Goal: Task Accomplishment & Management: Manage account settings

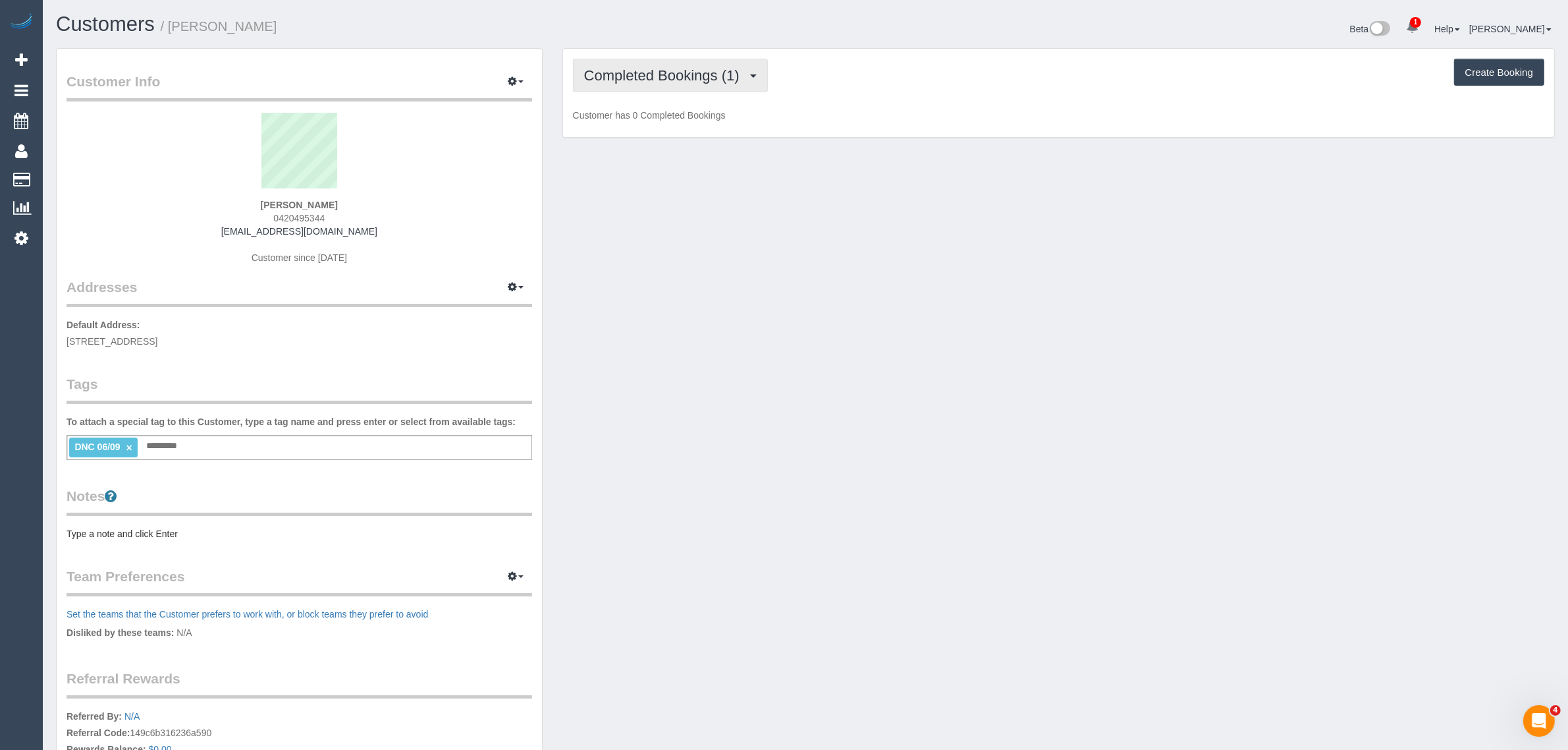
click at [630, 68] on span "Completed Bookings (1)" at bounding box center [665, 76] width 162 height 16
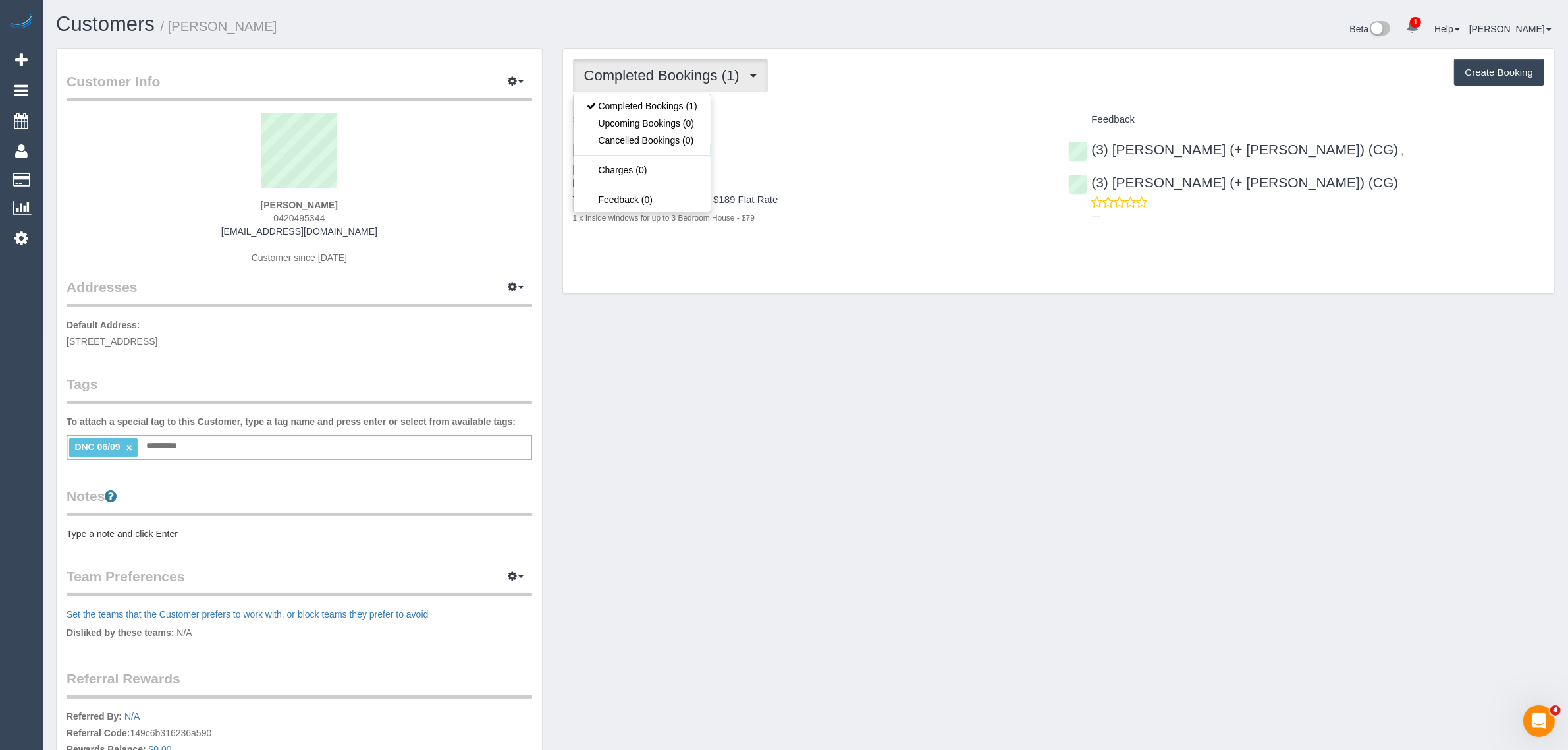
click at [953, 323] on div "Customer Info Edit Contact Info Send Message Email Preferences Special Sales Ta…" at bounding box center [805, 471] width 1518 height 846
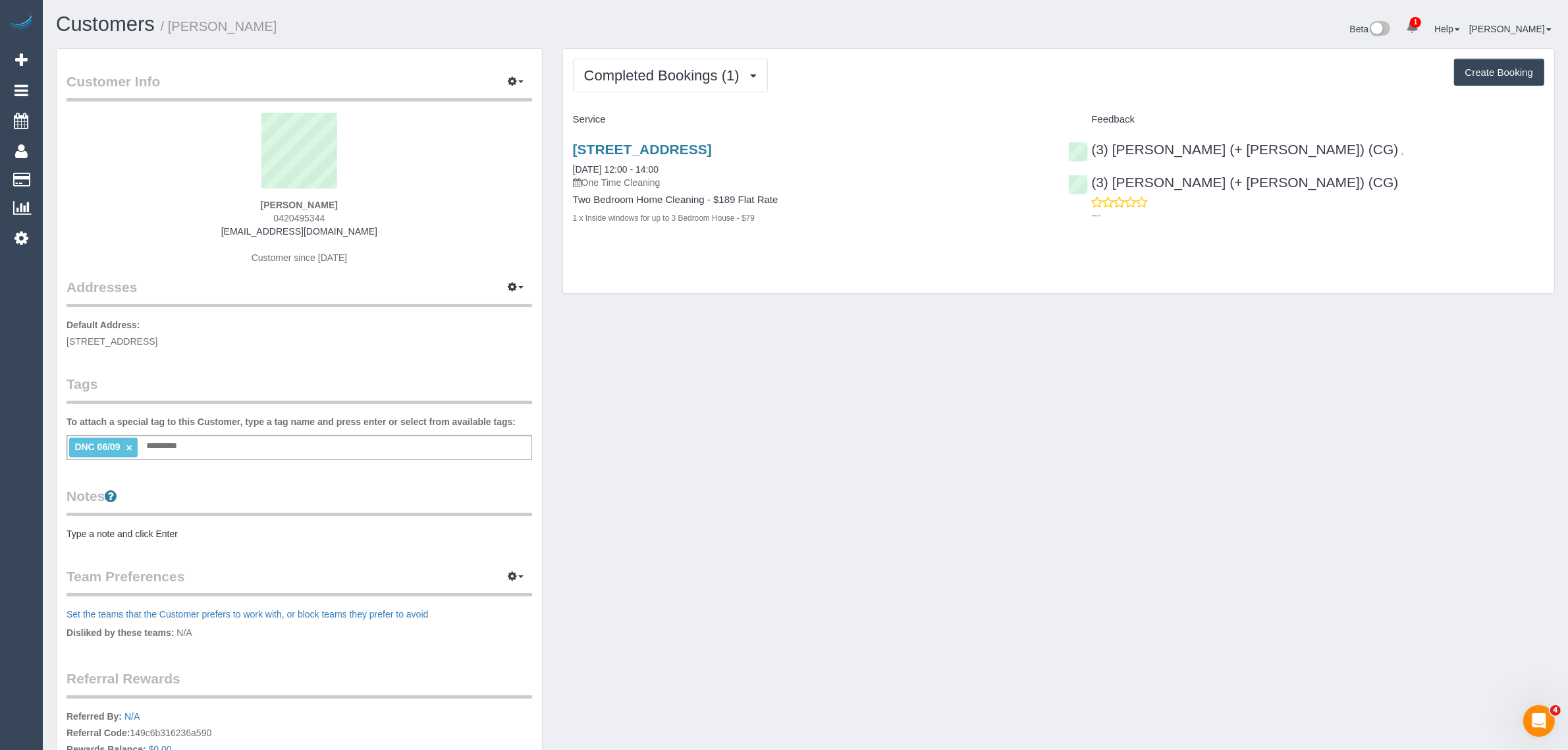
click at [852, 325] on div "Customer Info Edit Contact Info Send Message Email Preferences Special Sales Ta…" at bounding box center [805, 471] width 1518 height 846
click at [654, 82] on button "Completed Bookings (1)" at bounding box center [670, 75] width 195 height 33
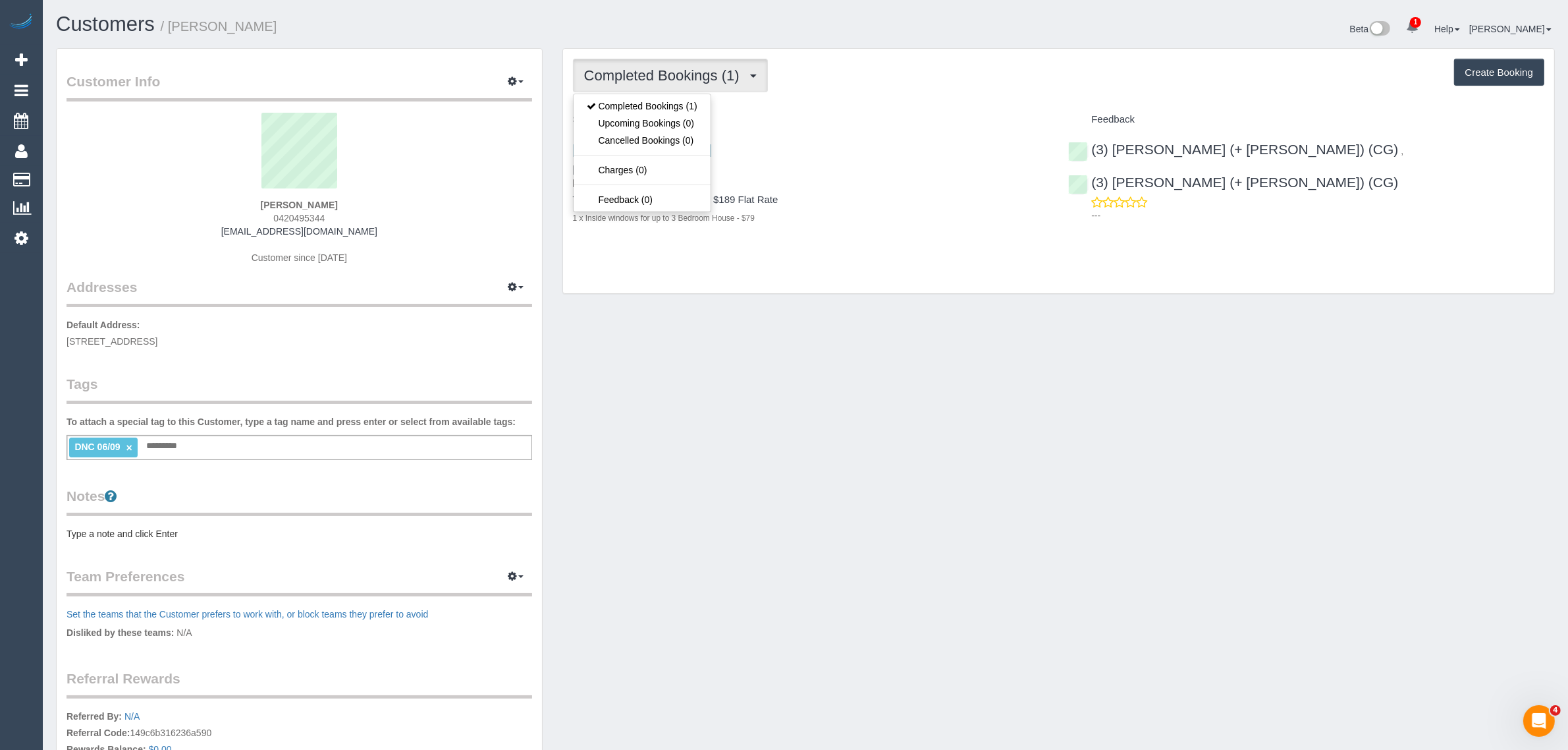
click at [858, 369] on div "Customer Info Edit Contact Info Send Message Email Preferences Special Sales Ta…" at bounding box center [805, 471] width 1518 height 846
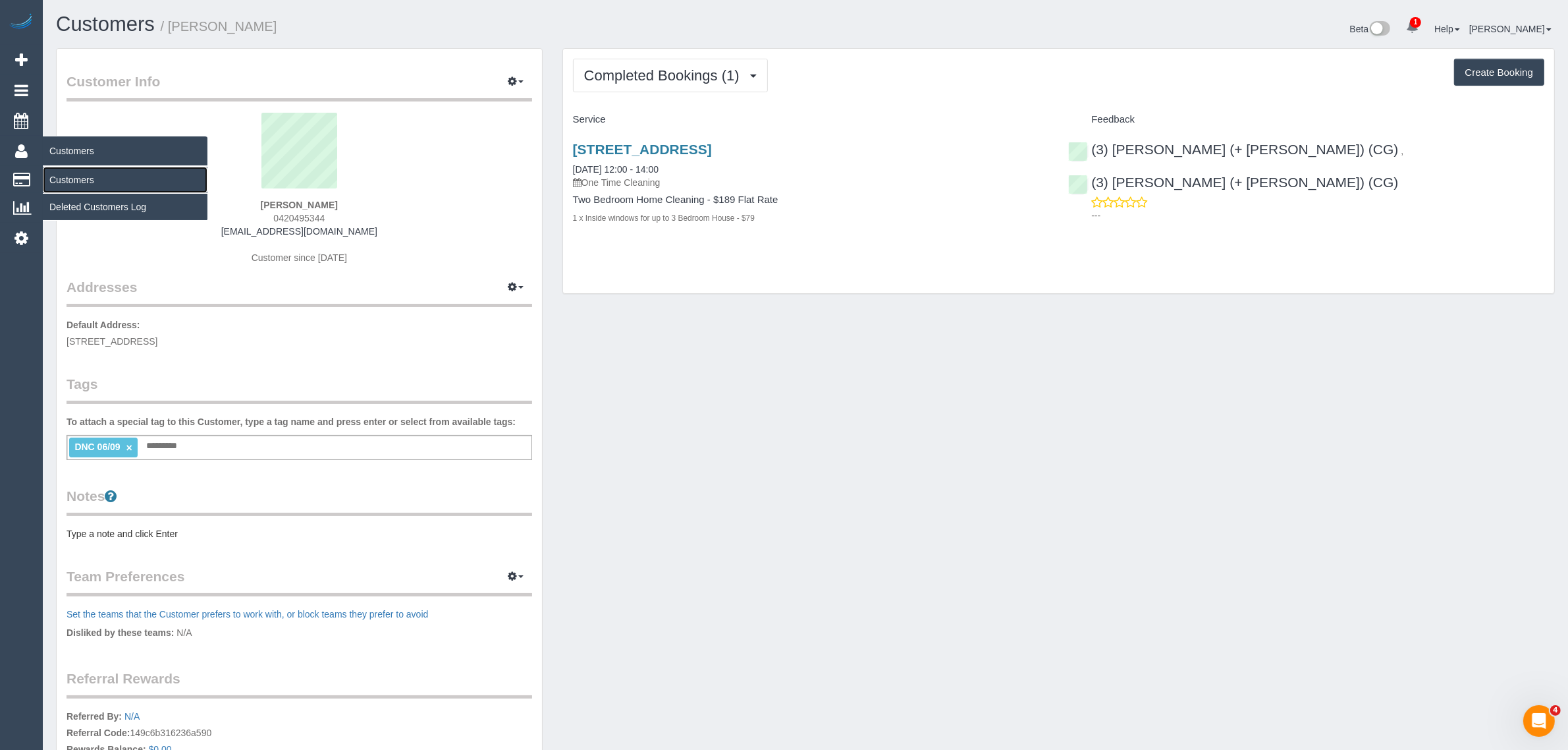
click at [59, 171] on link "Customers" at bounding box center [124, 179] width 165 height 26
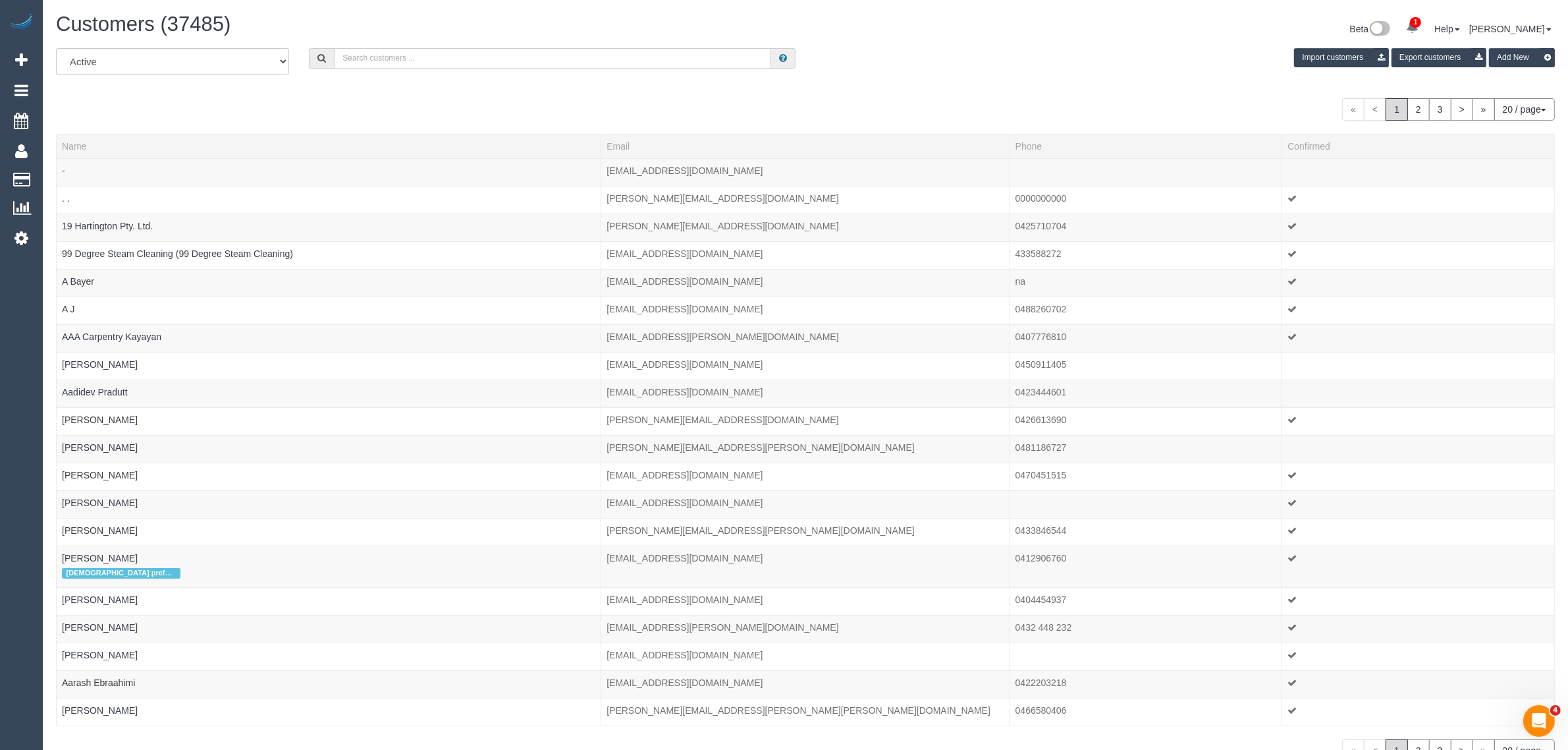
click at [460, 61] on input "text" at bounding box center [552, 58] width 437 height 21
paste input "Catherine Cazaz"
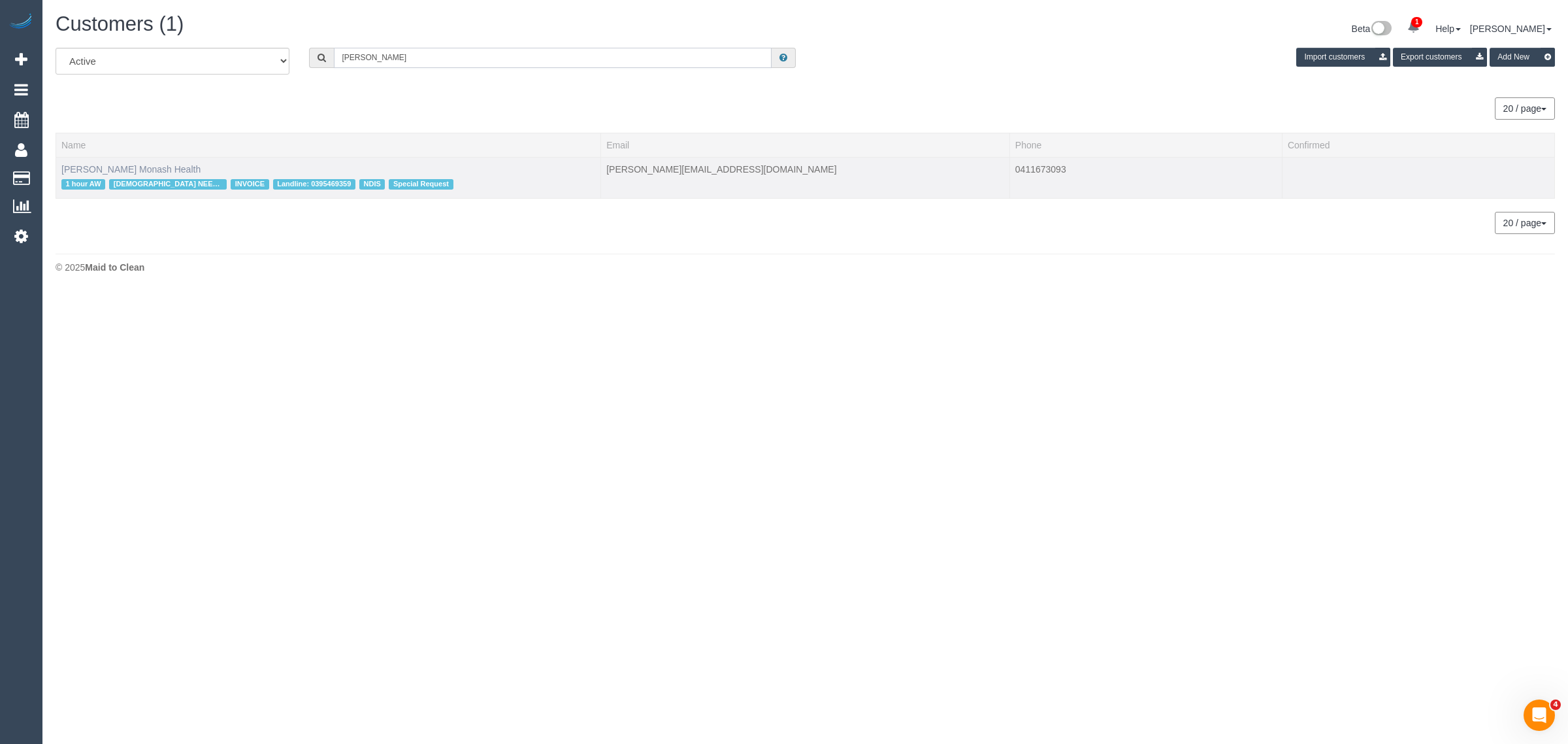
type input "Catherine Cazaz"
click at [98, 165] on link "Catherine Cazaz Monash Health" at bounding box center [131, 169] width 139 height 11
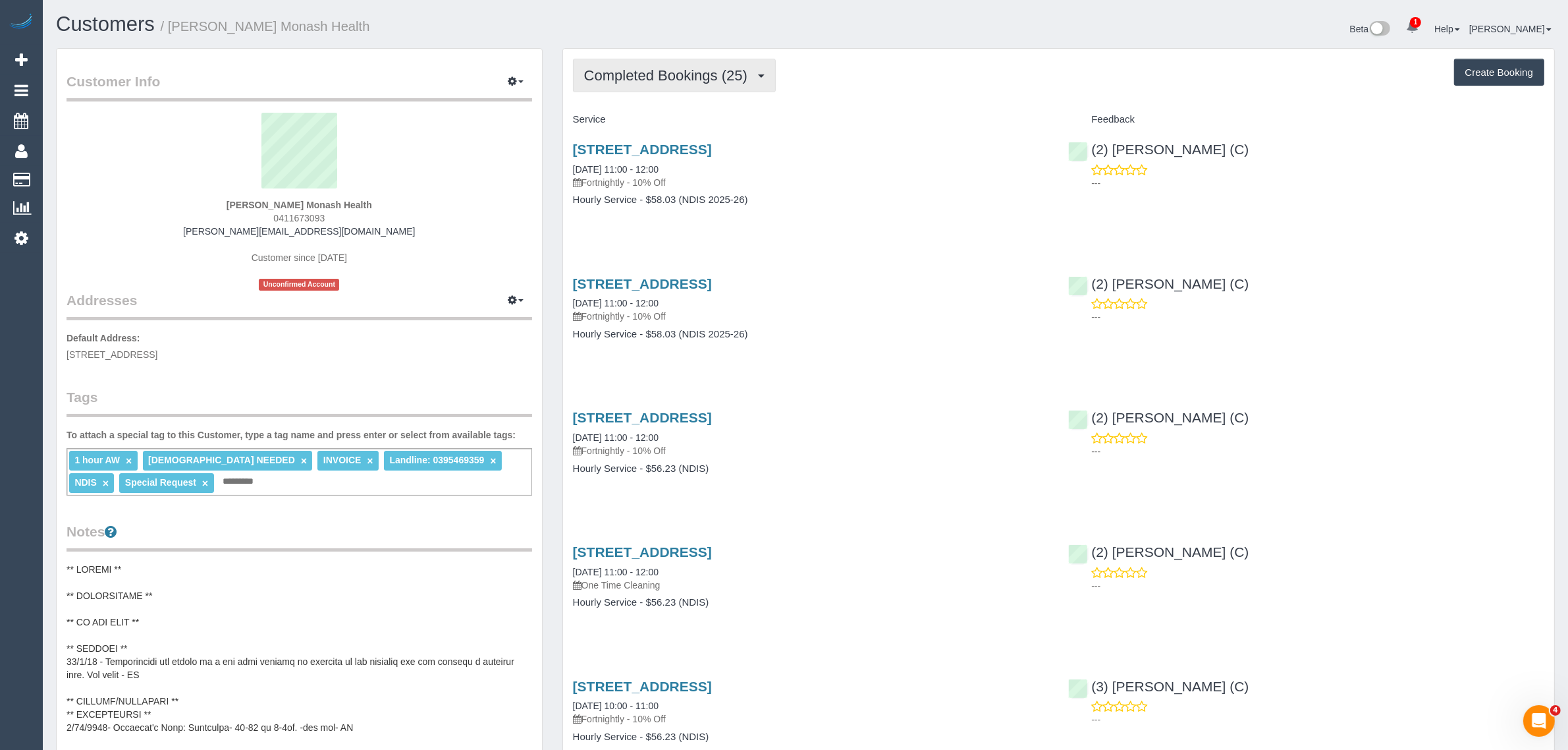
click at [632, 87] on button "Completed Bookings (25)" at bounding box center [674, 75] width 203 height 33
click at [632, 123] on link "Upcoming Bookings (11)" at bounding box center [644, 123] width 142 height 17
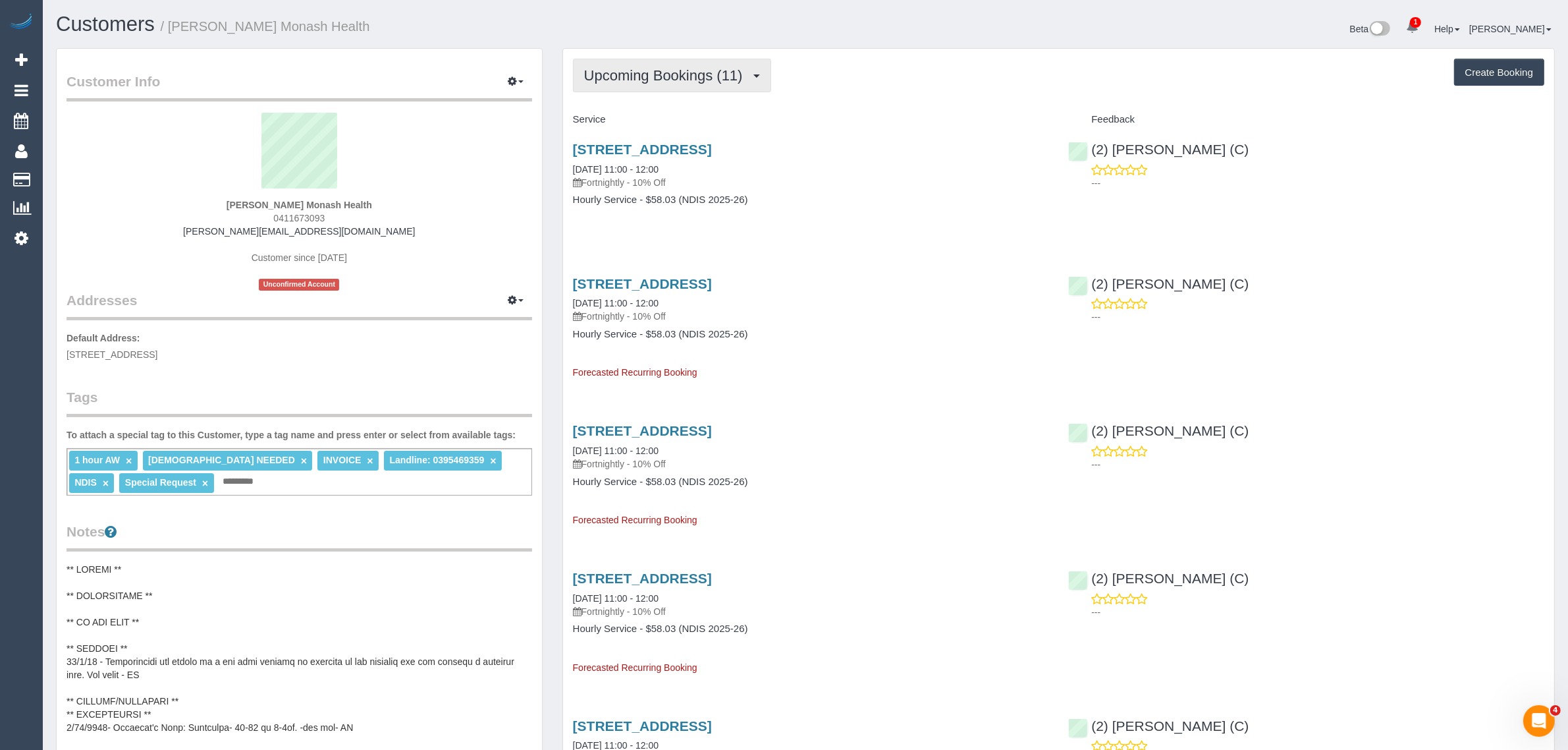
click at [647, 63] on button "Upcoming Bookings (11)" at bounding box center [672, 75] width 198 height 33
click at [797, 83] on div "Upcoming Bookings (11) Completed Bookings (25) Upcoming Bookings (11) Cancelled…" at bounding box center [1059, 75] width 971 height 33
click at [746, 75] on span "Upcoming Bookings (11)" at bounding box center [666, 76] width 165 height 16
click at [947, 191] on div "1 Arundel Close, Springvale South, VIC 3172 10/09/2025 11:00 - 12:00 Fortnightl…" at bounding box center [811, 181] width 496 height 102
click at [521, 83] on button "button" at bounding box center [515, 82] width 33 height 21
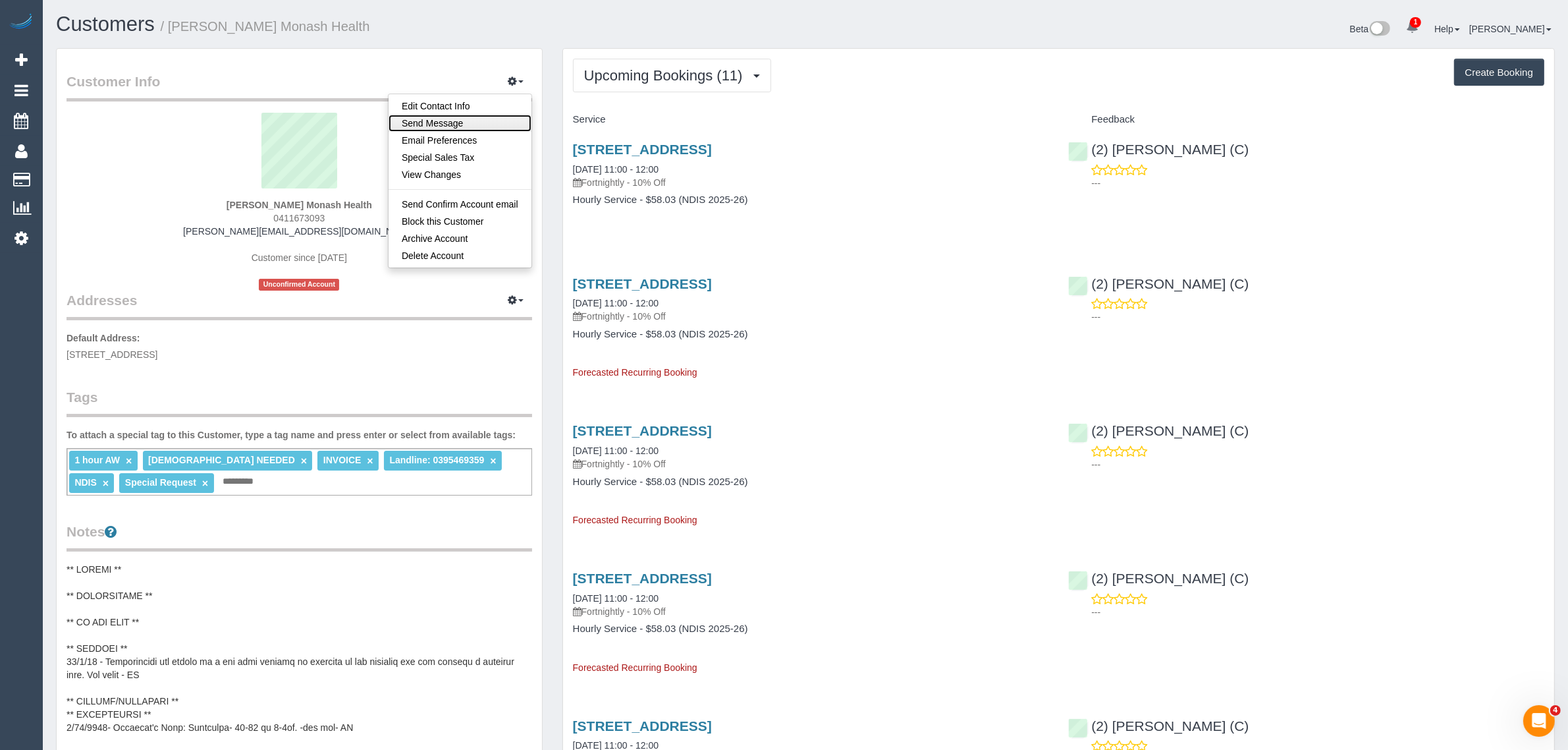
click at [488, 119] on link "Send Message" at bounding box center [460, 123] width 143 height 17
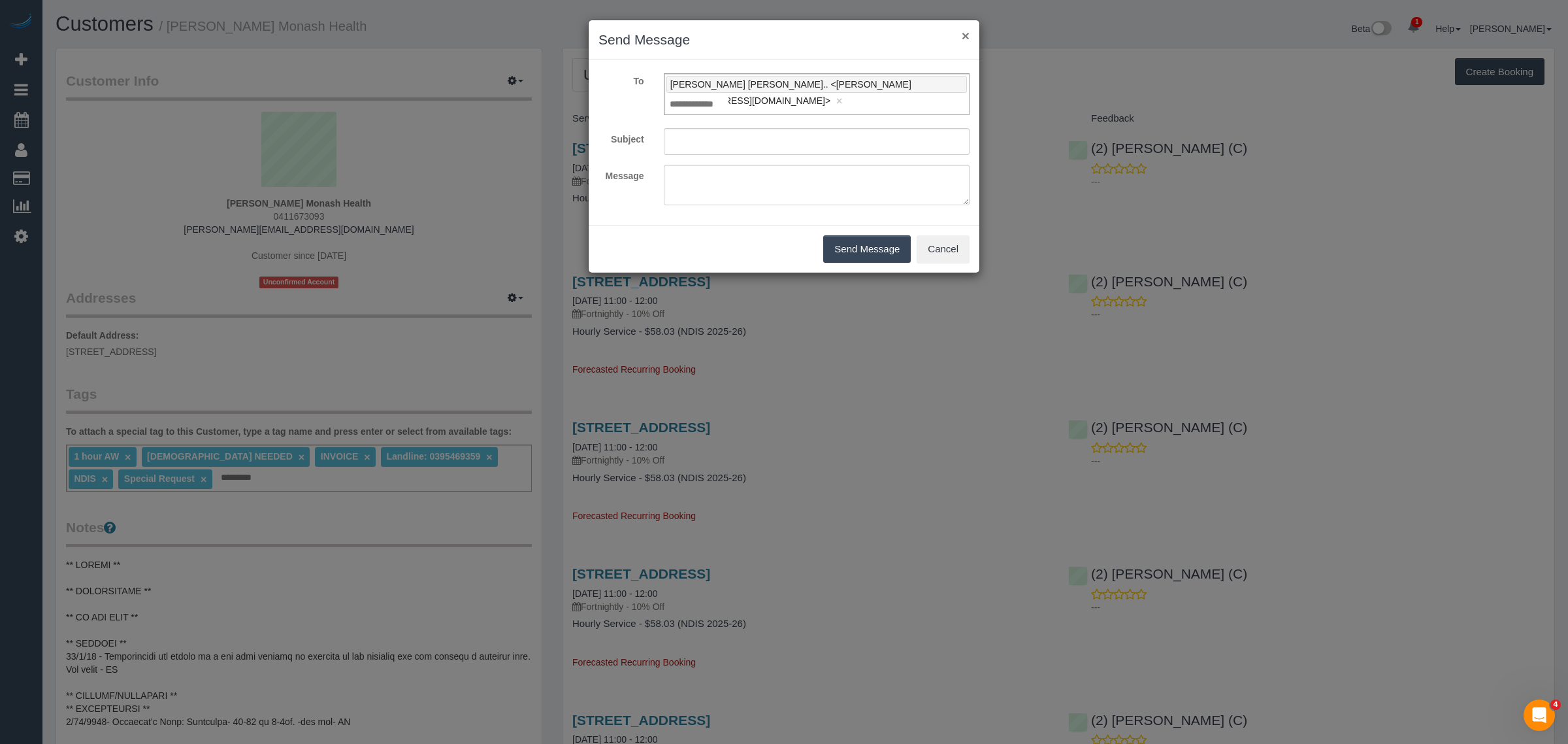
click at [962, 33] on button "×" at bounding box center [965, 35] width 8 height 13
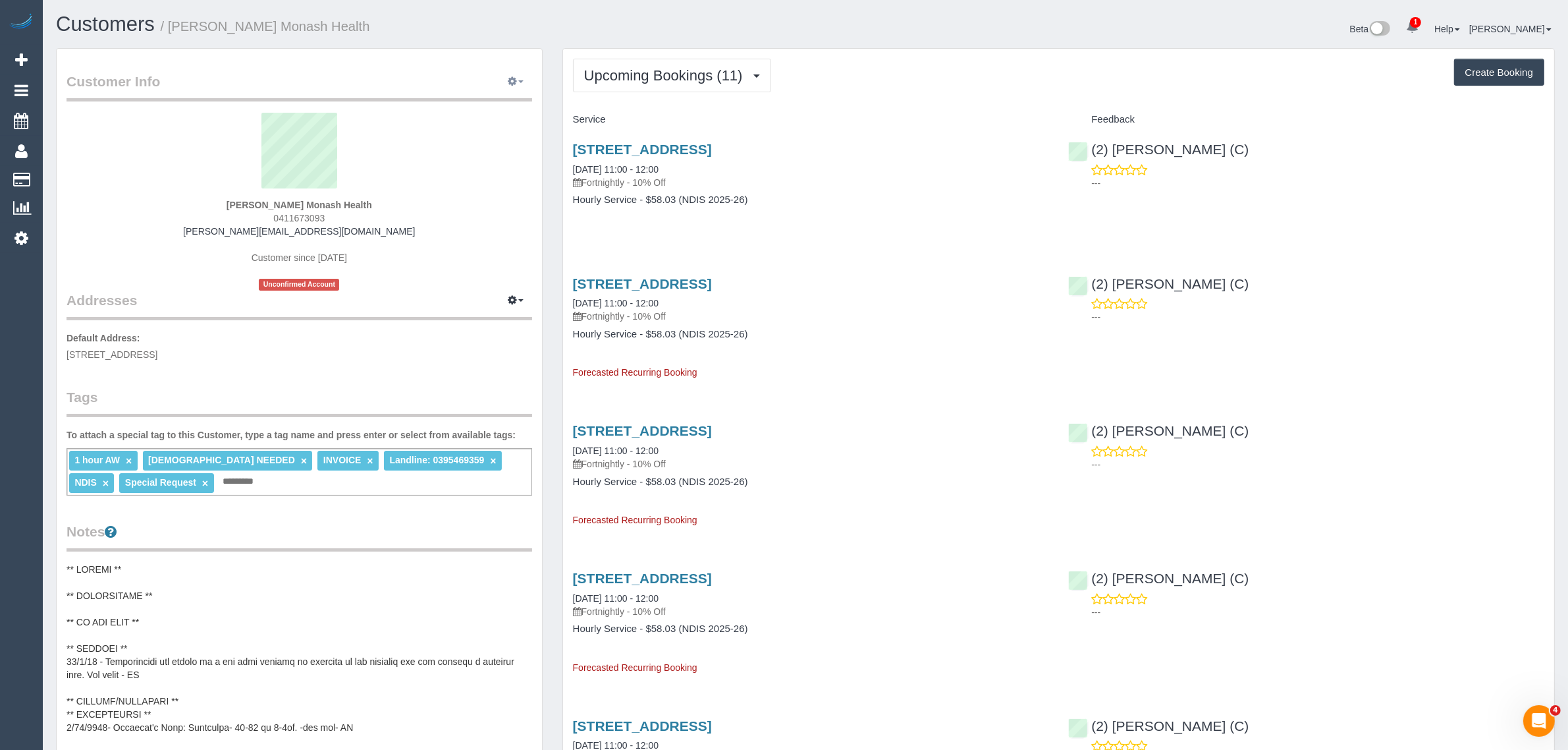
click at [508, 87] on button "button" at bounding box center [515, 82] width 33 height 21
click at [392, 307] on legend "Addresses Manage Addresses Add New Address" at bounding box center [299, 224] width 466 height 192
click at [515, 297] on icon "button" at bounding box center [512, 299] width 9 height 8
click at [517, 79] on button "button" at bounding box center [515, 82] width 33 height 21
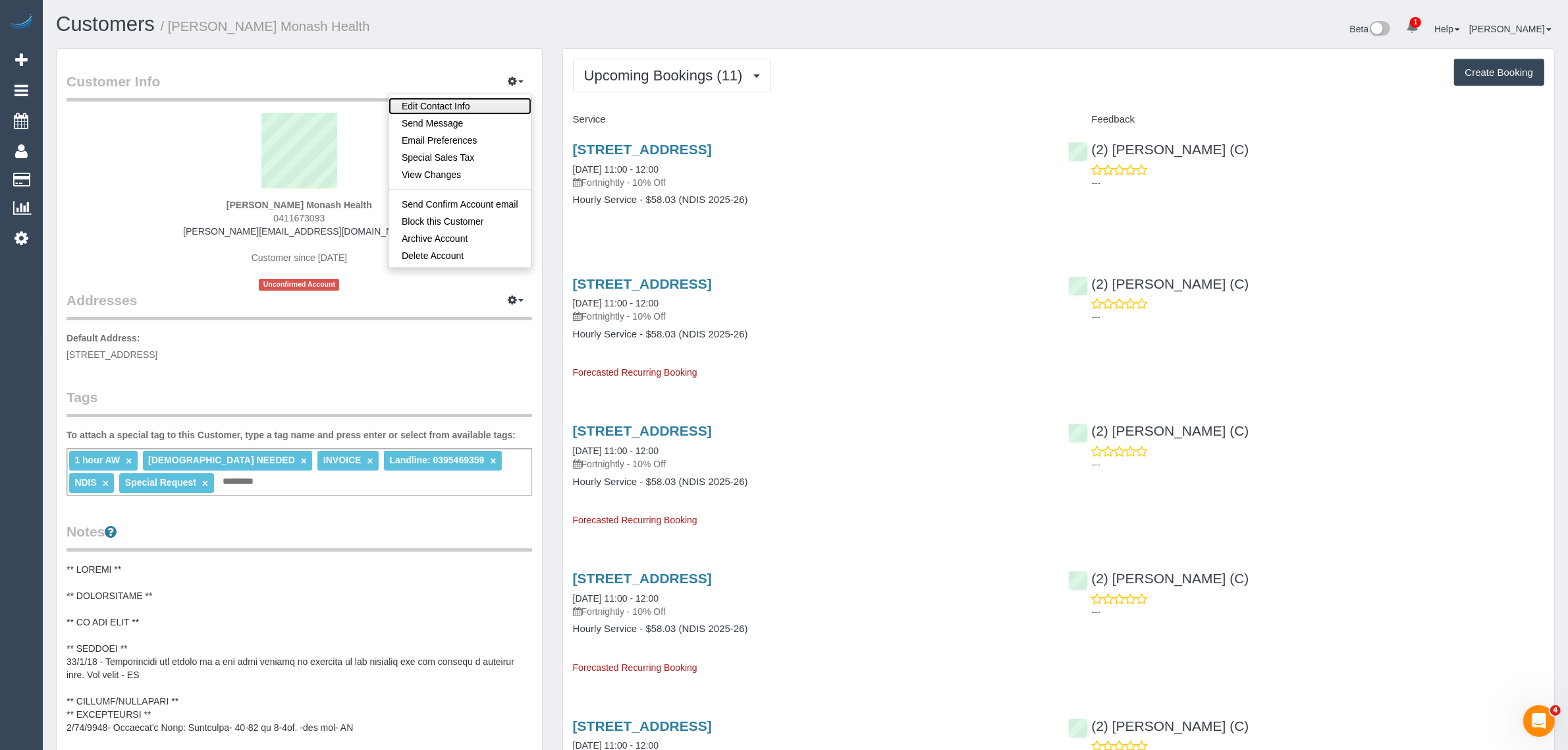
click at [479, 99] on link "Edit Contact Info" at bounding box center [460, 105] width 143 height 17
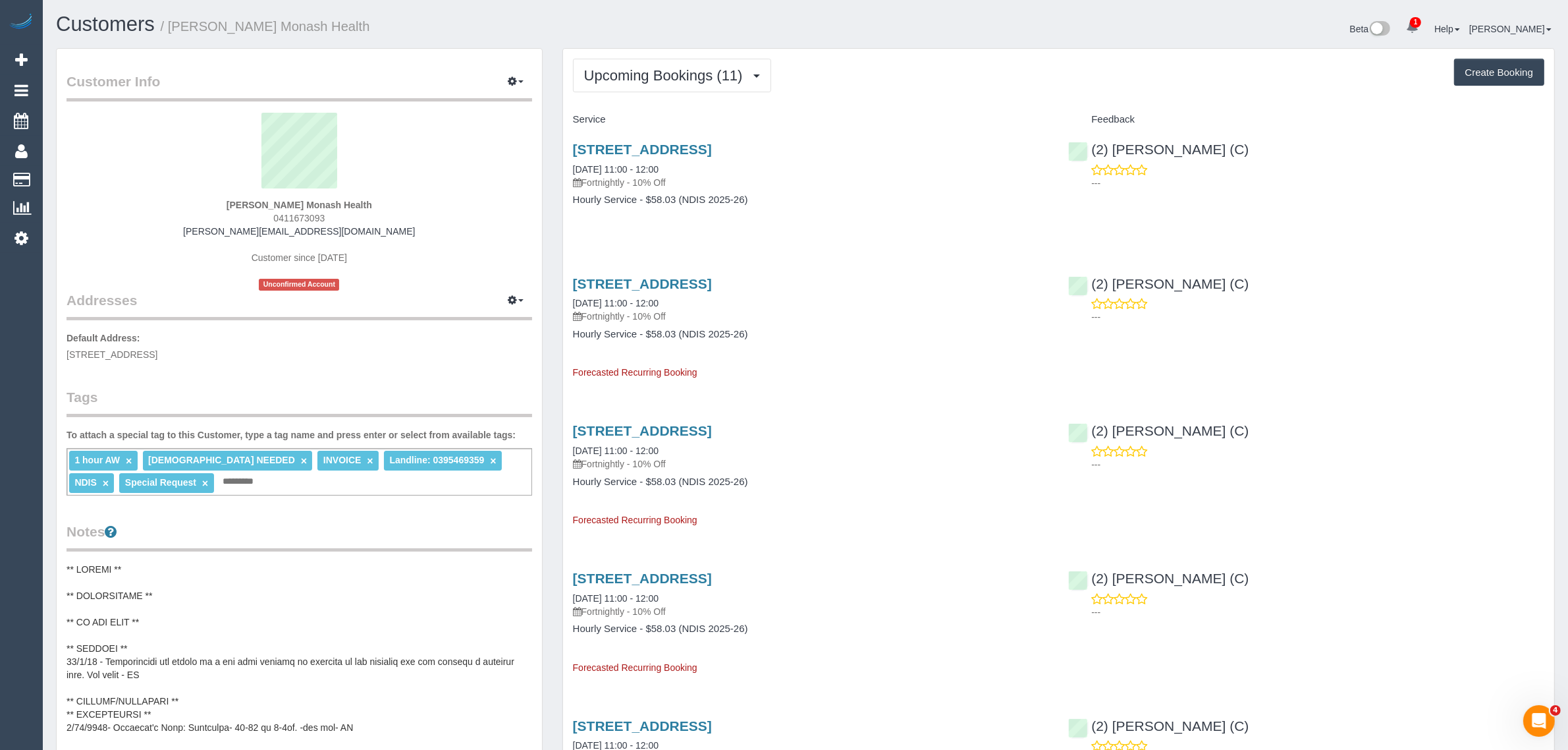
select select "VIC"
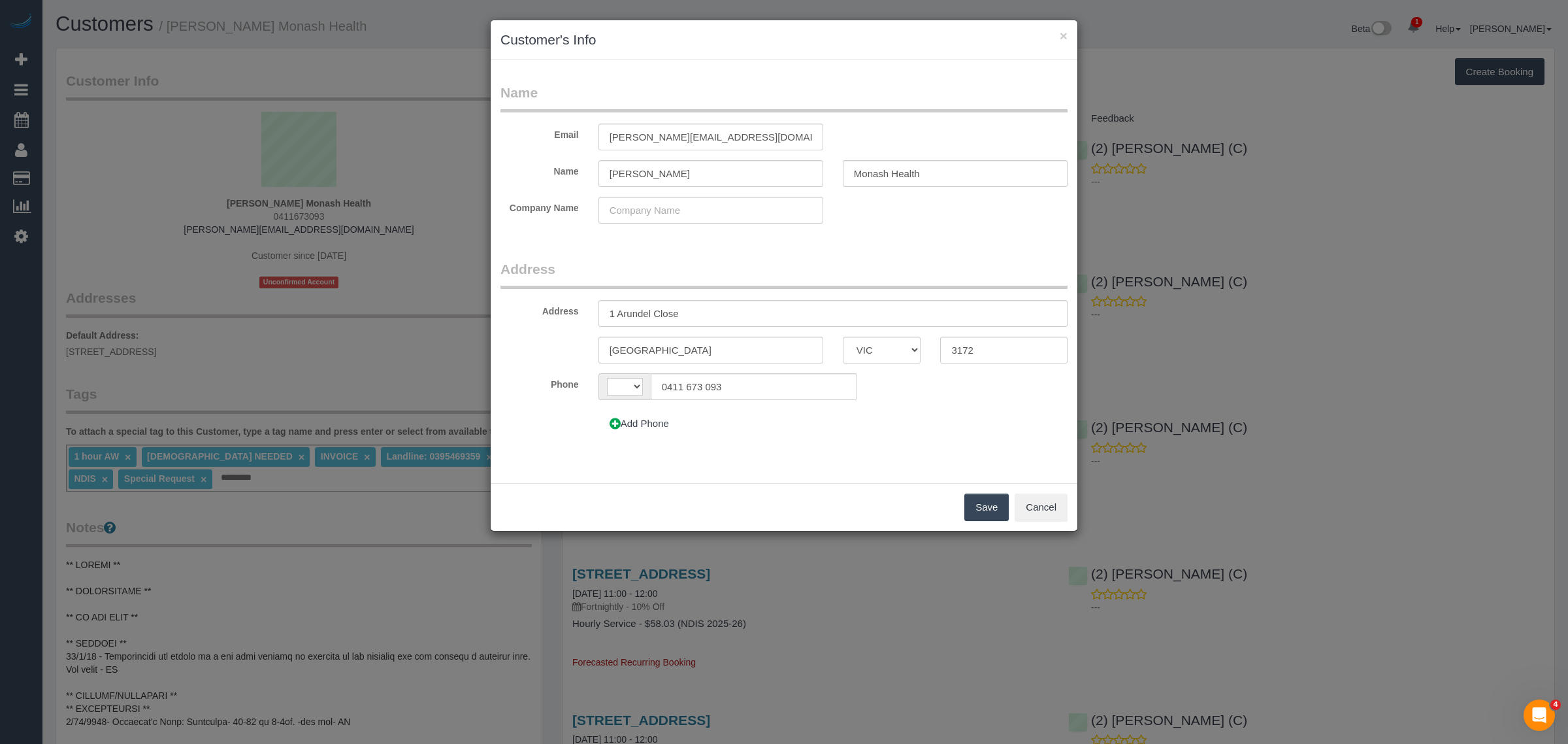
select select "string:AU"
click at [1062, 29] on button "×" at bounding box center [1063, 35] width 8 height 13
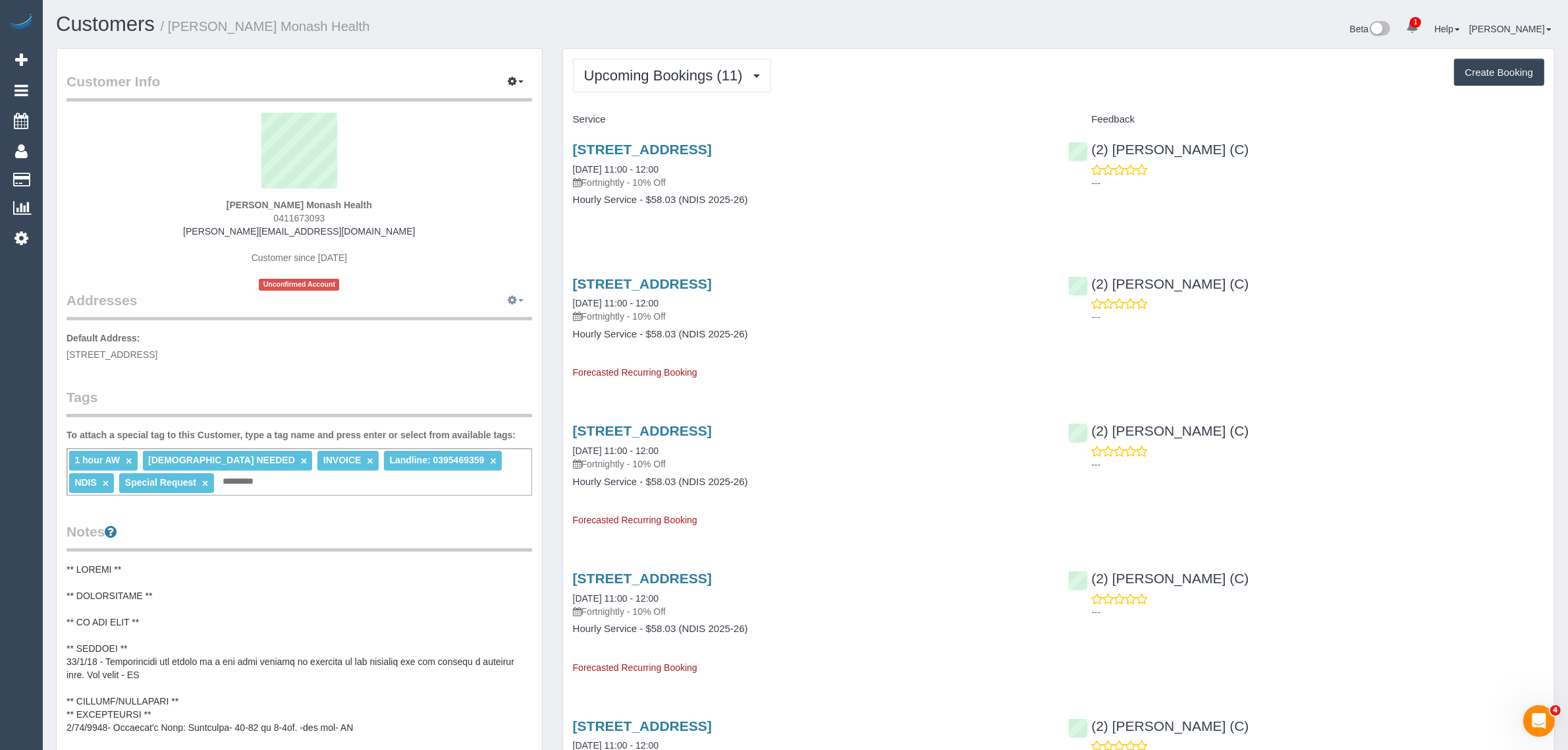
click at [520, 301] on span "button" at bounding box center [521, 300] width 5 height 3
click at [507, 76] on button "button" at bounding box center [515, 82] width 33 height 21
click at [517, 298] on button "button" at bounding box center [515, 300] width 33 height 21
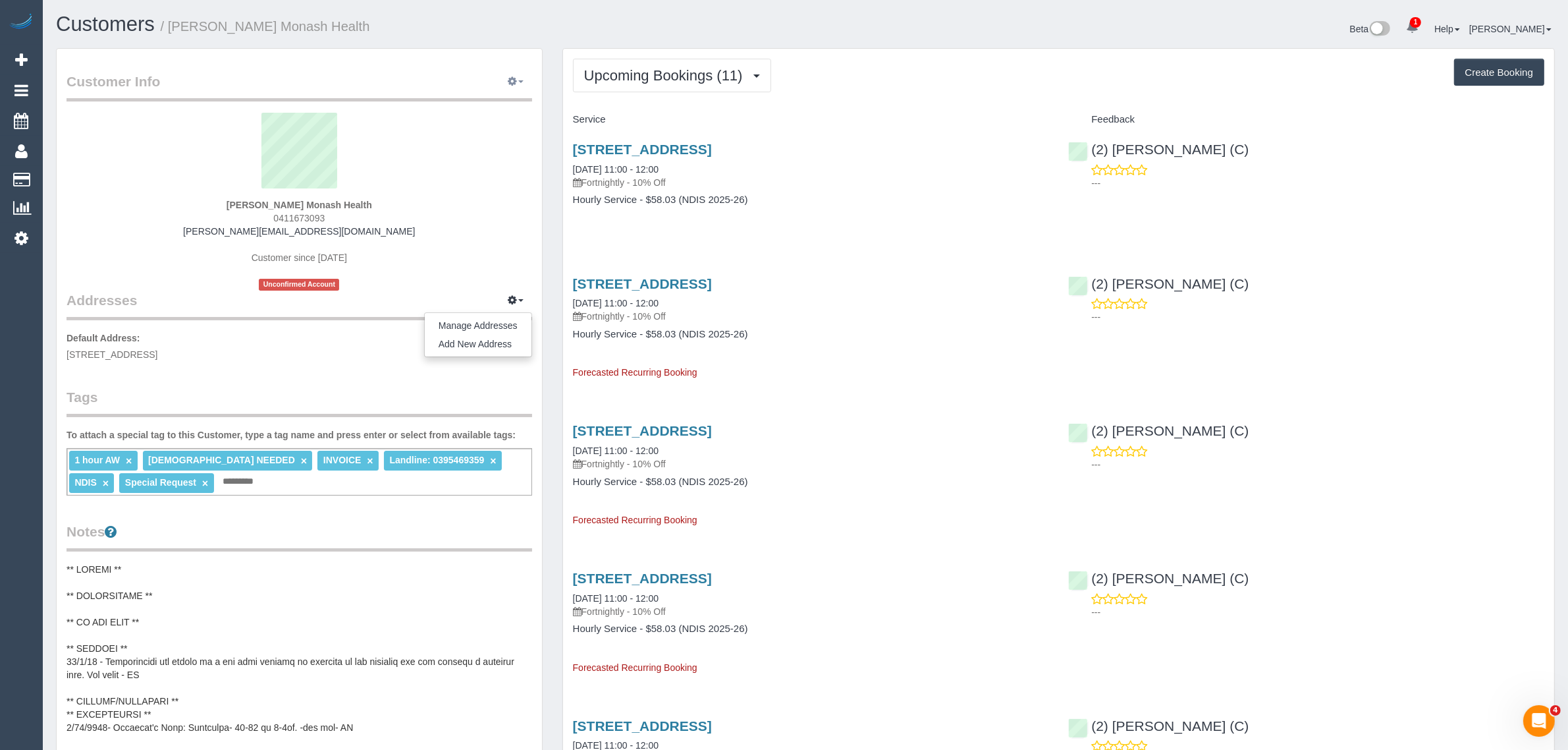
click at [511, 83] on icon "button" at bounding box center [512, 80] width 9 height 8
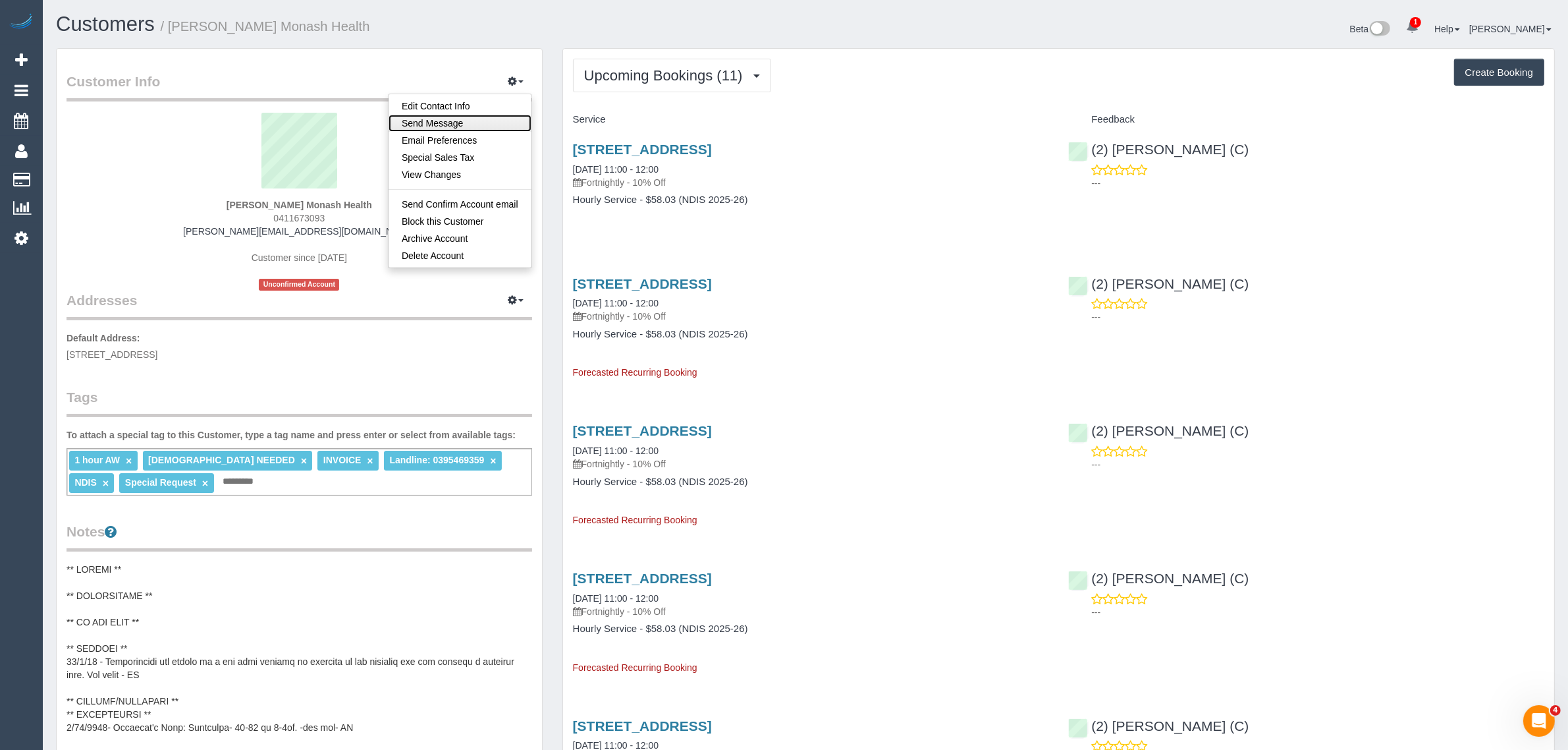
click at [488, 119] on link "Send Message" at bounding box center [460, 123] width 143 height 17
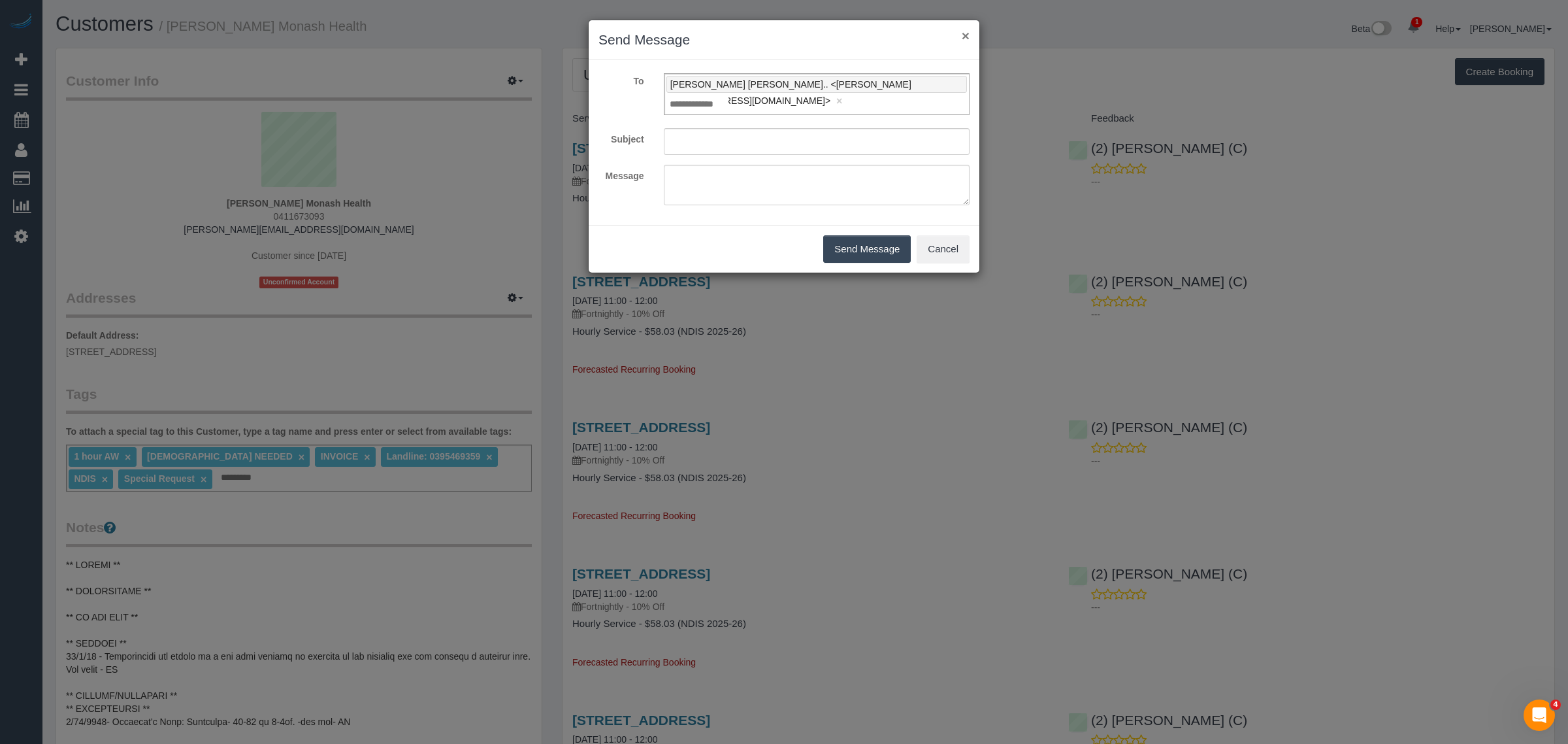
click at [962, 34] on button "×" at bounding box center [965, 35] width 8 height 13
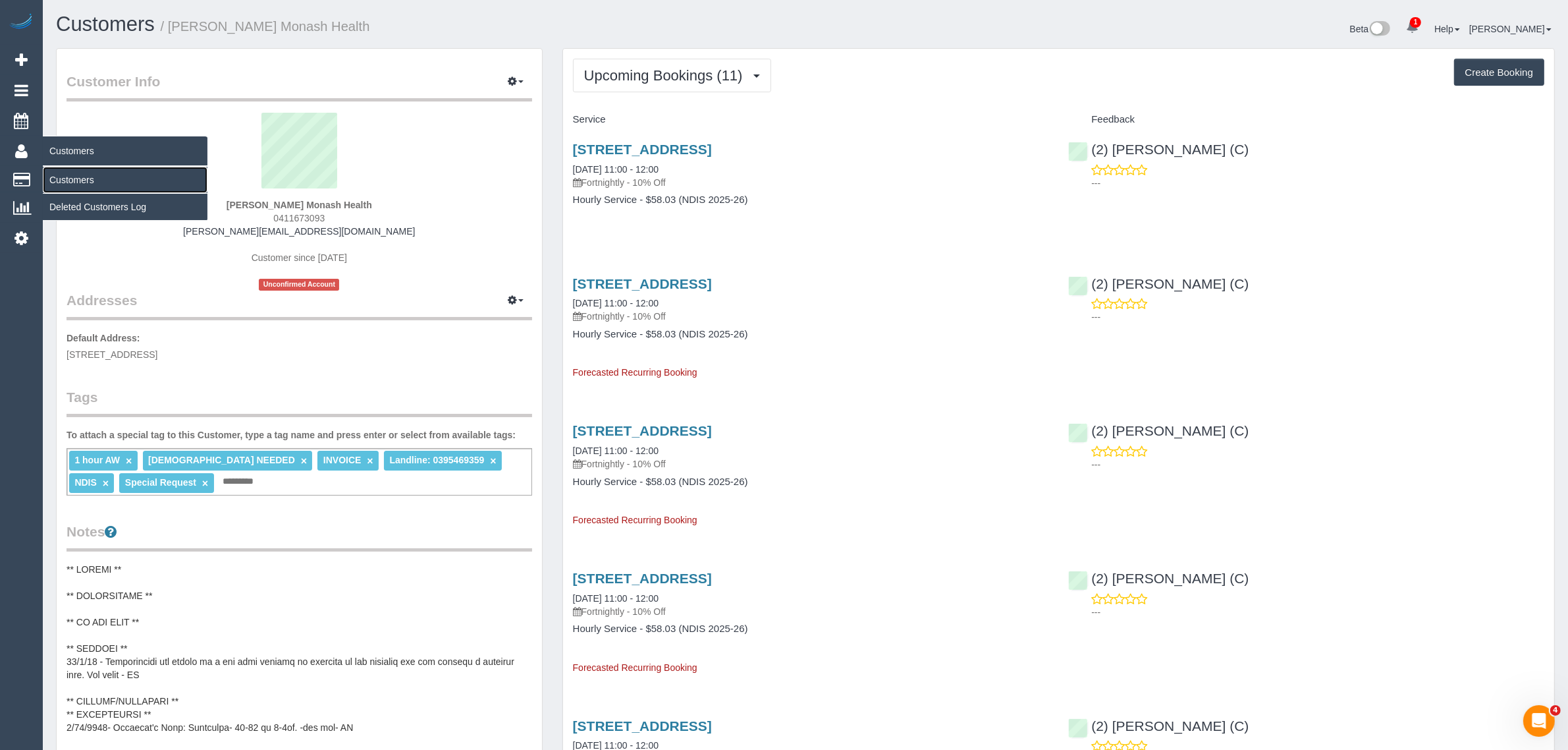
click at [57, 177] on link "Customers" at bounding box center [124, 179] width 165 height 26
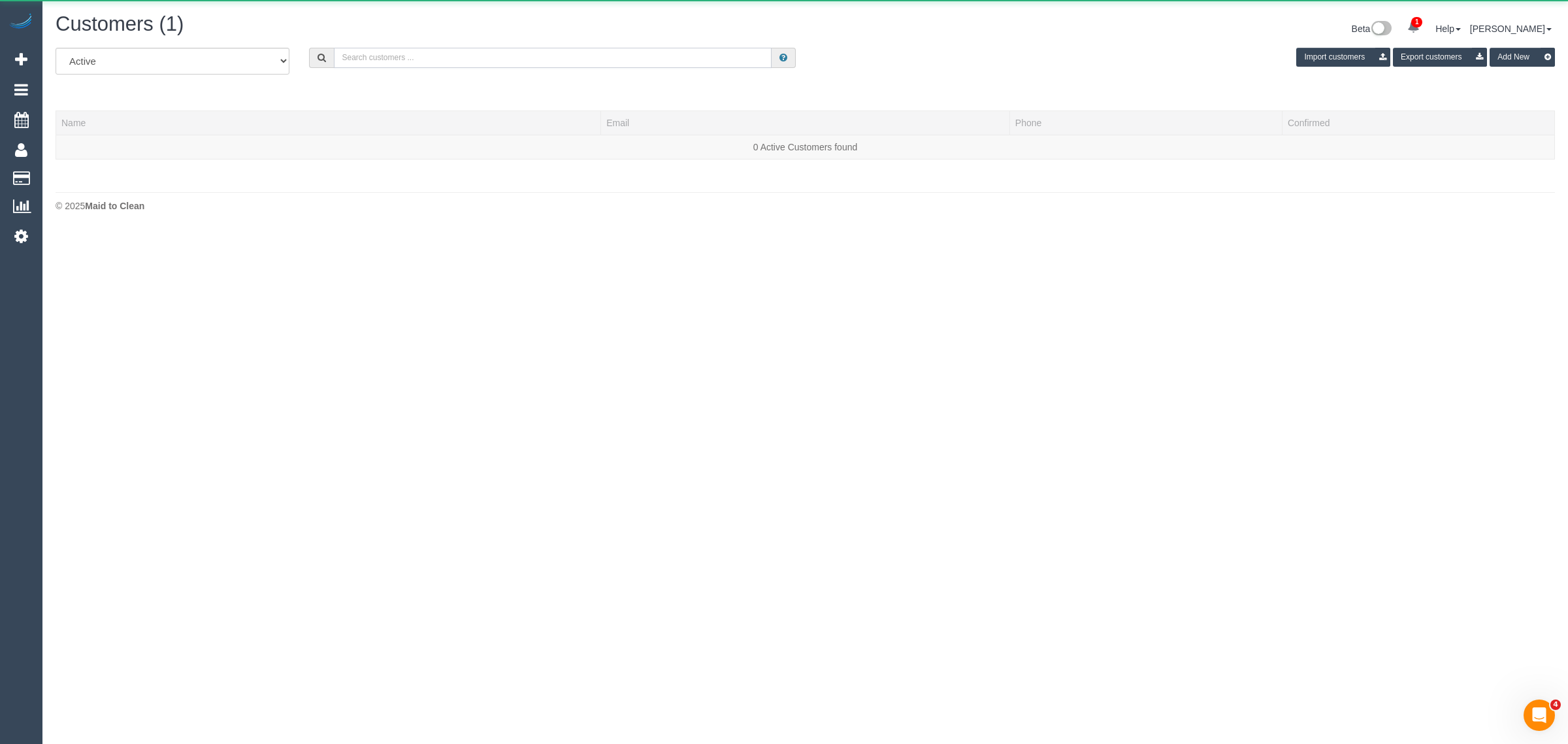
click at [518, 55] on input "text" at bounding box center [552, 57] width 438 height 21
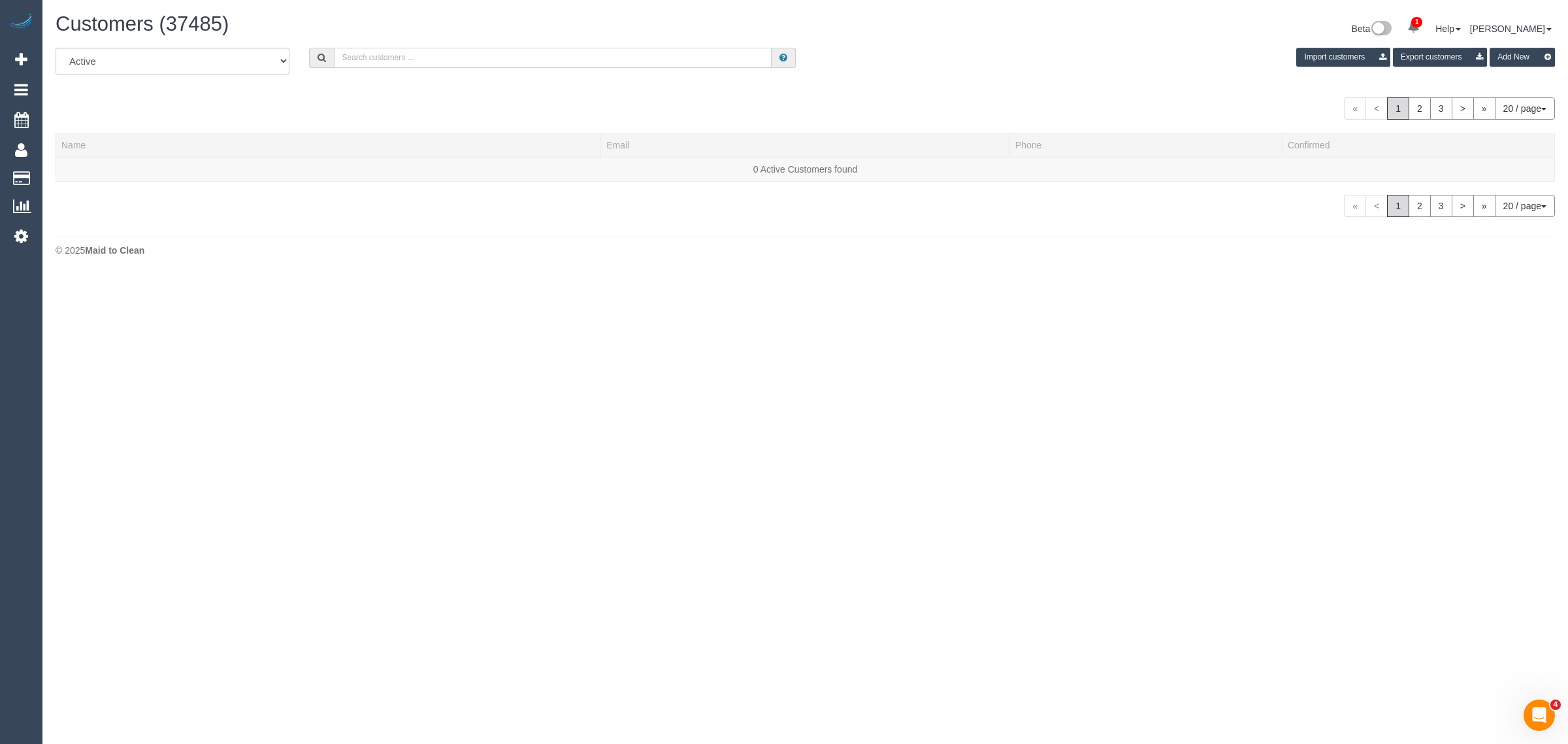
paste input "Brigid Lloyd"
type input "Brigid Lloyd"
click at [80, 164] on link "Brigid Lloyd" at bounding box center [99, 169] width 75 height 11
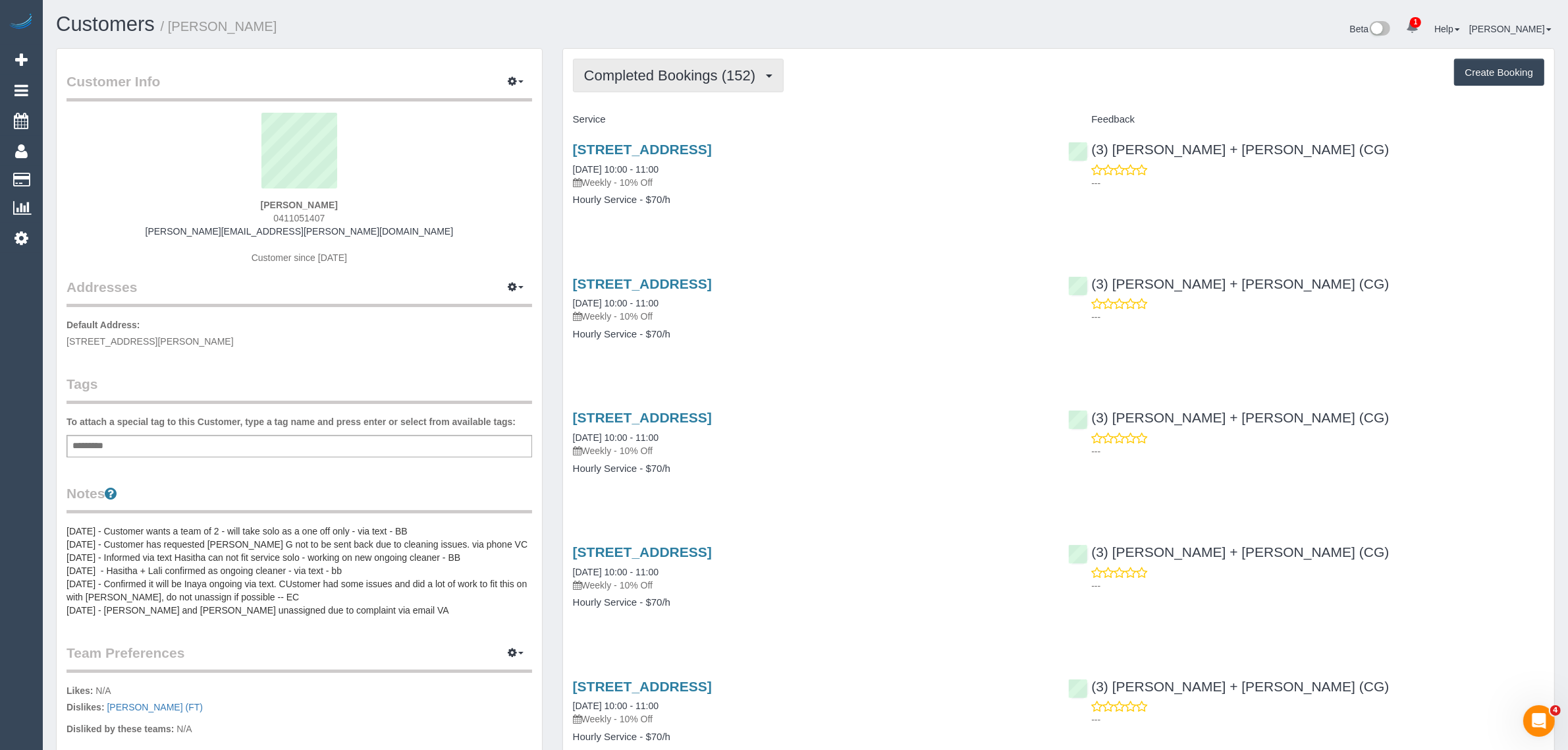
click at [697, 78] on span "Completed Bookings (152)" at bounding box center [672, 76] width 178 height 16
click at [674, 116] on link "Upcoming Bookings (11)" at bounding box center [647, 123] width 148 height 17
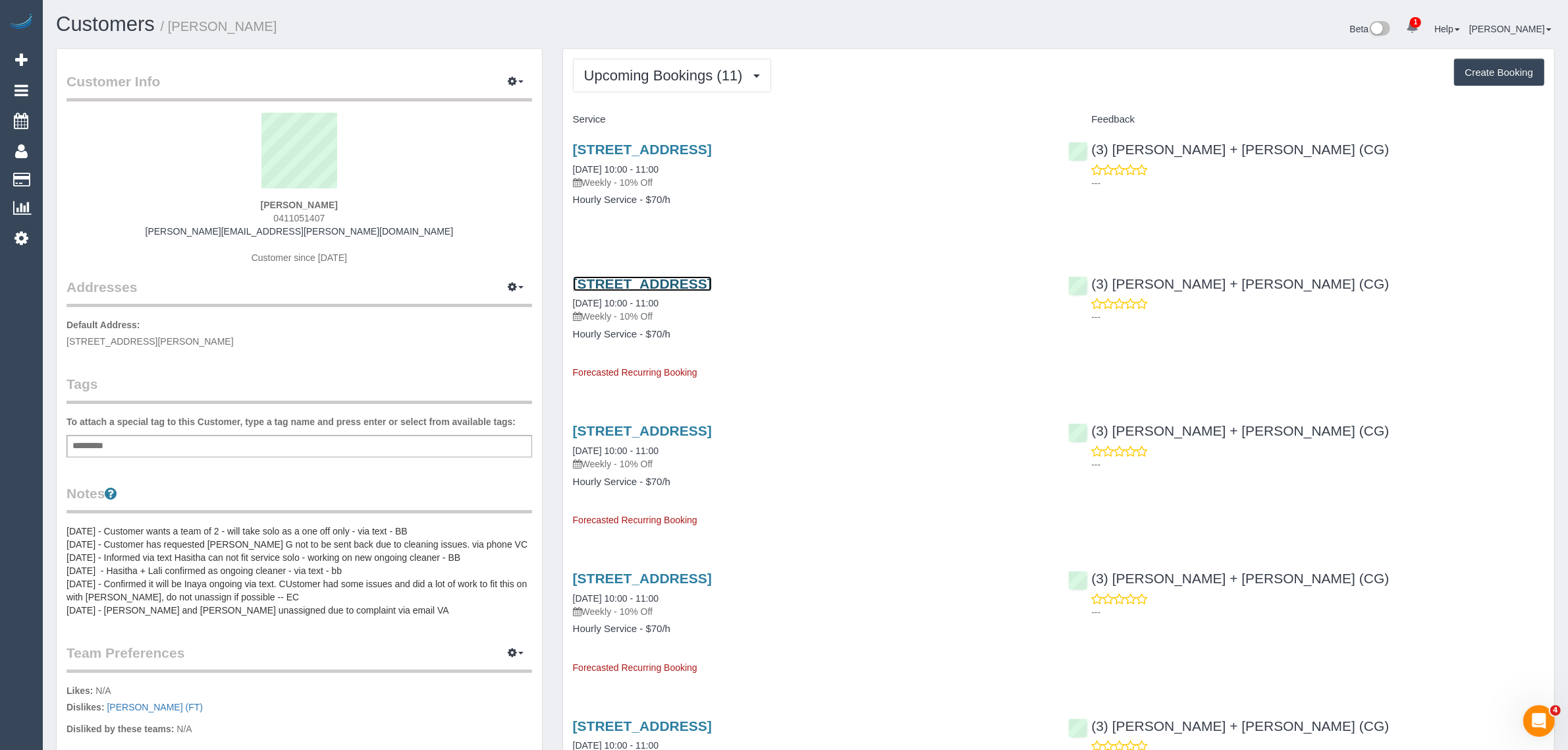
click at [670, 284] on link "1 Linden Court, Prahran, VIC 3181" at bounding box center [643, 283] width 139 height 15
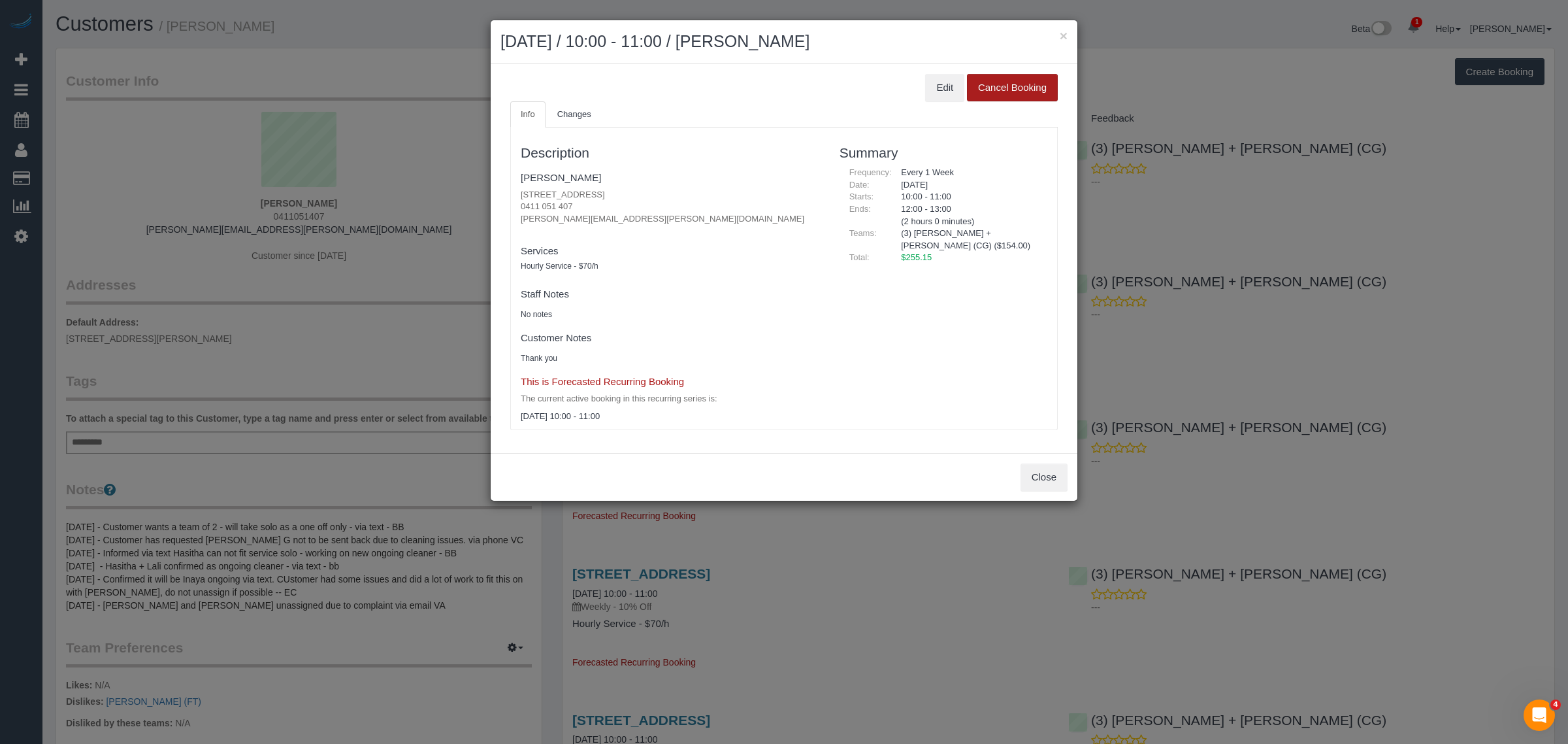
click at [990, 82] on button "Cancel Booking" at bounding box center [1012, 88] width 91 height 28
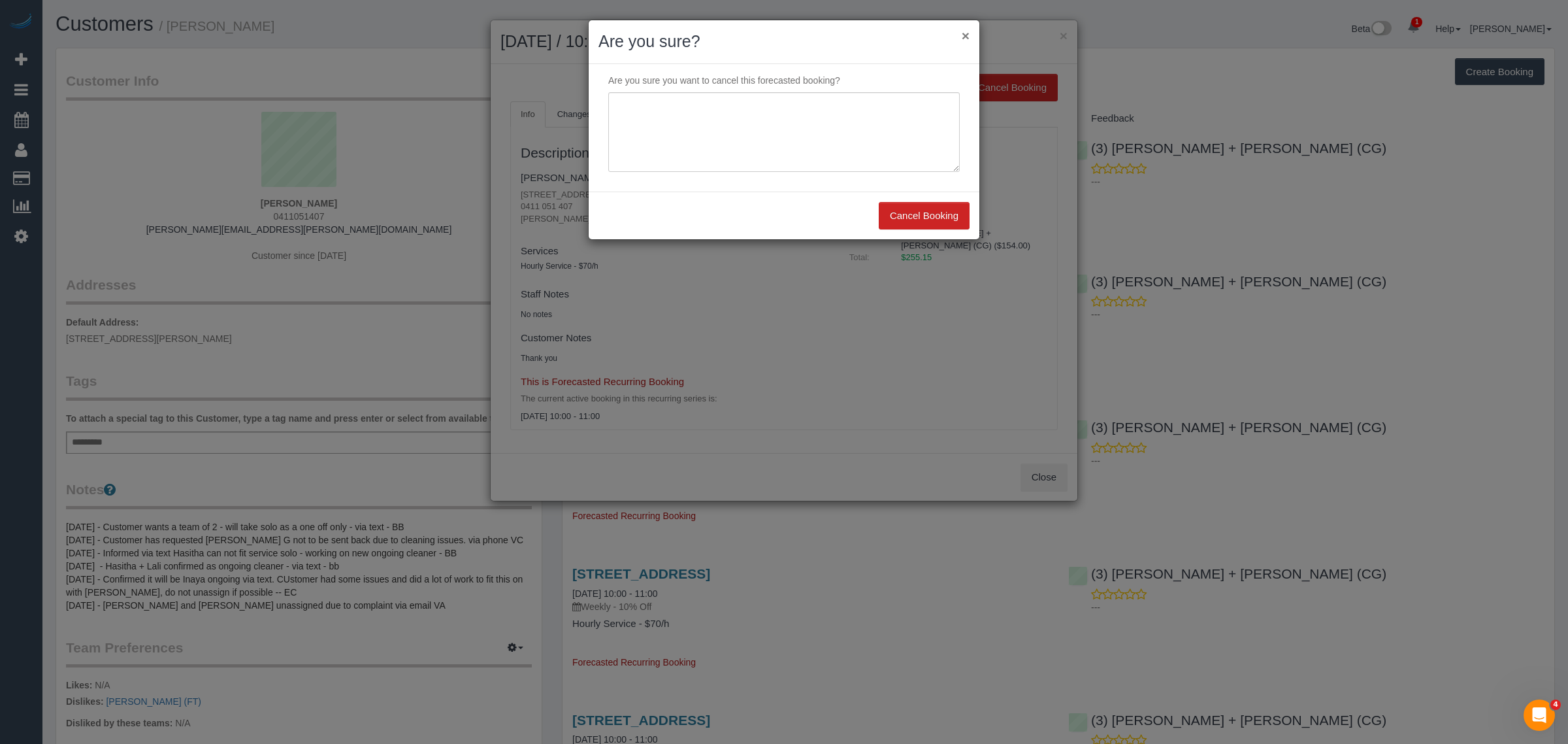
click at [968, 30] on button "×" at bounding box center [965, 35] width 8 height 13
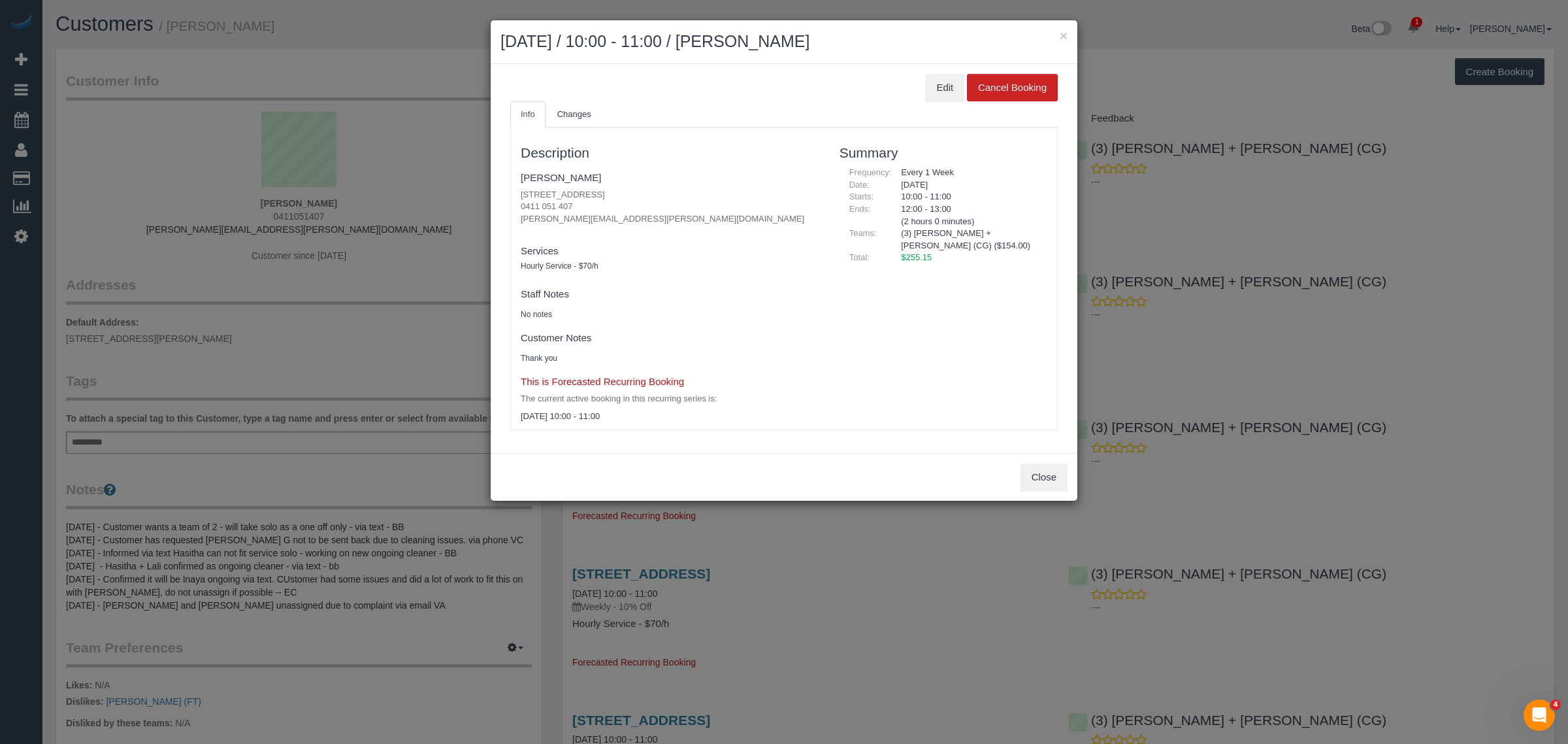
click at [1066, 39] on div "× September 18, 2025 / 10:00 - 11:00 / Brigid Lloyd" at bounding box center [784, 42] width 586 height 44
click at [941, 89] on button "Edit" at bounding box center [945, 88] width 39 height 28
click at [944, 93] on button "Edit" at bounding box center [945, 88] width 39 height 28
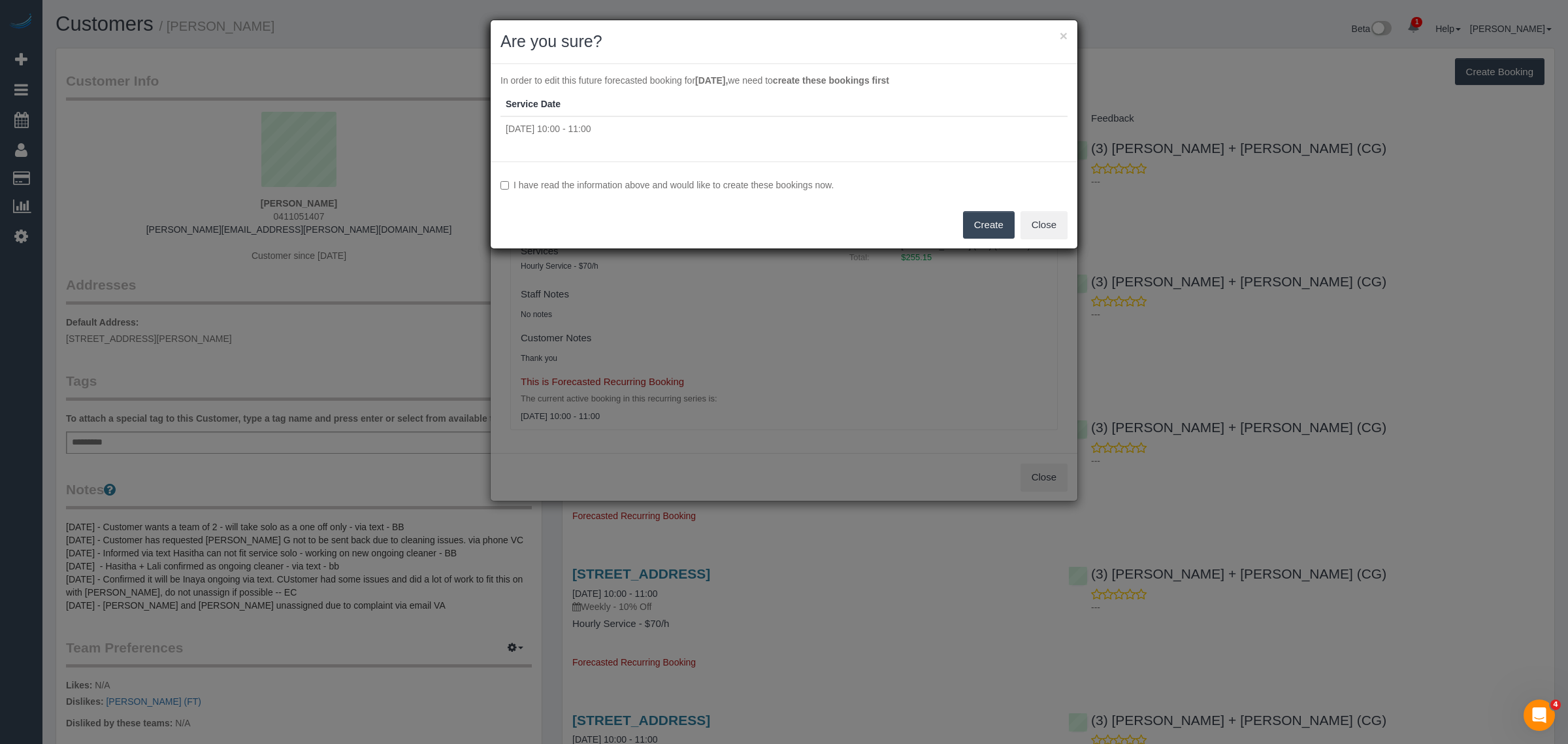
click at [974, 217] on button "Create" at bounding box center [989, 224] width 52 height 28
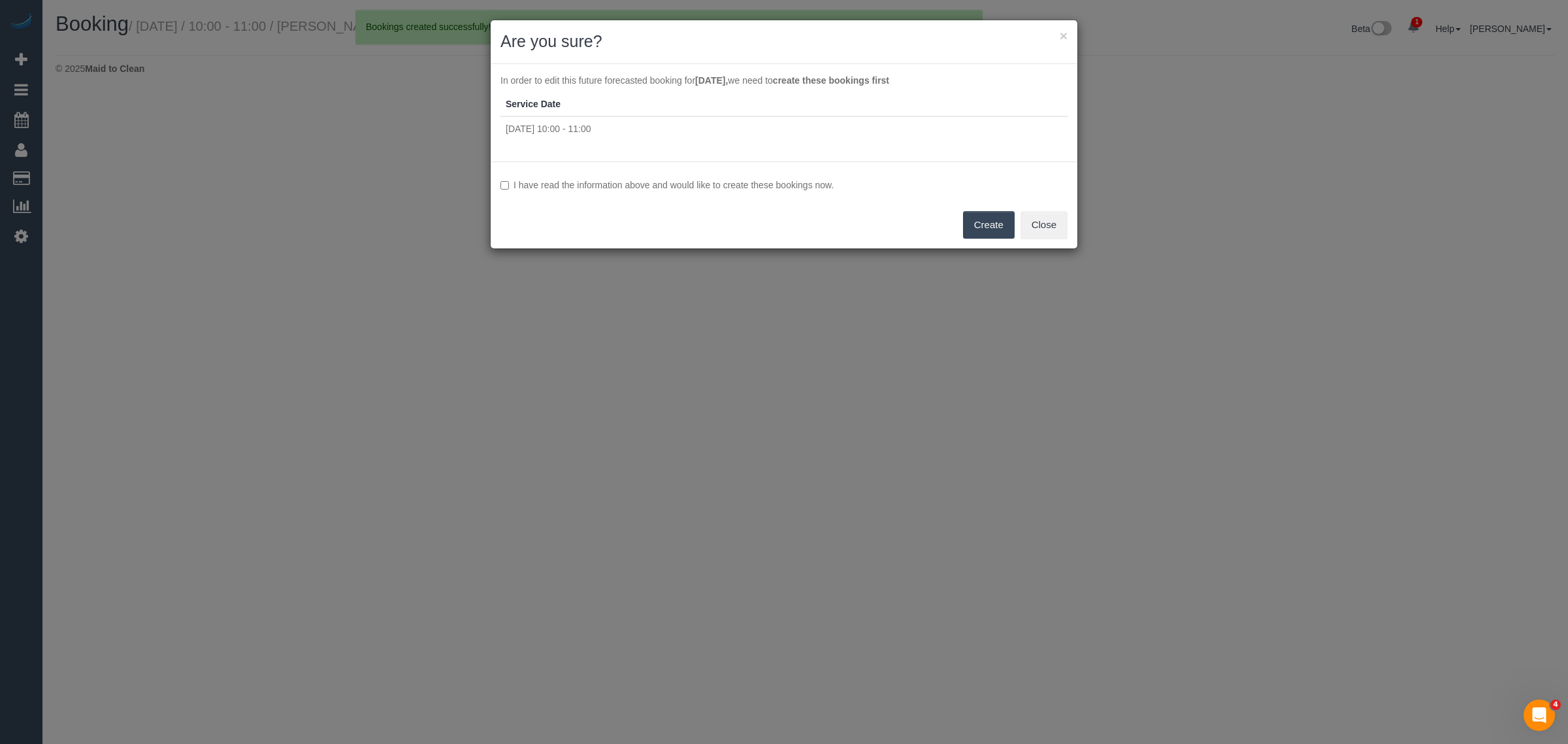
select select "VIC"
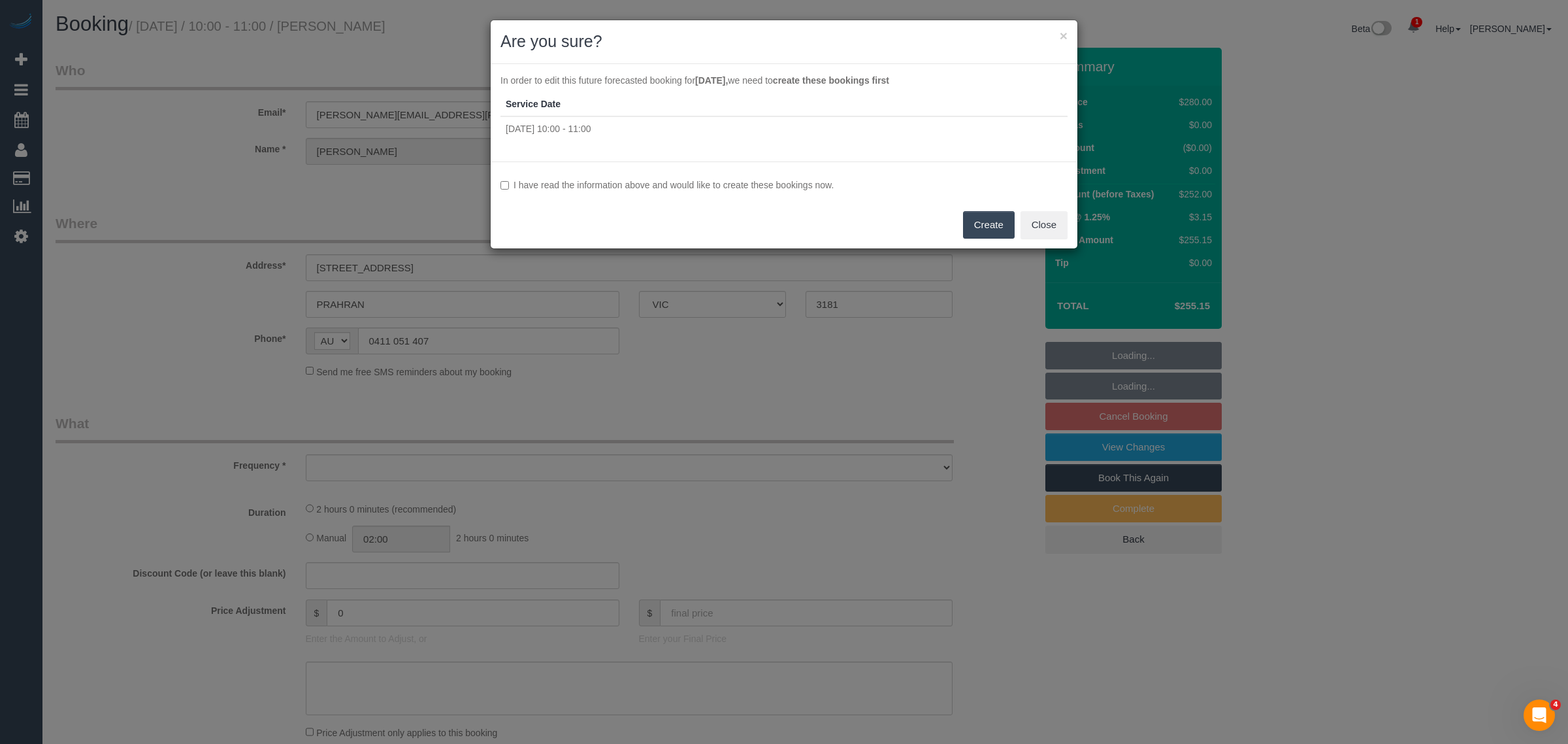
select select "object:4702"
select select "string:stripe-pm_1MM4Gp2GScqysDRV5aWemApB"
select select "2"
select select "number:27"
select select "number:14"
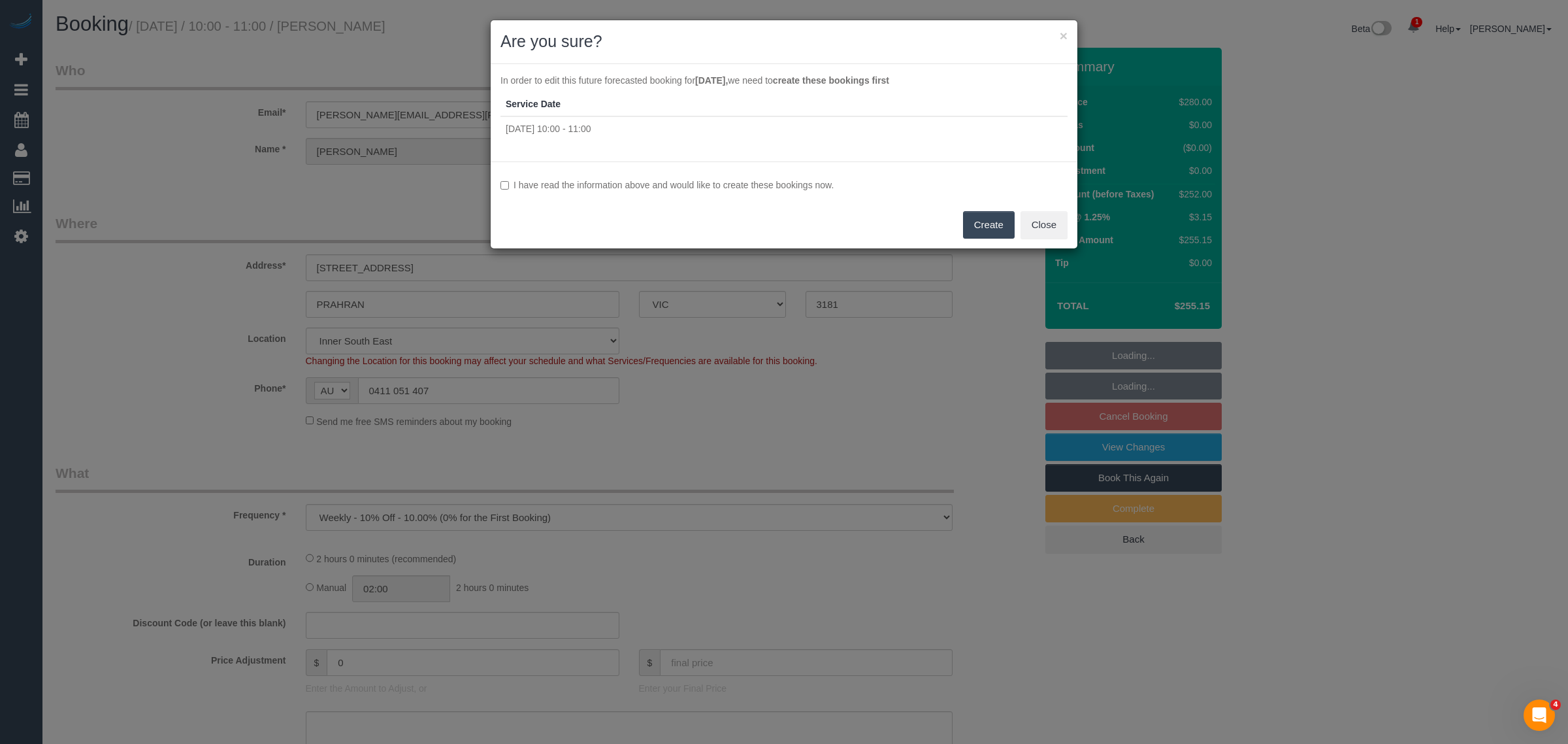
select select "number:19"
select select "number:22"
select select "number:34"
select select "number:11"
select select "object:5597"
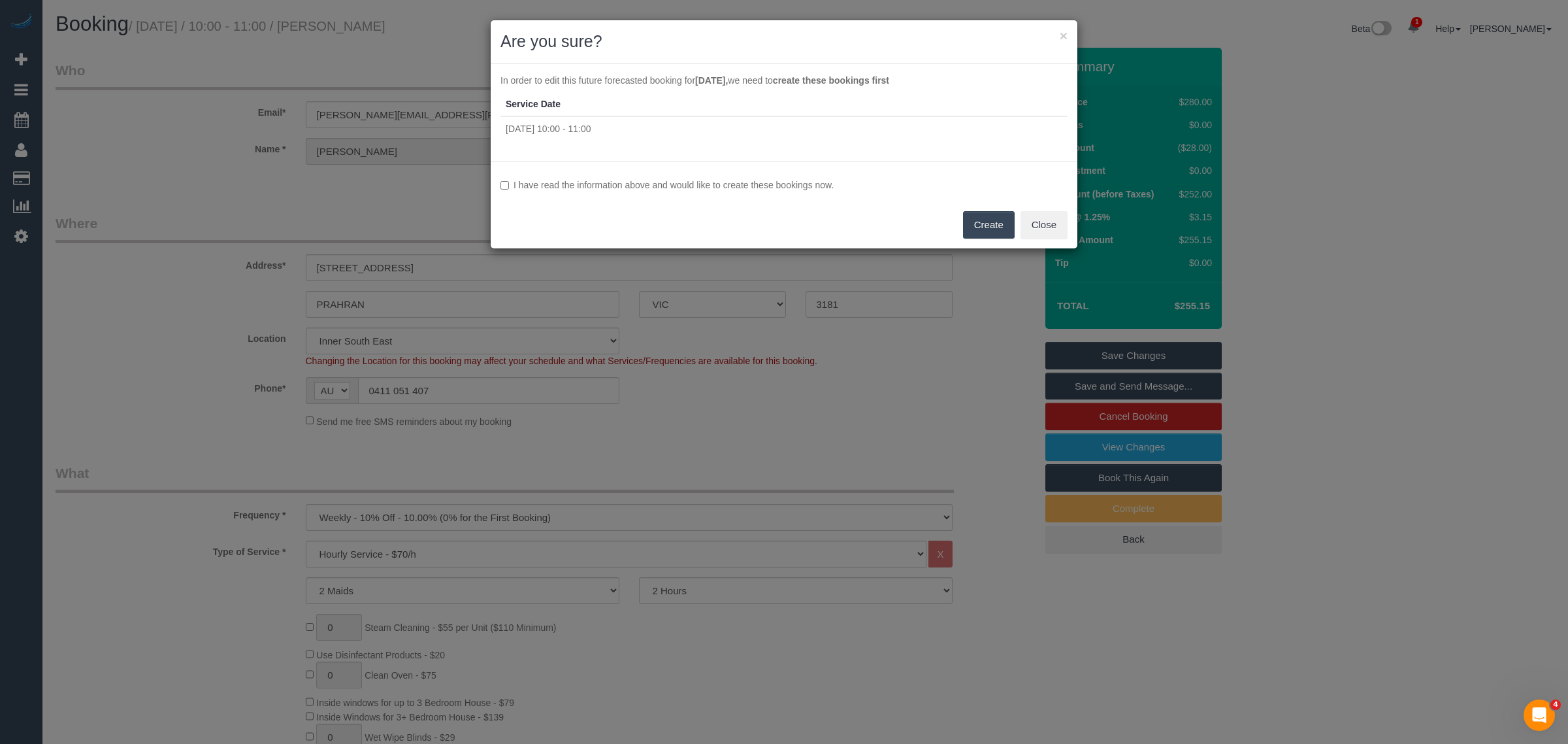
click at [974, 224] on button "Create" at bounding box center [989, 224] width 52 height 28
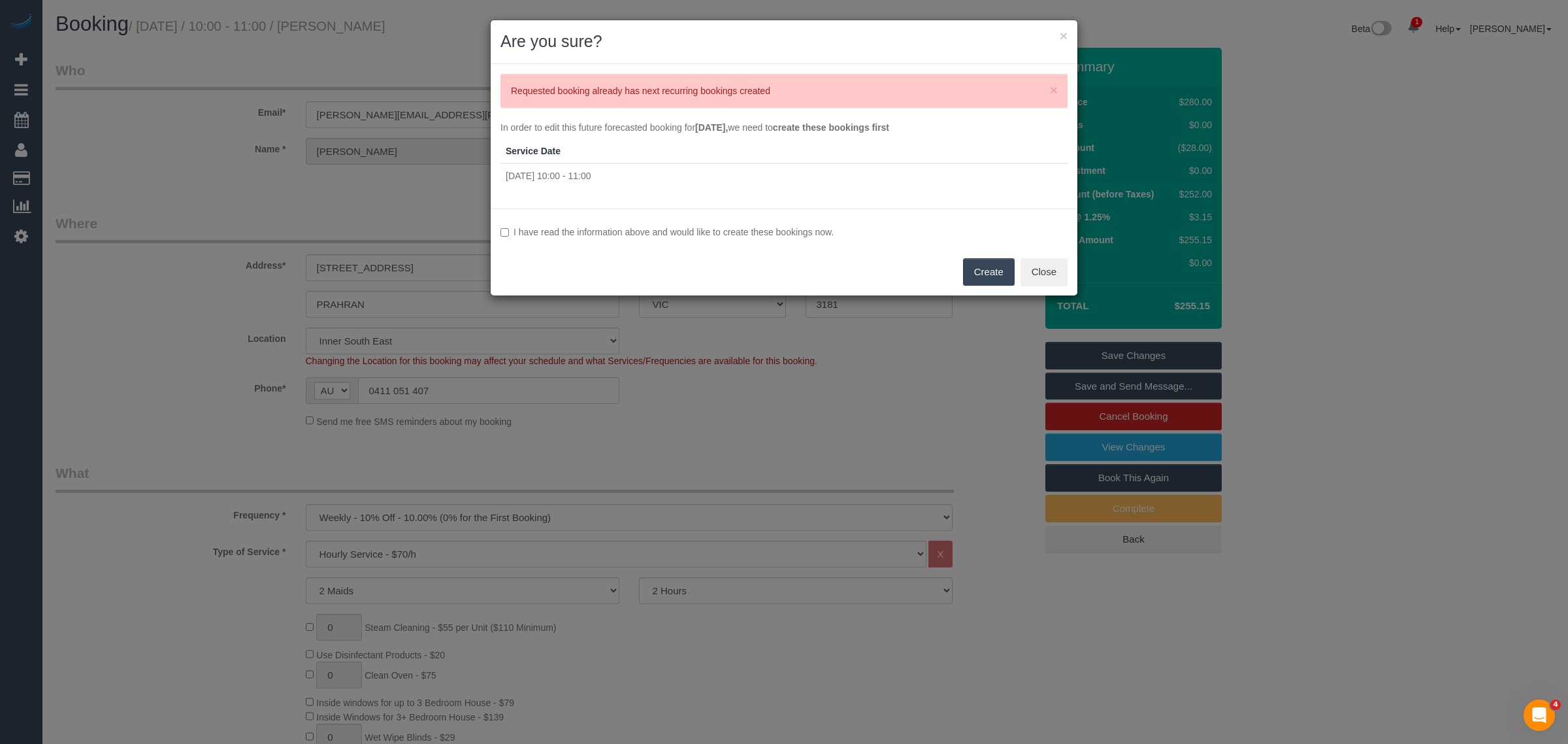
click at [1000, 272] on button "Create" at bounding box center [989, 272] width 52 height 28
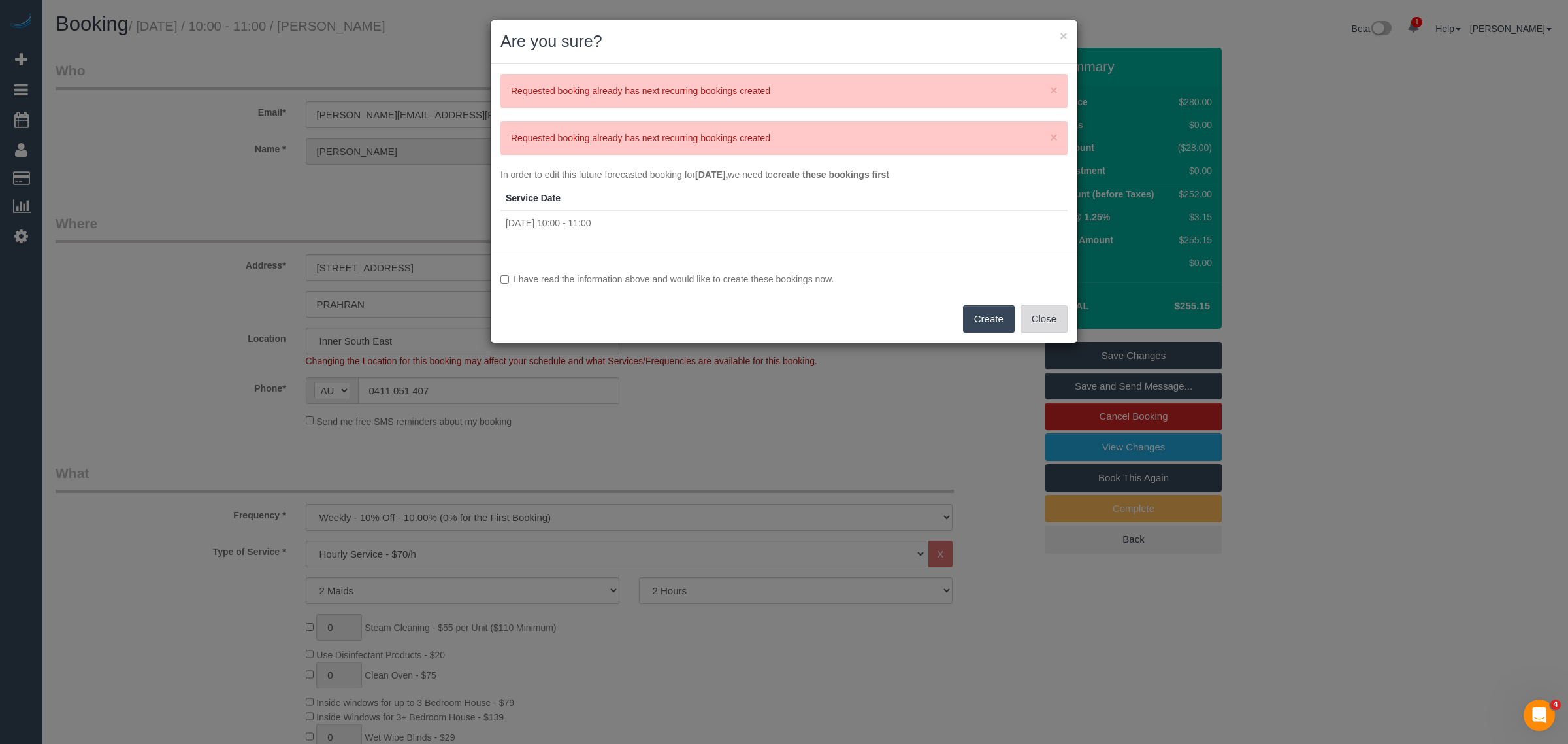
click at [1047, 322] on button "Close" at bounding box center [1043, 318] width 47 height 28
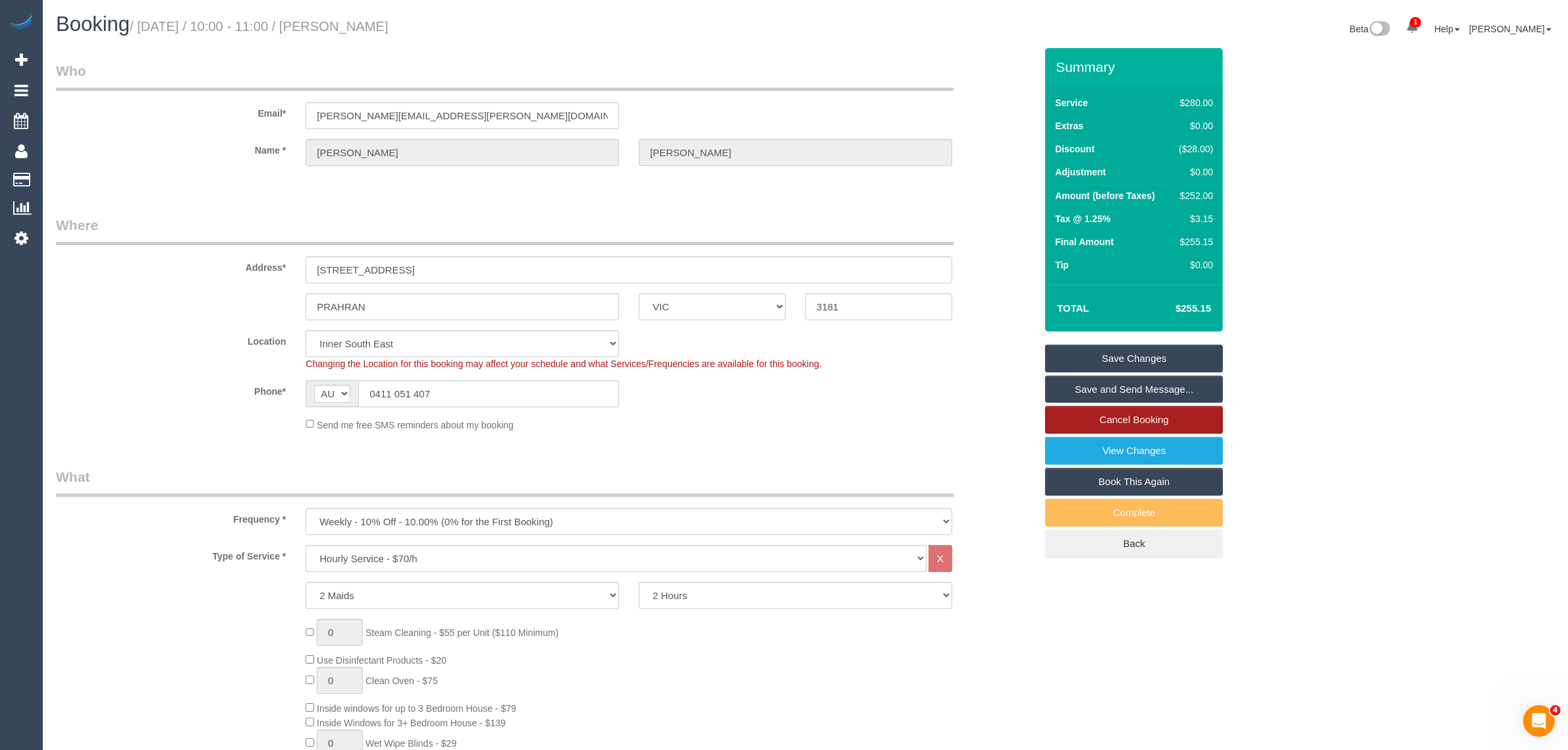
click at [1084, 413] on link "Cancel Booking" at bounding box center [1134, 419] width 178 height 28
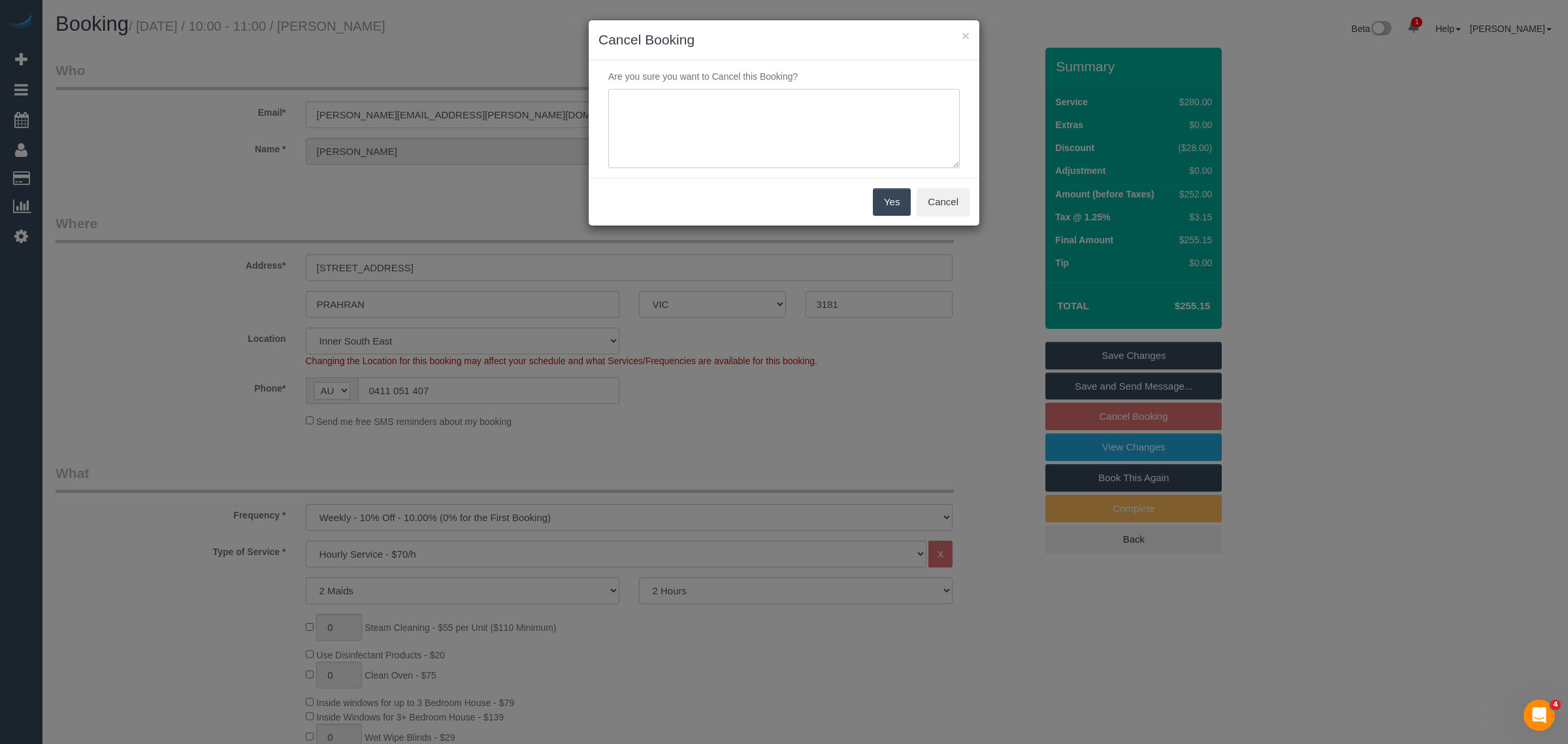
click at [707, 140] on textarea at bounding box center [783, 128] width 351 height 80
type textarea "customer wants to skip this clean - KA"
click at [880, 204] on button "Yes" at bounding box center [891, 201] width 38 height 28
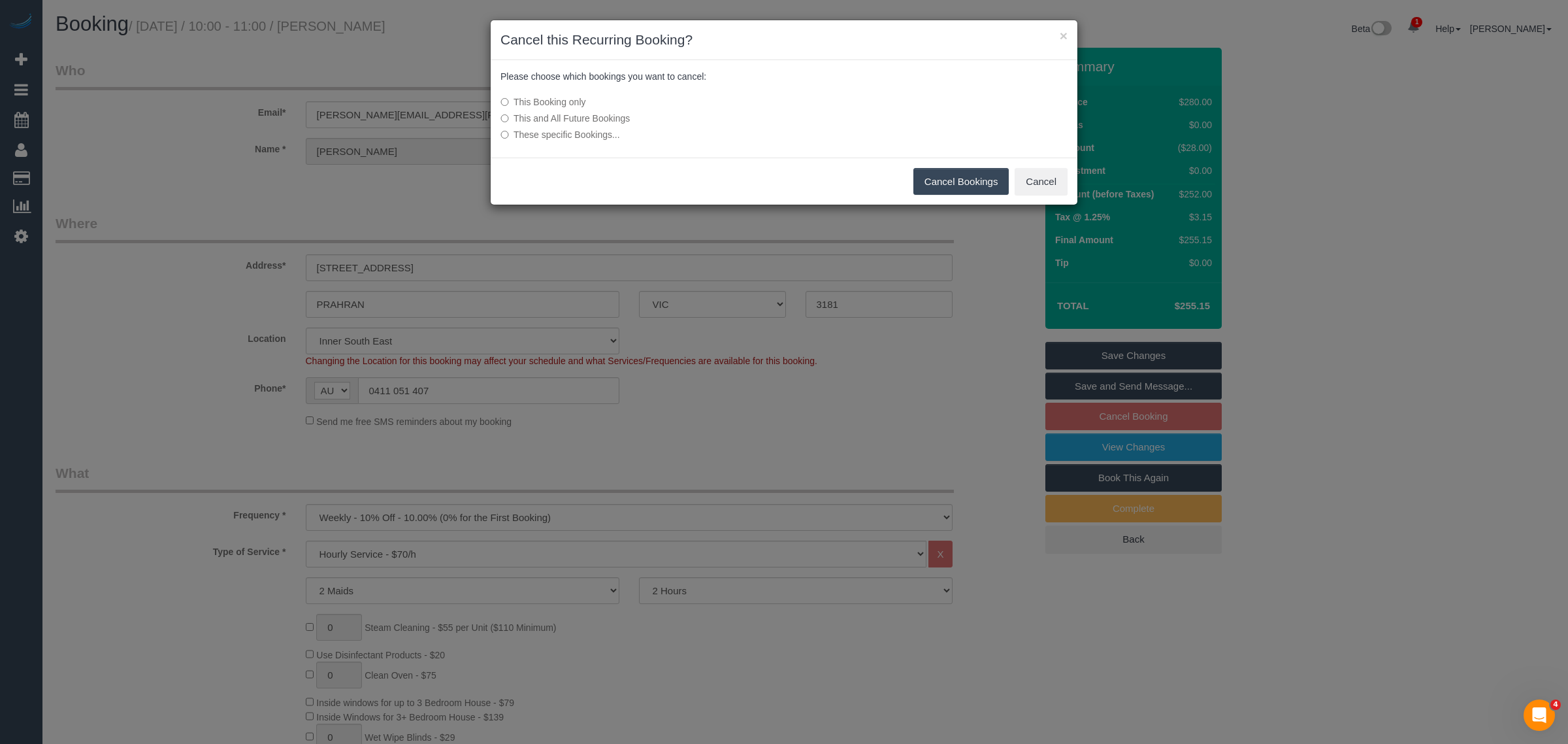
click at [948, 178] on button "Cancel Bookings" at bounding box center [961, 182] width 96 height 28
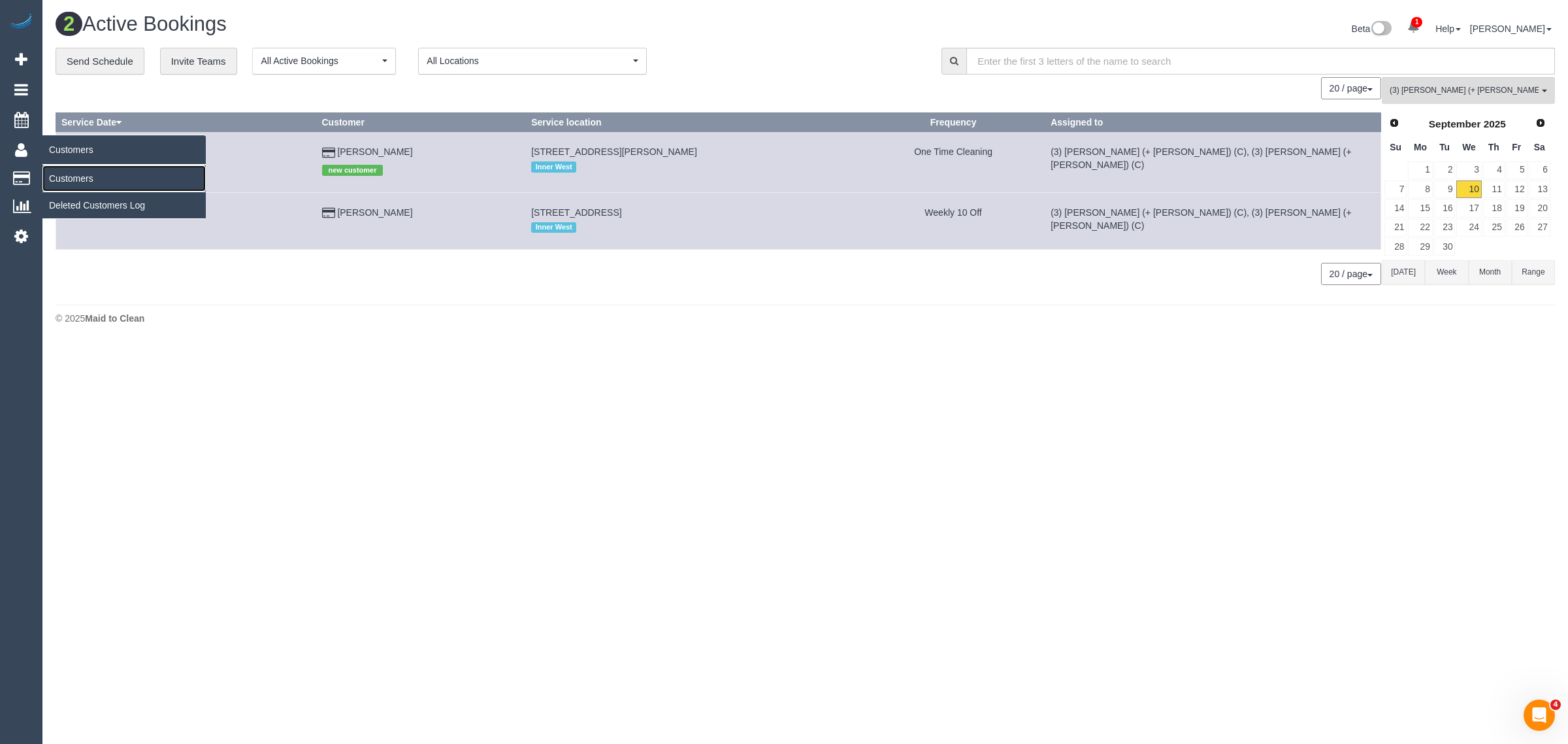
click at [115, 176] on link "Customers" at bounding box center [123, 178] width 164 height 26
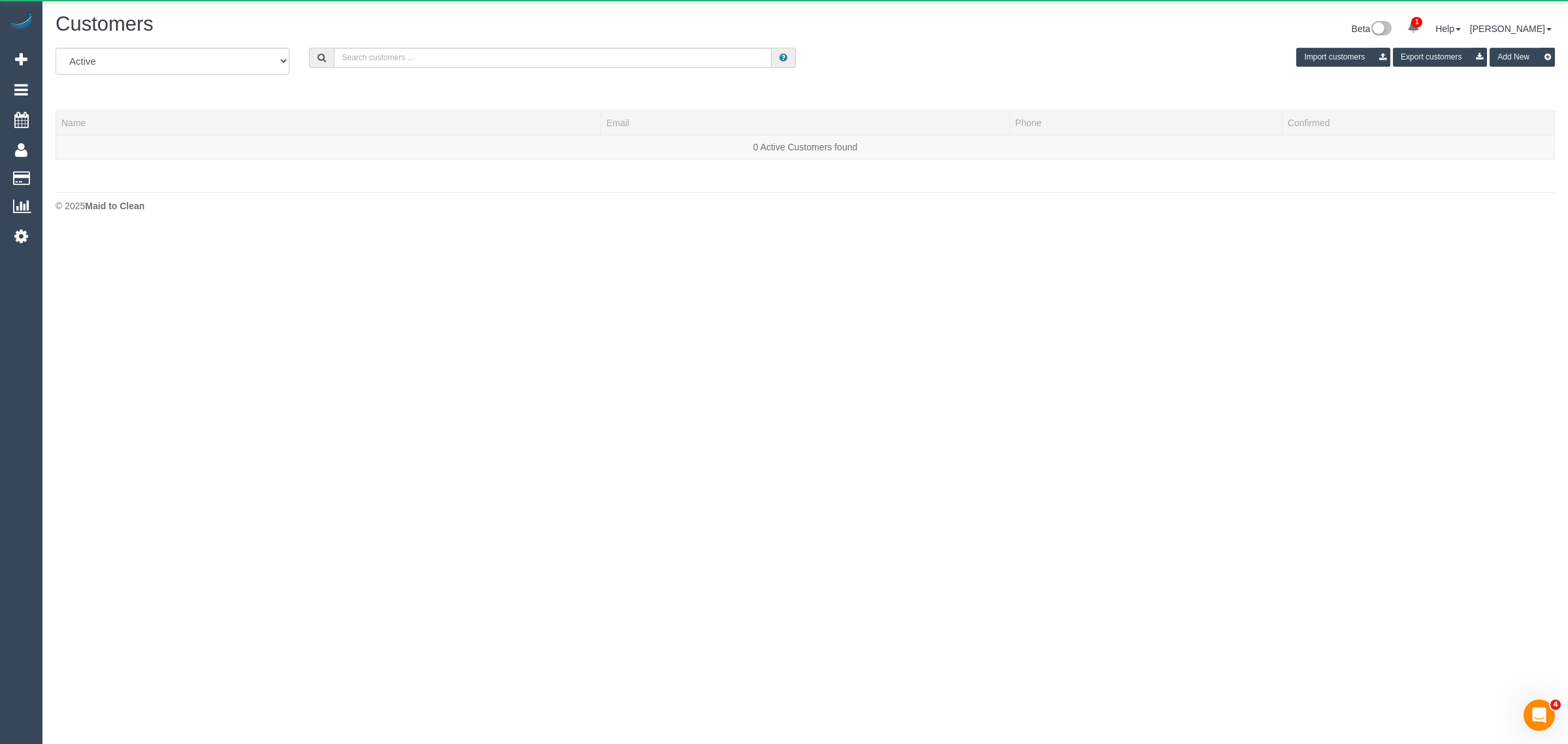
click at [438, 67] on div "All Active Archived Import customers Export customers Add New" at bounding box center [805, 65] width 1519 height 37
click at [439, 66] on input "text" at bounding box center [552, 57] width 438 height 21
paste input "Brigid Lloyd"
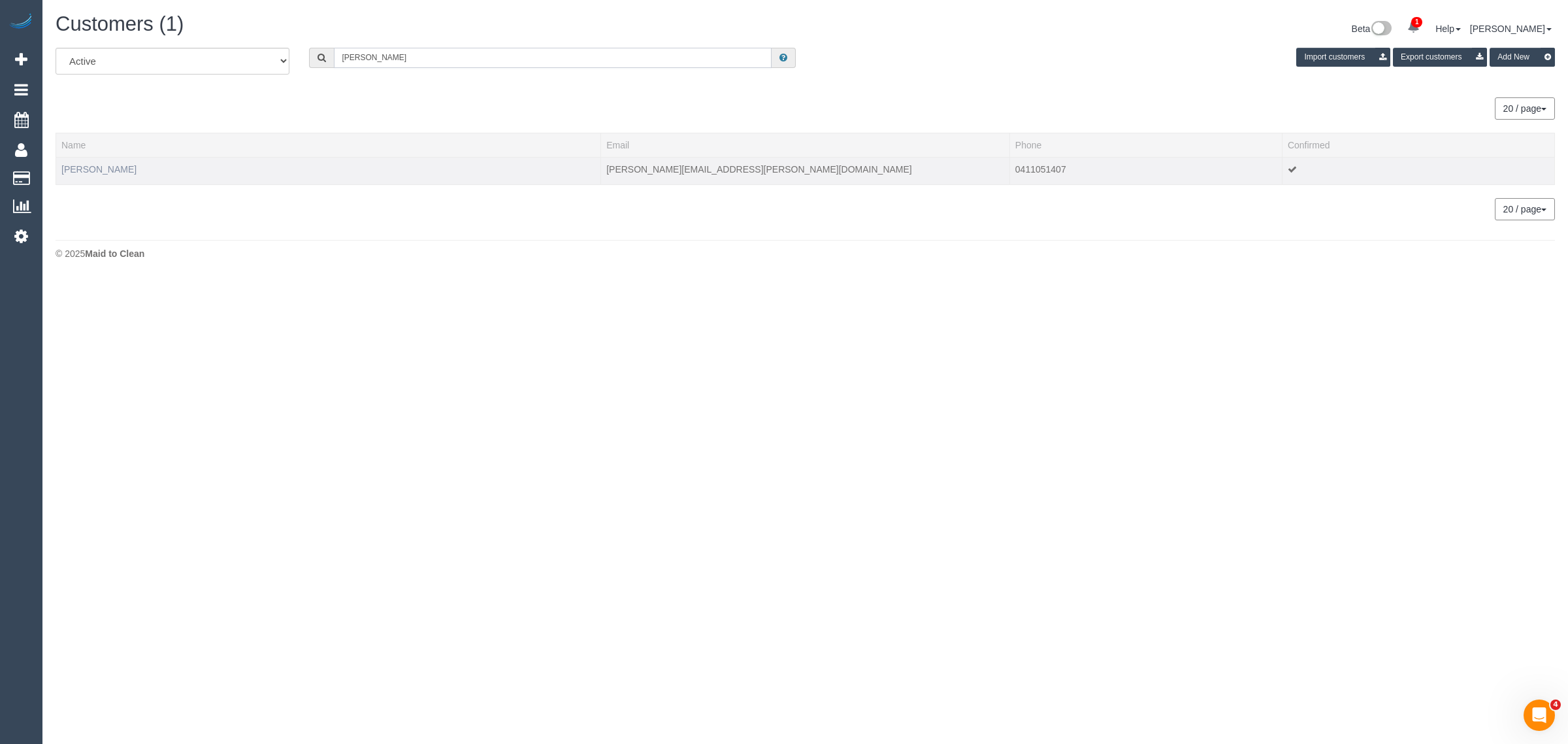
type input "Brigid Lloyd"
click at [98, 168] on link "Brigid Lloyd" at bounding box center [99, 169] width 75 height 11
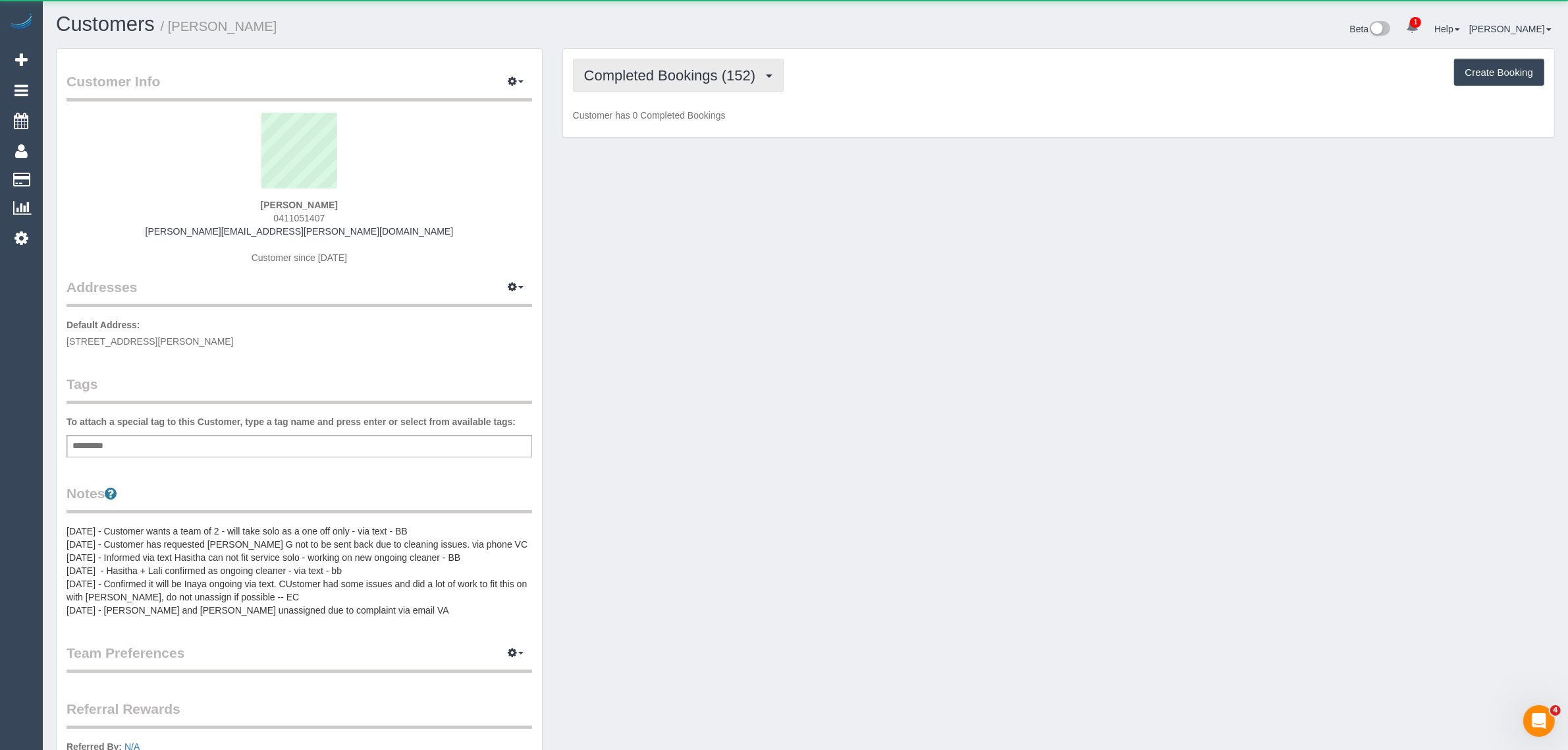
click at [716, 83] on button "Completed Bookings (152)" at bounding box center [679, 75] width 212 height 33
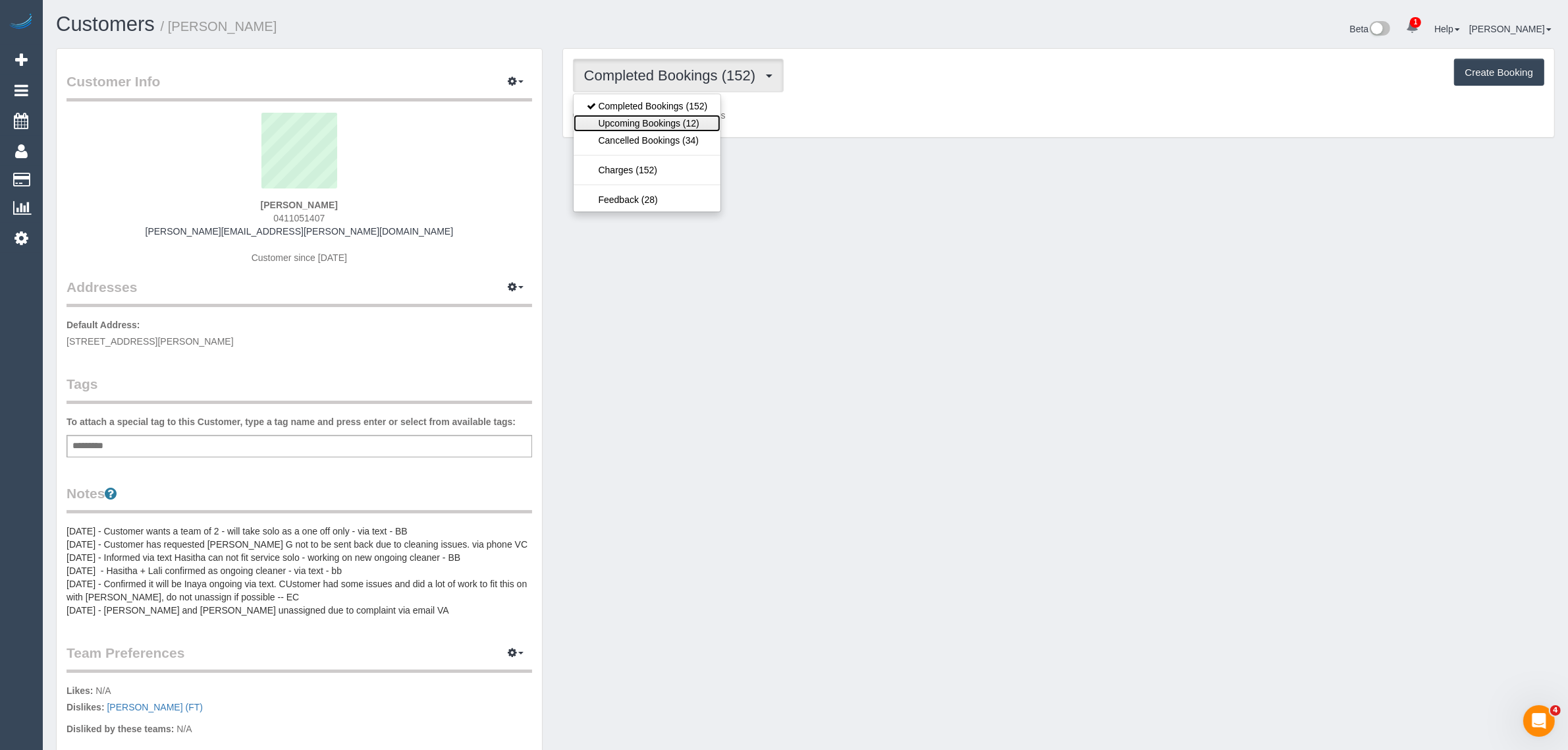
click at [692, 123] on link "Upcoming Bookings (12)" at bounding box center [647, 123] width 148 height 17
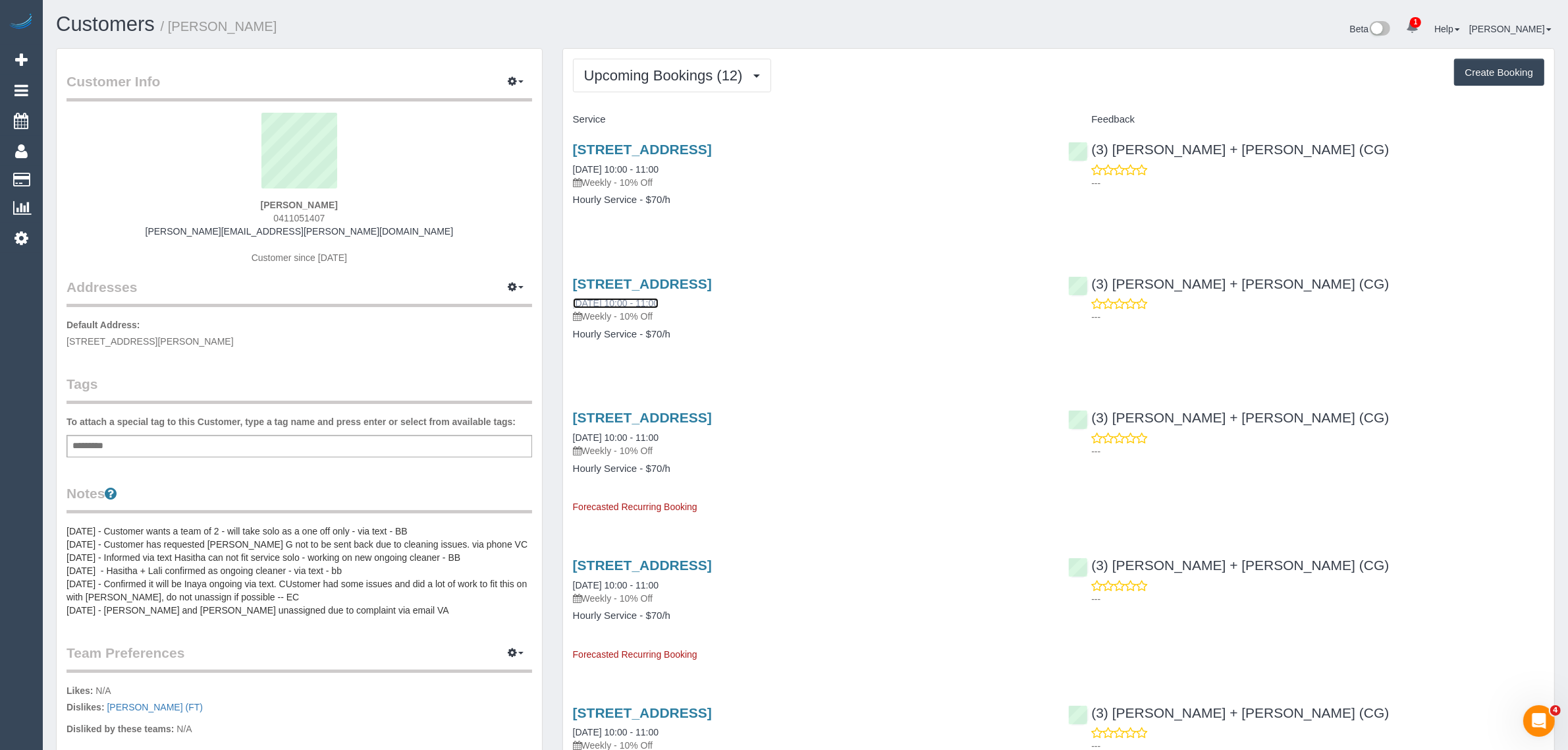
click at [649, 301] on link "25/09/2025 10:00 - 11:00" at bounding box center [615, 303] width 86 height 11
click at [630, 81] on span "Upcoming Bookings (12)" at bounding box center [666, 76] width 165 height 16
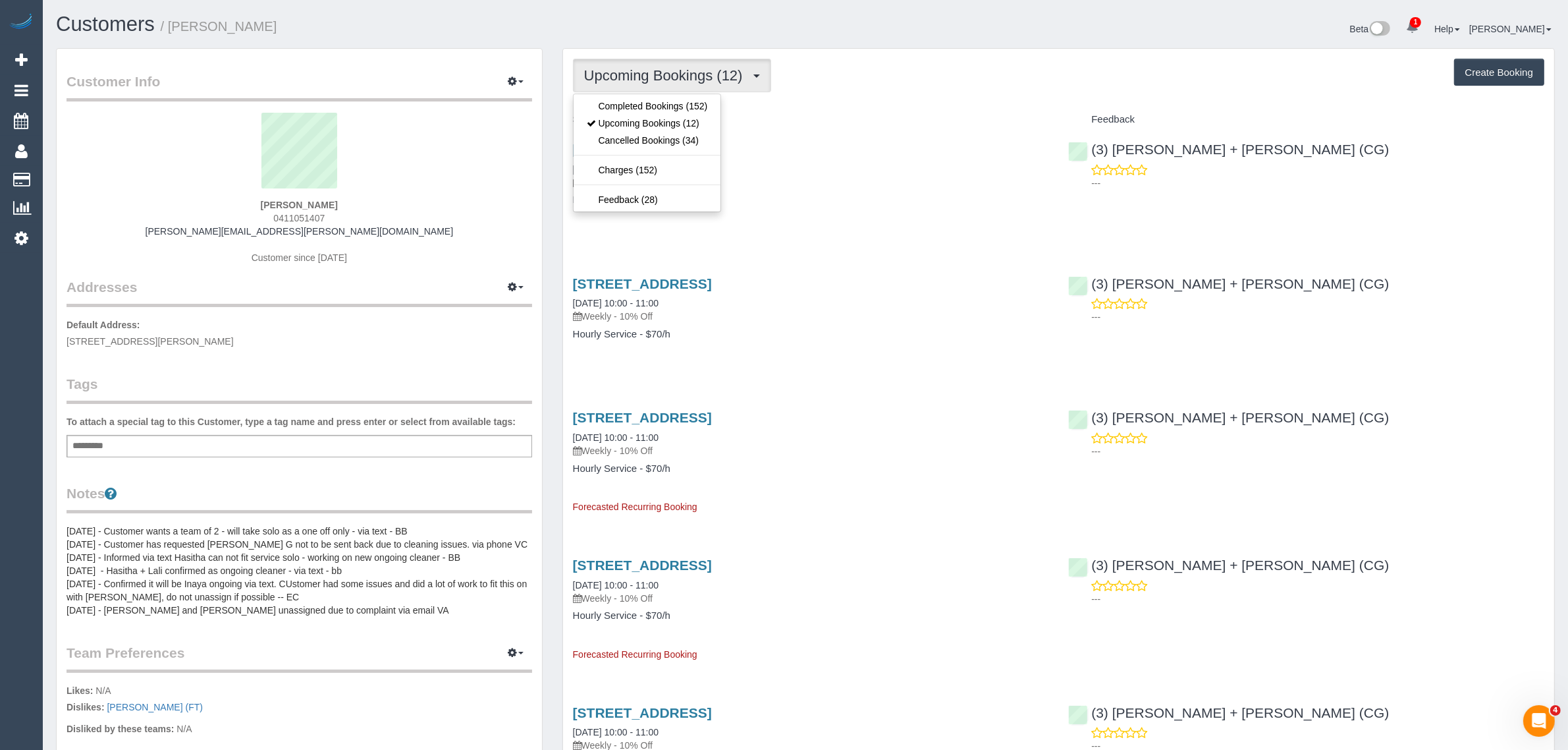
click at [883, 110] on div "Service" at bounding box center [811, 120] width 496 height 23
click at [708, 69] on span "Upcoming Bookings (12)" at bounding box center [666, 76] width 165 height 16
click at [674, 142] on link "Cancelled Bookings (34)" at bounding box center [647, 140] width 148 height 17
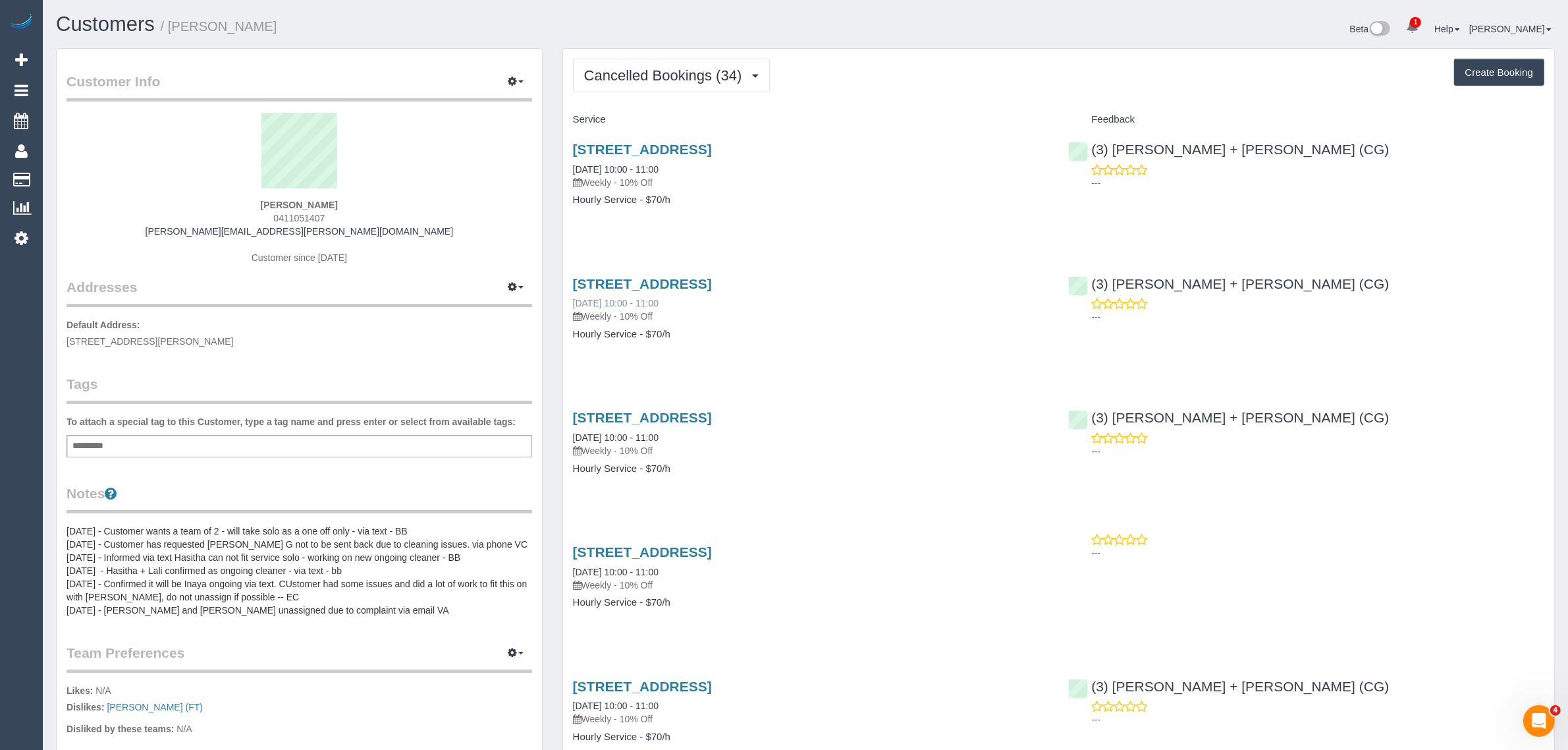
drag, startPoint x: 570, startPoint y: 304, endPoint x: 617, endPoint y: 302, distance: 47.0
click at [617, 302] on div "1 Linden Court, Prahran, VIC 3181 18/09/2025 10:00 - 11:00 Weekly - 10% Off Hou…" at bounding box center [811, 316] width 496 height 102
copy link "18/09/2025"
click at [696, 80] on span "Cancelled Bookings (34)" at bounding box center [666, 76] width 165 height 16
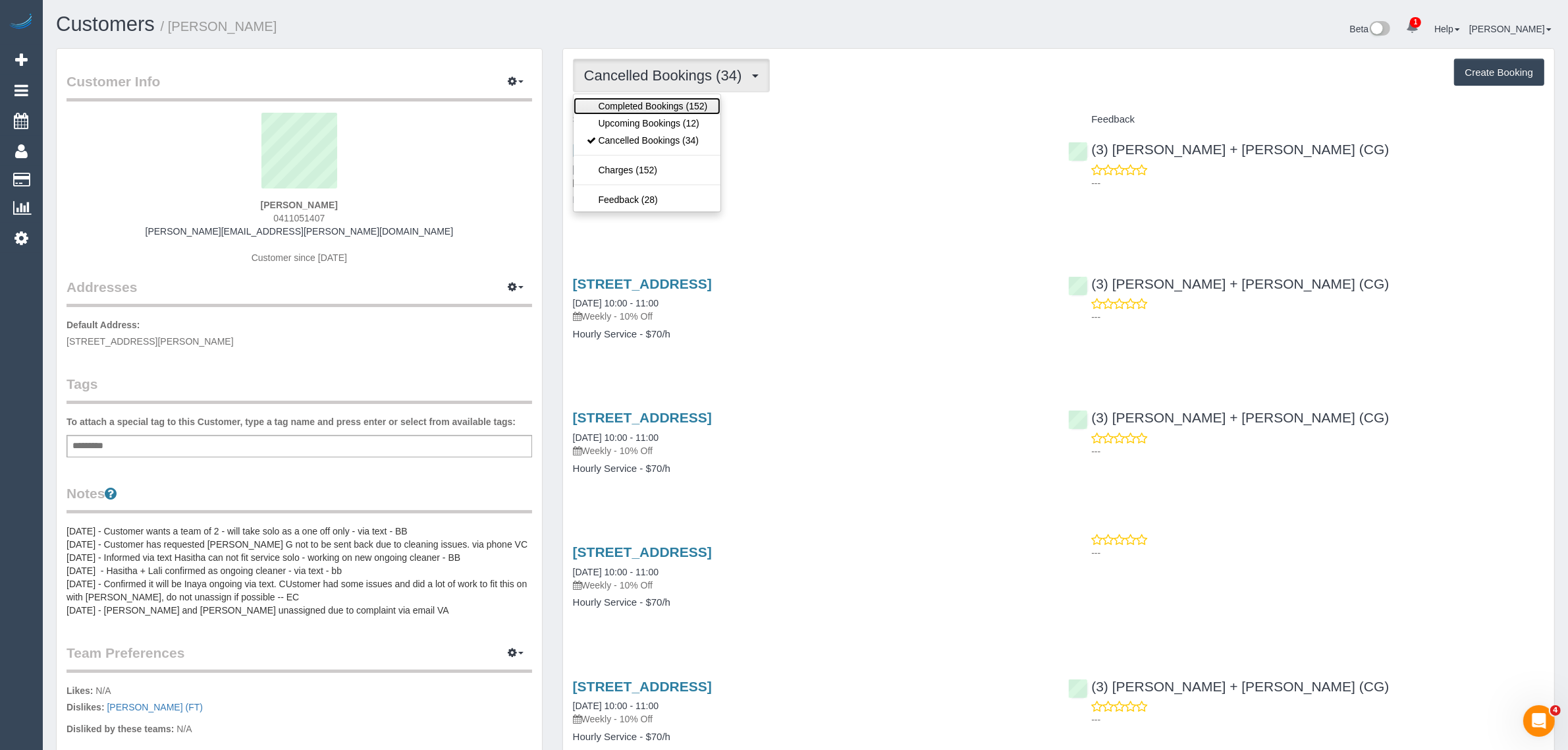
click at [679, 104] on link "Completed Bookings (152)" at bounding box center [647, 105] width 148 height 17
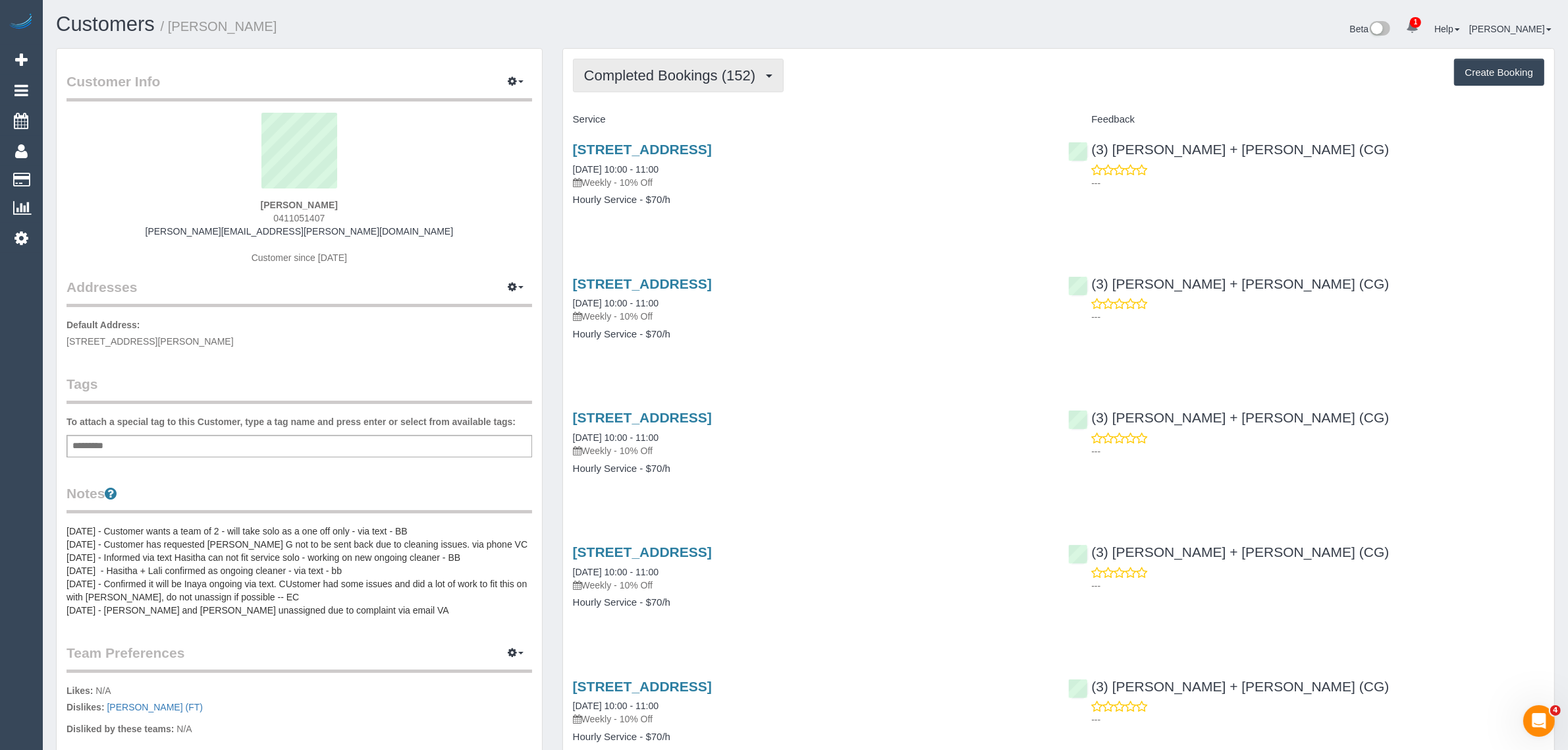
click at [682, 68] on span "Completed Bookings (152)" at bounding box center [672, 76] width 178 height 16
click at [666, 116] on link "Upcoming Bookings (12)" at bounding box center [647, 123] width 148 height 17
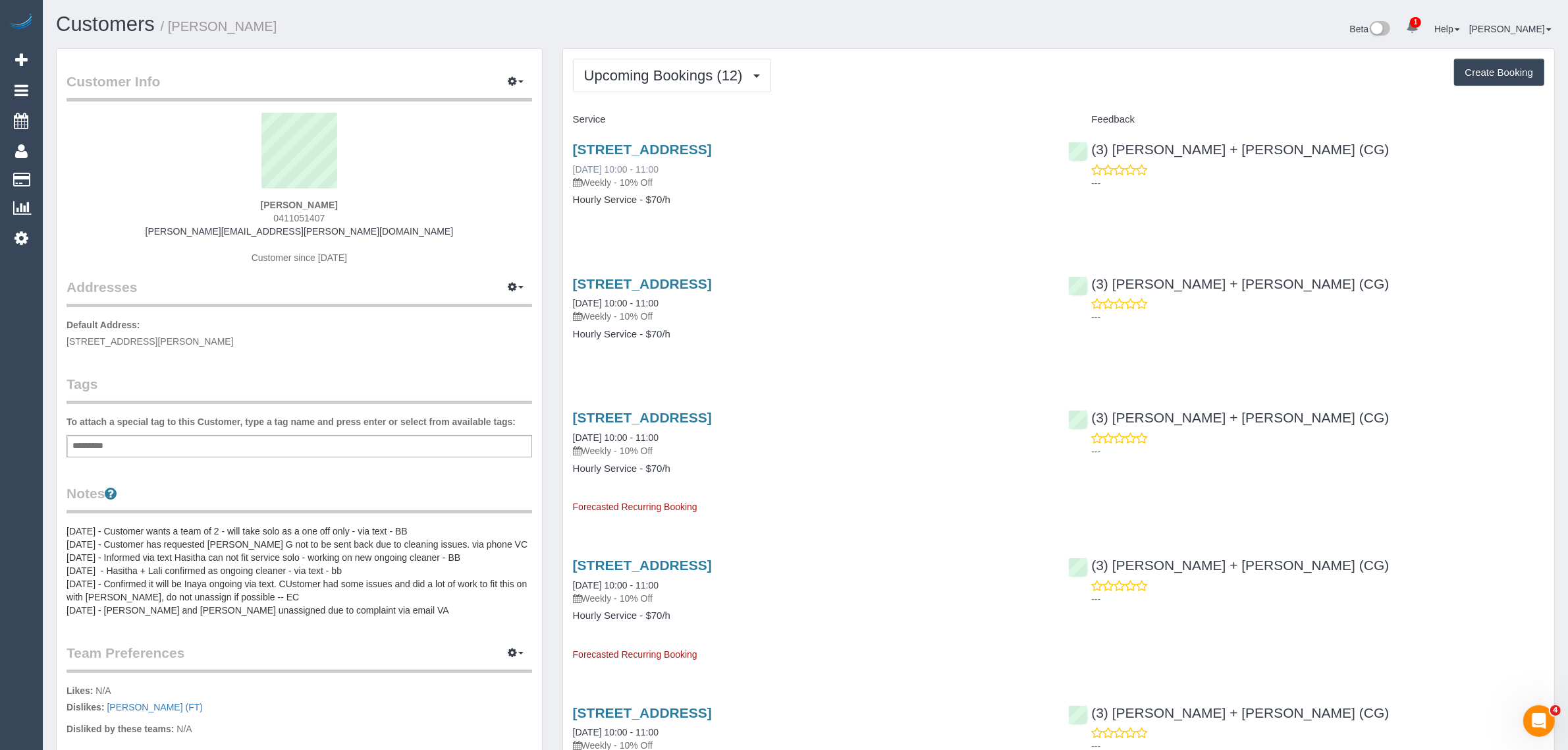
drag, startPoint x: 564, startPoint y: 172, endPoint x: 617, endPoint y: 171, distance: 53.0
click at [617, 171] on div "1 Linden Court, Prahran, VIC 3181 11/09/2025 10:00 - 11:00 Weekly - 10% Off Hou…" at bounding box center [811, 181] width 496 height 102
drag, startPoint x: 565, startPoint y: 307, endPoint x: 617, endPoint y: 305, distance: 52.0
click at [617, 305] on div "1 Linden Court, Prahran, VIC 3181 02/10/2025 10:00 - 11:00 Weekly - 10% Off Hou…" at bounding box center [811, 316] width 496 height 102
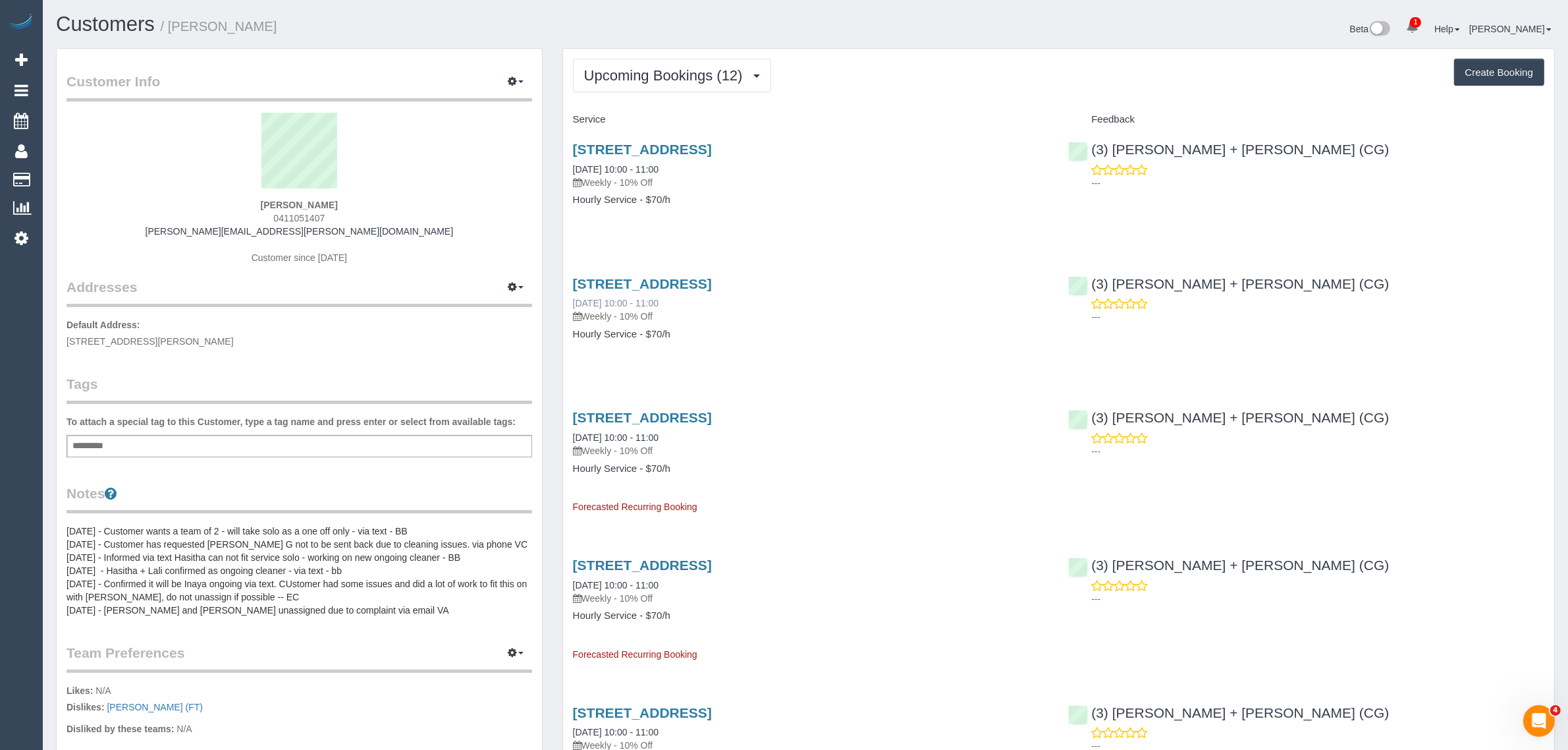
copy link "02/10/2025"
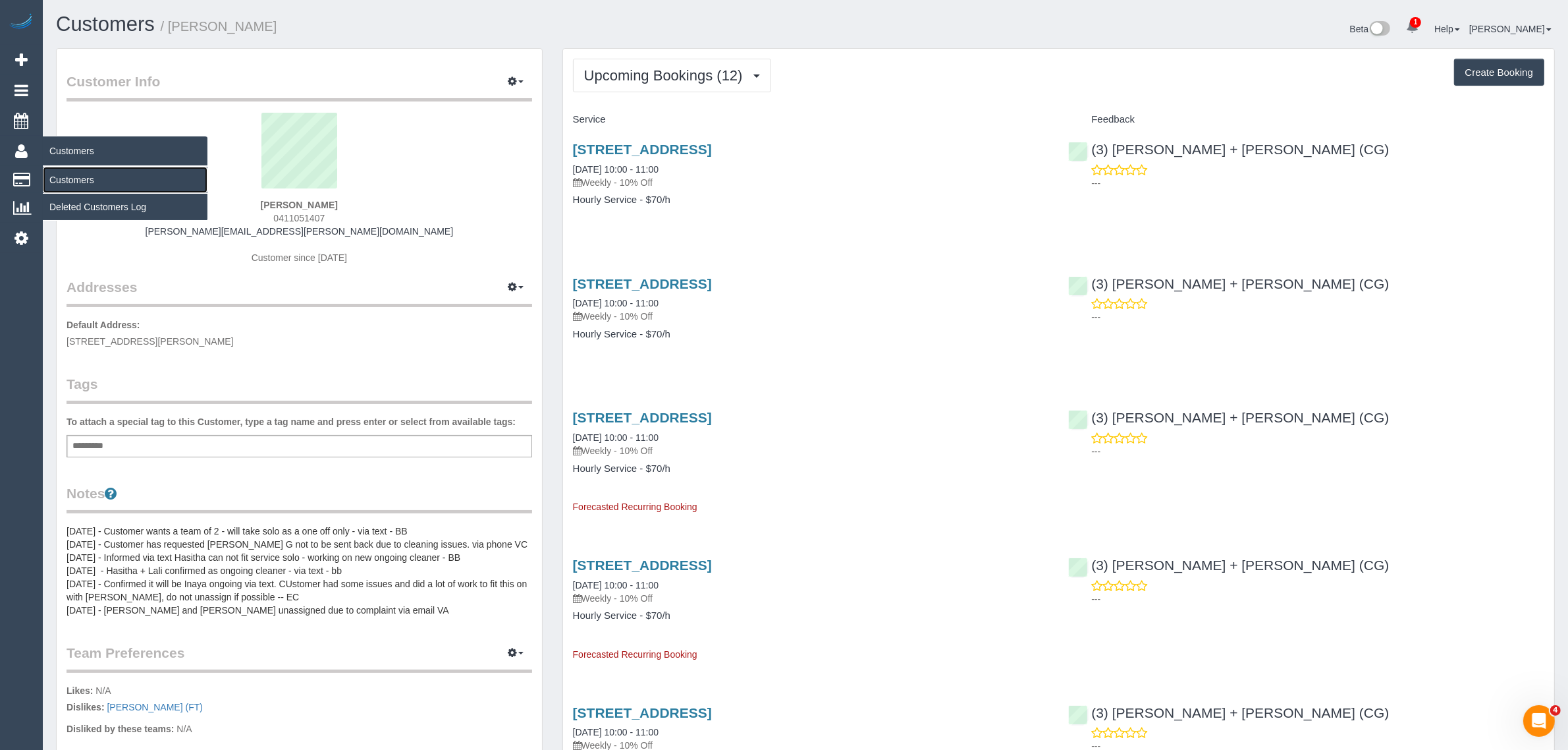
drag, startPoint x: 64, startPoint y: 186, endPoint x: 84, endPoint y: 171, distance: 25.0
click at [64, 186] on link "Customers" at bounding box center [124, 179] width 165 height 26
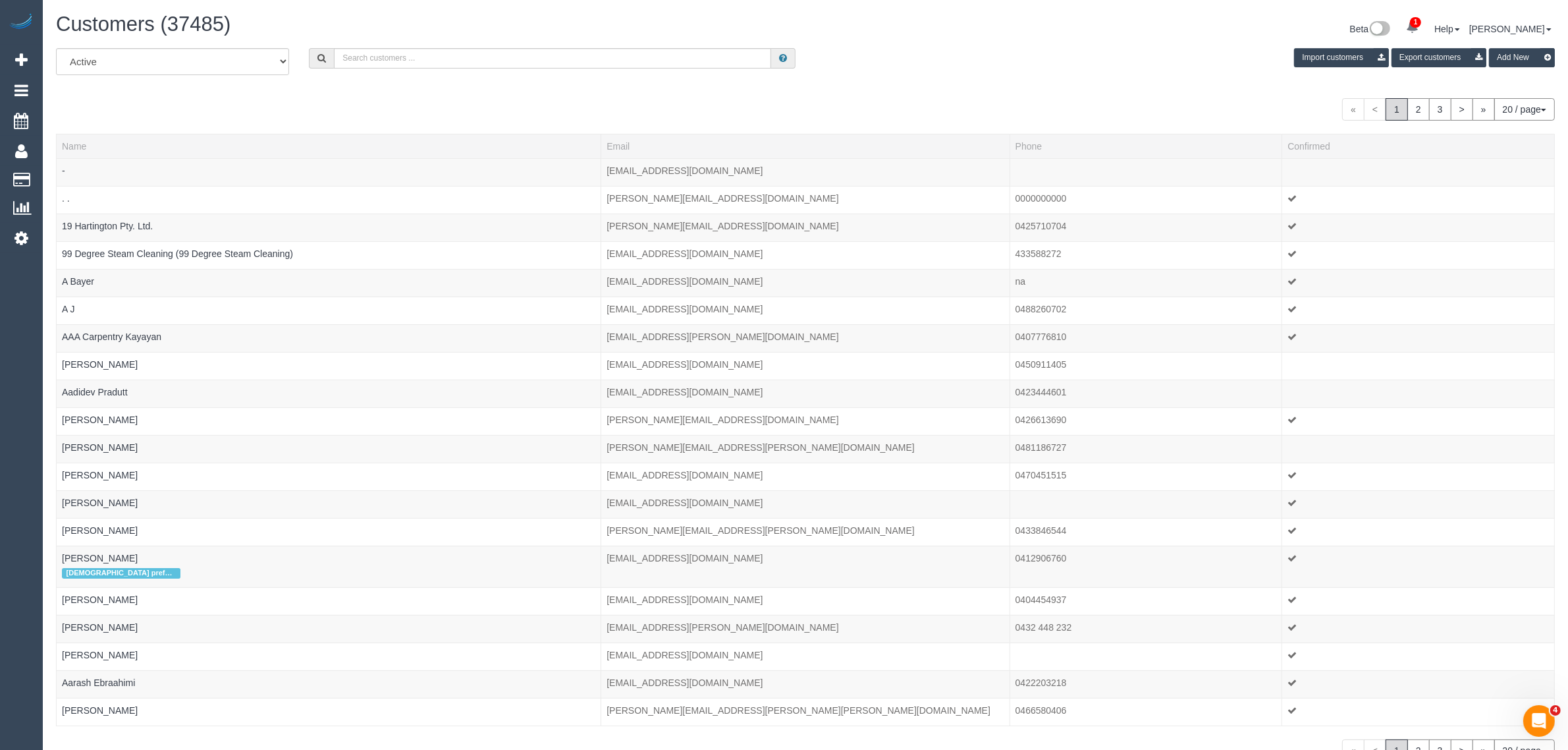
drag, startPoint x: 555, startPoint y: 36, endPoint x: 546, endPoint y: 51, distance: 17.5
click at [554, 36] on div "Customers (37485)" at bounding box center [425, 27] width 760 height 28
click at [543, 58] on input "text" at bounding box center [552, 58] width 437 height 21
paste input "James Morrison My Integra"
type input "James Morrison My Integra"
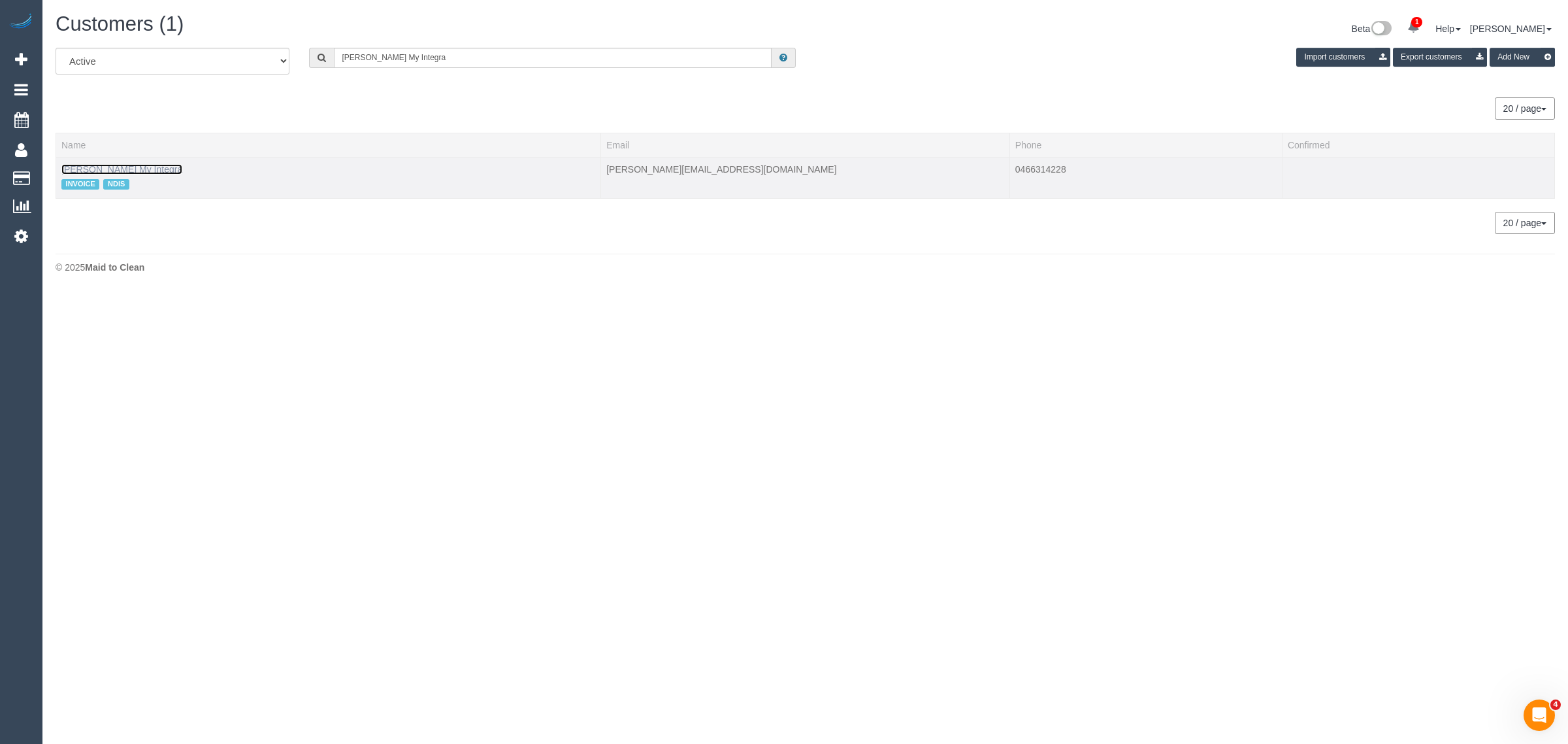
click at [152, 172] on link "James Morrison My Integra" at bounding box center [122, 169] width 121 height 11
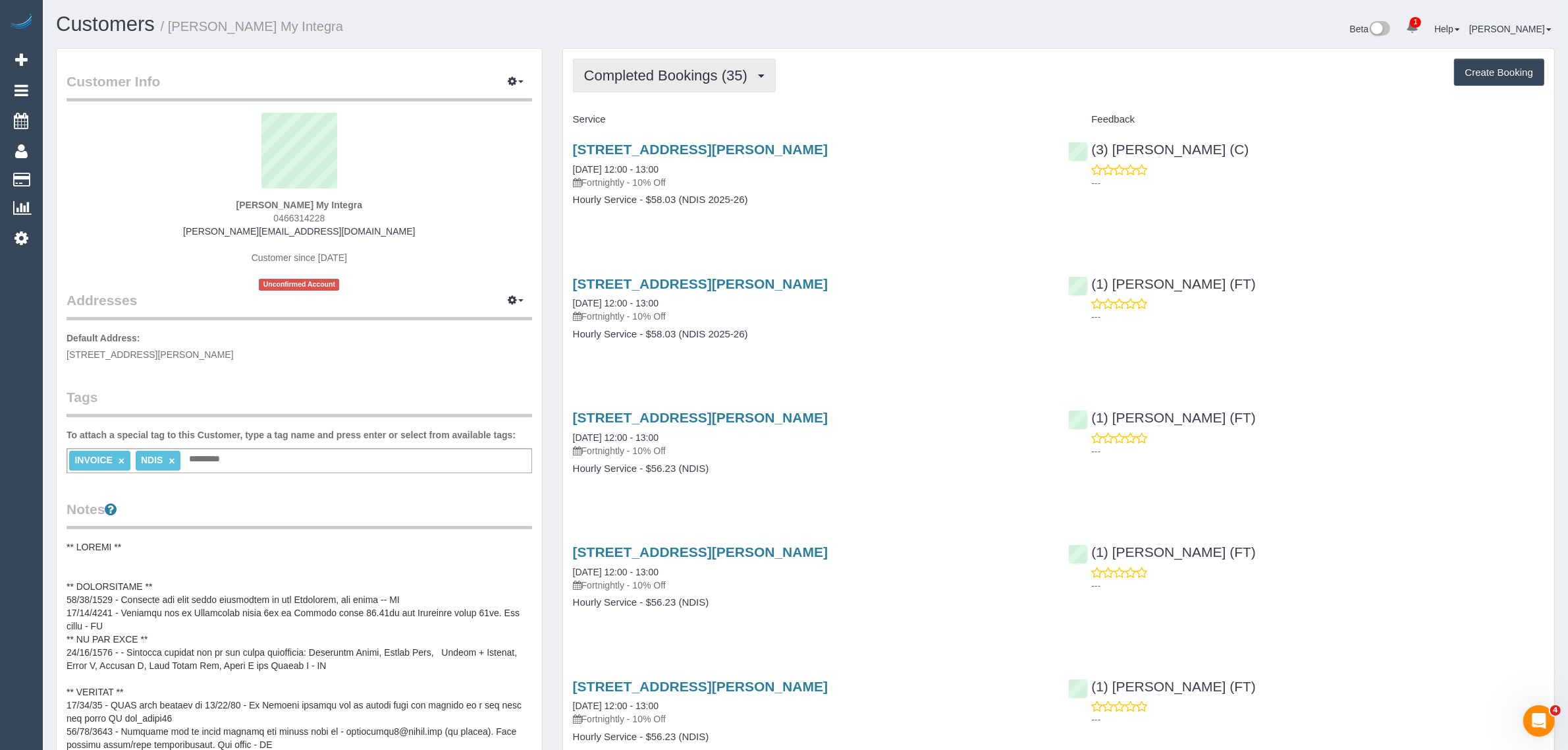
click at [635, 68] on span "Completed Bookings (35)" at bounding box center [669, 76] width 170 height 16
click at [637, 114] on link "Upcoming Bookings (11)" at bounding box center [644, 123] width 142 height 17
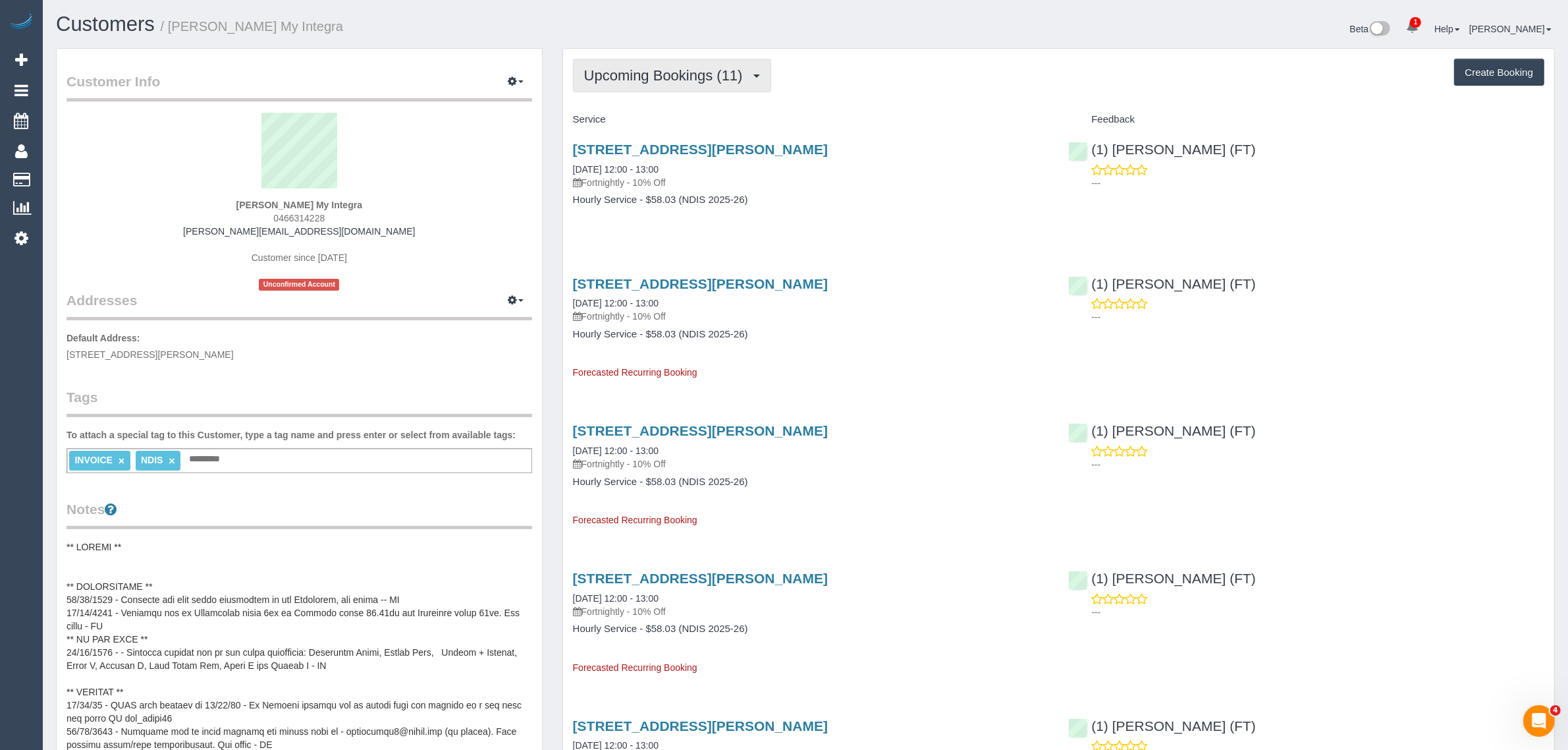
click at [672, 71] on span "Upcoming Bookings (11)" at bounding box center [666, 76] width 165 height 16
click at [646, 106] on link "Completed Bookings (35)" at bounding box center [644, 105] width 142 height 17
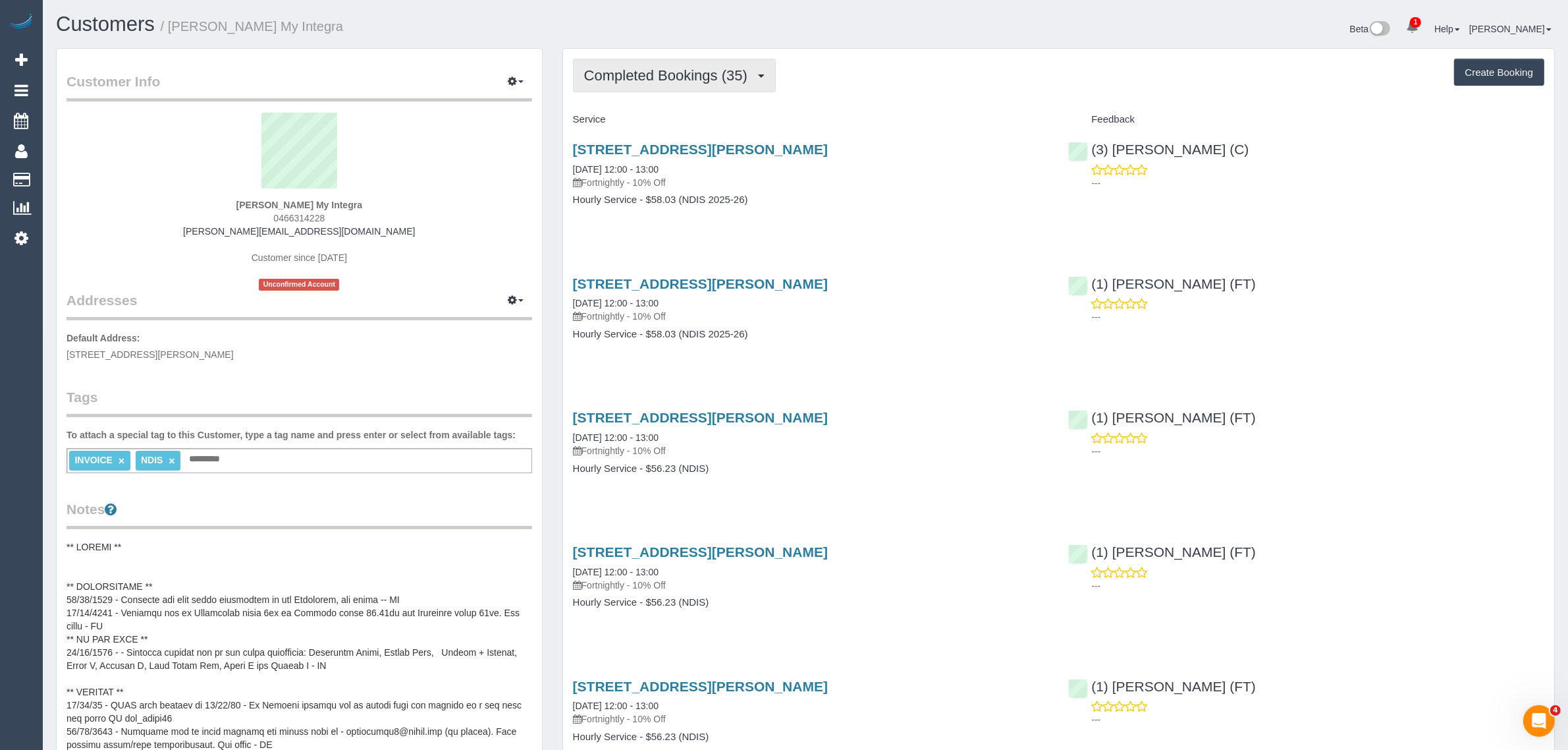
click at [693, 72] on span "Completed Bookings (35)" at bounding box center [669, 76] width 170 height 16
click at [667, 115] on link "Upcoming Bookings (11)" at bounding box center [644, 123] width 142 height 17
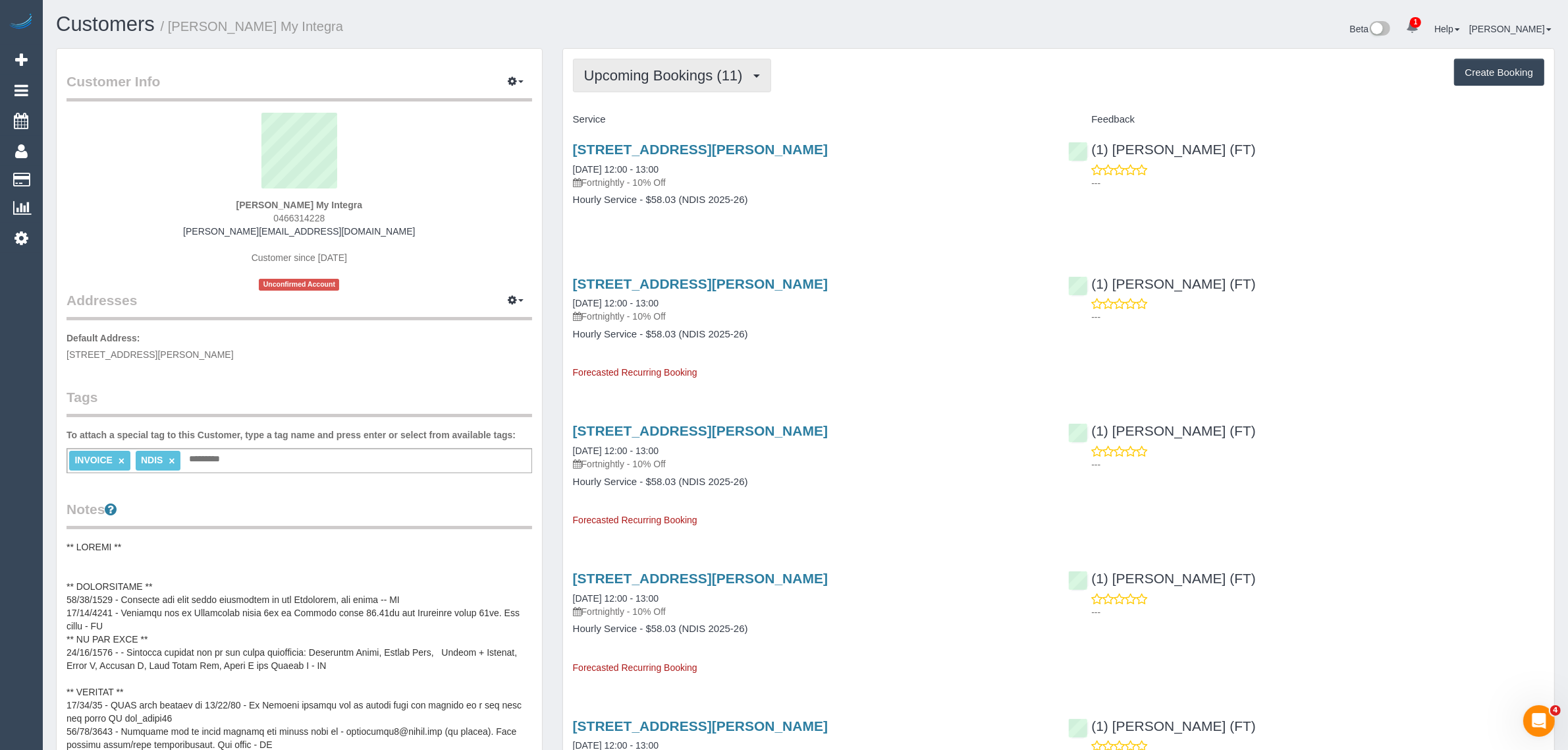
click at [632, 81] on span "Upcoming Bookings (11)" at bounding box center [666, 76] width 165 height 16
click at [642, 110] on link "Completed Bookings (35)" at bounding box center [644, 105] width 142 height 17
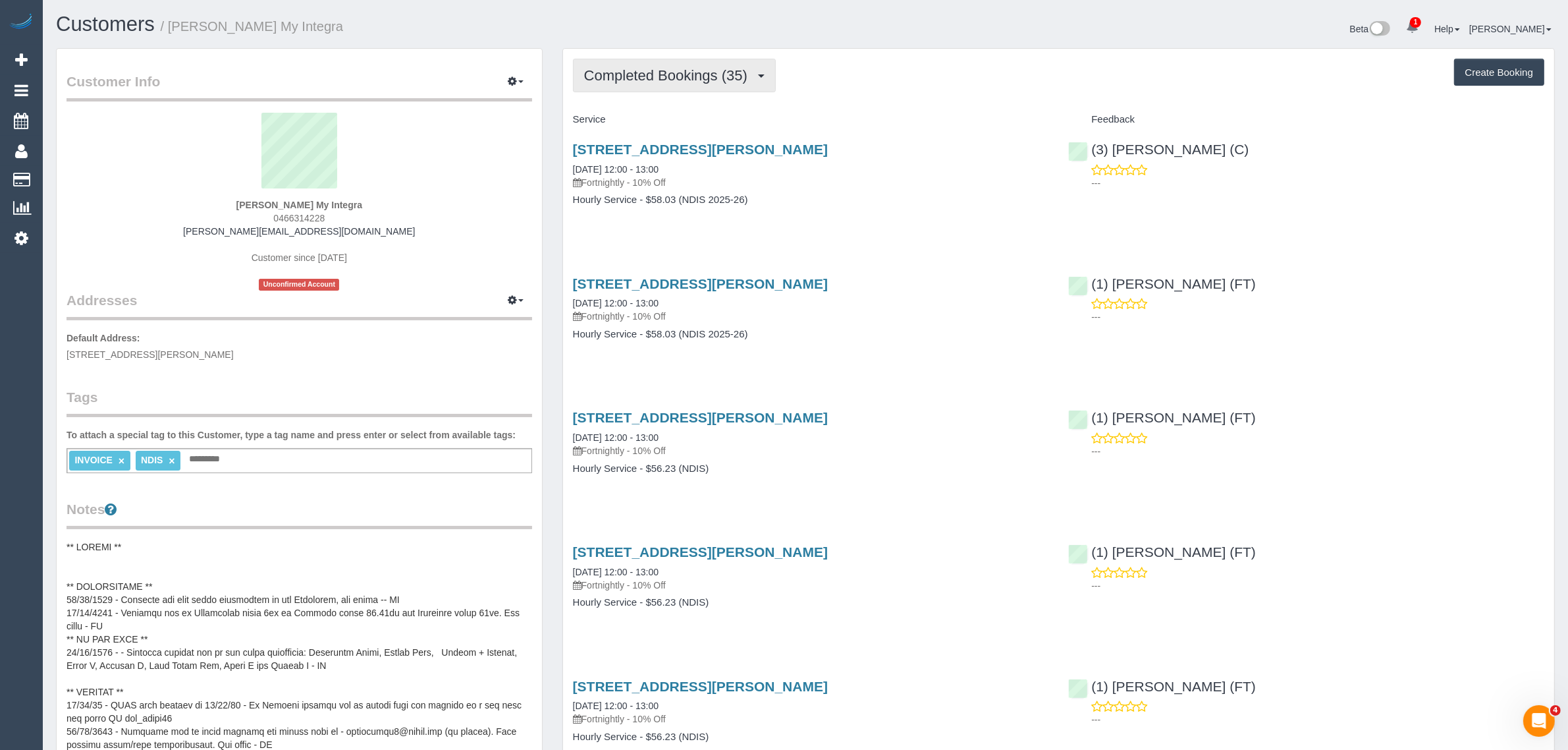
click at [669, 80] on span "Completed Bookings (35)" at bounding box center [669, 76] width 170 height 16
click at [679, 121] on link "Upcoming Bookings (11)" at bounding box center [644, 123] width 142 height 17
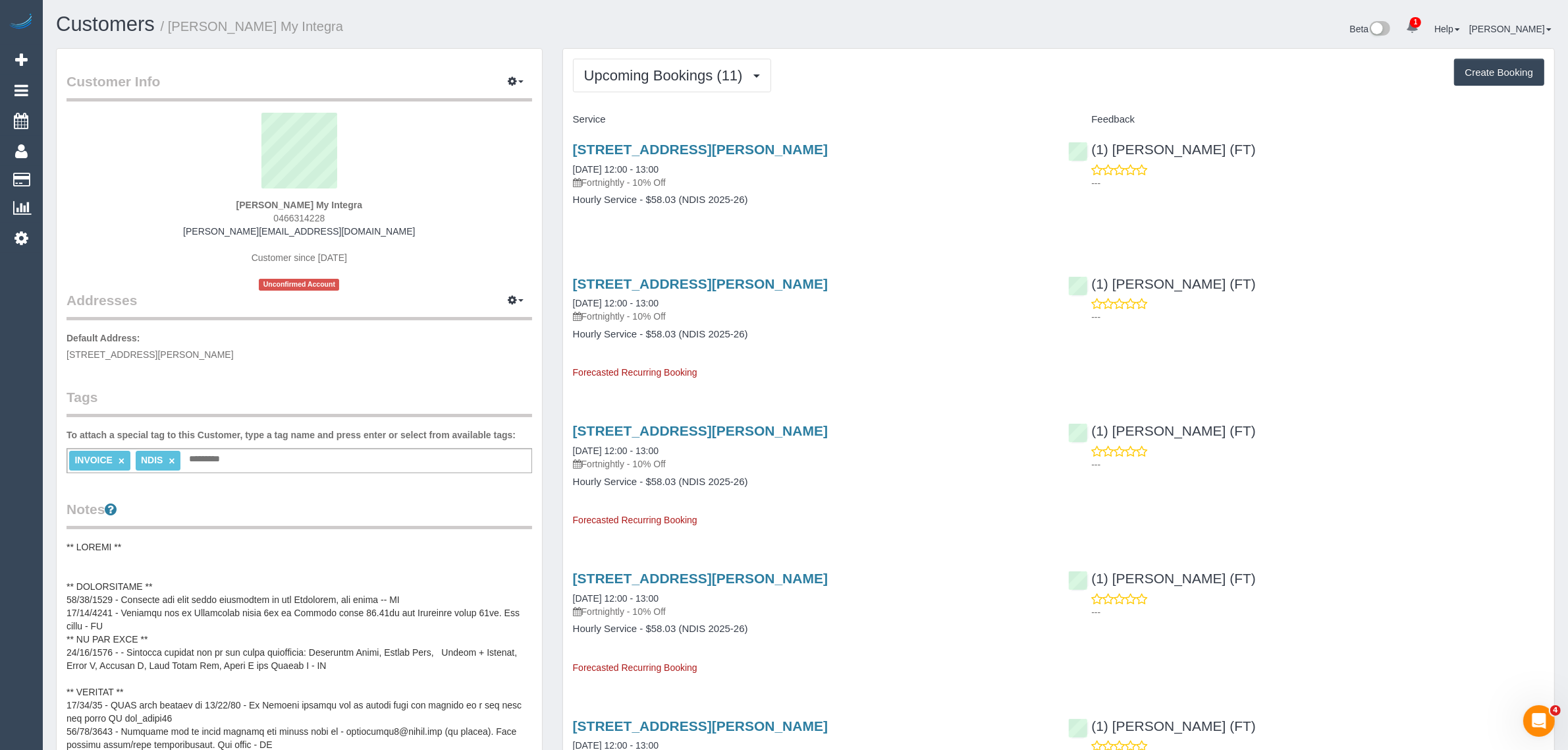
click at [635, 160] on div "611/660 Elizabeth Street, Melbourne, VIC 3000 13/09/2025 12:00 - 13:00 Fortnigh…" at bounding box center [811, 165] width 476 height 48
click at [594, 168] on link "13/09/2025 12:00 - 13:00" at bounding box center [615, 169] width 86 height 11
click at [63, 173] on link "Customers" at bounding box center [124, 179] width 165 height 26
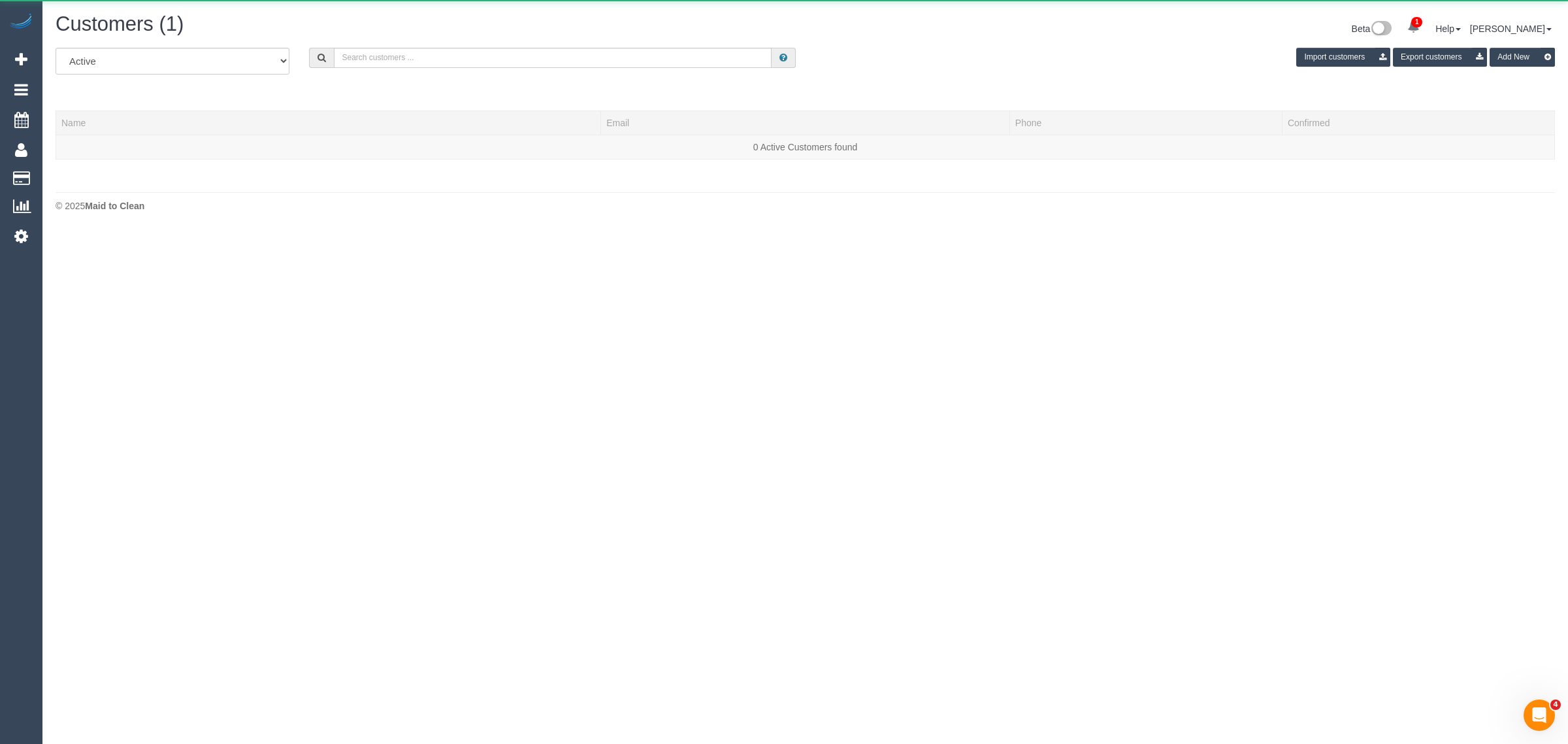
click at [423, 67] on div "All Active Archived Import customers Export customers Add New" at bounding box center [805, 65] width 1519 height 37
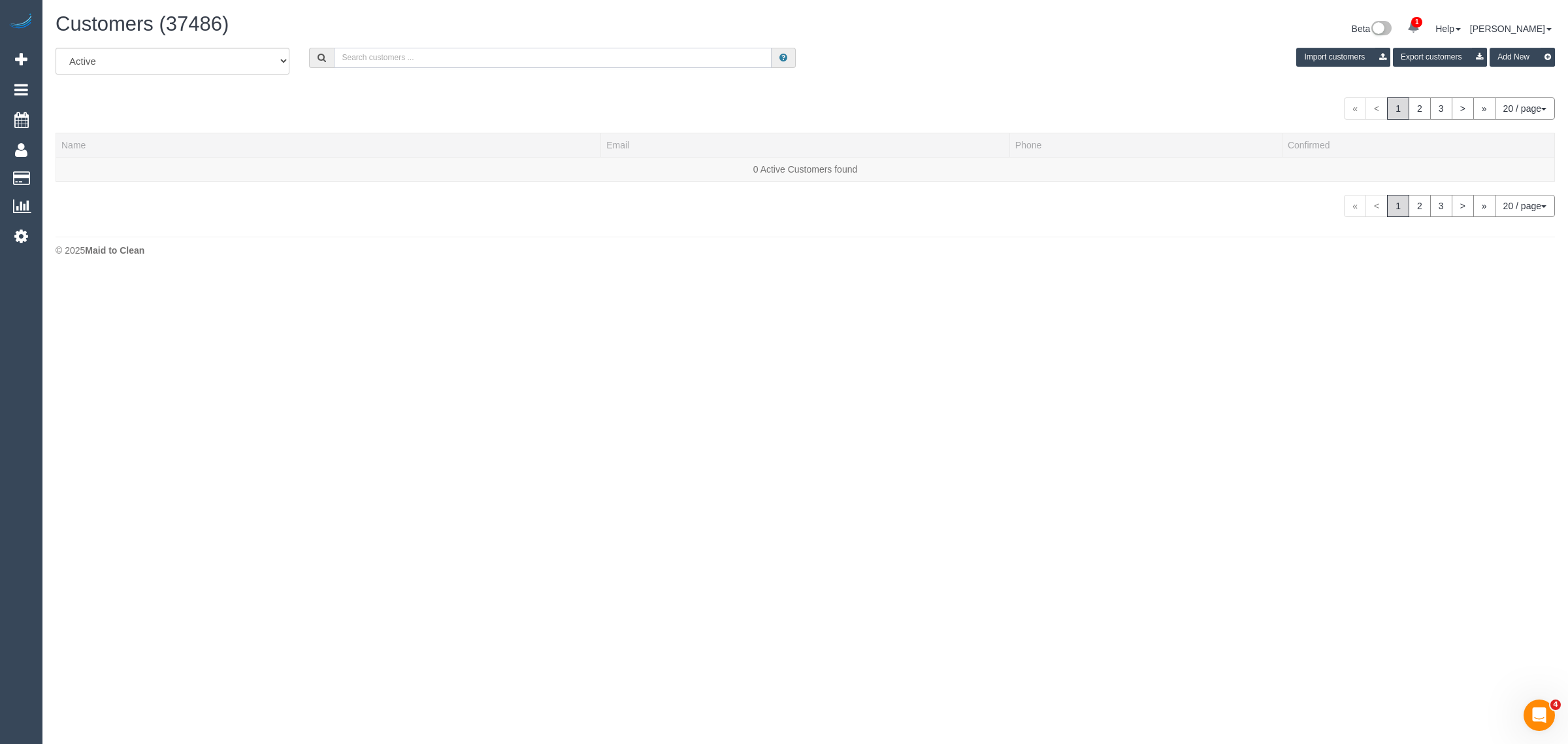
click at [441, 54] on input "text" at bounding box center [552, 57] width 438 height 21
paste input "Grace Larkin"
type input "Grace Larkin"
click at [87, 167] on link "Grace Larkin" at bounding box center [99, 169] width 75 height 11
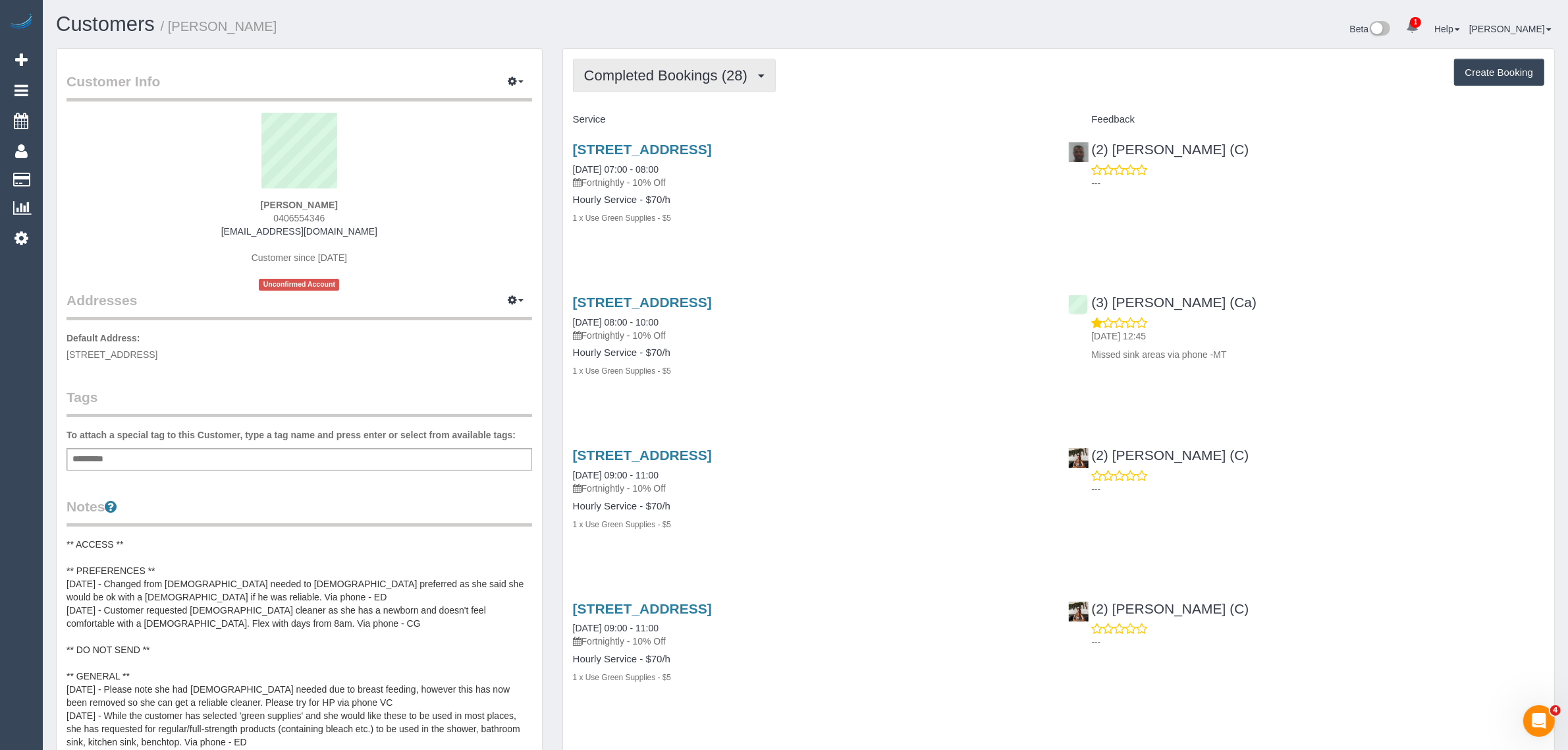
click at [701, 69] on span "Completed Bookings (28)" at bounding box center [669, 76] width 170 height 16
click at [655, 115] on link "Upcoming Bookings (12)" at bounding box center [644, 123] width 142 height 17
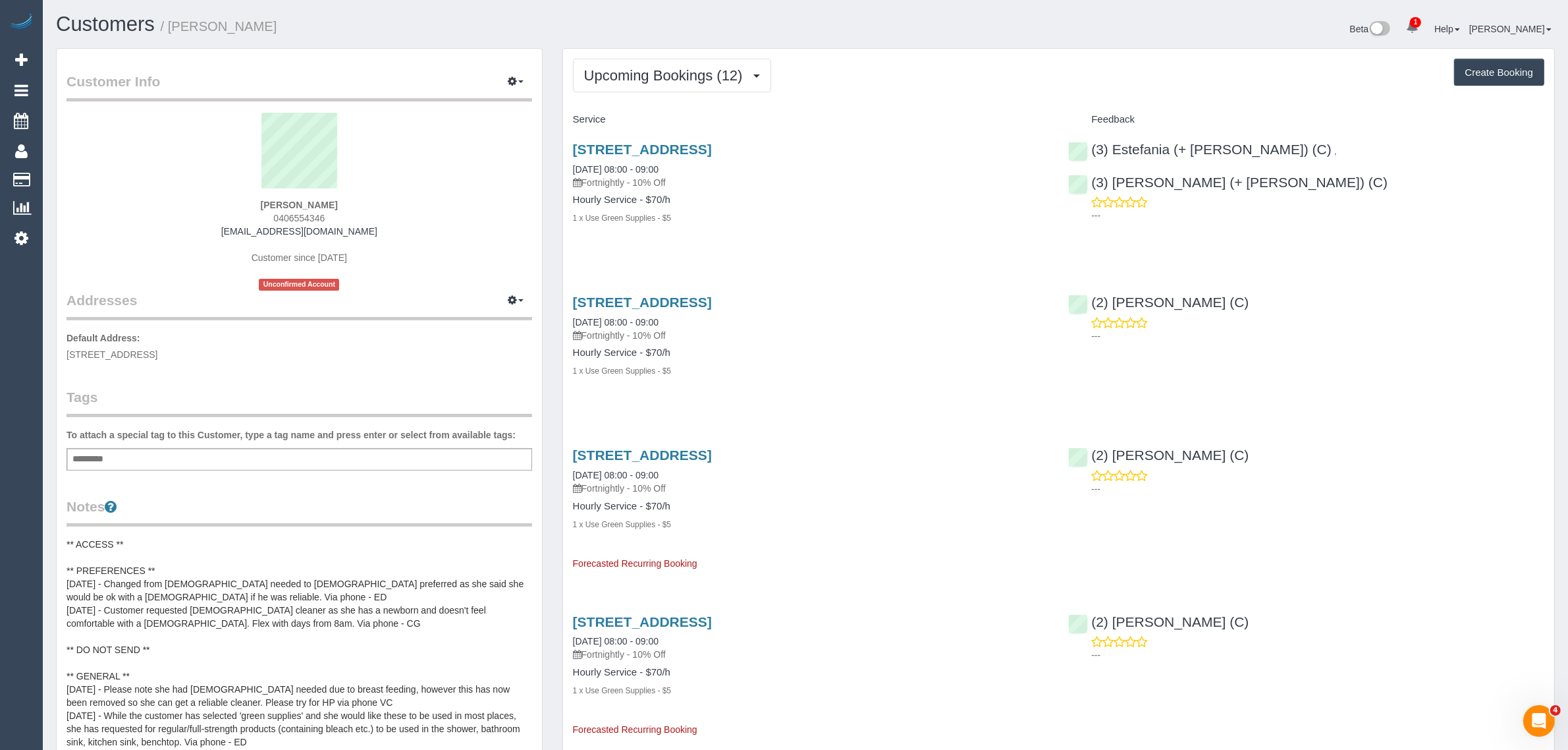
drag, startPoint x: 686, startPoint y: 169, endPoint x: 555, endPoint y: 160, distance: 131.3
copy link "10/09/2025 08:00 - 09:00"
click at [1108, 199] on div "4/7 Darlington Grove, Coburg, VIC 3058 10/09/2025 08:00 - 09:00 Fortnightly - 1…" at bounding box center [1059, 190] width 991 height 120
drag, startPoint x: 1501, startPoint y: 162, endPoint x: 1299, endPoint y: 155, distance: 202.1
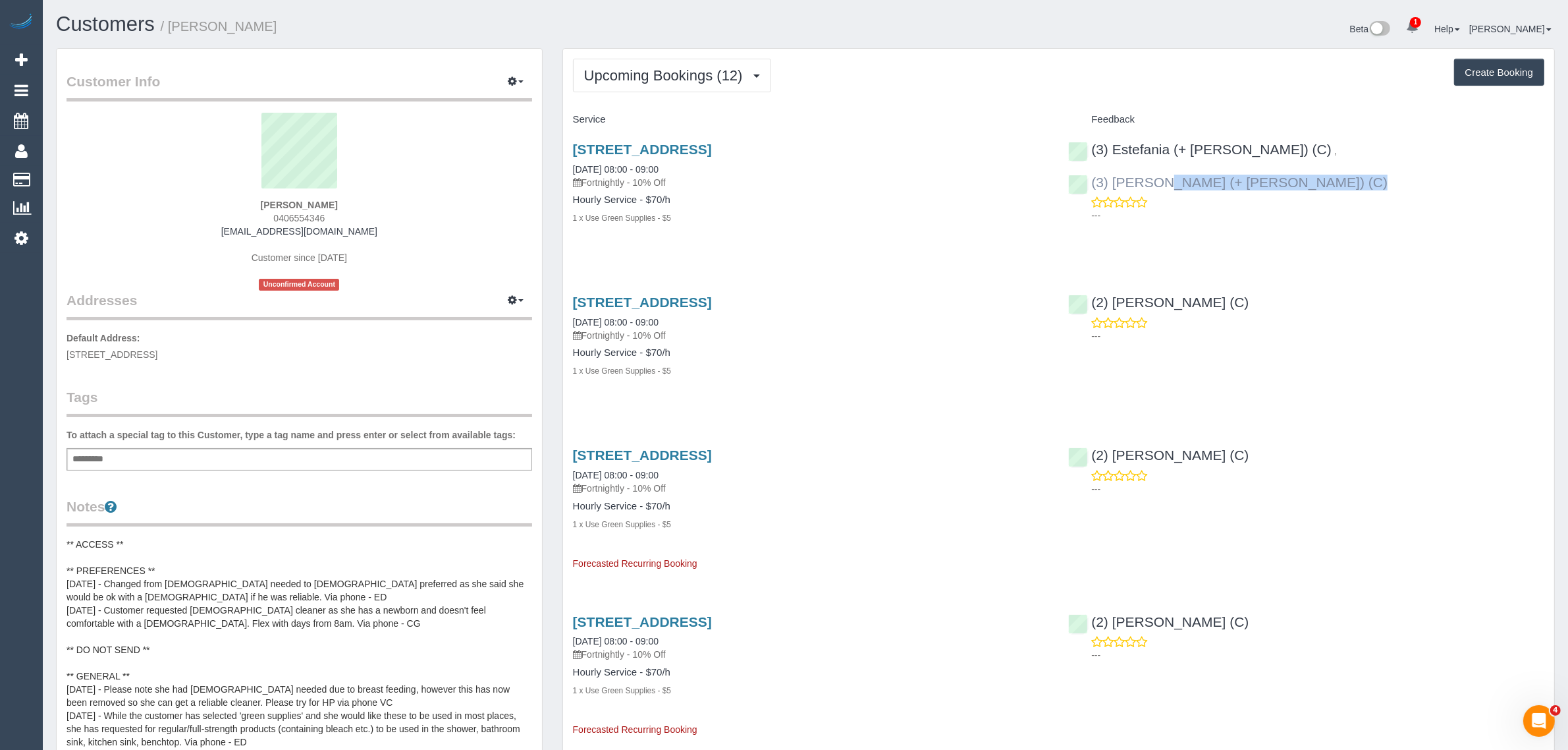
click at [1299, 155] on div "(3) Estefania (+ Juliana) (C) , (3) Juliana (+ Estefania) (C) ---" at bounding box center [1306, 179] width 496 height 97
copy div "(3) Juliana (+ Estefania) (C)"
click at [158, 351] on span "4/7 Darlington Grove, Coburg, VIC 3058" at bounding box center [112, 354] width 91 height 11
copy span "Coburg"
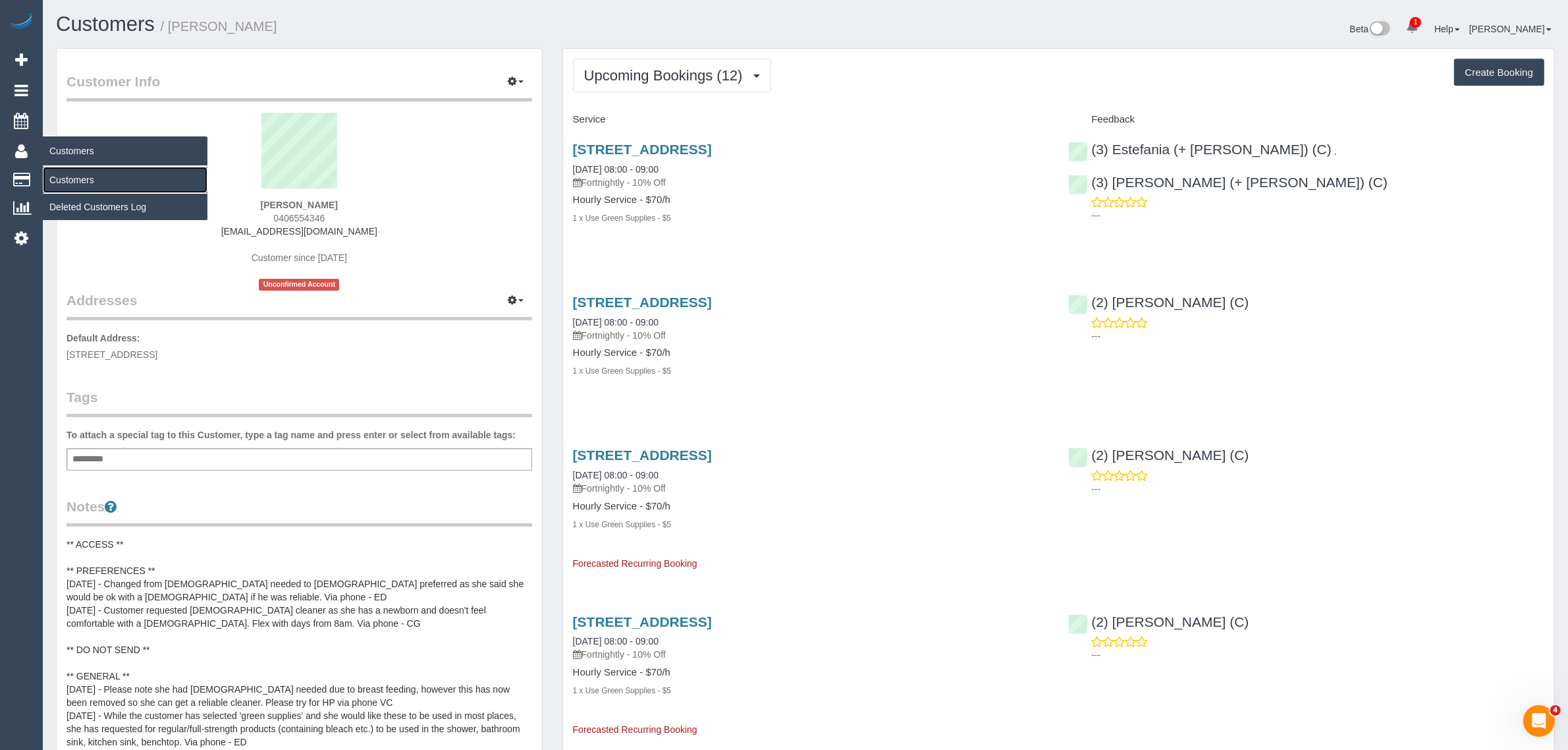
click at [72, 178] on link "Customers" at bounding box center [124, 179] width 165 height 26
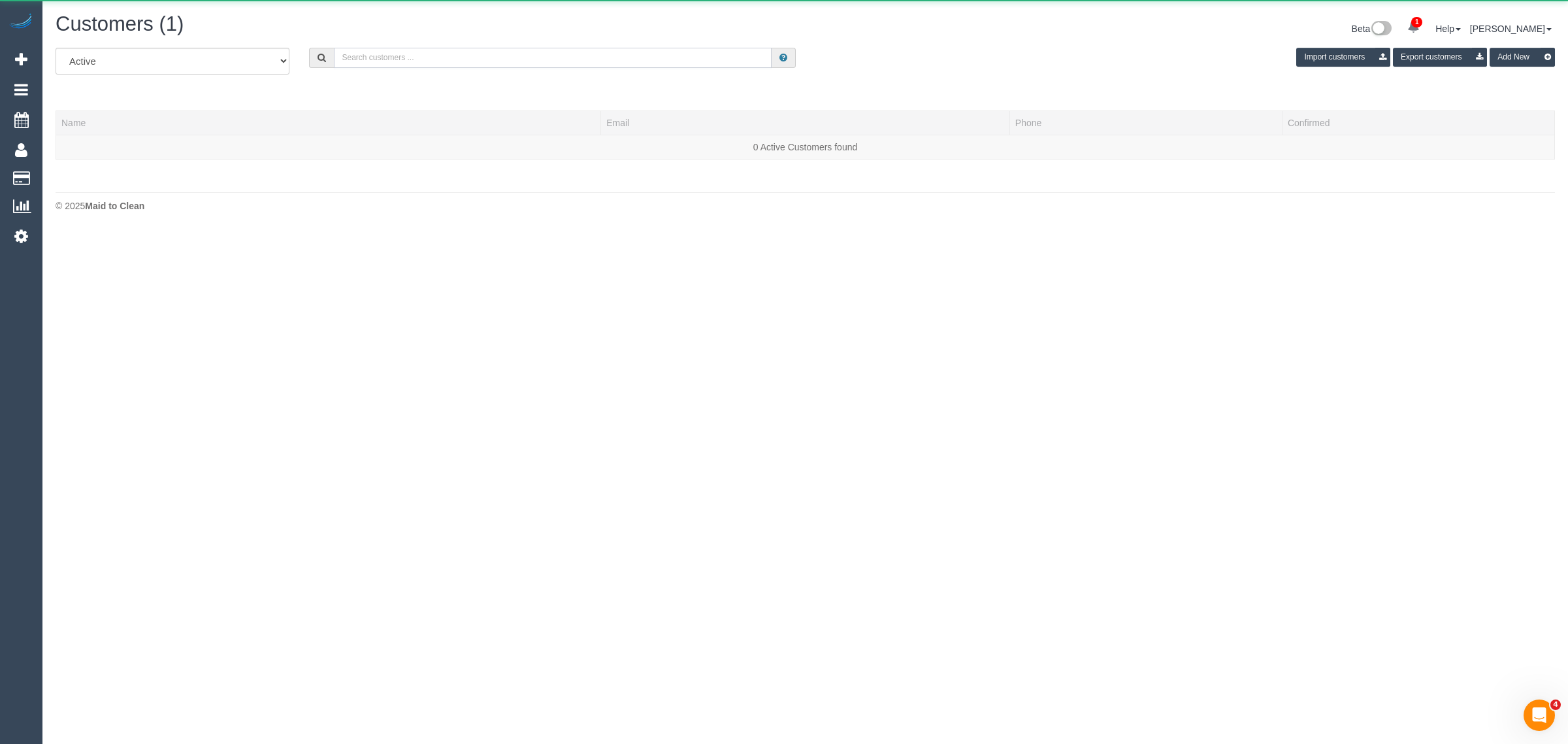
click at [535, 50] on input "text" at bounding box center [552, 57] width 438 height 21
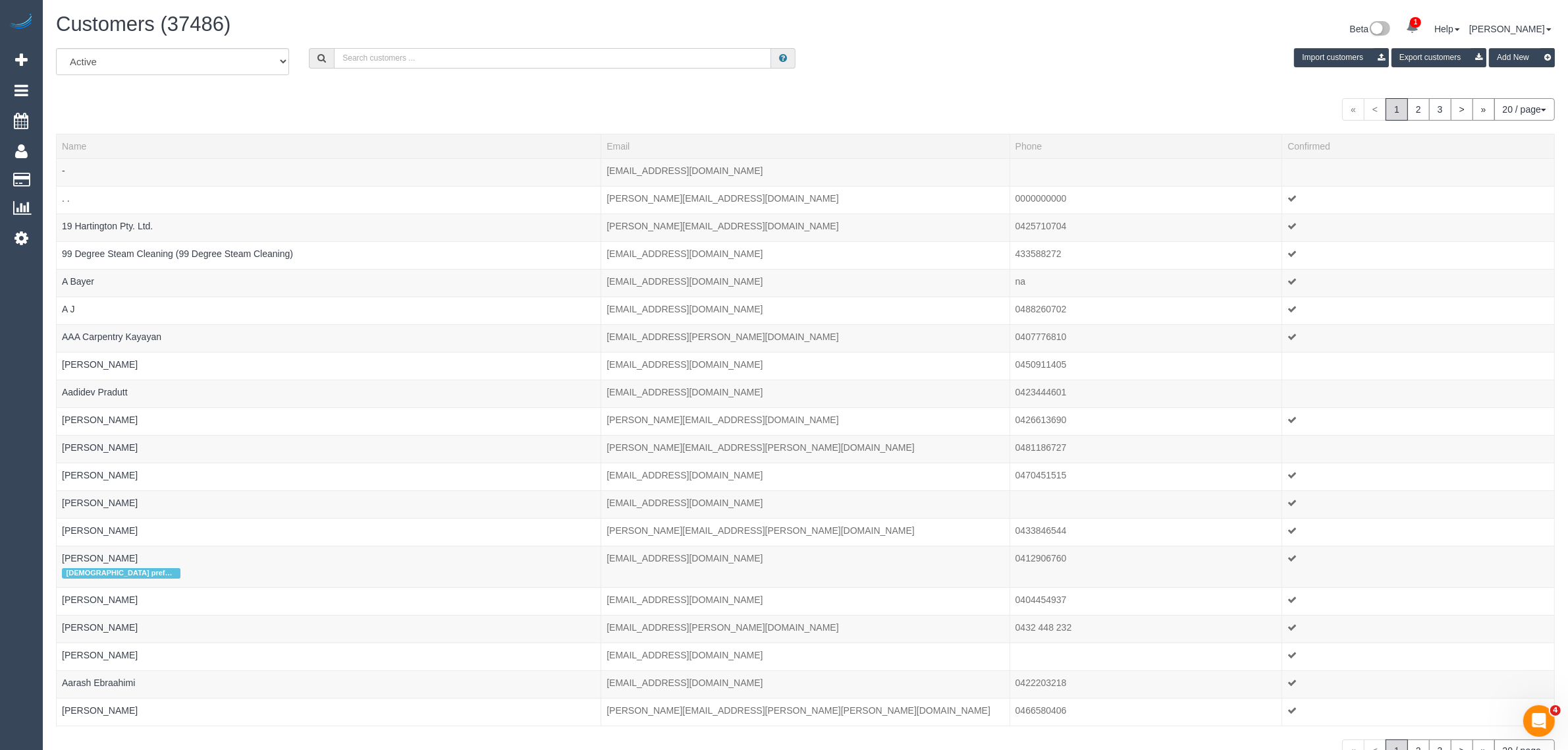
click at [433, 67] on input "text" at bounding box center [552, 58] width 437 height 21
paste input "Christian De Luca"
type input "Christian De Luca"
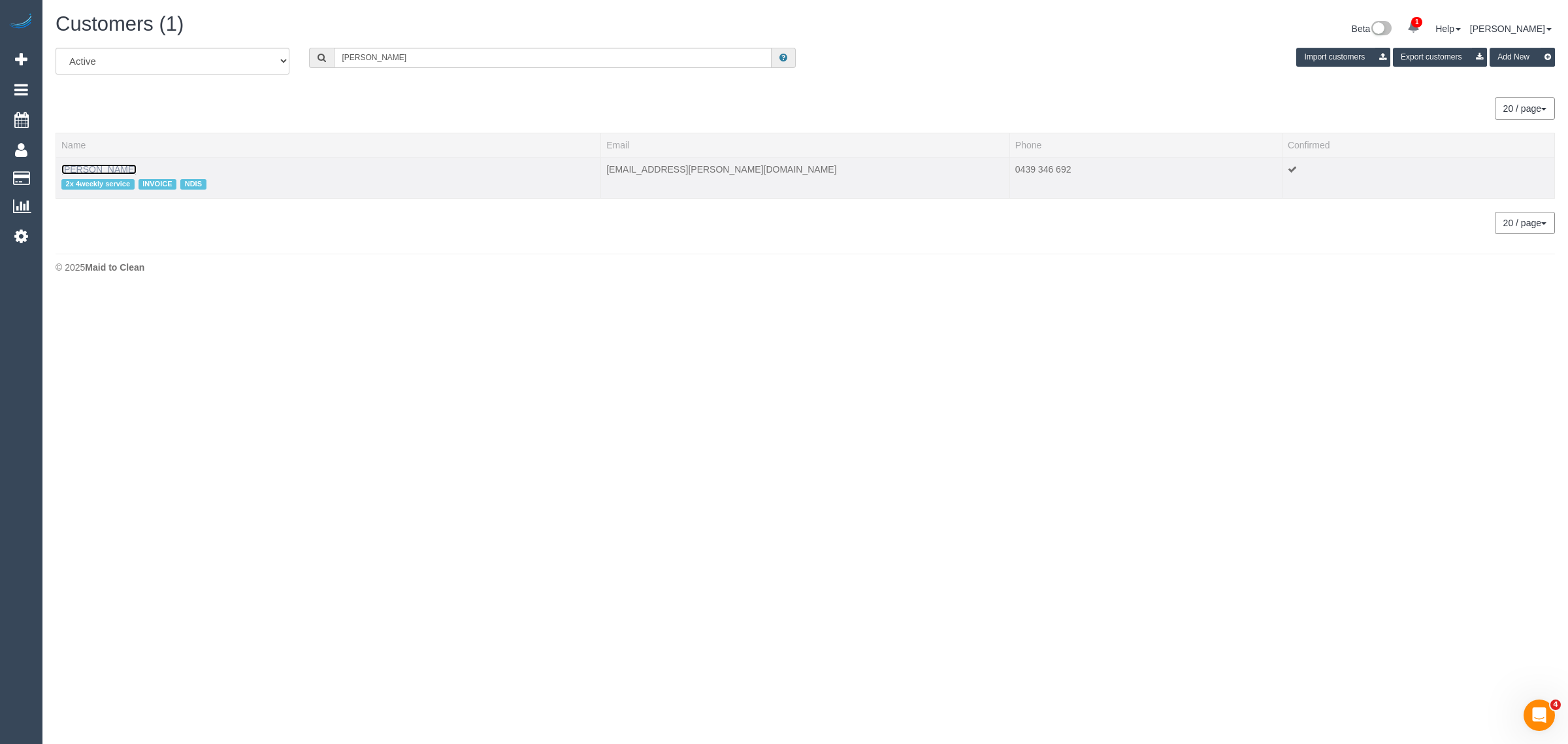
click at [126, 169] on link "Christian De Luca" at bounding box center [99, 169] width 75 height 11
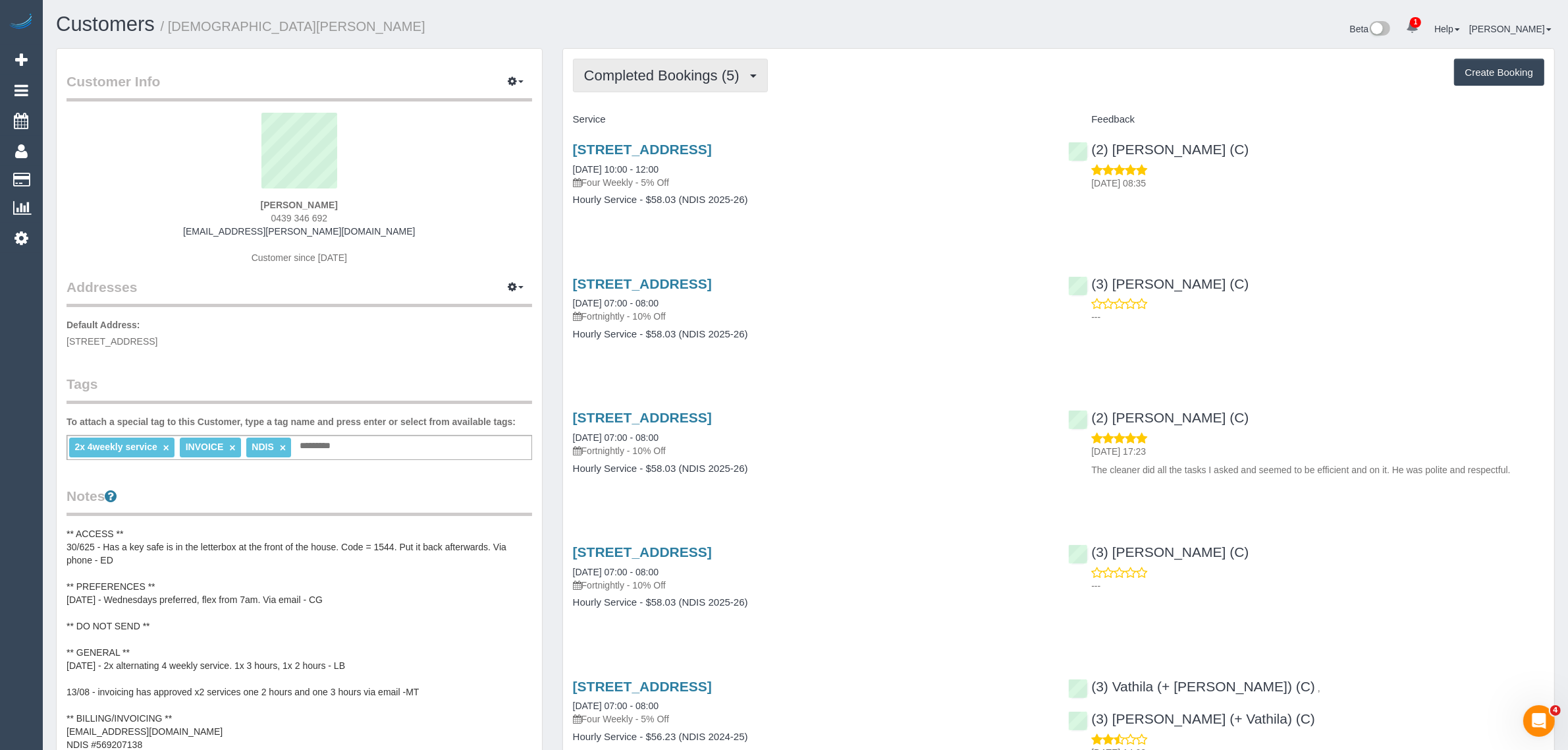
click at [696, 75] on span "Completed Bookings (5)" at bounding box center [665, 76] width 162 height 16
click at [677, 117] on link "Upcoming Bookings (23)" at bounding box center [643, 123] width 139 height 17
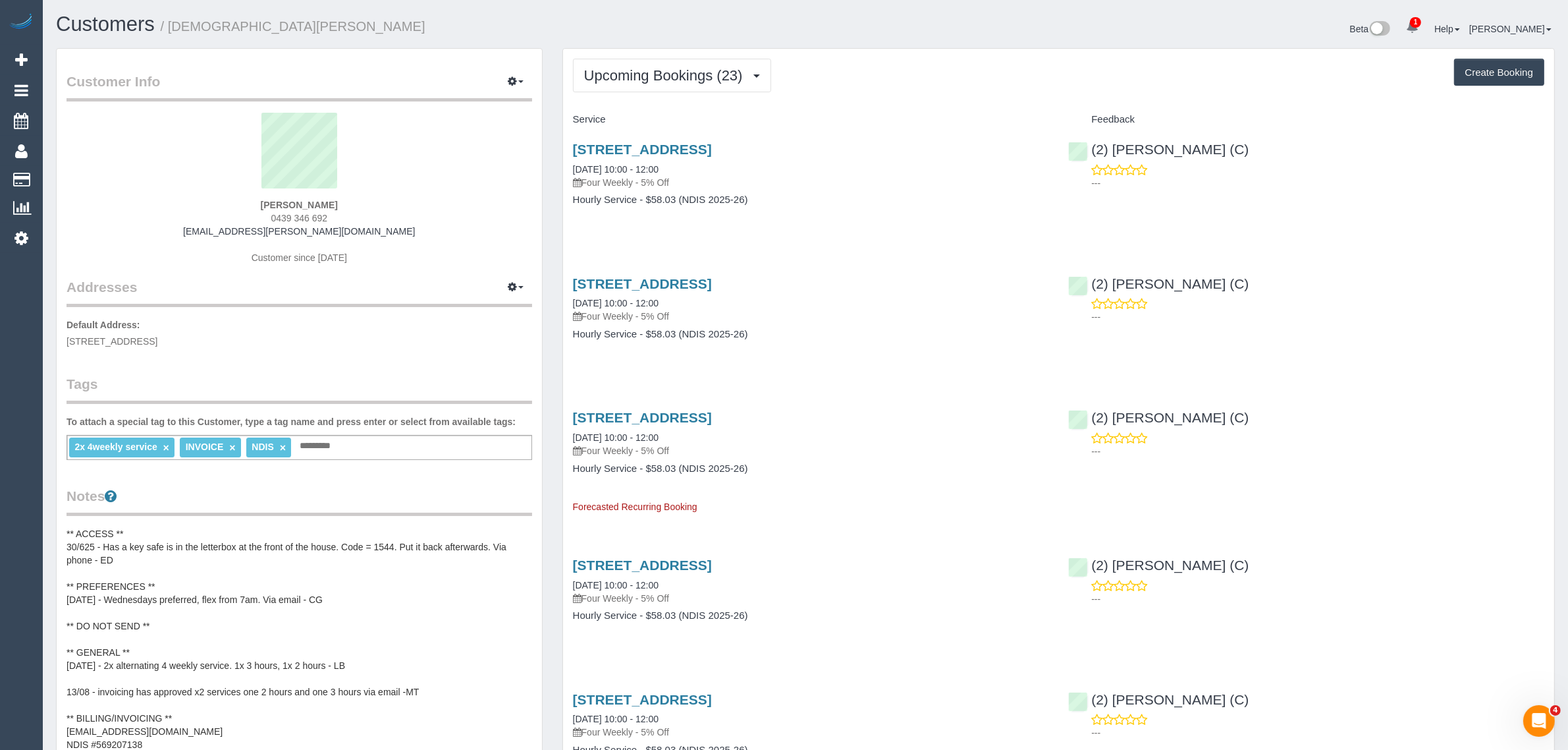
drag, startPoint x: 717, startPoint y: 166, endPoint x: 567, endPoint y: 168, distance: 150.0
click at [567, 168] on div "25a Palmerston Grove, Oakleigh, VIC 3166 10/09/2025 10:00 - 12:00 Four Weekly -…" at bounding box center [811, 181] width 496 height 102
copy link "10/09/2025 10:00 - 12:00"
drag, startPoint x: 933, startPoint y: 209, endPoint x: 1062, endPoint y: 203, distance: 129.1
click at [935, 209] on div "25a Palmerston Grove, Oakleigh, VIC 3166 10/09/2025 10:00 - 12:00 Four Weekly -…" at bounding box center [811, 181] width 496 height 102
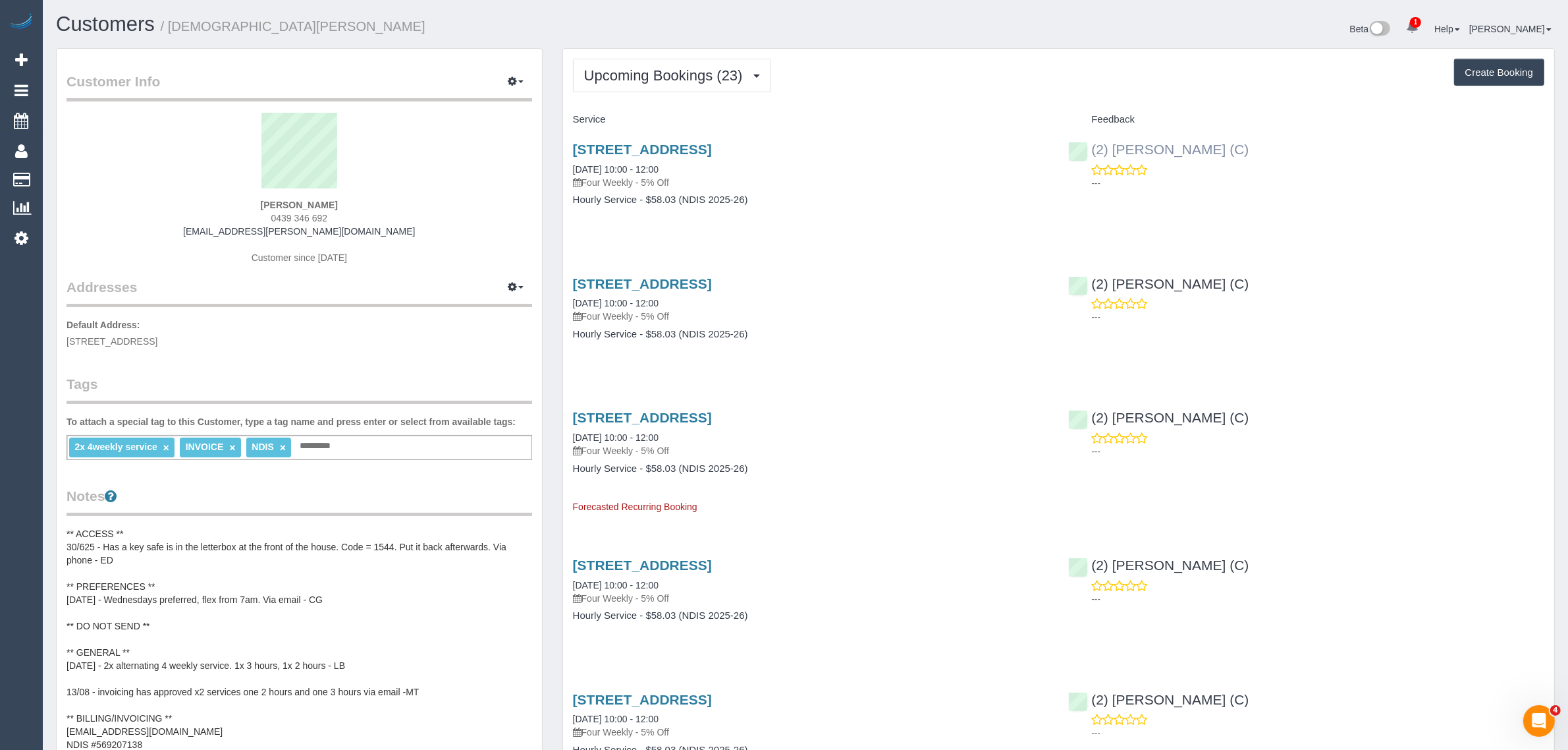
drag, startPoint x: 1290, startPoint y: 148, endPoint x: 1094, endPoint y: 153, distance: 196.1
click at [1094, 153] on div "(2) Dinitha Gunawardana (C) ---" at bounding box center [1306, 163] width 496 height 65
copy link "2) Dinitha Gunawardana (C)"
click at [465, 226] on div "Christian De Luca 0439 346 692 christianpc.deluca@gmail.com Customer since 2025" at bounding box center [299, 195] width 466 height 165
click at [158, 343] on span "25a Palmerston Grove, Oakleigh, VIC 3166" at bounding box center [112, 342] width 91 height 11
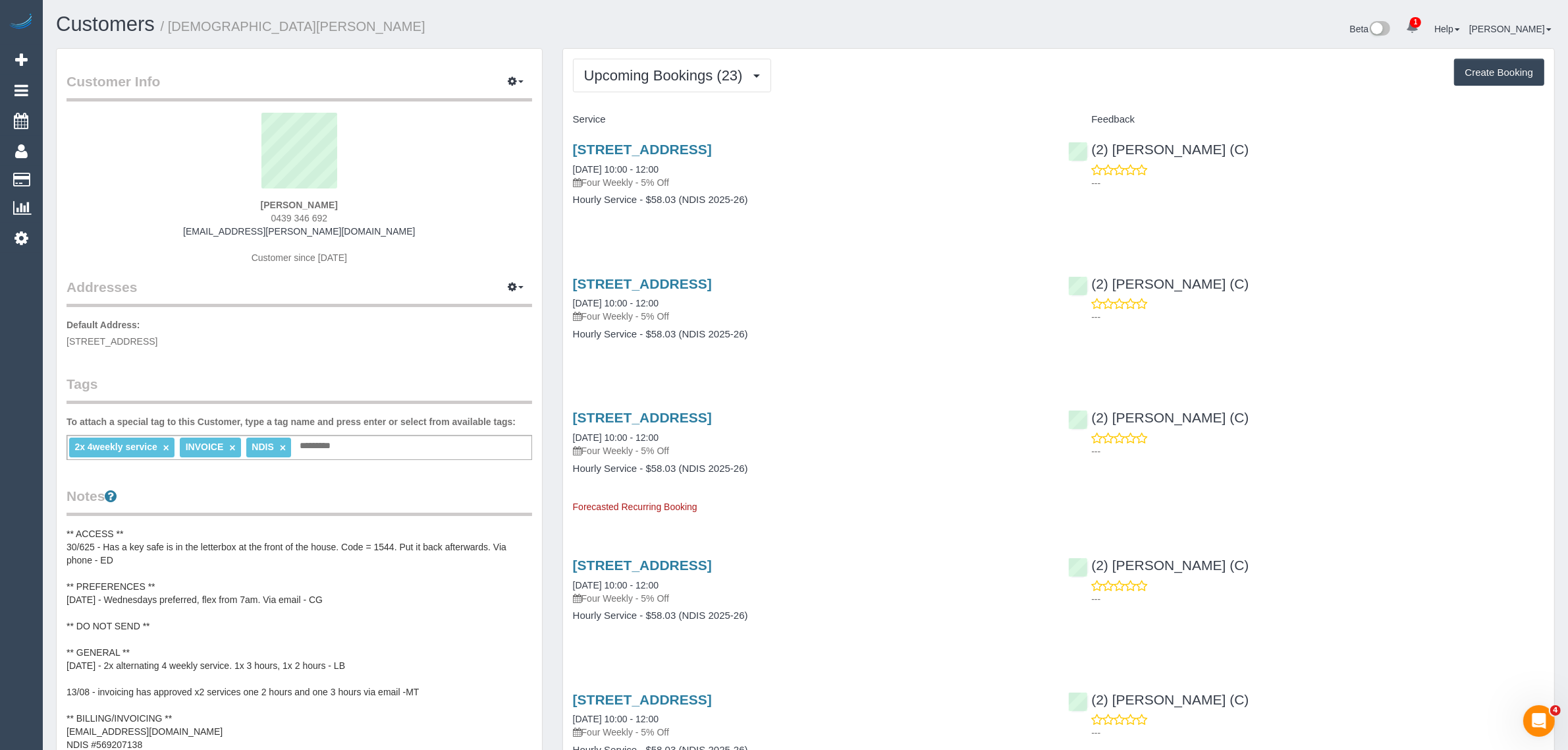
click at [158, 343] on span "25a Palmerston Grove, Oakleigh, VIC 3166" at bounding box center [112, 342] width 91 height 11
copy span "Oakleigh"
click at [103, 194] on link "Deleted Customers Log" at bounding box center [124, 206] width 165 height 26
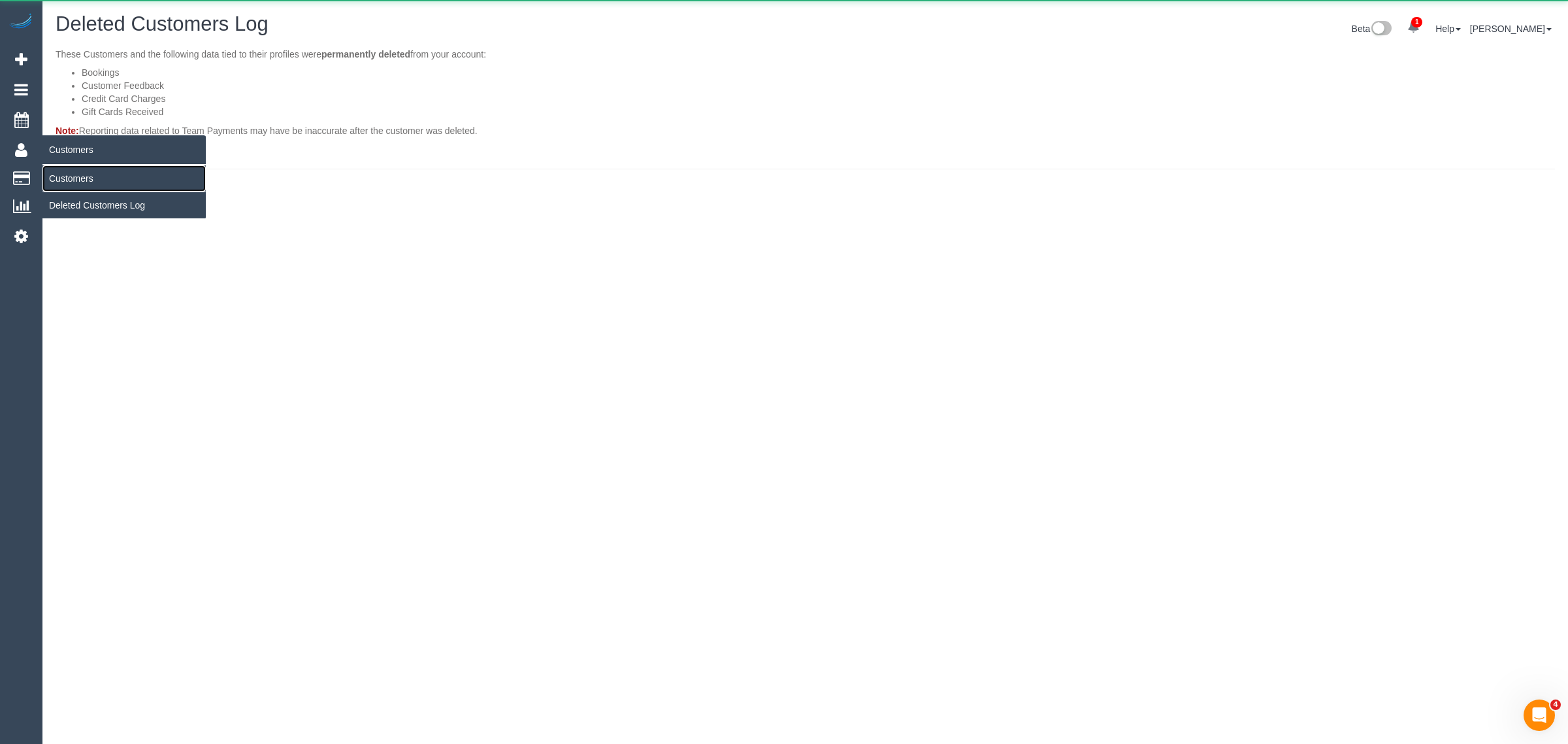
click at [111, 174] on link "Customers" at bounding box center [123, 178] width 164 height 26
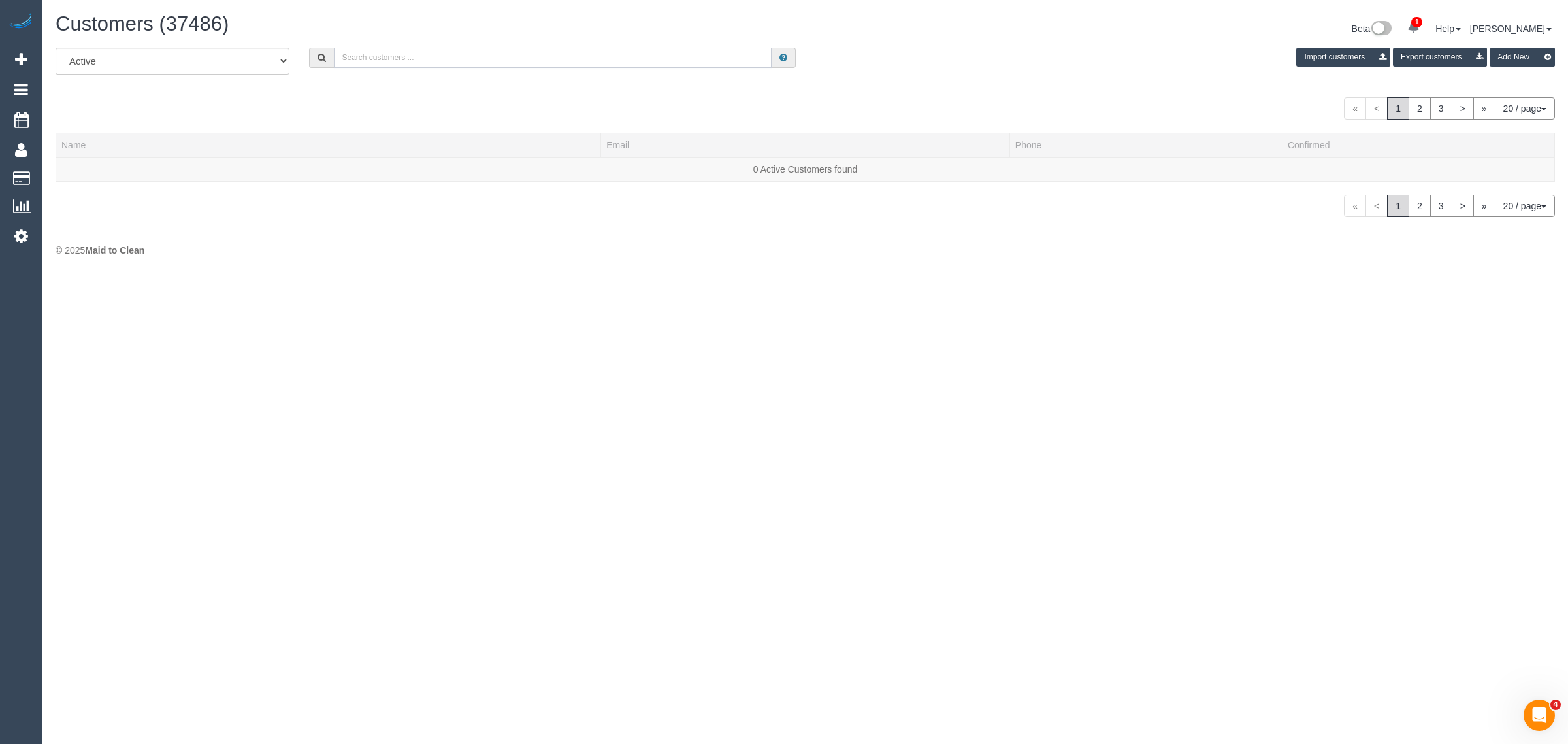
click at [411, 50] on input "text" at bounding box center [552, 57] width 438 height 21
paste input "Justine Wilkie"
type input "Justine Wilkie"
click at [72, 178] on td "Justine Wilkie" at bounding box center [328, 170] width 544 height 28
click at [80, 171] on link "Justine Wilkie" at bounding box center [99, 169] width 75 height 11
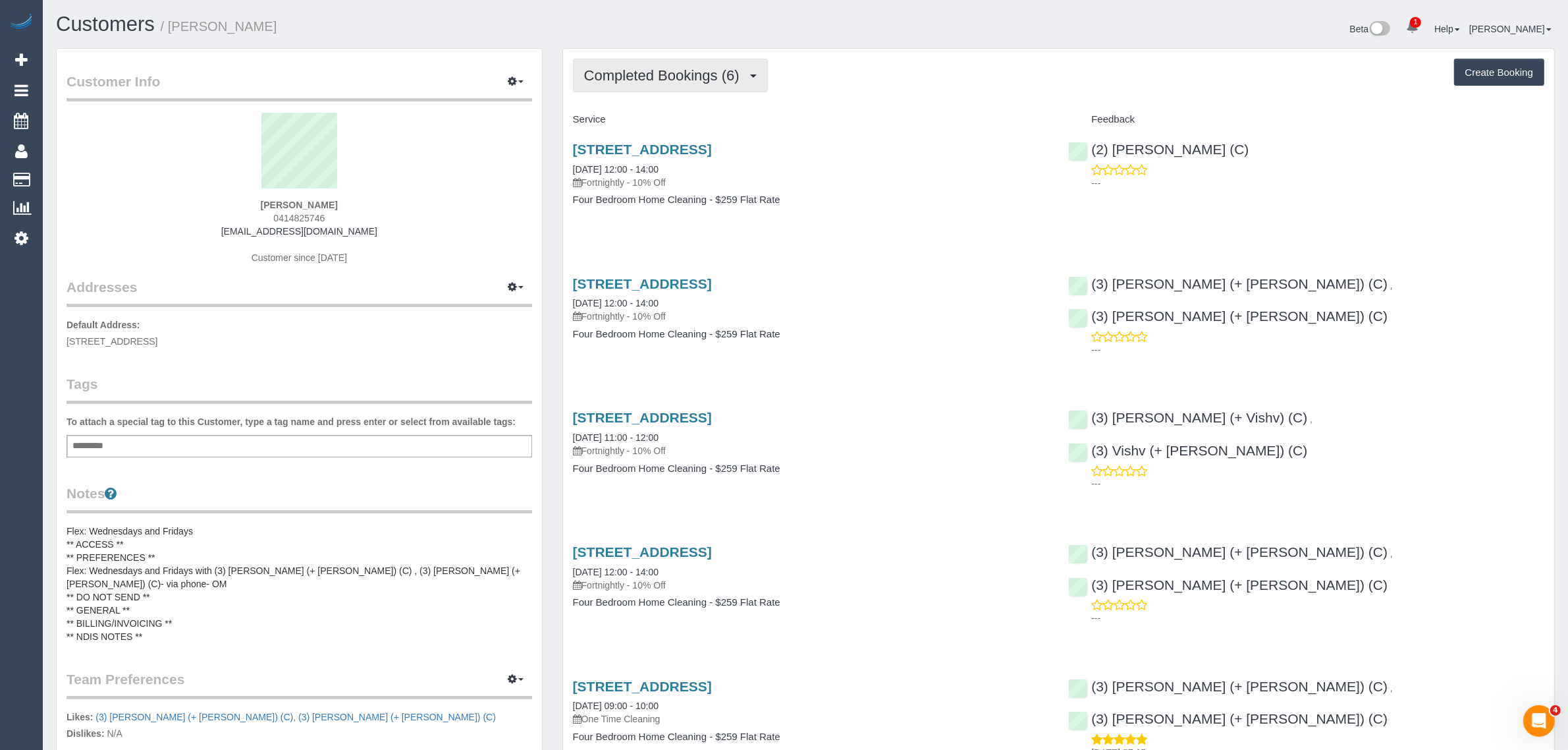
click at [623, 83] on button "Completed Bookings (6)" at bounding box center [670, 75] width 195 height 33
click at [617, 123] on link "Upcoming Bookings (12)" at bounding box center [643, 123] width 139 height 17
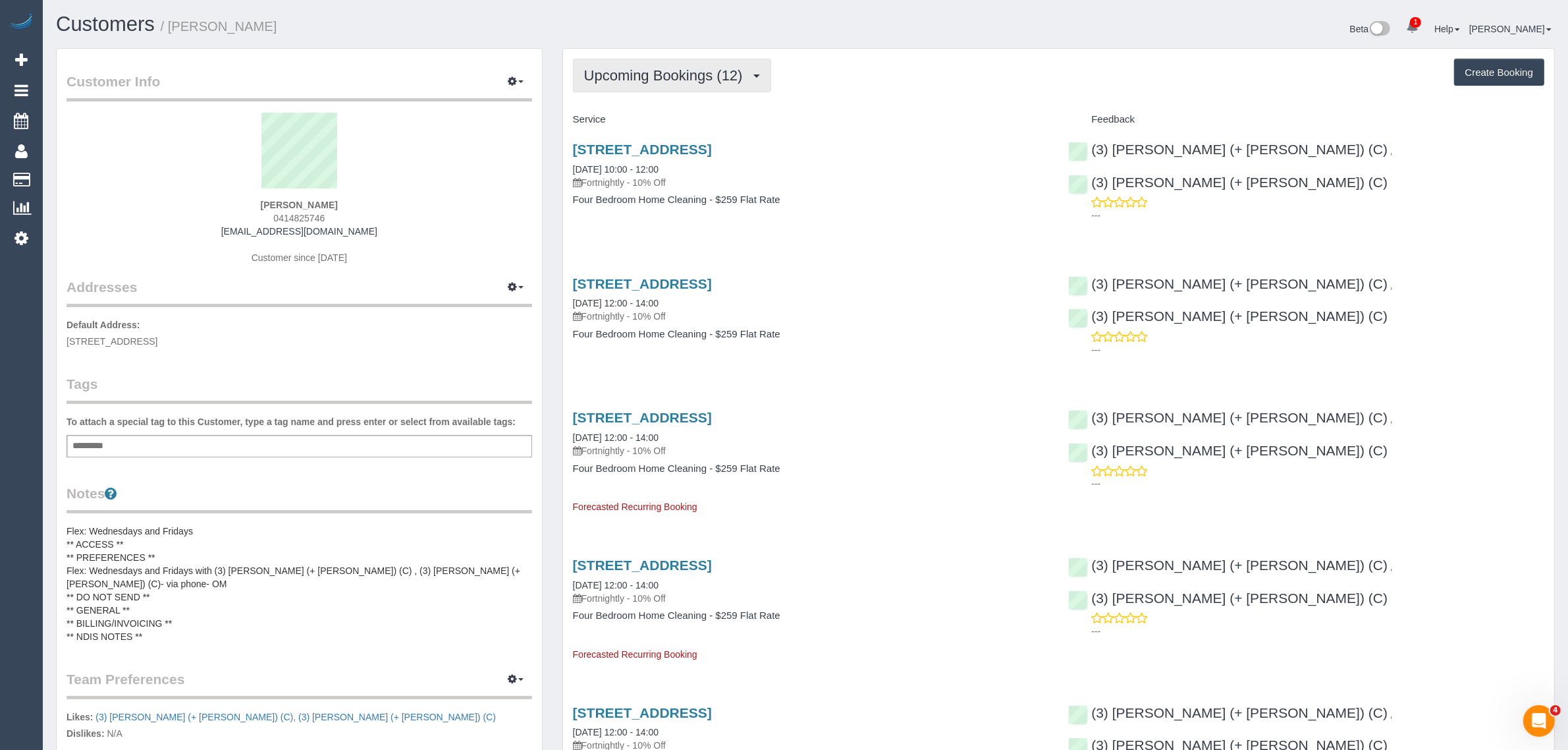
click at [631, 68] on span "Upcoming Bookings (12)" at bounding box center [666, 76] width 165 height 16
click at [919, 116] on h4 "Service" at bounding box center [811, 119] width 476 height 11
drag, startPoint x: 683, startPoint y: 165, endPoint x: 574, endPoint y: 163, distance: 109.0
click at [574, 163] on div "74 Asling Street, Brighton, VIC 3186 10/09/2025 10:00 - 12:00 Fortnightly - 10%…" at bounding box center [811, 165] width 476 height 48
copy link "10/09/2025 10:00 - 12:00"
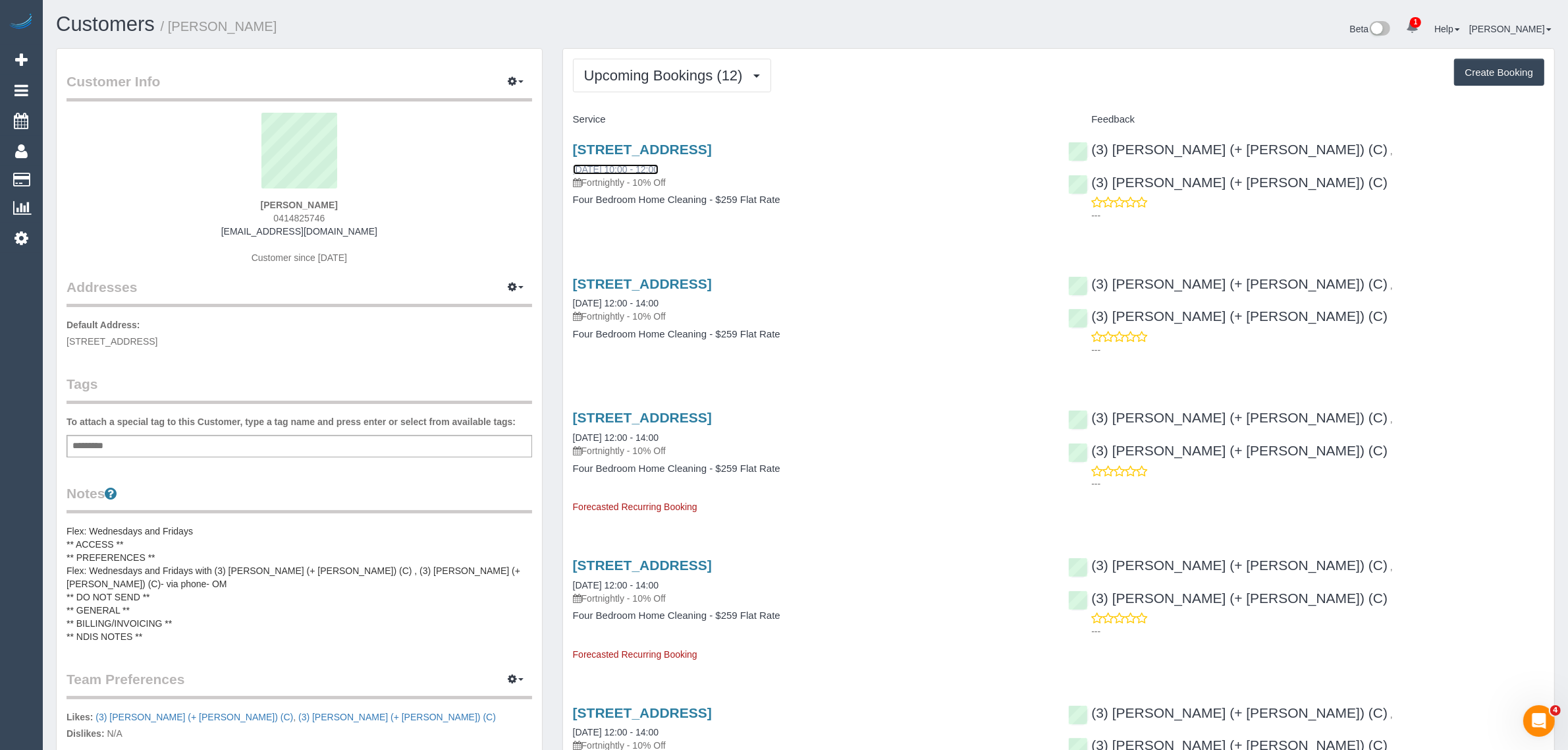
click at [646, 165] on link "10/09/2025 10:00 - 12:00" at bounding box center [615, 169] width 86 height 11
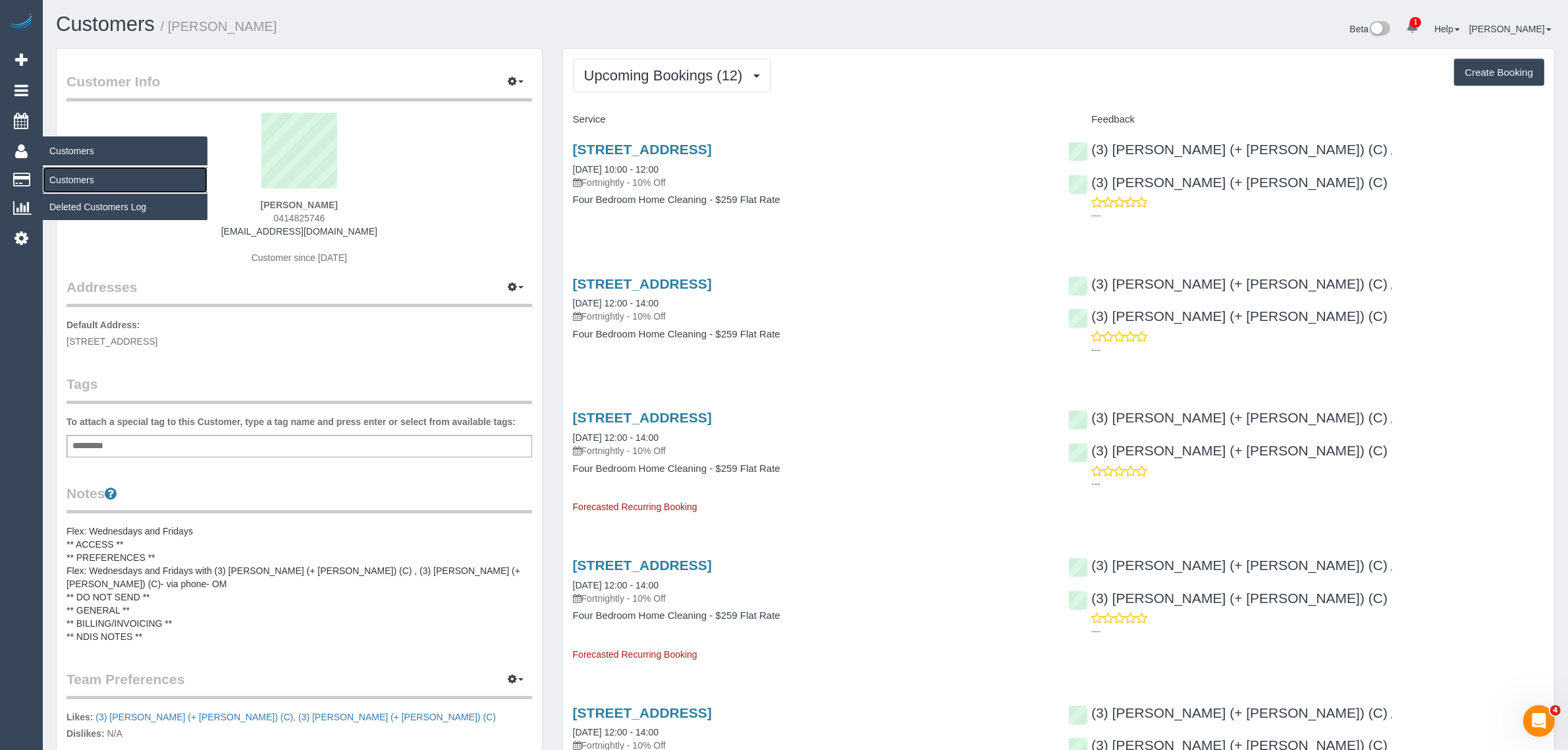
click at [72, 170] on link "Customers" at bounding box center [124, 179] width 165 height 26
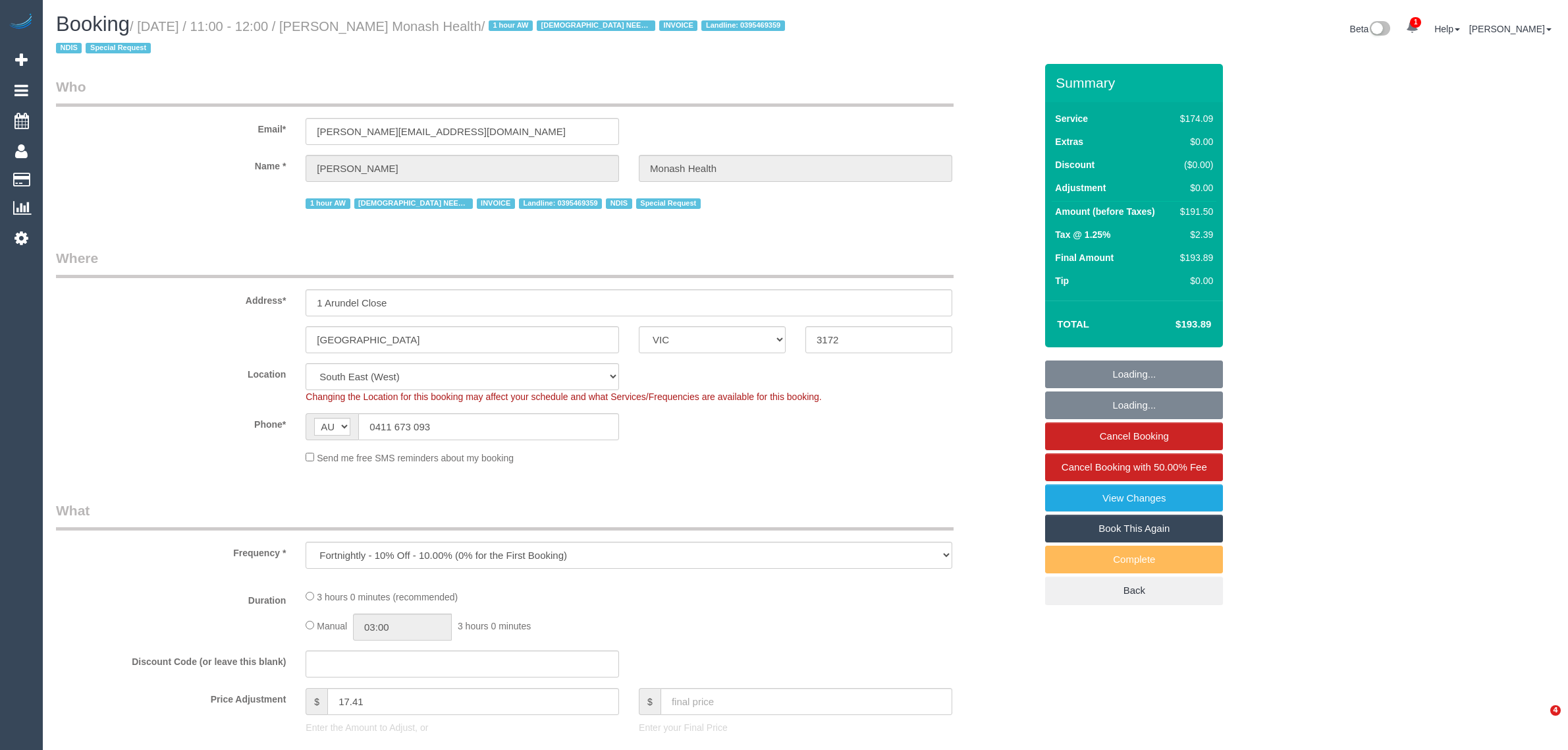
select select "VIC"
select select "object:766"
select select "180"
select select "number:28"
select select "number:14"
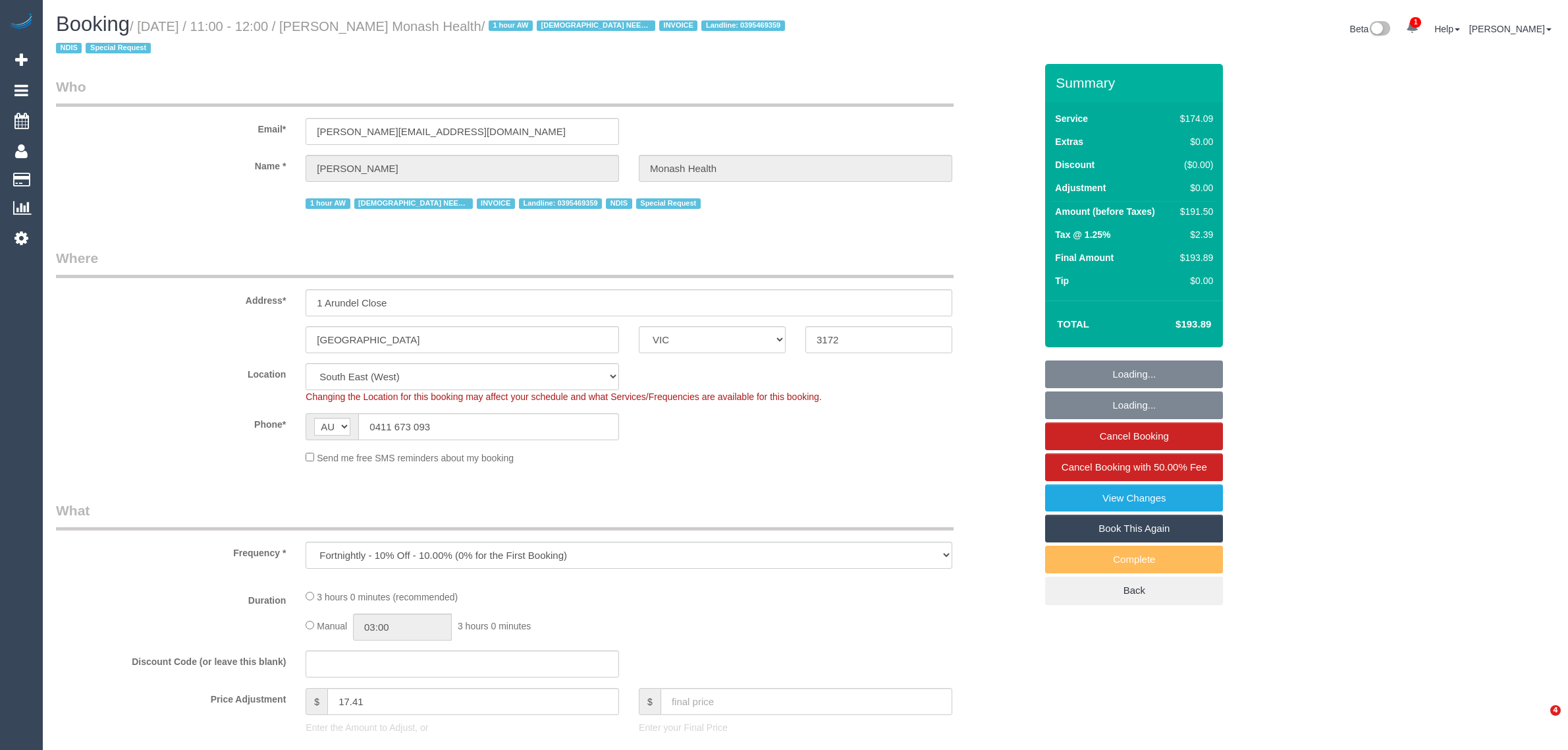
select select "number:19"
select select "number:23"
select select "number:35"
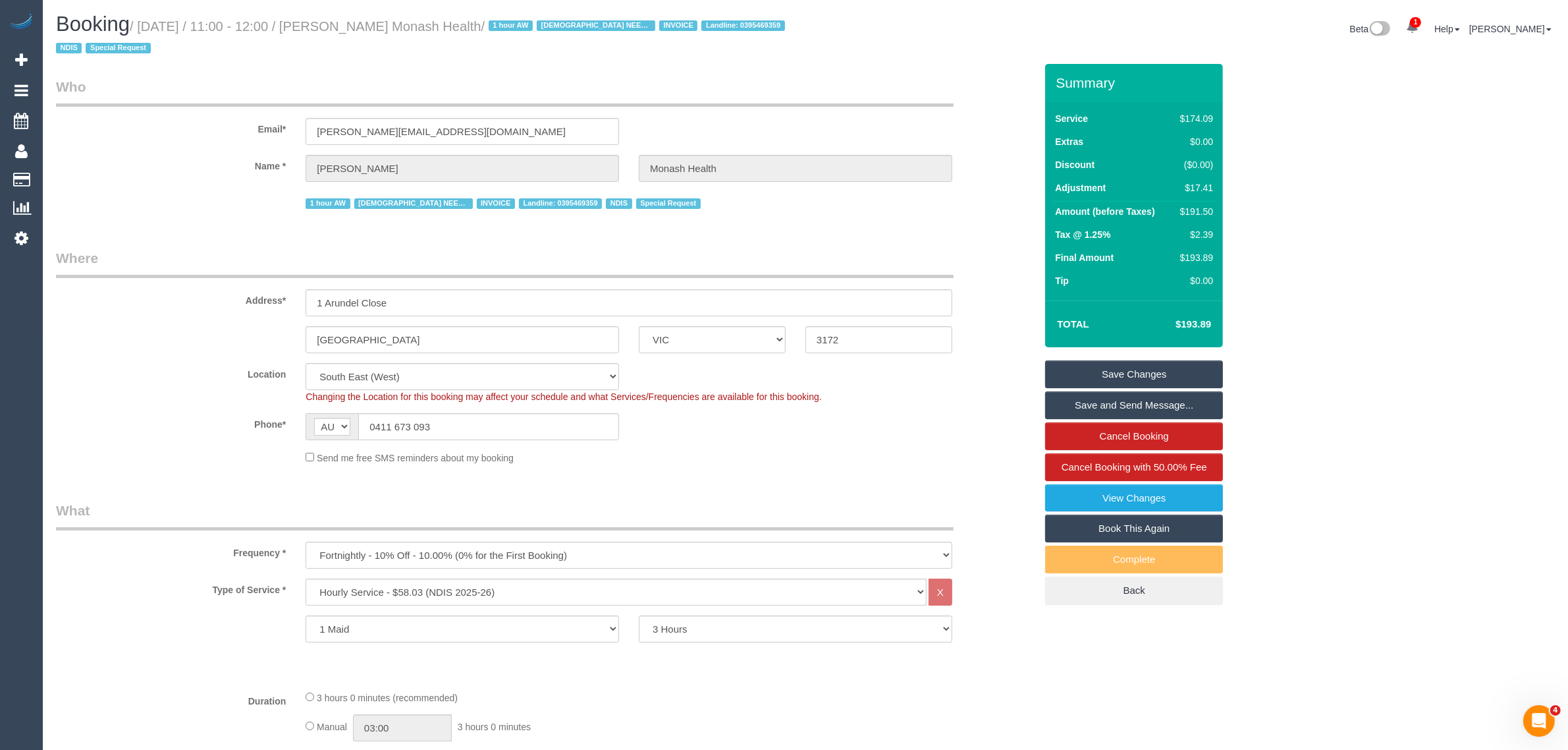
click at [884, 418] on div "Phone* AF AL DZ AD AO AI AQ AG AR AM AW AU AT AZ BS BH BD BB BY BE BZ BJ BM BT …" at bounding box center [545, 426] width 998 height 27
click at [696, 59] on div "Booking / September 10, 2025 / 11:00 - 12:00 / Catherine Cazaz Monash Health / …" at bounding box center [425, 39] width 760 height 50
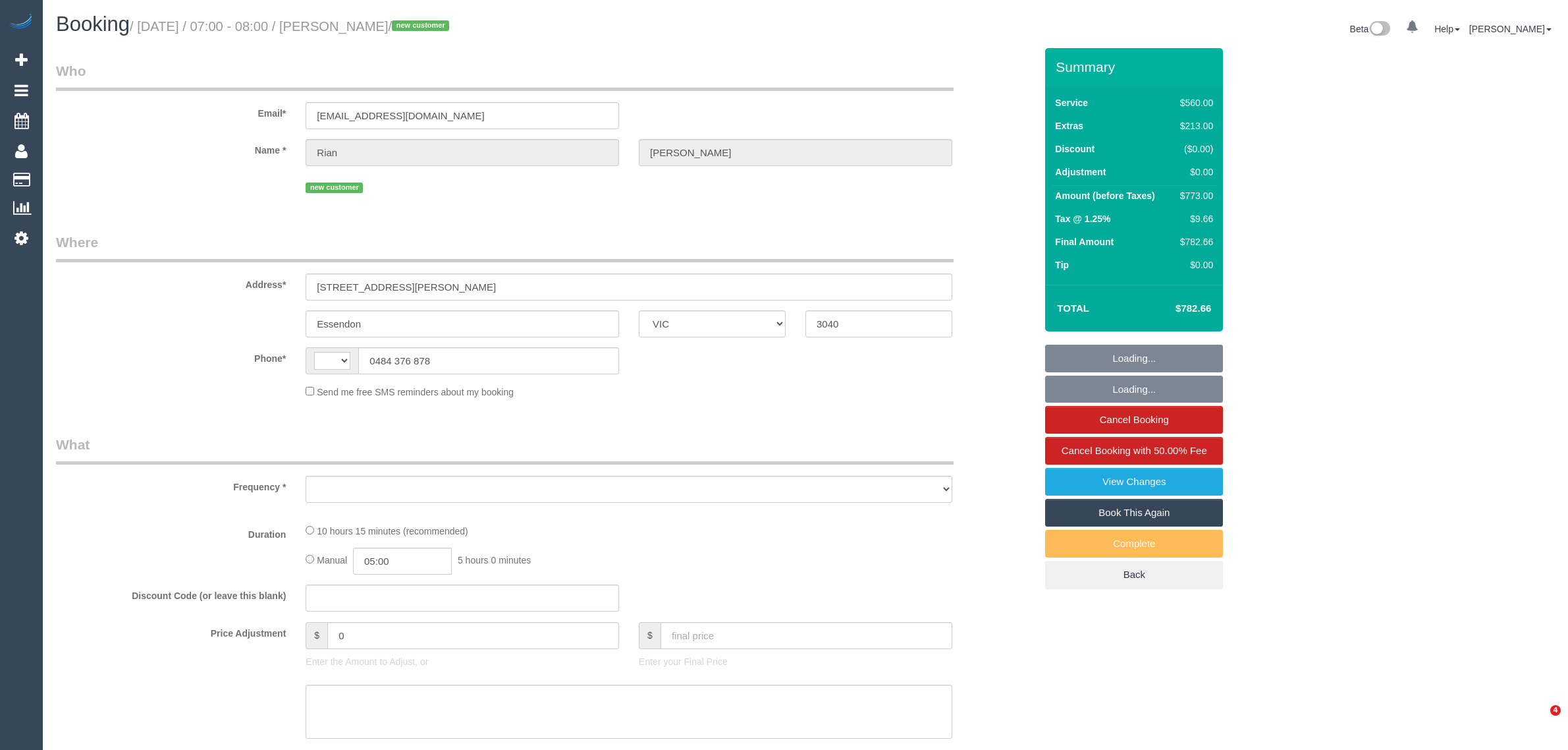
select select "VIC"
select select "string:AU"
select select "object:554"
select select "string:stripe-pm_1S3r5t2GScqysDRVk4aoNLIR"
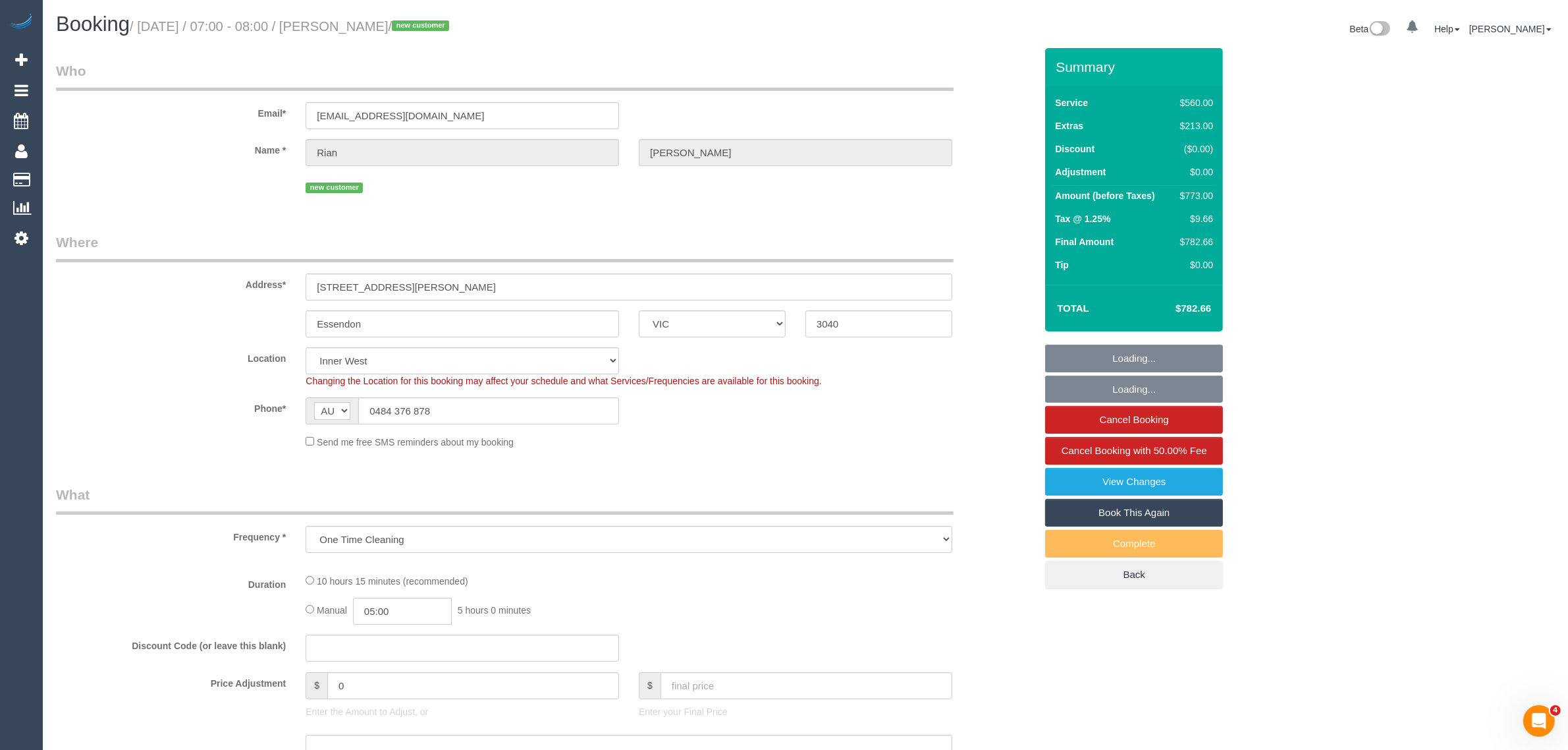
select select "480"
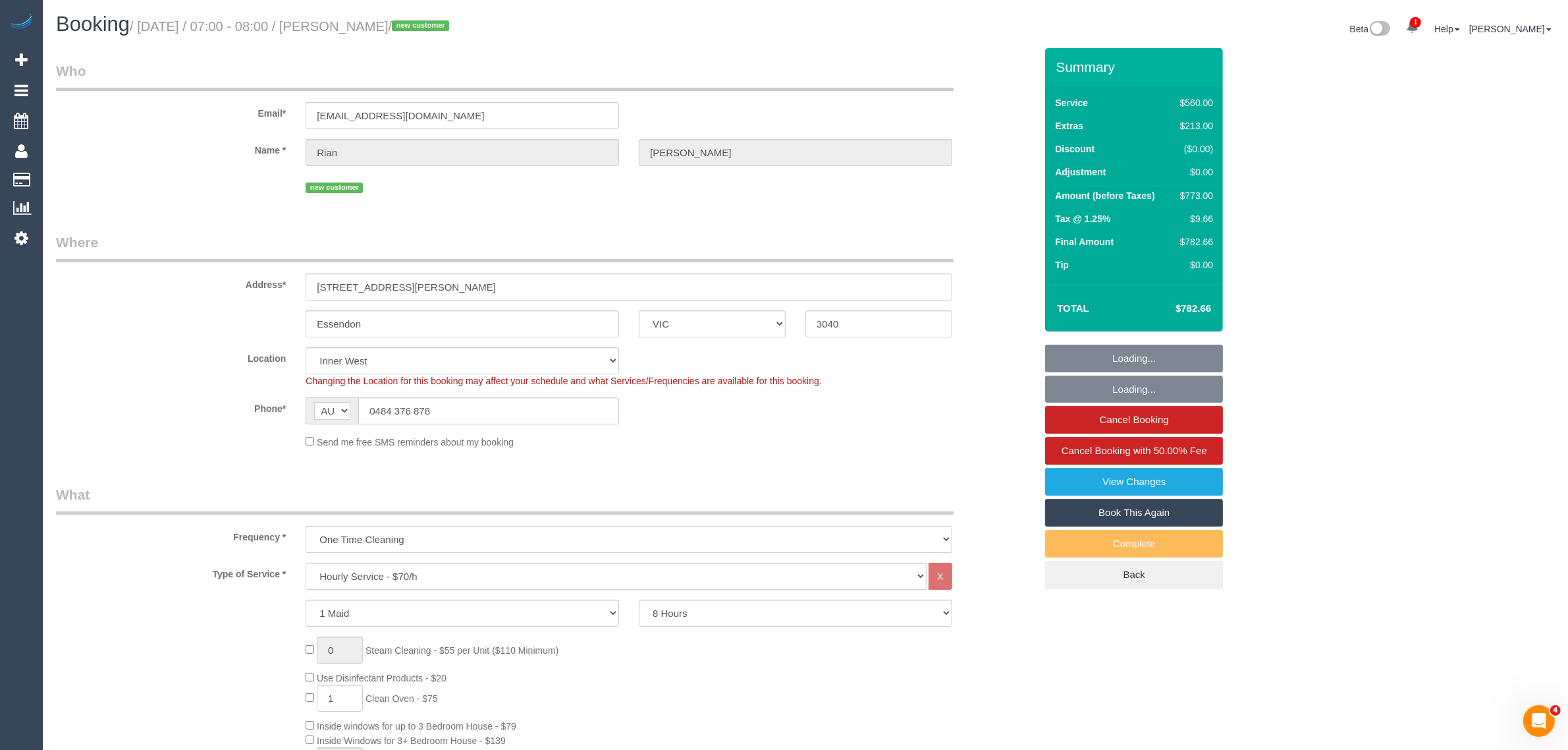
select select "object:725"
select select "number:28"
select select "number:14"
select select "number:19"
select select "number:24"
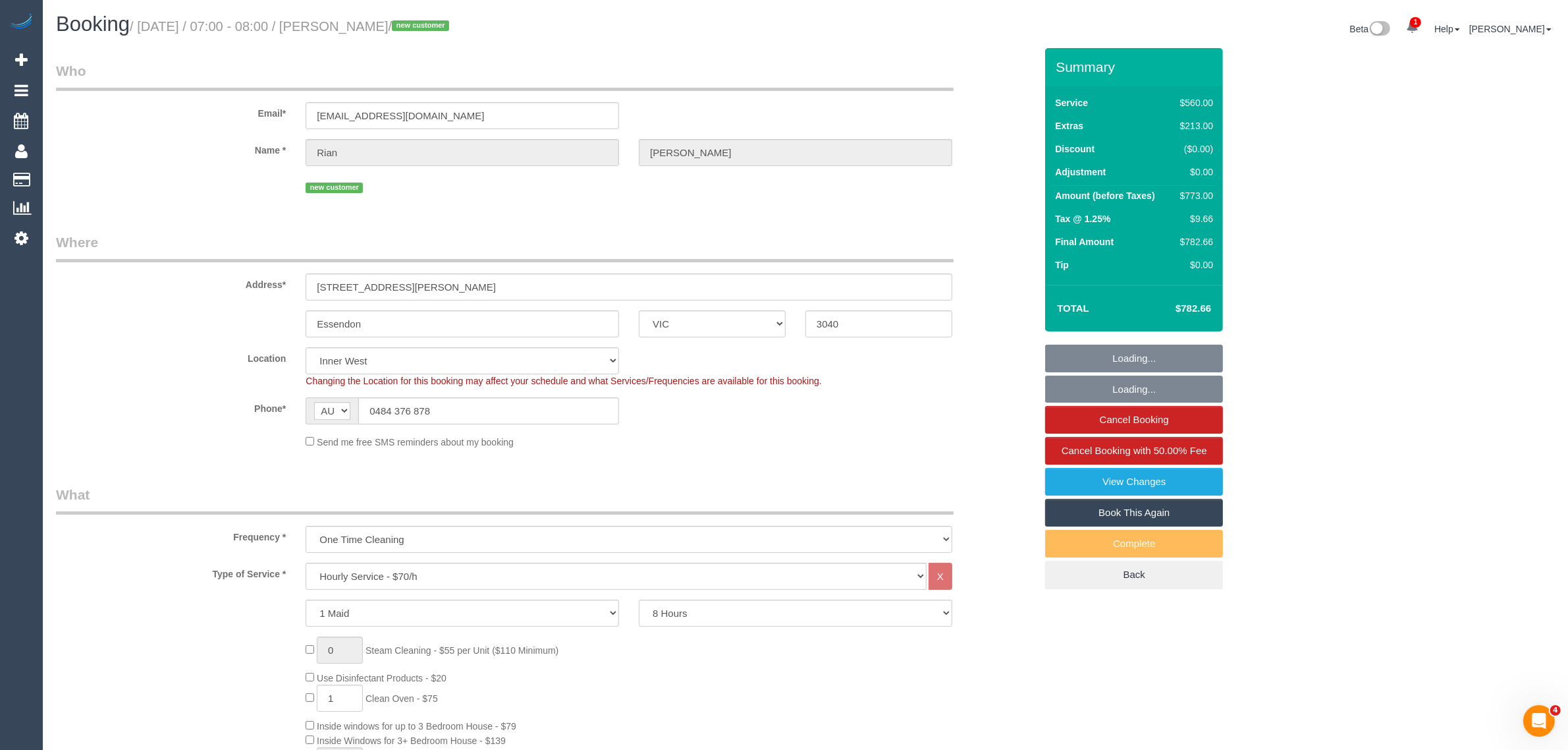
select select "number:34"
select select "number:12"
select select "spot1"
click at [480, 409] on input "0484 376 878" at bounding box center [488, 411] width 260 height 27
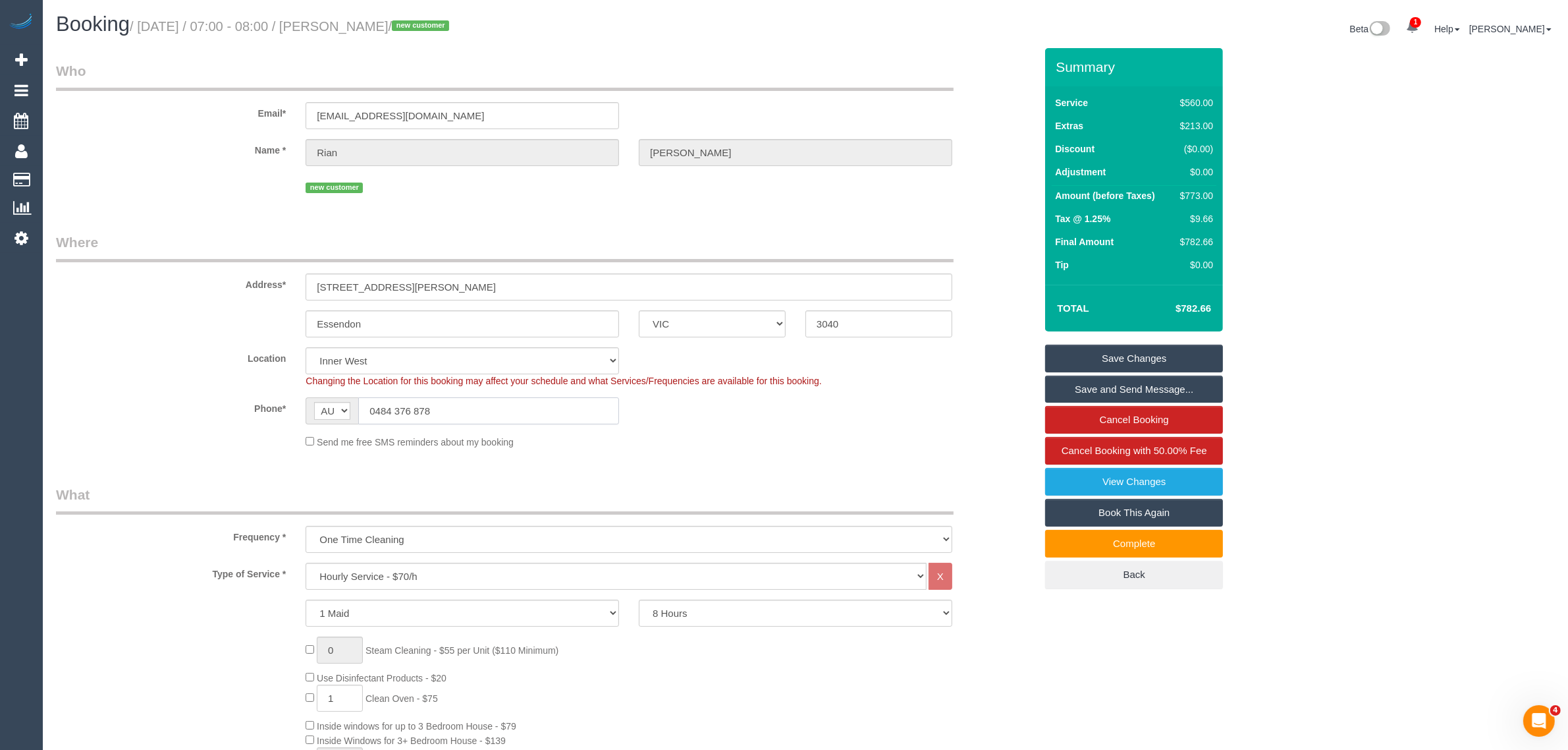
click at [525, 407] on input "0484 376 878" at bounding box center [488, 411] width 260 height 27
click at [862, 426] on sui-booking-location "Location Office City East (North) East (South) Inner East Inner North (East) In…" at bounding box center [545, 398] width 980 height 102
click at [978, 354] on div "Location Office City East (North) East (South) Inner East Inner North (East) In…" at bounding box center [545, 367] width 998 height 41
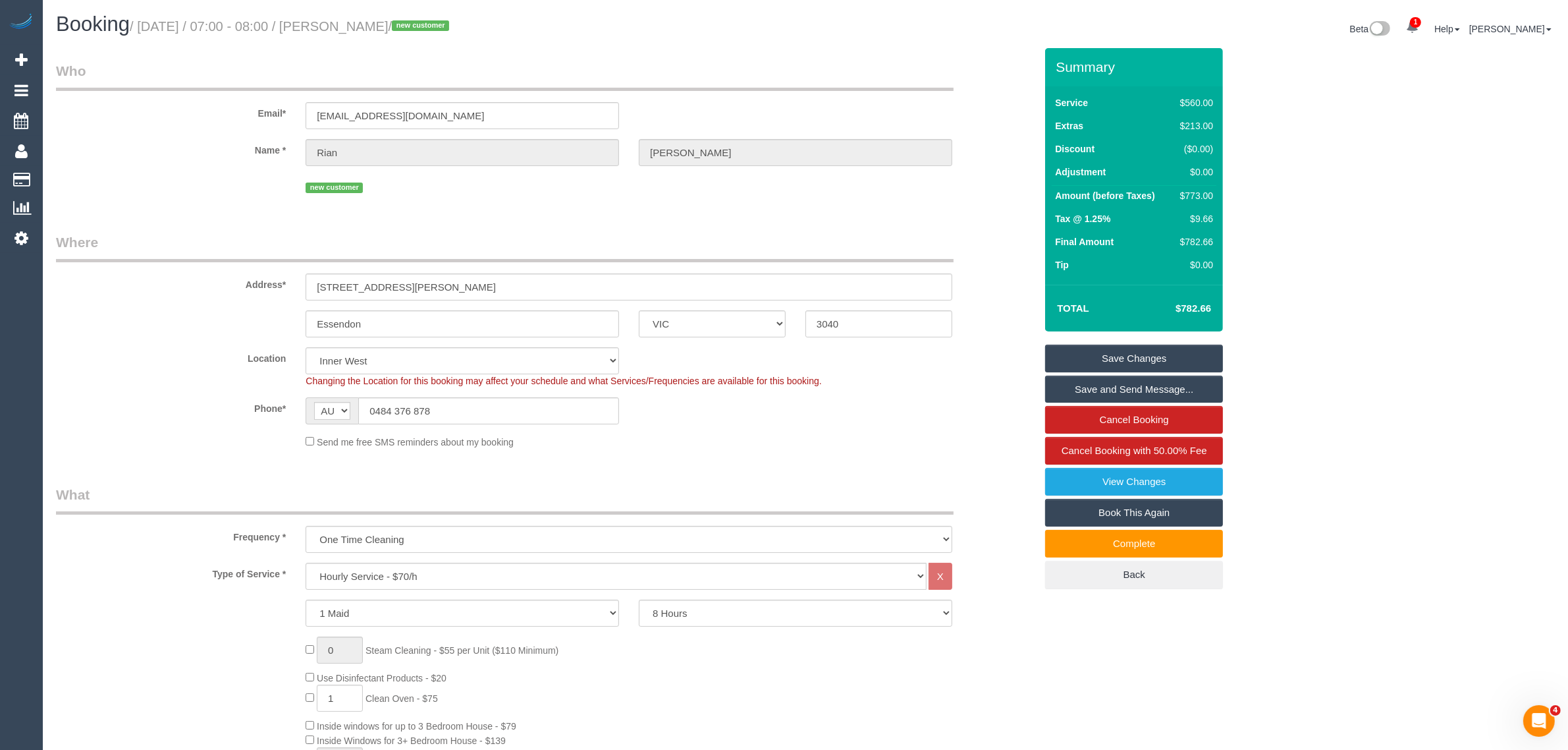
click at [916, 416] on div "Phone* AF AL DZ AD AO AI AQ AG AR AM AW AU AT AZ BS BH BD BB BY BE BZ BJ BM BT …" at bounding box center [545, 411] width 998 height 27
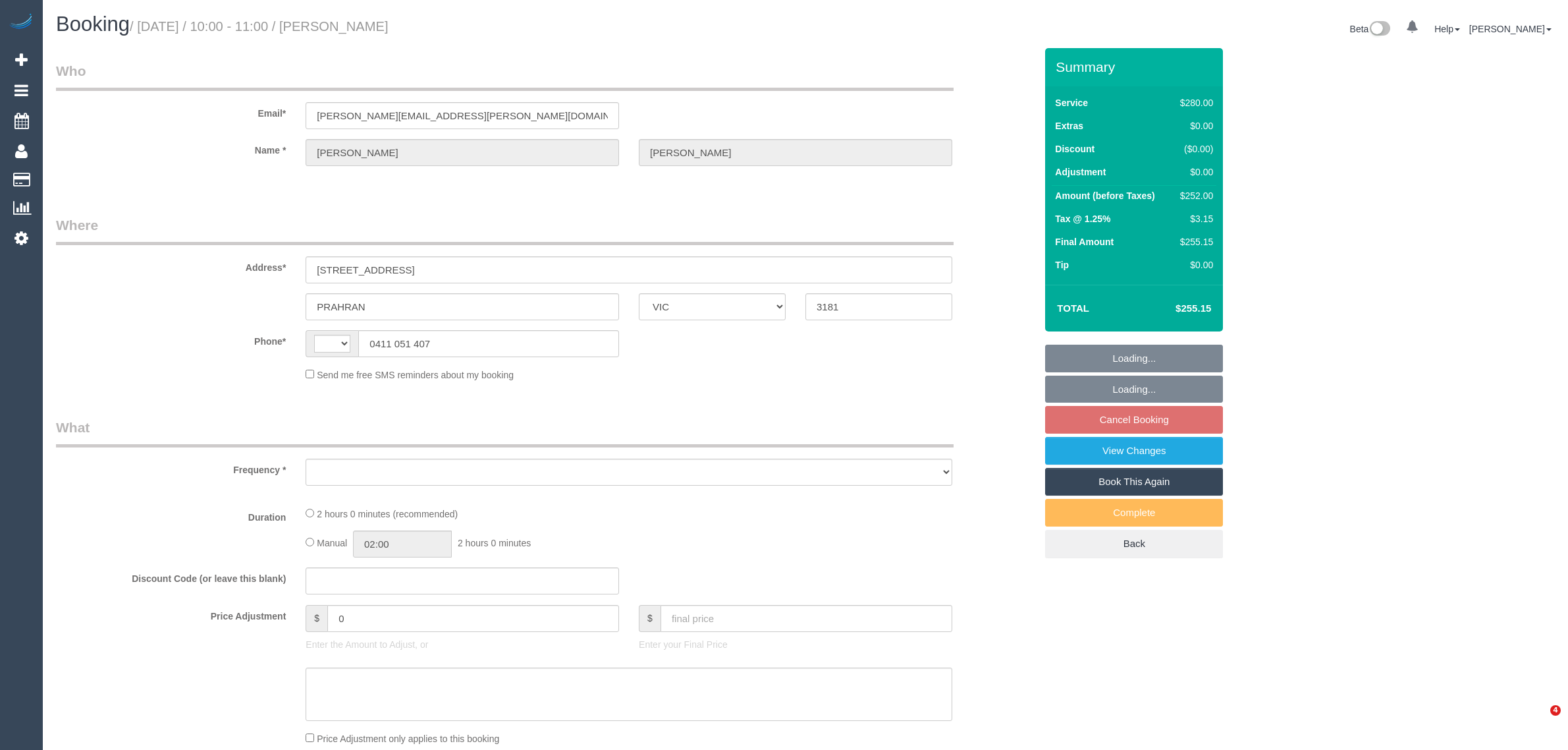
select select "VIC"
select select "string:AU"
select select "object:539"
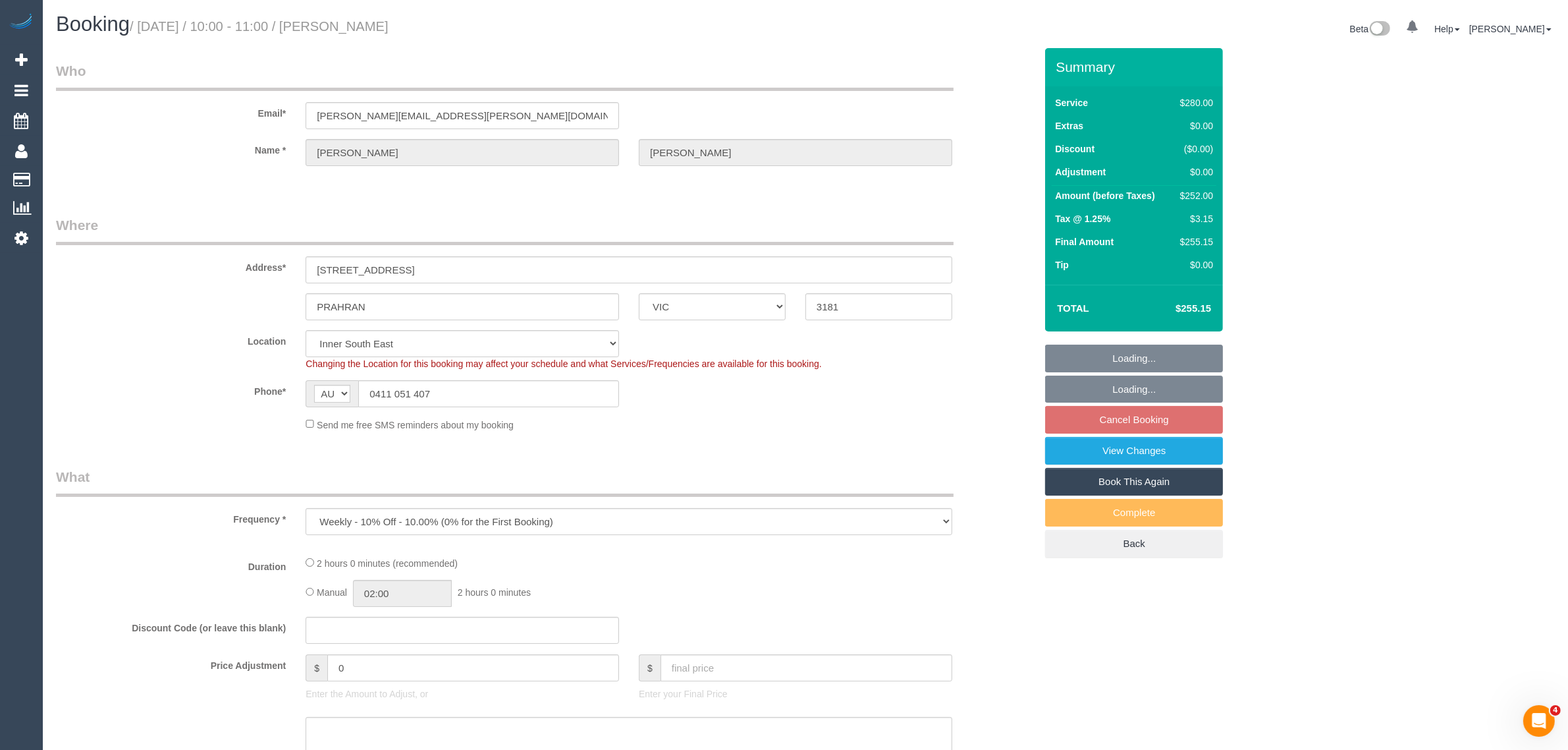
select select "string:stripe-pm_1MM4Gp2GScqysDRV5aWemApB"
select select "2"
select select "number:27"
select select "number:14"
select select "number:19"
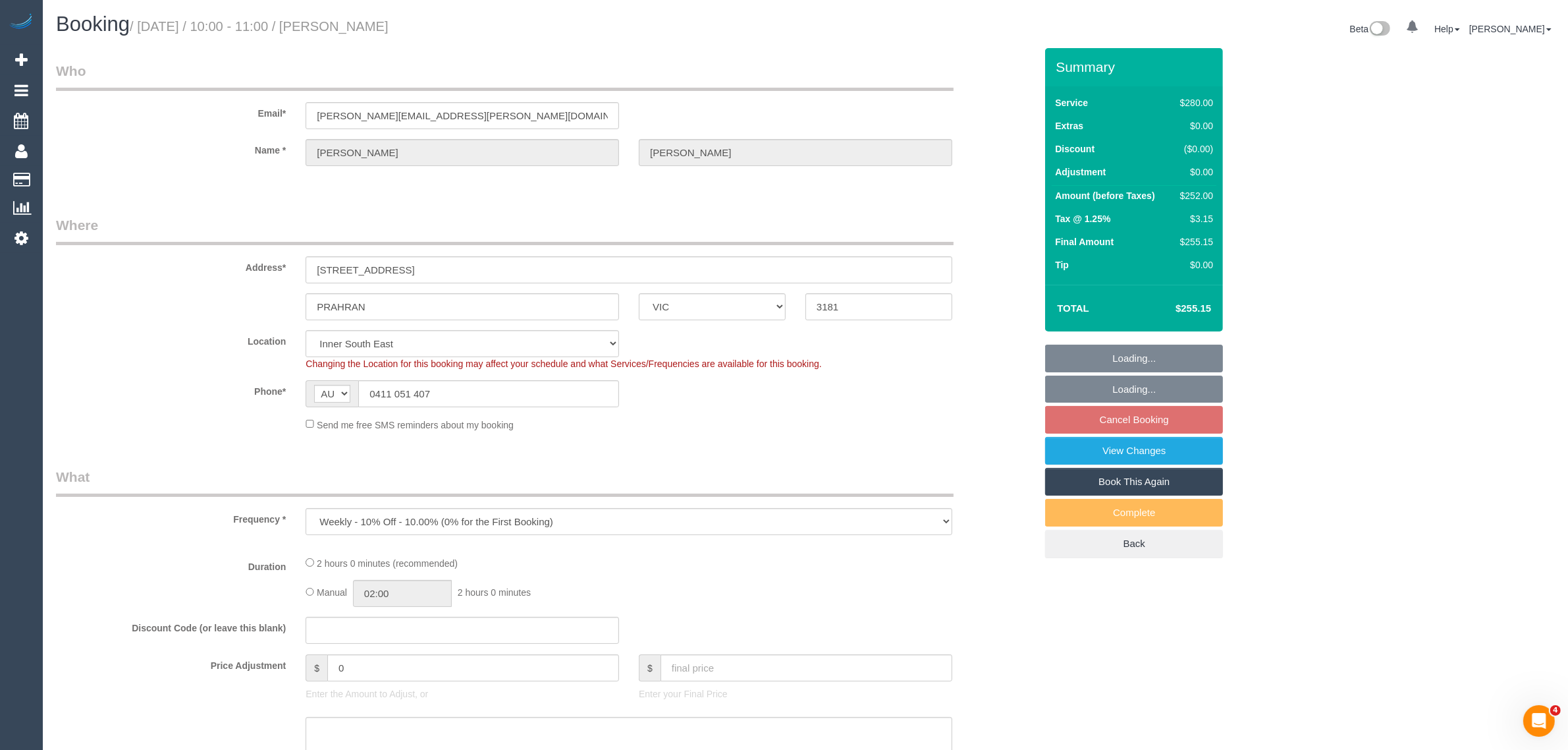
select select "number:22"
select select "number:34"
select select "number:11"
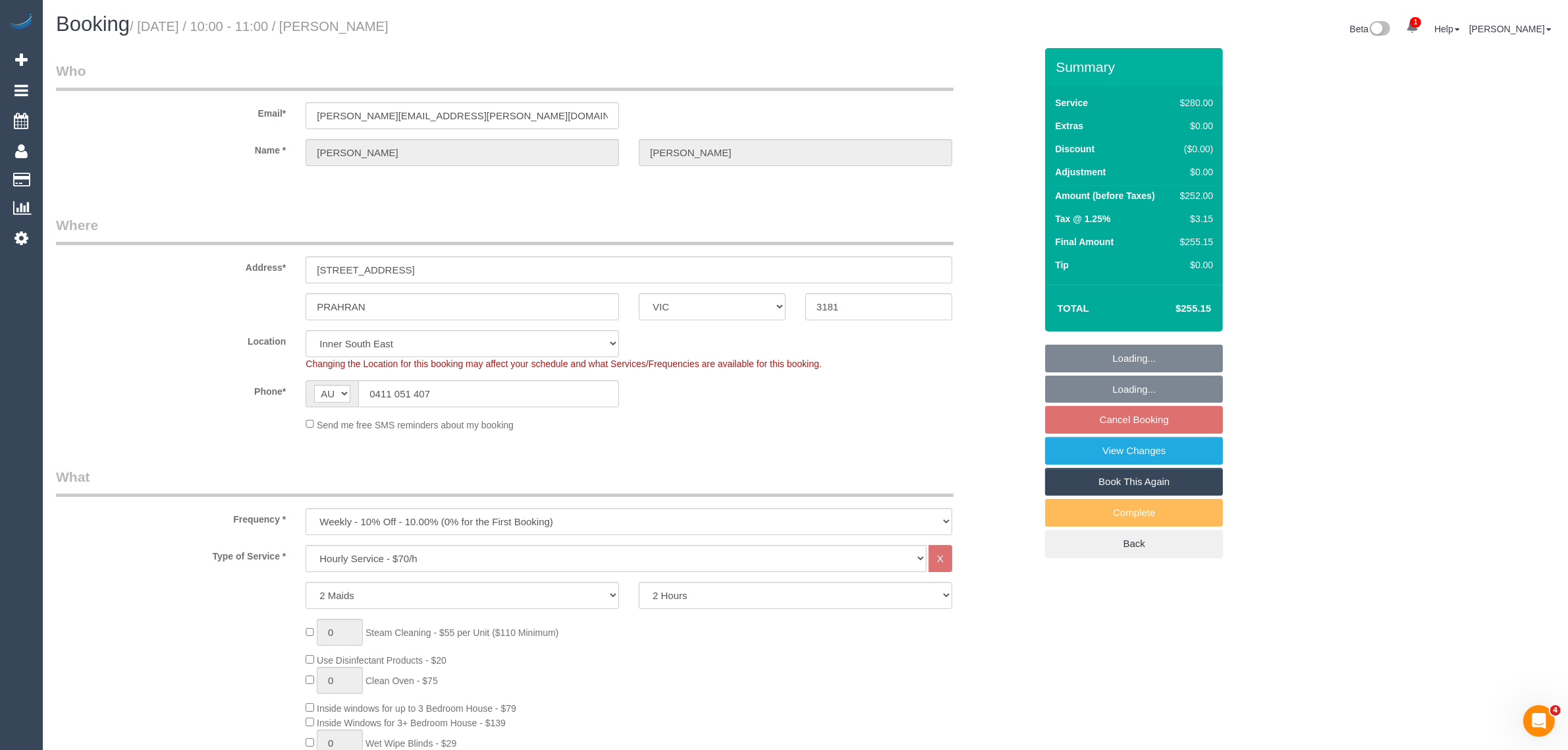
select select "object:854"
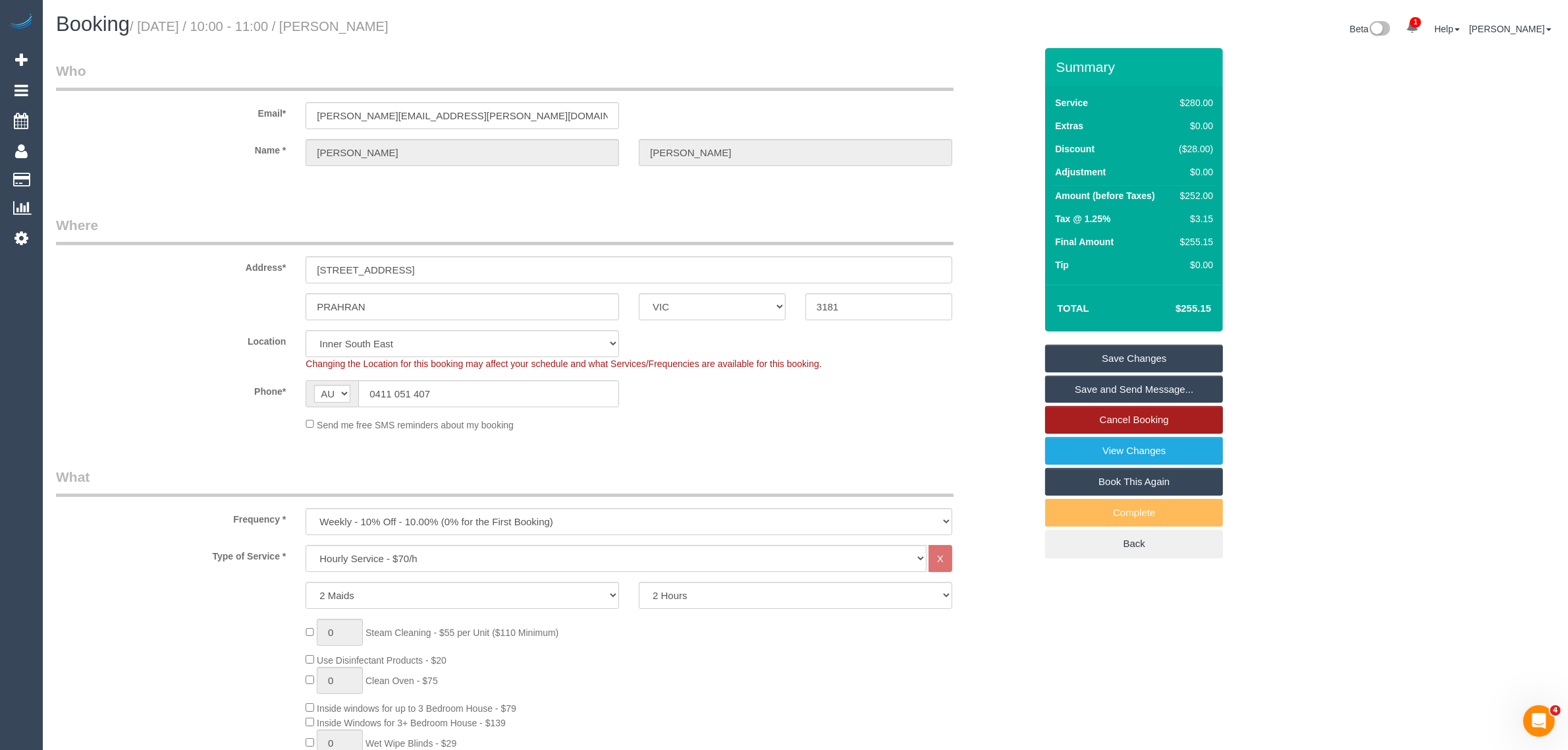
click at [1170, 416] on link "Cancel Booking" at bounding box center [1134, 419] width 178 height 28
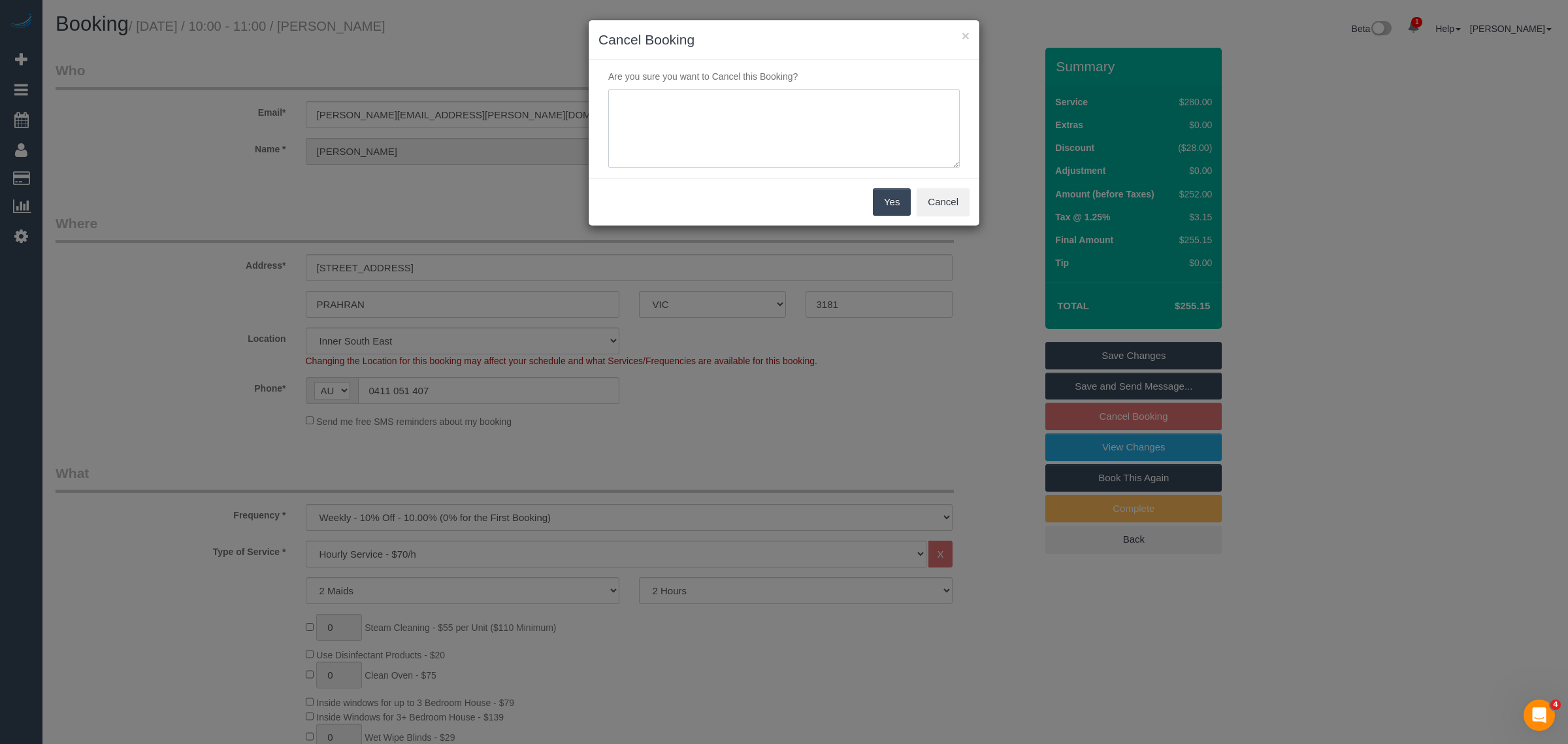
click at [864, 118] on textarea at bounding box center [783, 128] width 351 height 80
type textarea "customer wants to skip via txt - KA"
click at [877, 207] on button "Yes" at bounding box center [891, 201] width 38 height 28
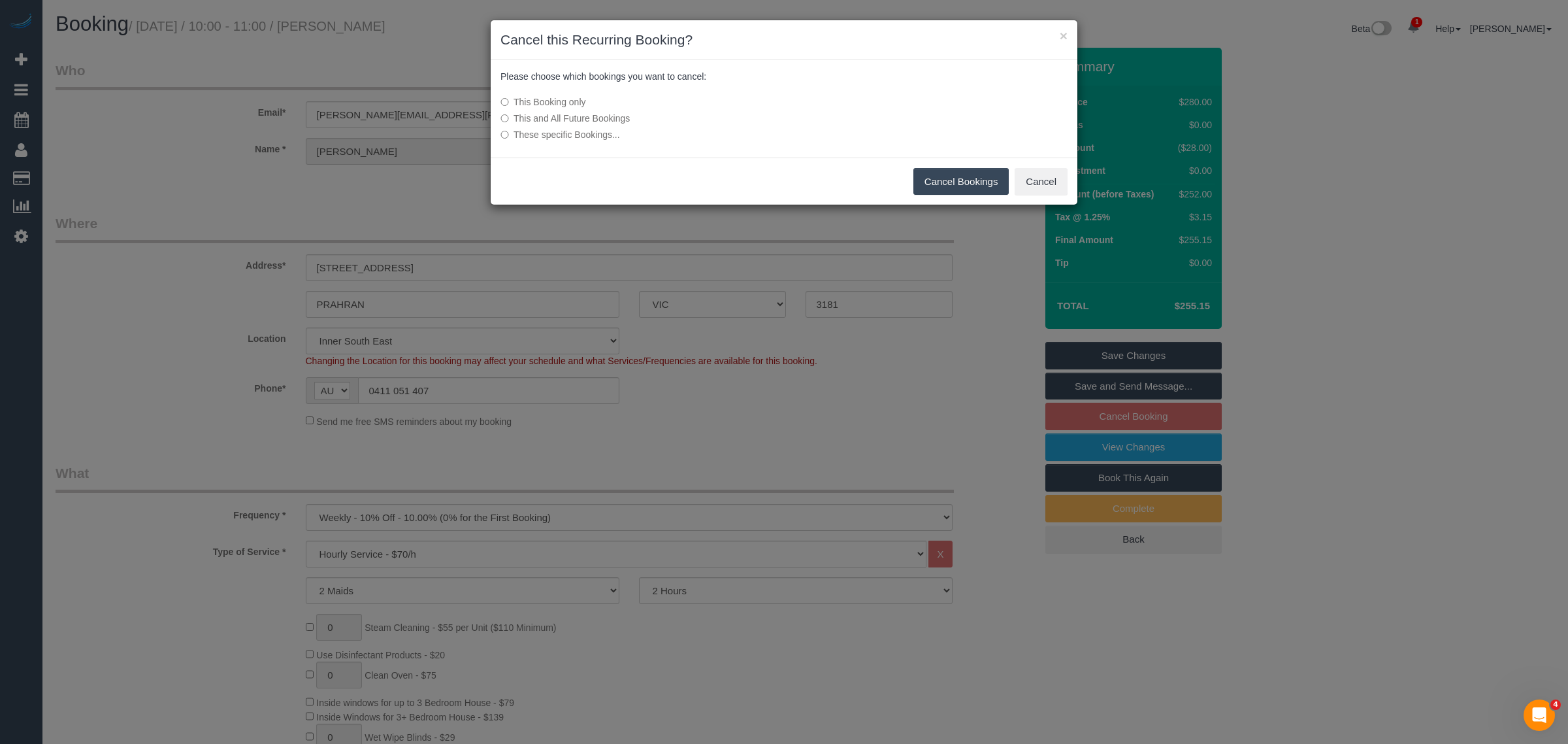
click at [915, 174] on button "Cancel Bookings" at bounding box center [961, 182] width 96 height 28
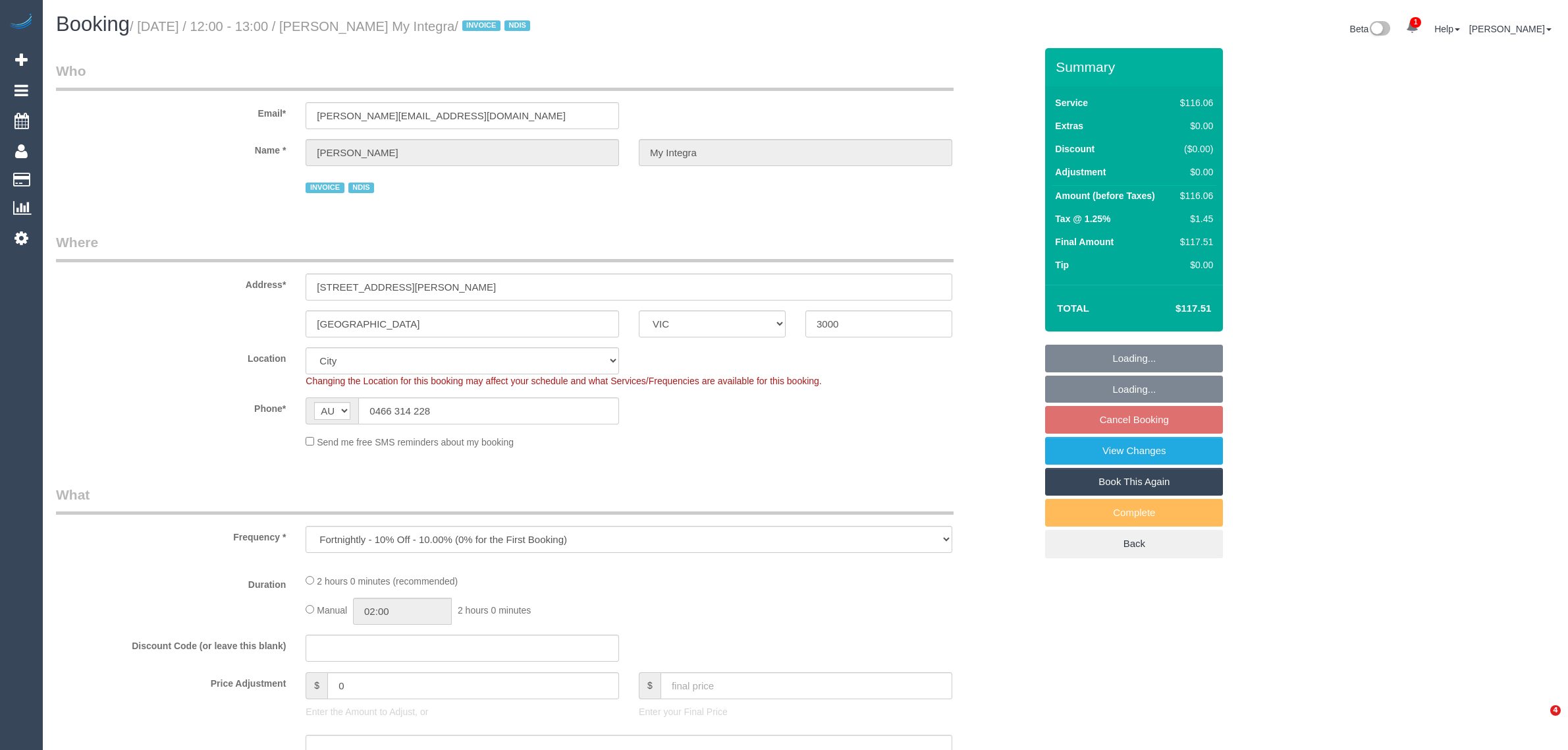
select select "VIC"
select select "number:28"
select select "number:14"
select select "number:20"
select select "number:36"
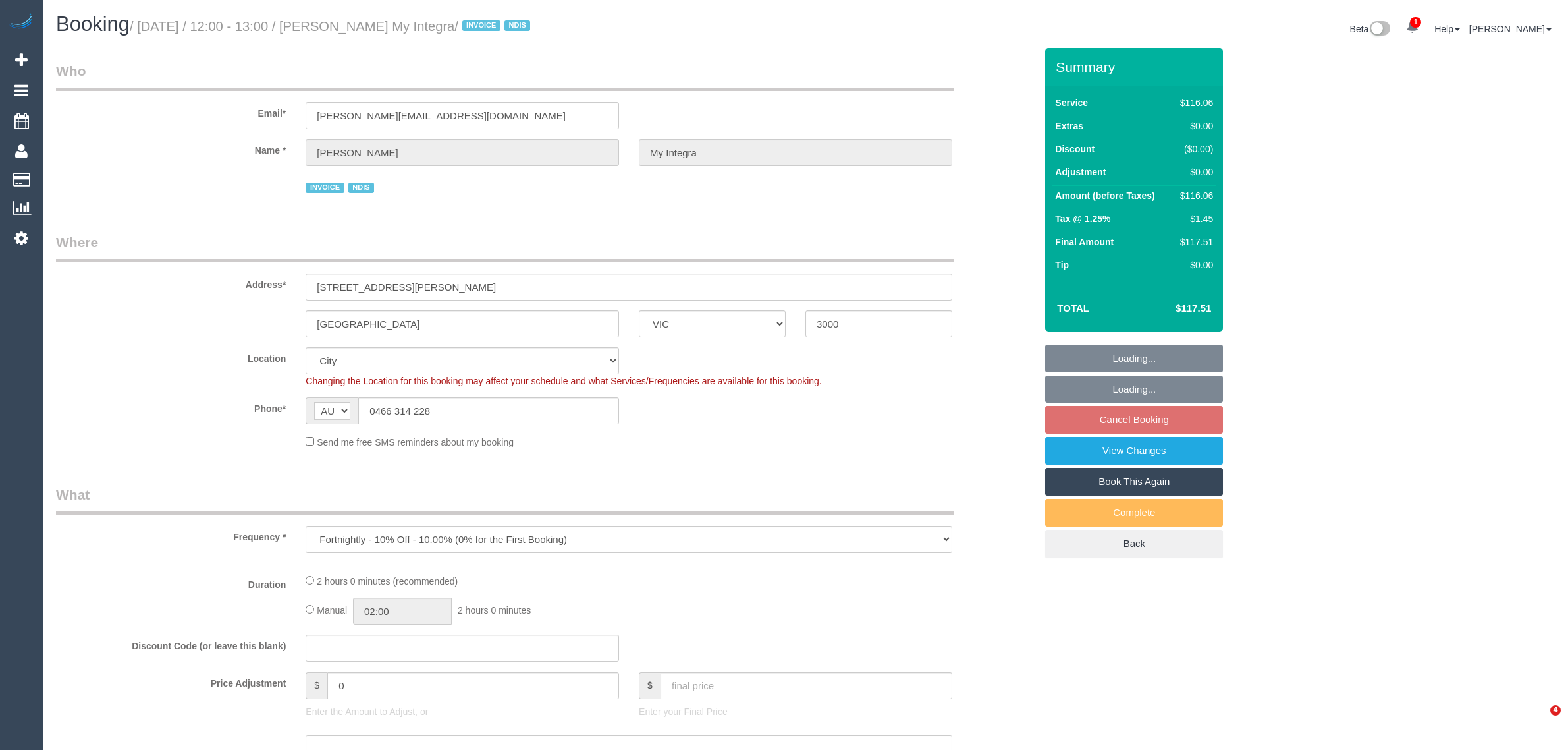
select select "number:35"
select select "number:13"
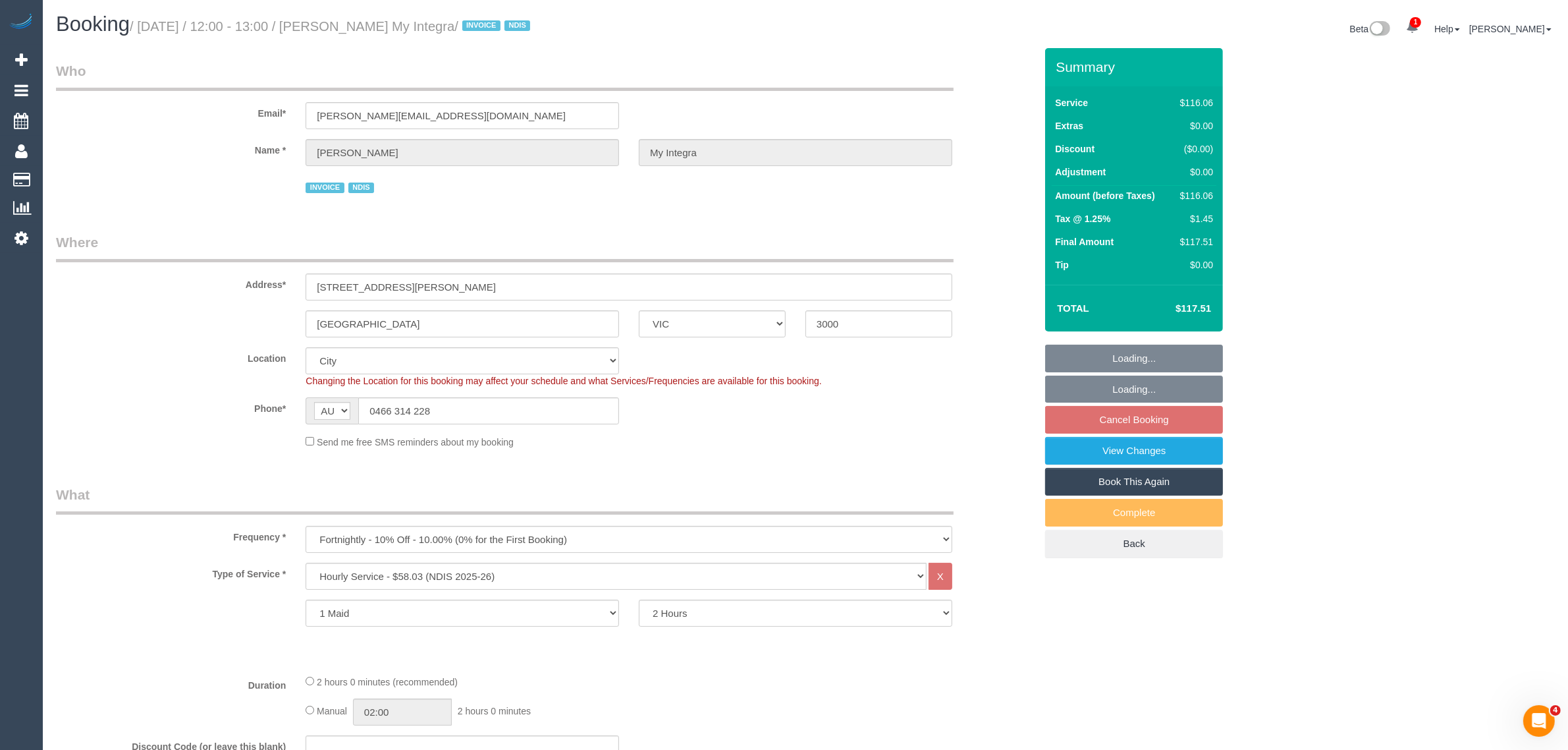
select select "object:746"
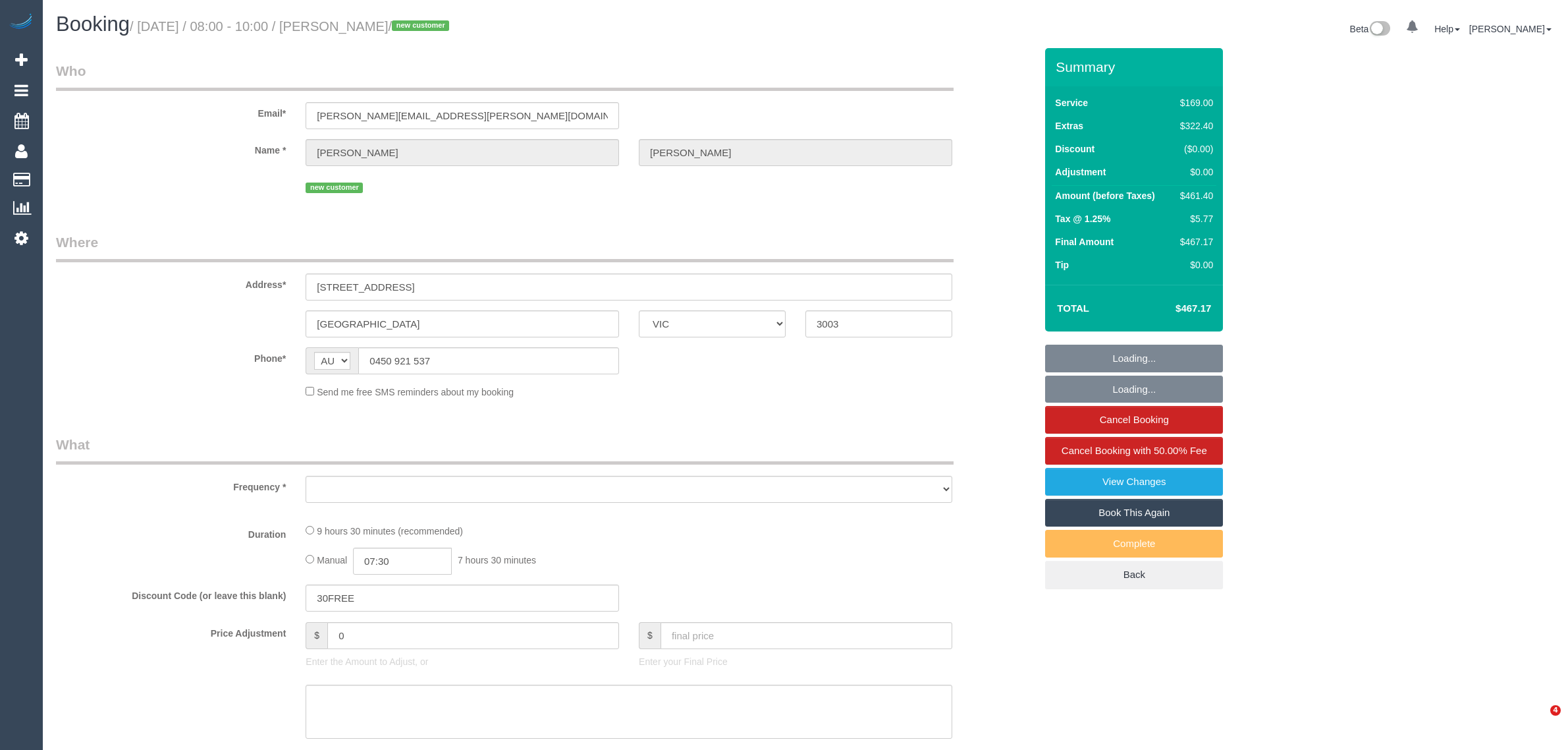
select select "VIC"
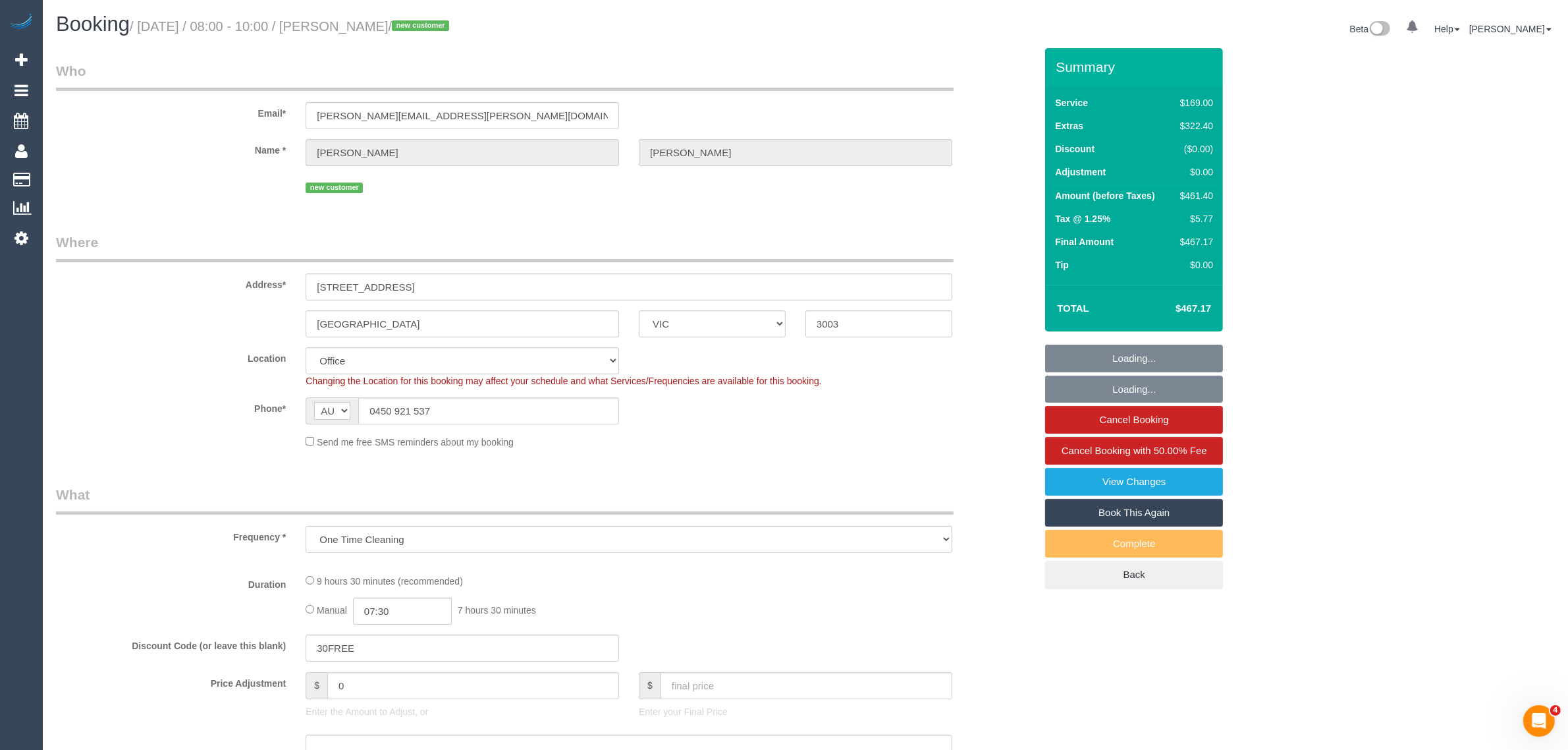
select select "object:617"
select select "string:stripe-pm_1S3X892GScqysDRVwNFxCrDm"
select select "number:28"
select select "number:14"
select select "number:19"
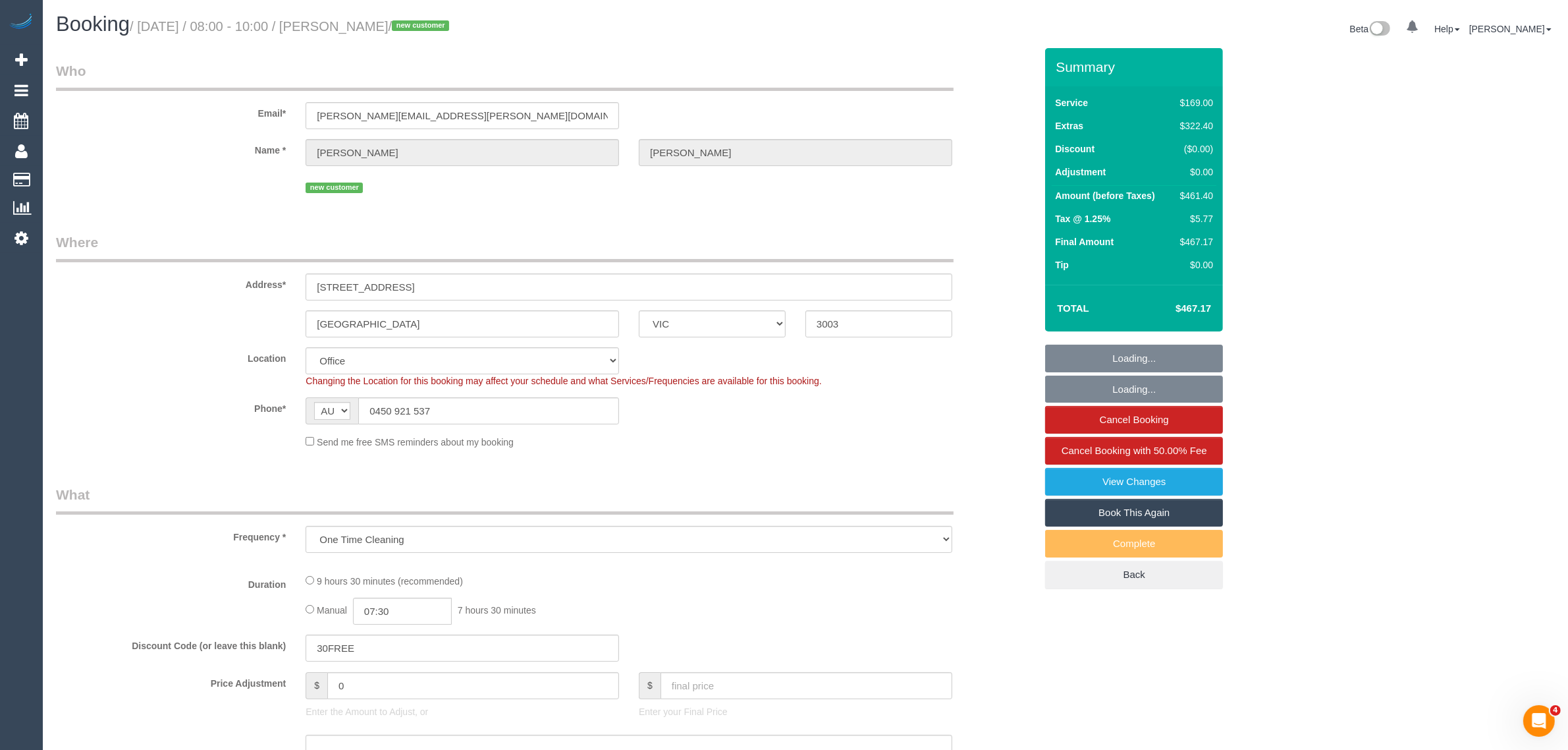
select select "number:25"
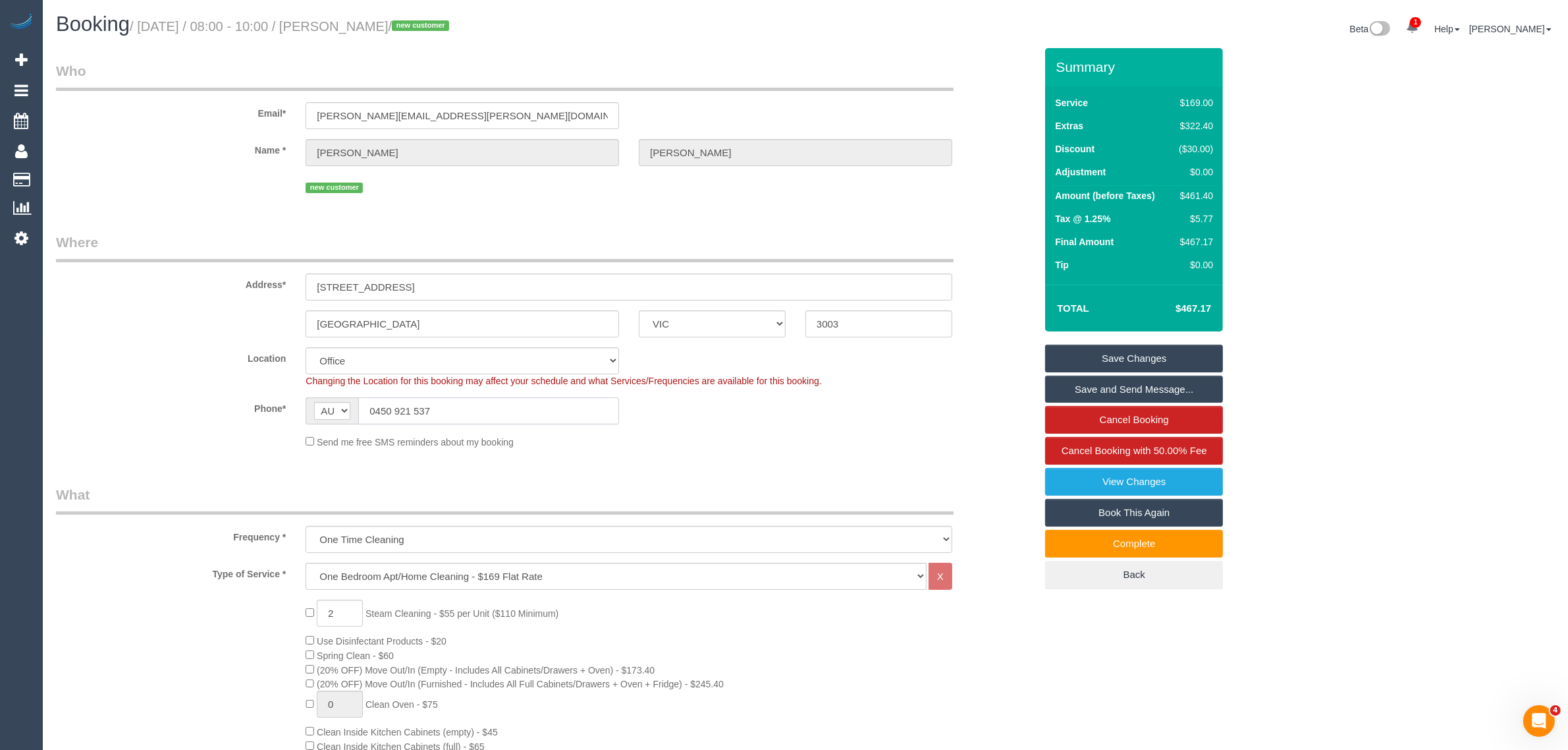
click at [542, 398] on input "0450 921 537" at bounding box center [488, 411] width 260 height 27
click at [459, 400] on input "0450 921 537" at bounding box center [488, 411] width 260 height 27
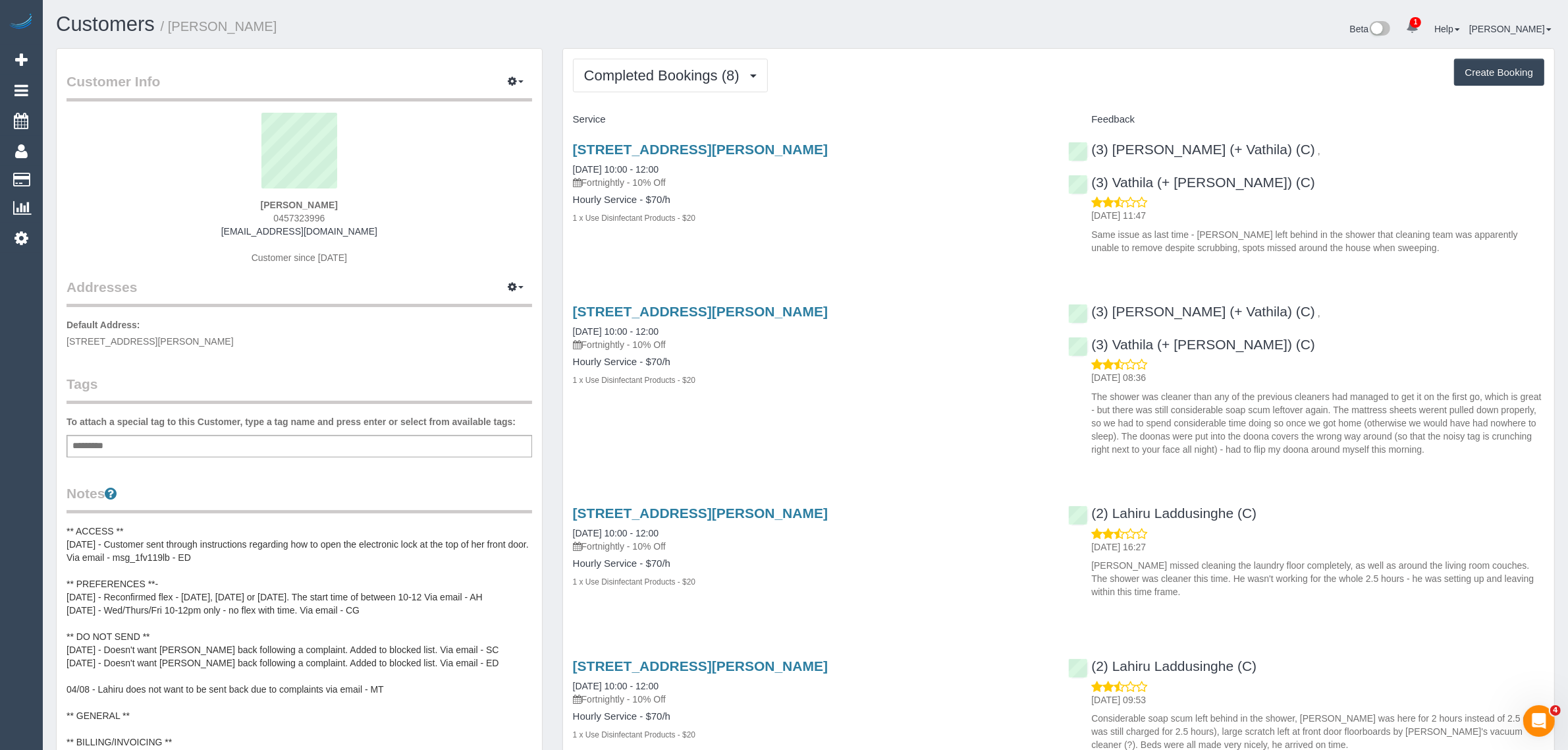
click at [307, 218] on span "0457323996" at bounding box center [298, 218] width 51 height 11
copy span "0457323996"
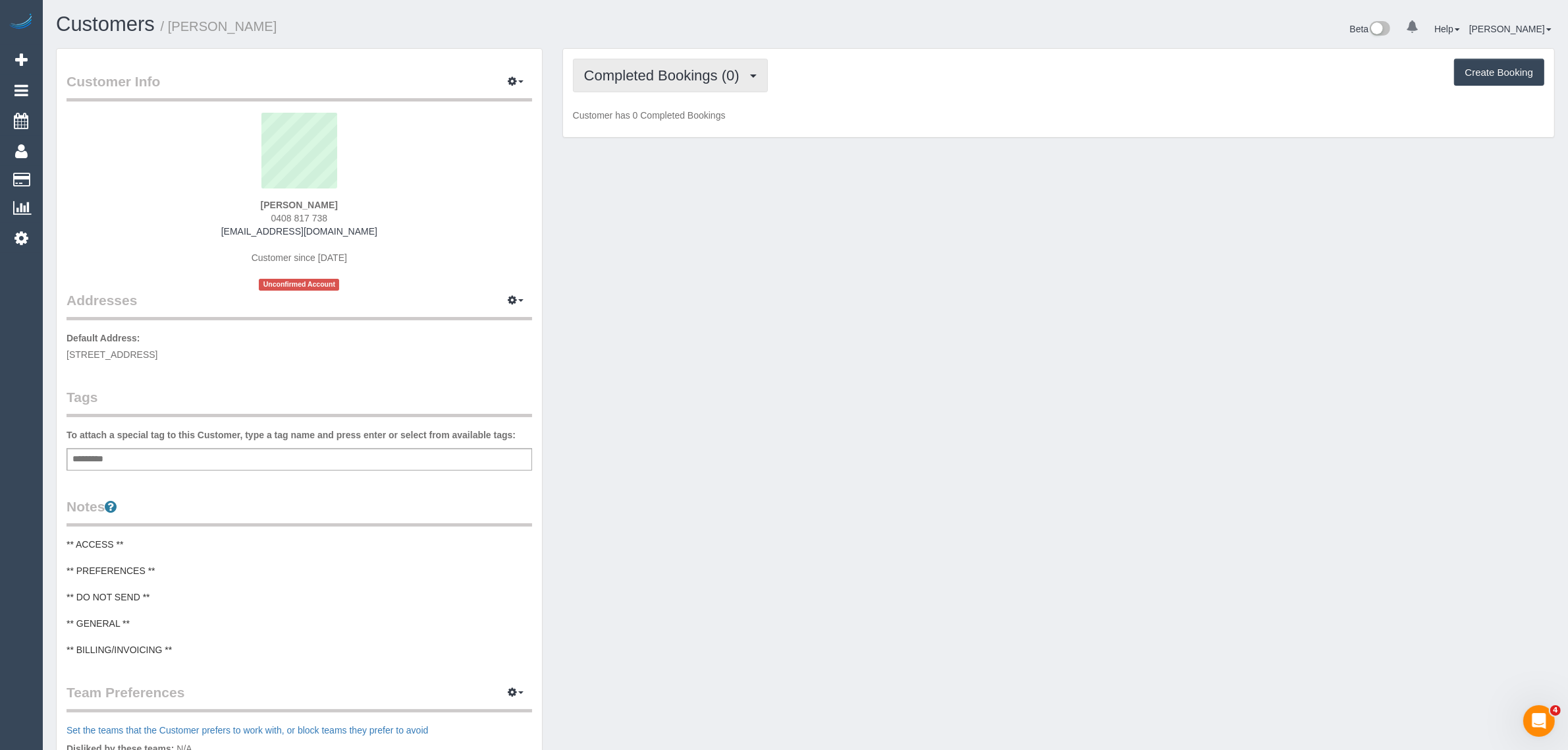
click at [688, 70] on span "Completed Bookings (0)" at bounding box center [665, 76] width 162 height 16
click at [659, 126] on link "Upcoming Bookings (1)" at bounding box center [642, 123] width 137 height 17
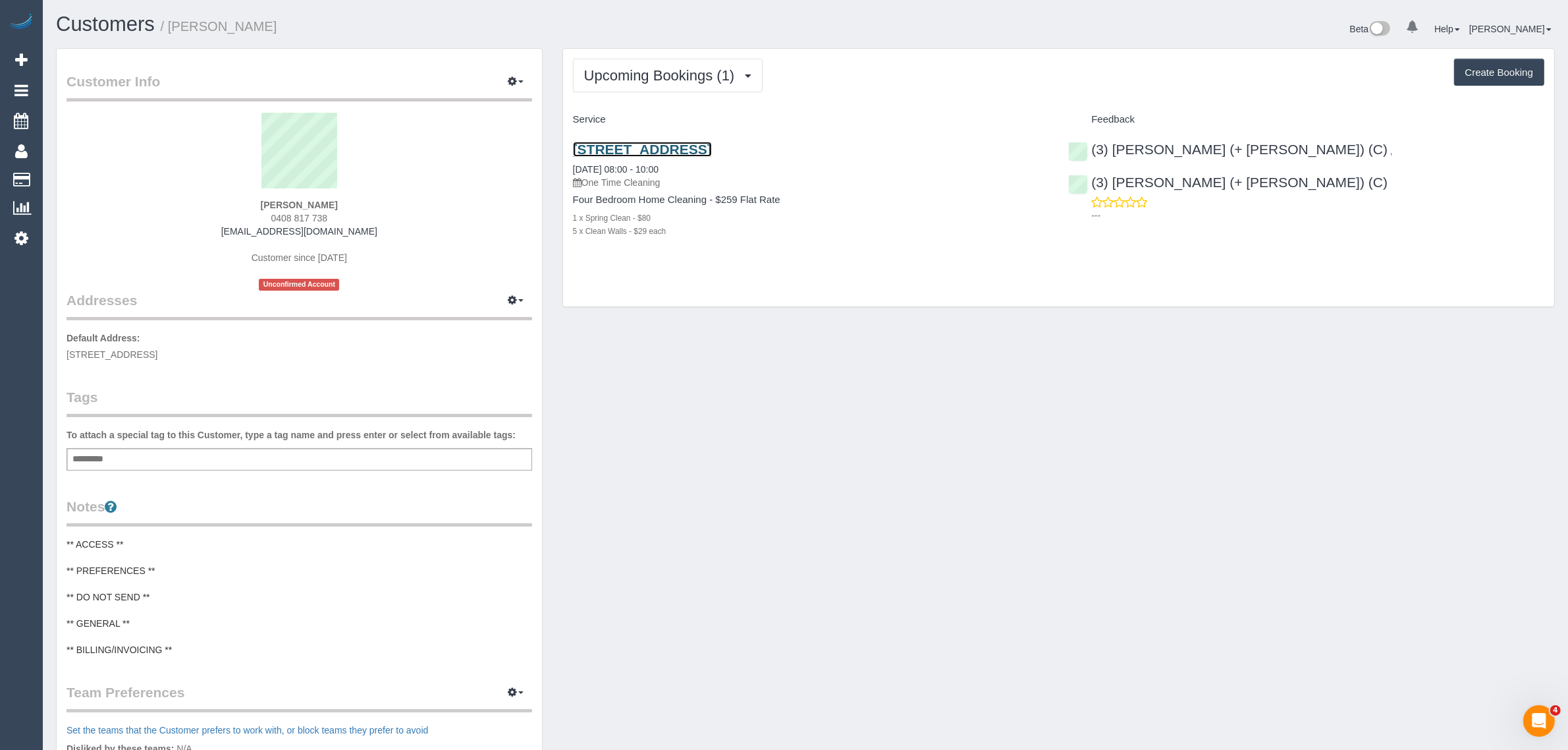
click at [677, 150] on link "[STREET_ADDRESS]" at bounding box center [643, 149] width 139 height 15
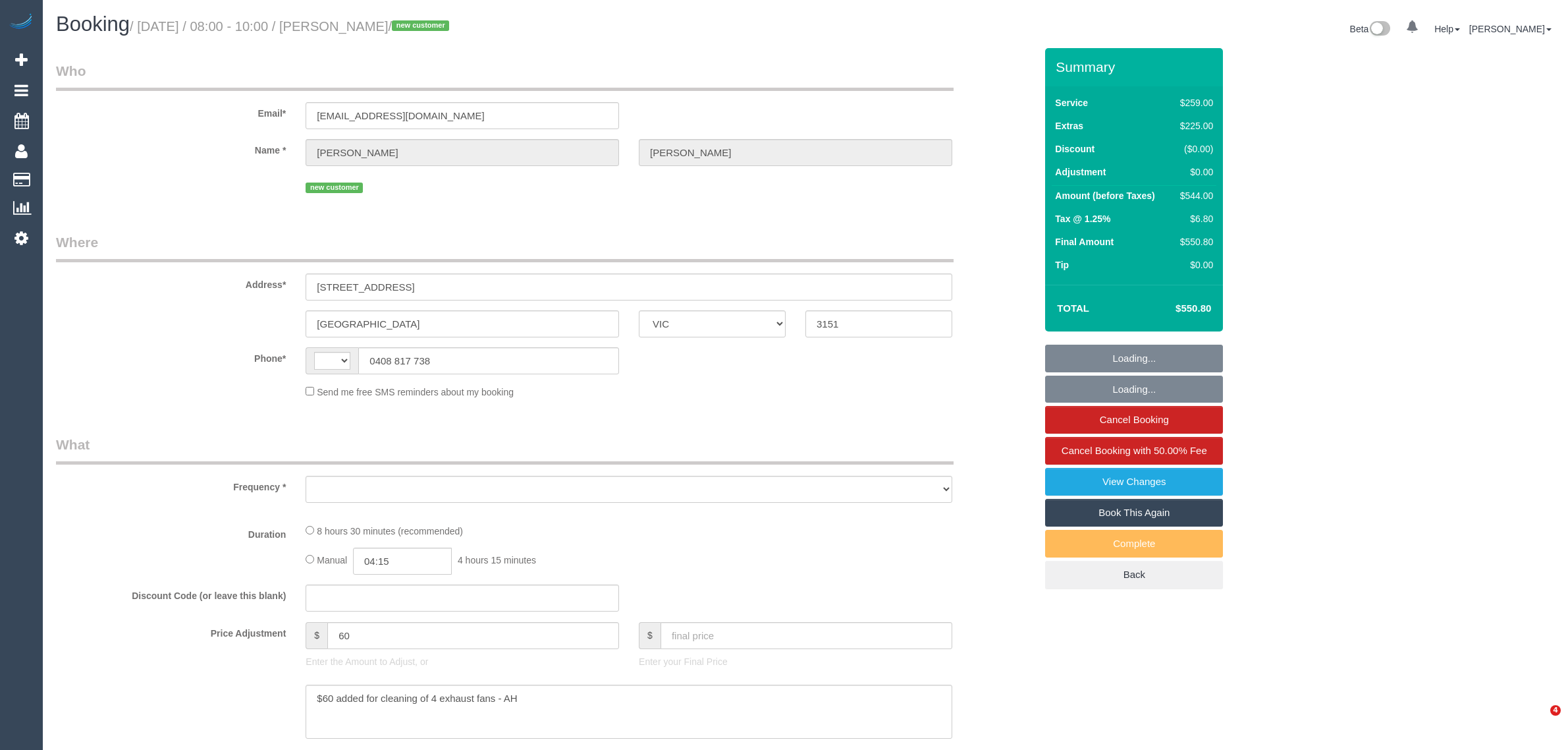
select select "VIC"
select select "string:AU"
select select "string:stripe-pm_1S2jxz2GScqysDRVH5VJSc6o"
select select "object:589"
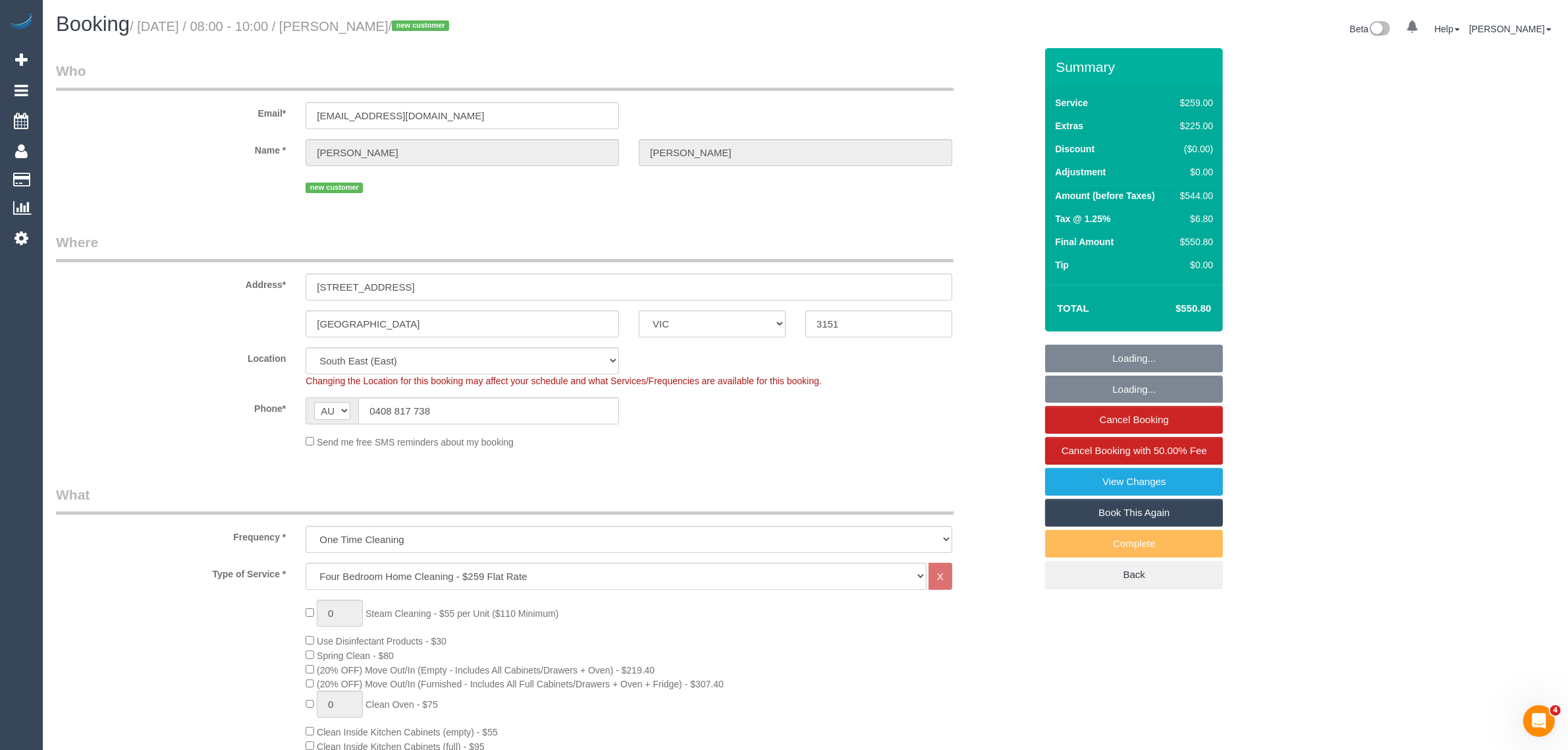
select select "number:28"
select select "number:14"
select select "number:19"
select select "number:24"
select select "object:1351"
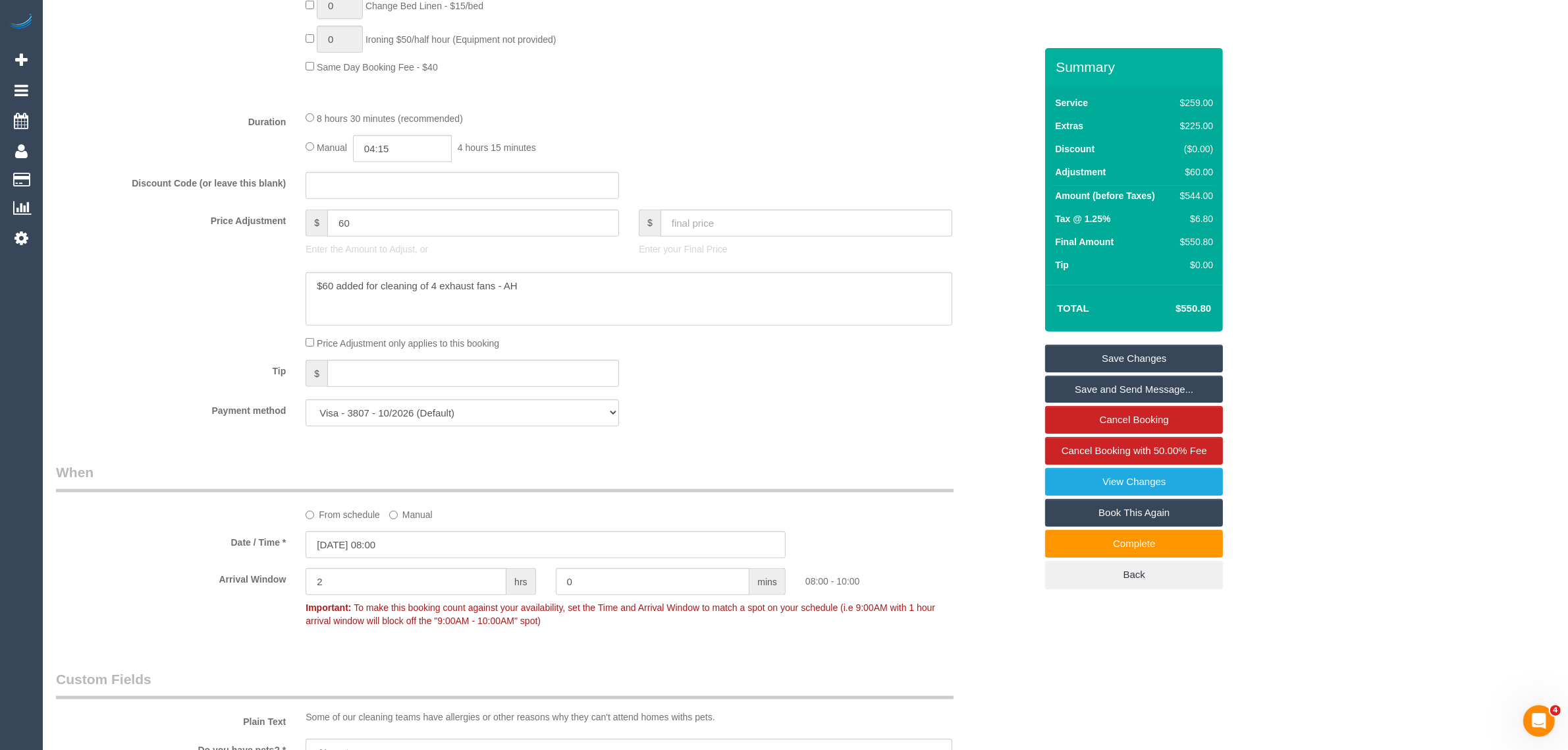
scroll to position [988, 0]
click at [631, 282] on textarea at bounding box center [629, 297] width 647 height 54
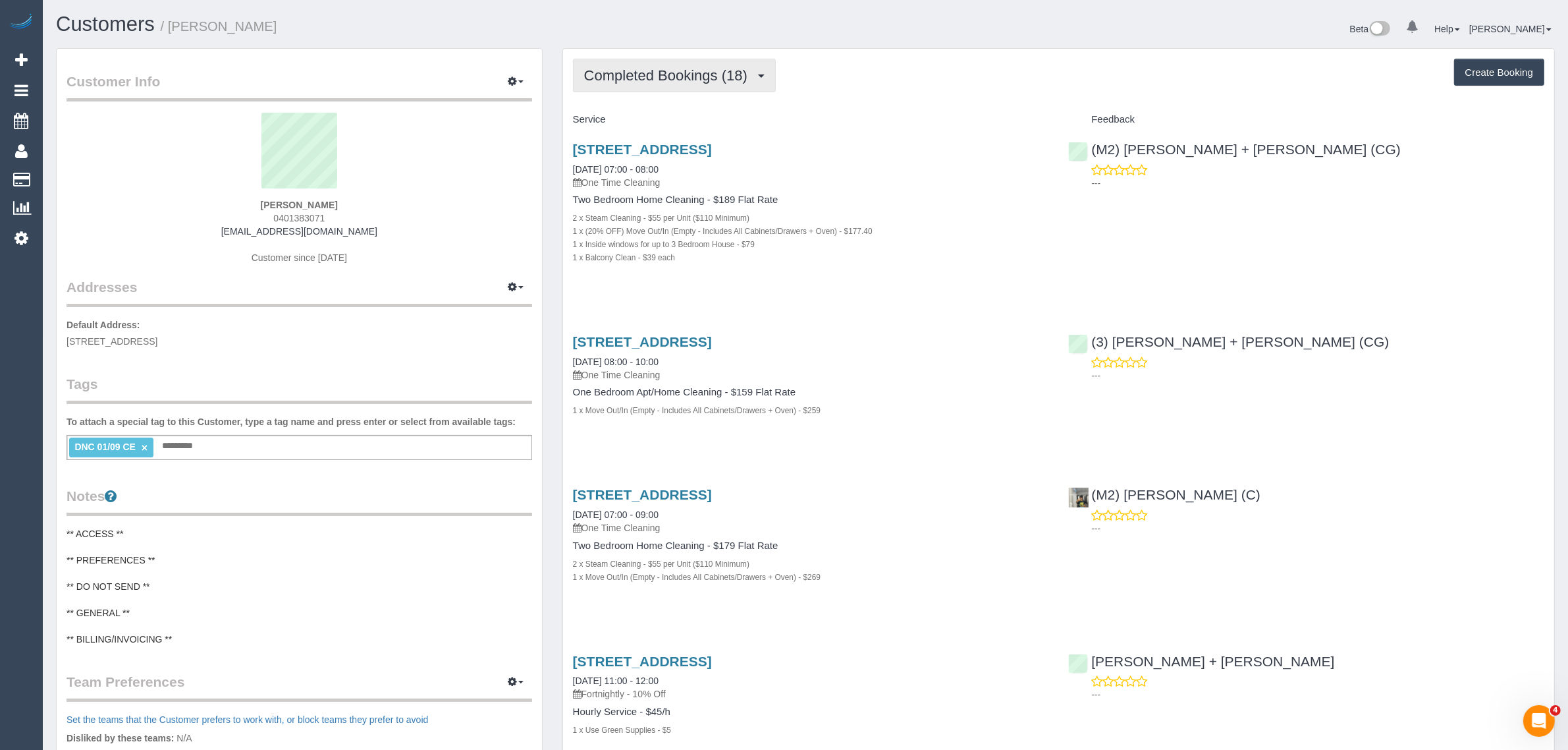
click at [679, 80] on span "Completed Bookings (18)" at bounding box center [669, 76] width 170 height 16
click at [661, 122] on link "Upcoming Bookings (1)" at bounding box center [644, 123] width 142 height 17
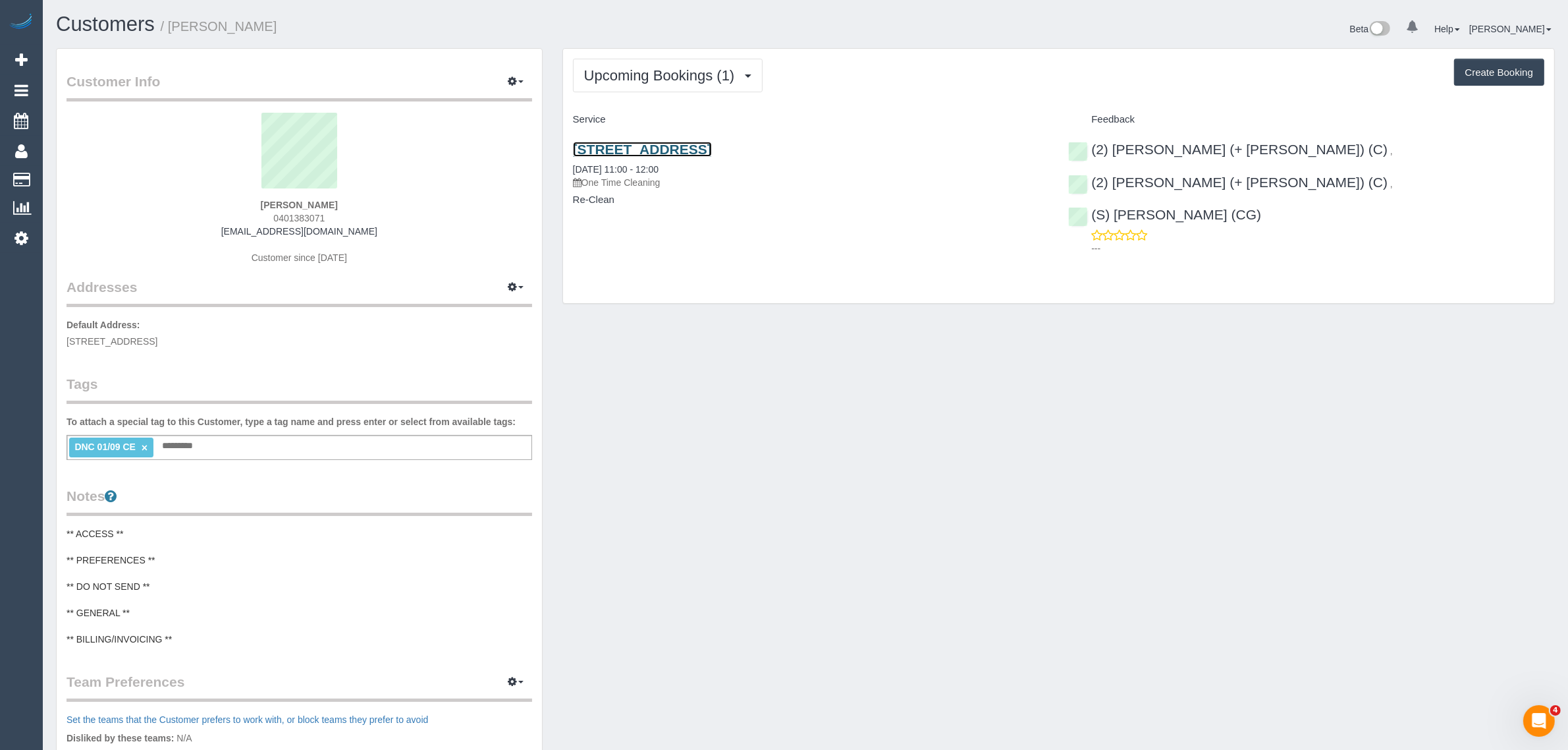
click at [636, 142] on link "[STREET_ADDRESS]" at bounding box center [643, 149] width 139 height 15
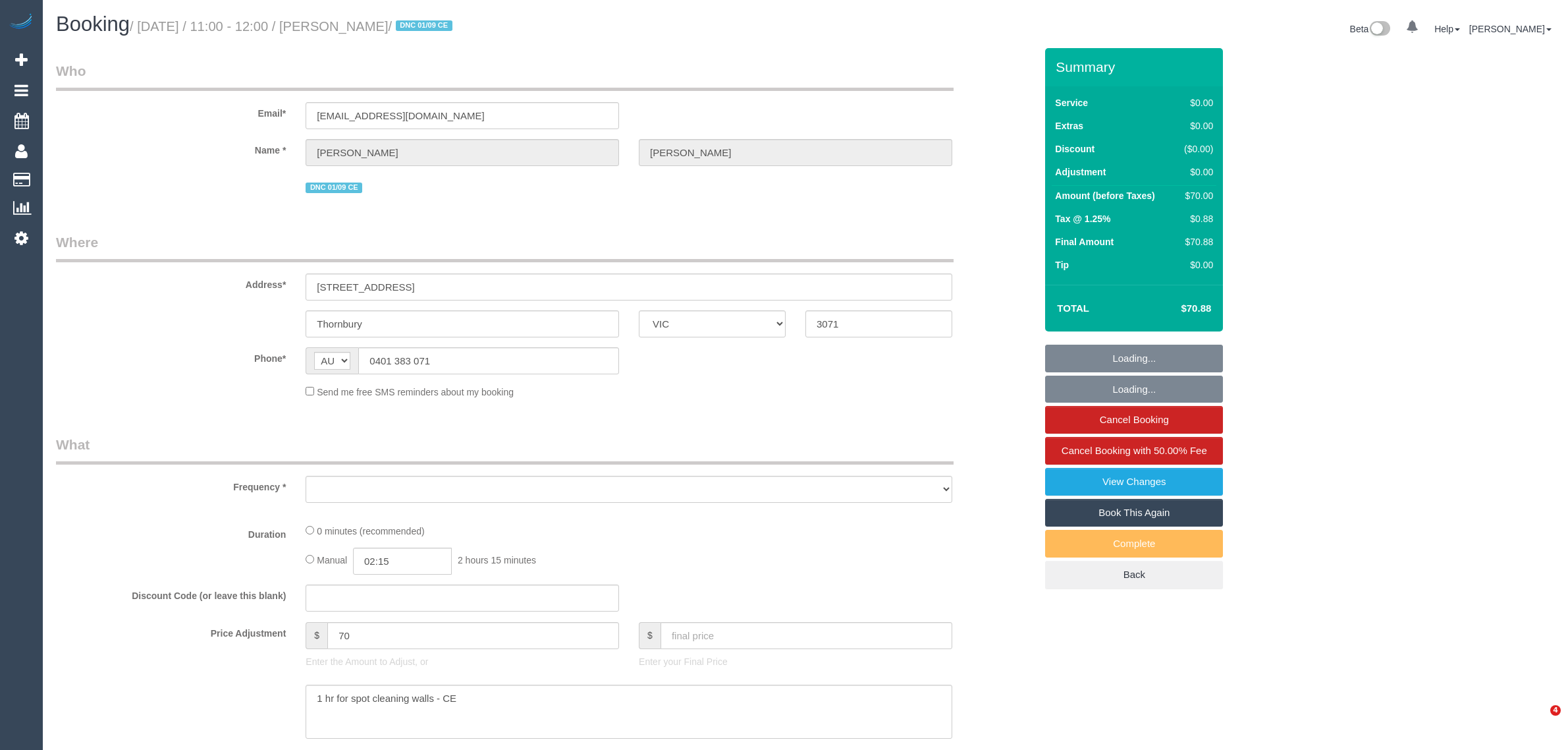
select select "VIC"
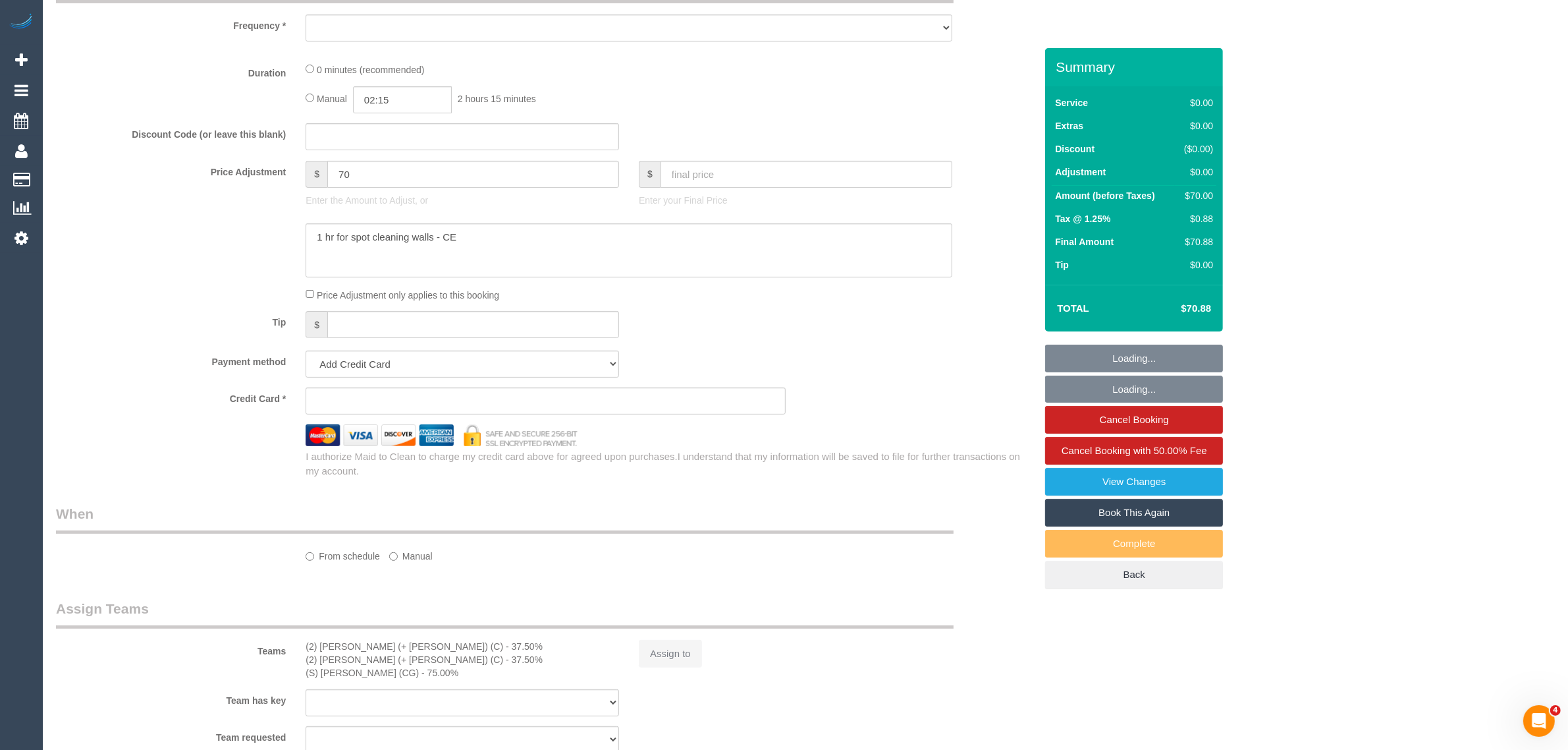
select select "object:627"
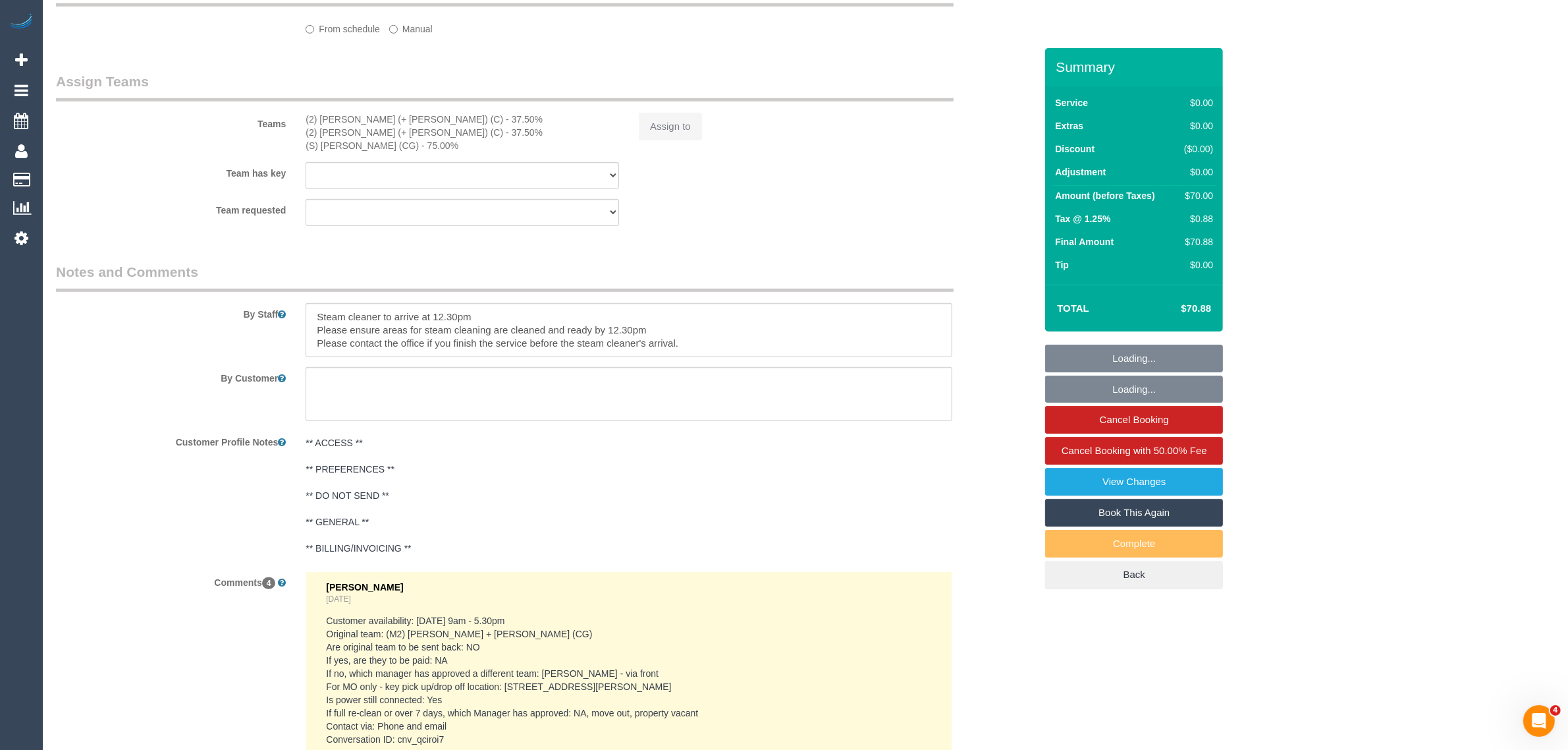
select select "number:28"
select select "number:17"
select select "number:19"
select select "number:25"
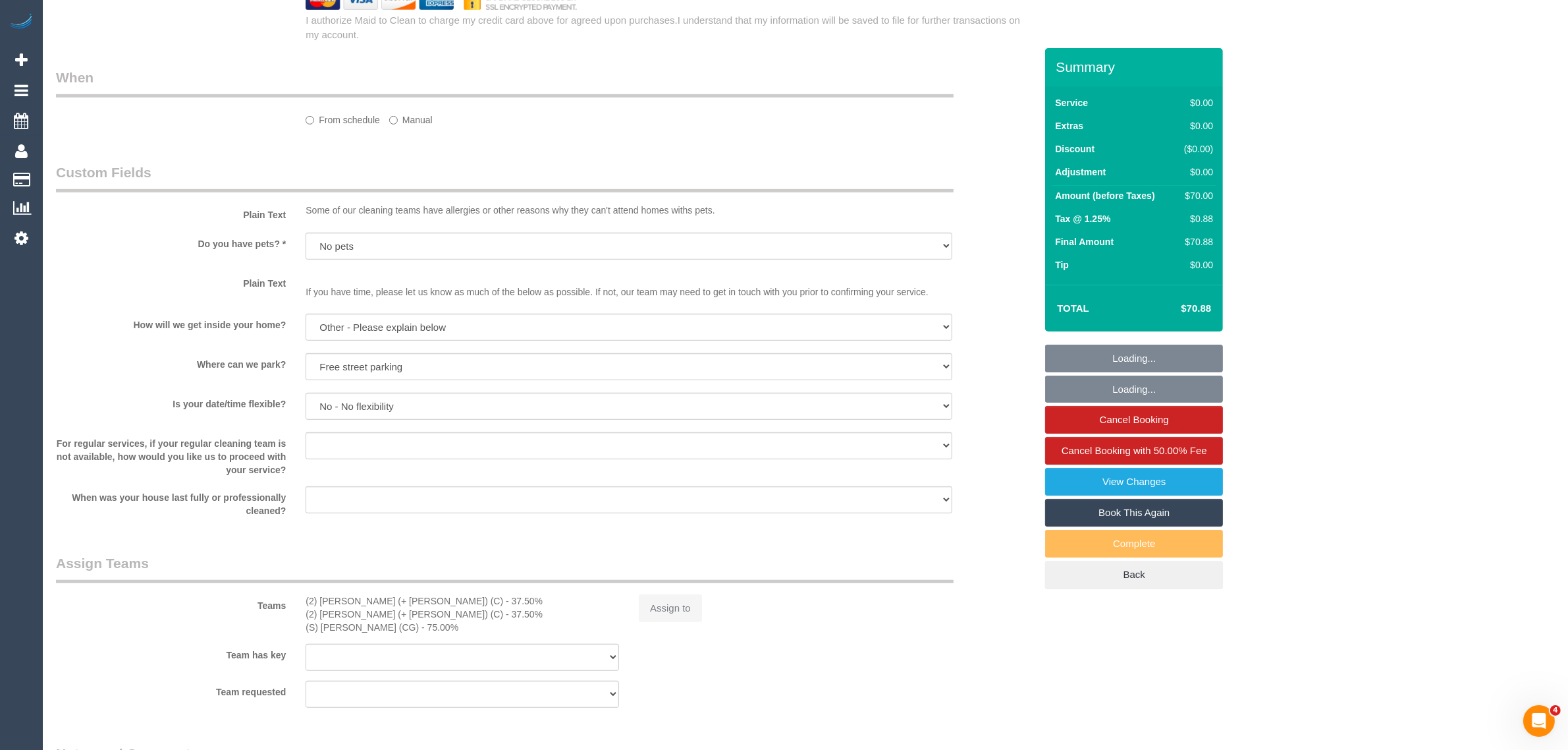
scroll to position [1256, 0]
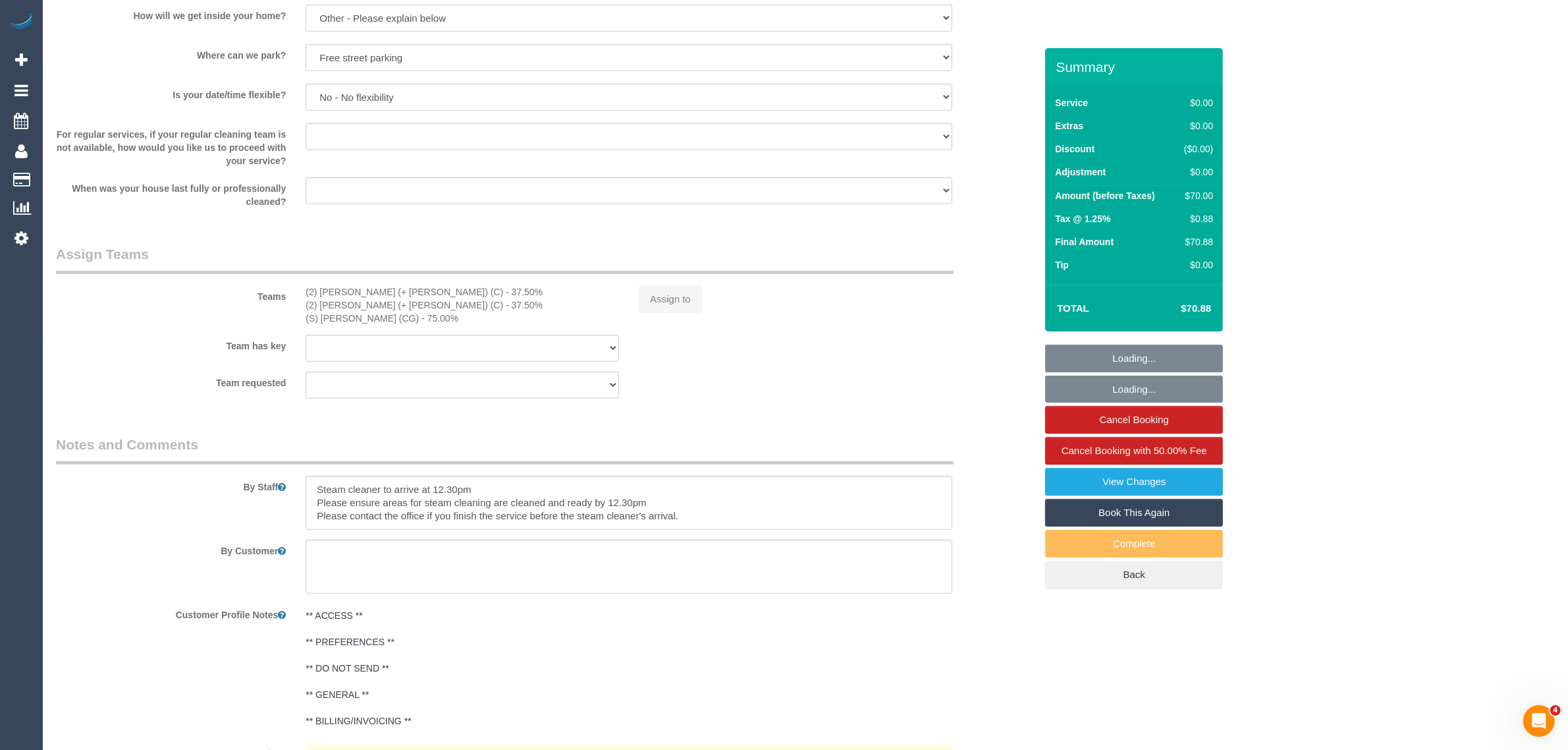
select select "string:stripe-pm_1RuOoC2GScqysDRVg7DLXJ7y"
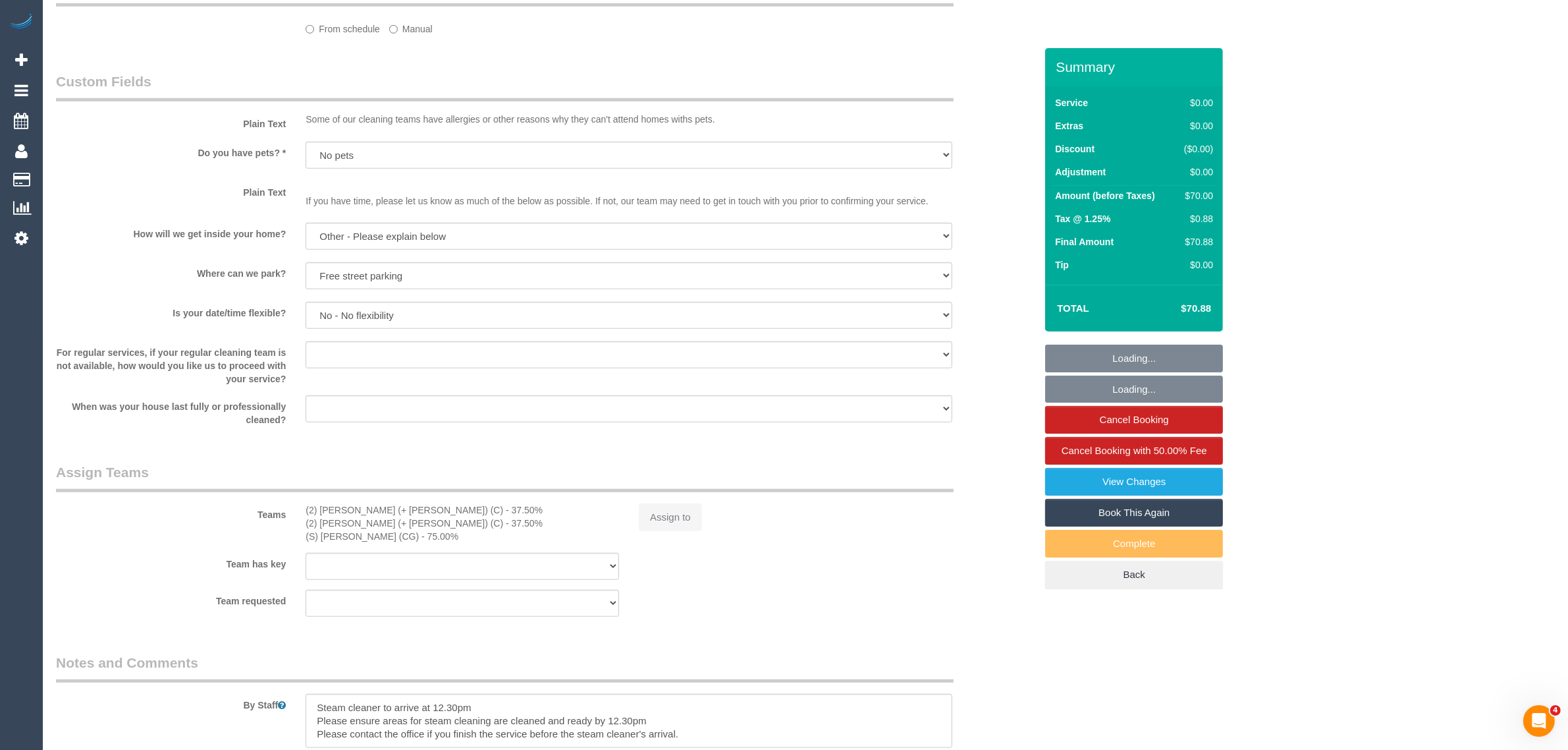
select select "object:837"
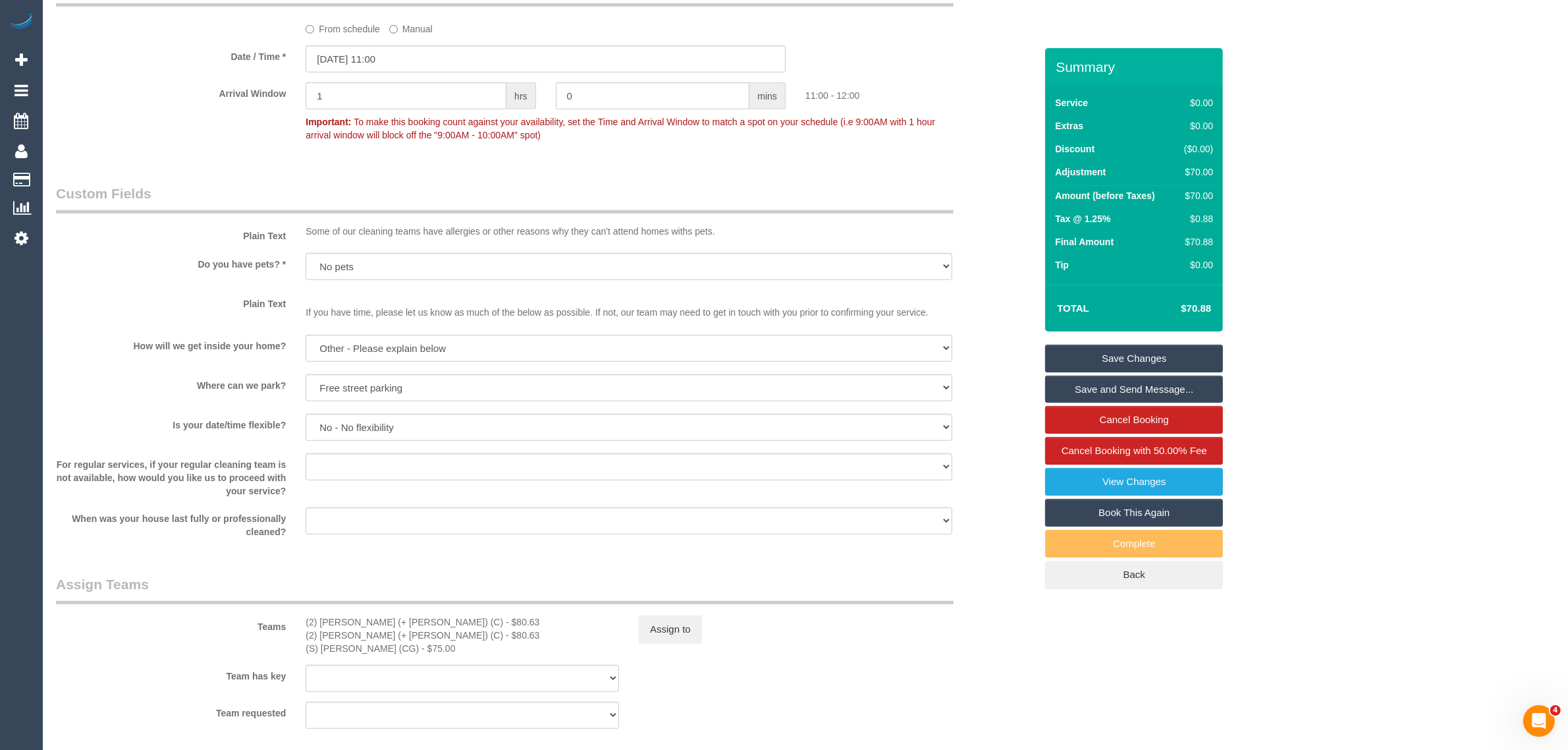
scroll to position [1586, 0]
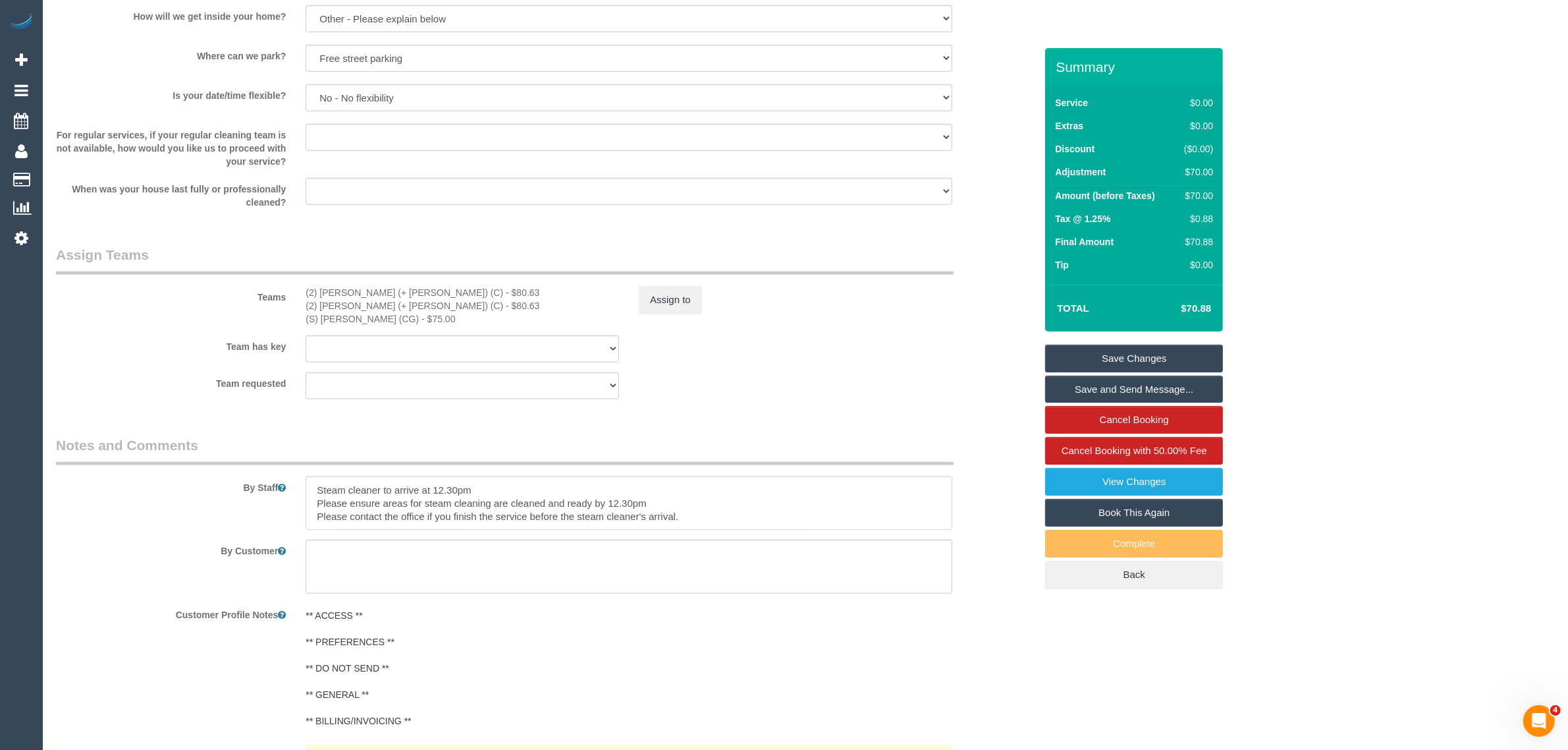
drag, startPoint x: 521, startPoint y: 493, endPoint x: 317, endPoint y: 488, distance: 204.1
click at [317, 488] on textarea at bounding box center [629, 503] width 647 height 54
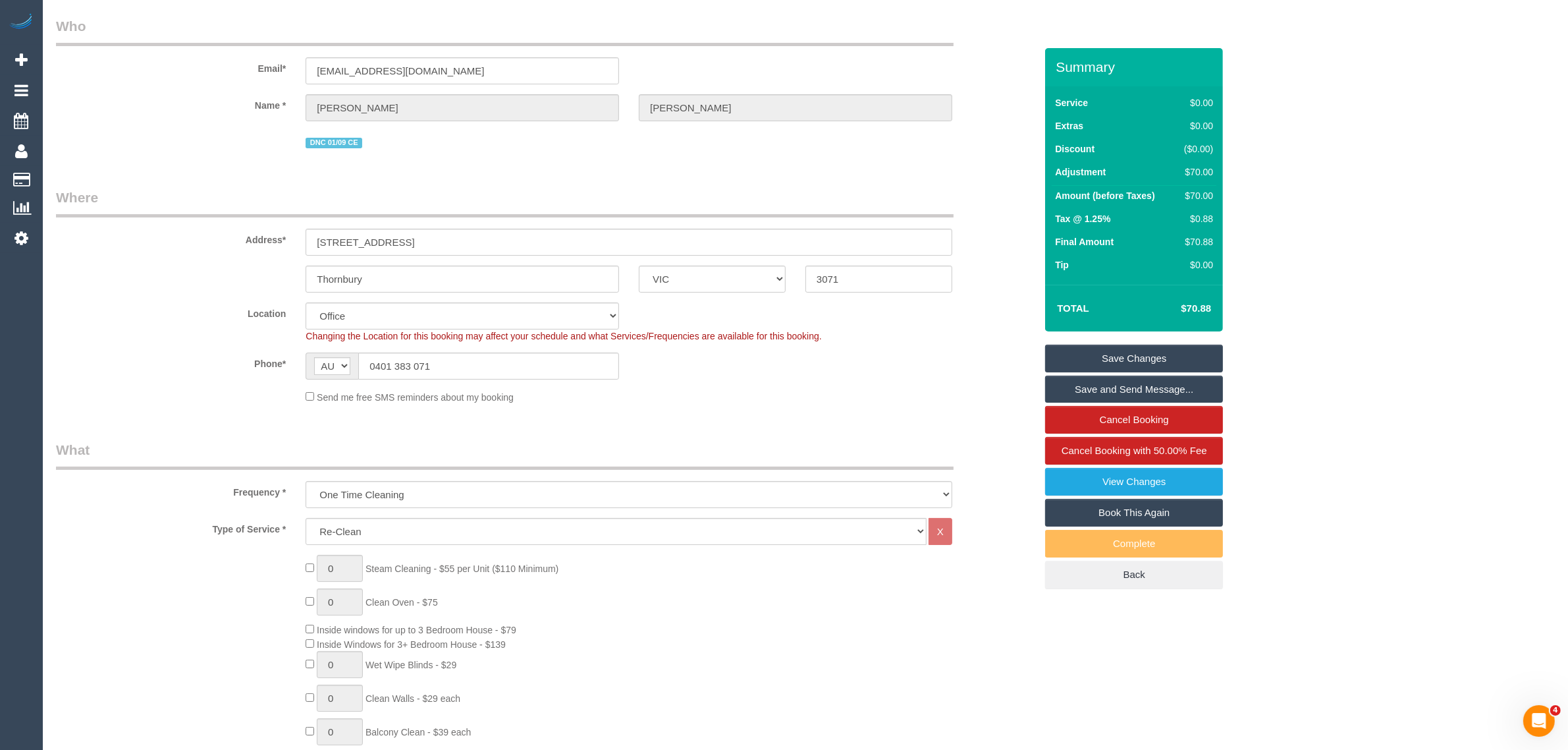
scroll to position [0, 0]
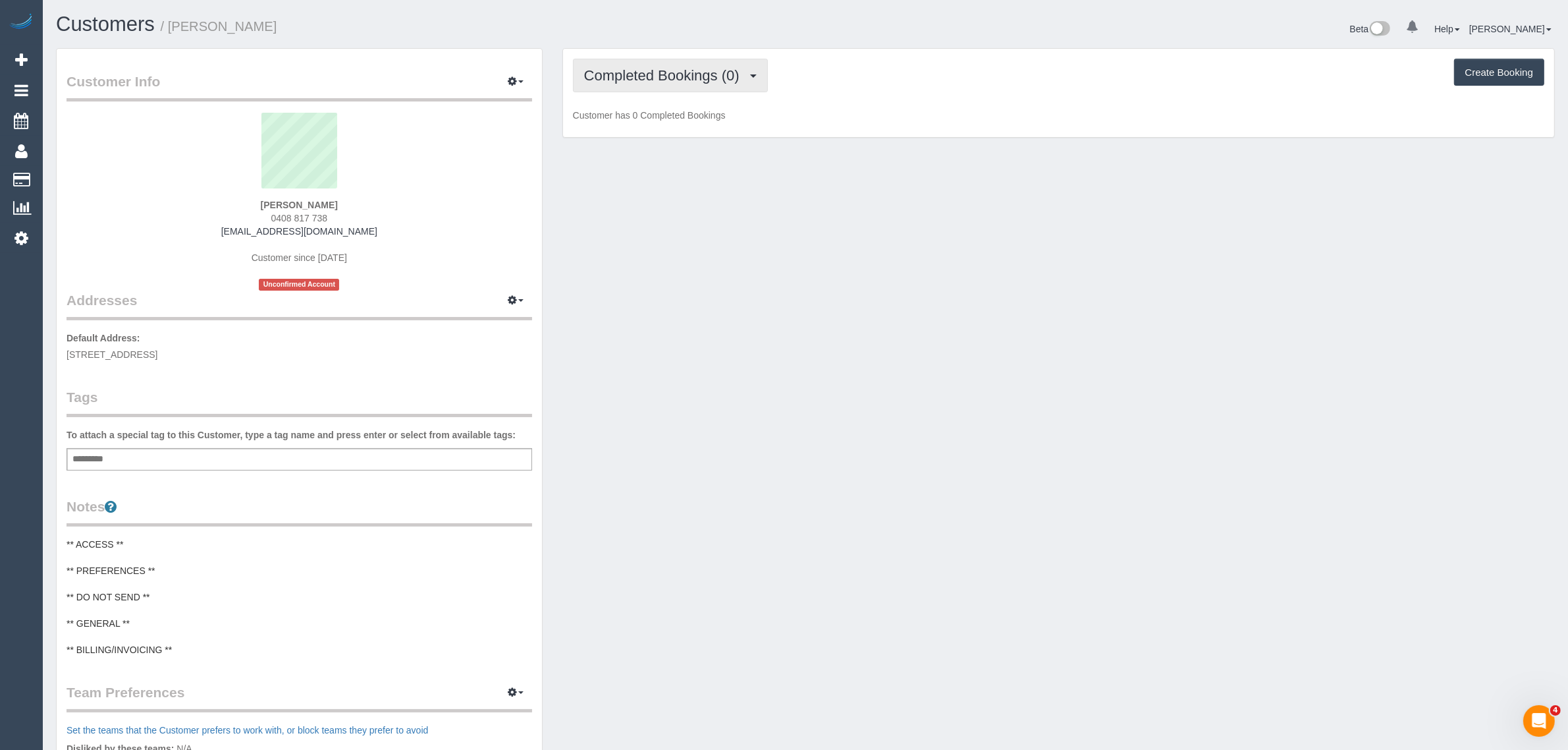
click at [720, 59] on button "Completed Bookings (0)" at bounding box center [670, 75] width 195 height 33
click at [702, 122] on link "Upcoming Bookings (1)" at bounding box center [642, 123] width 137 height 17
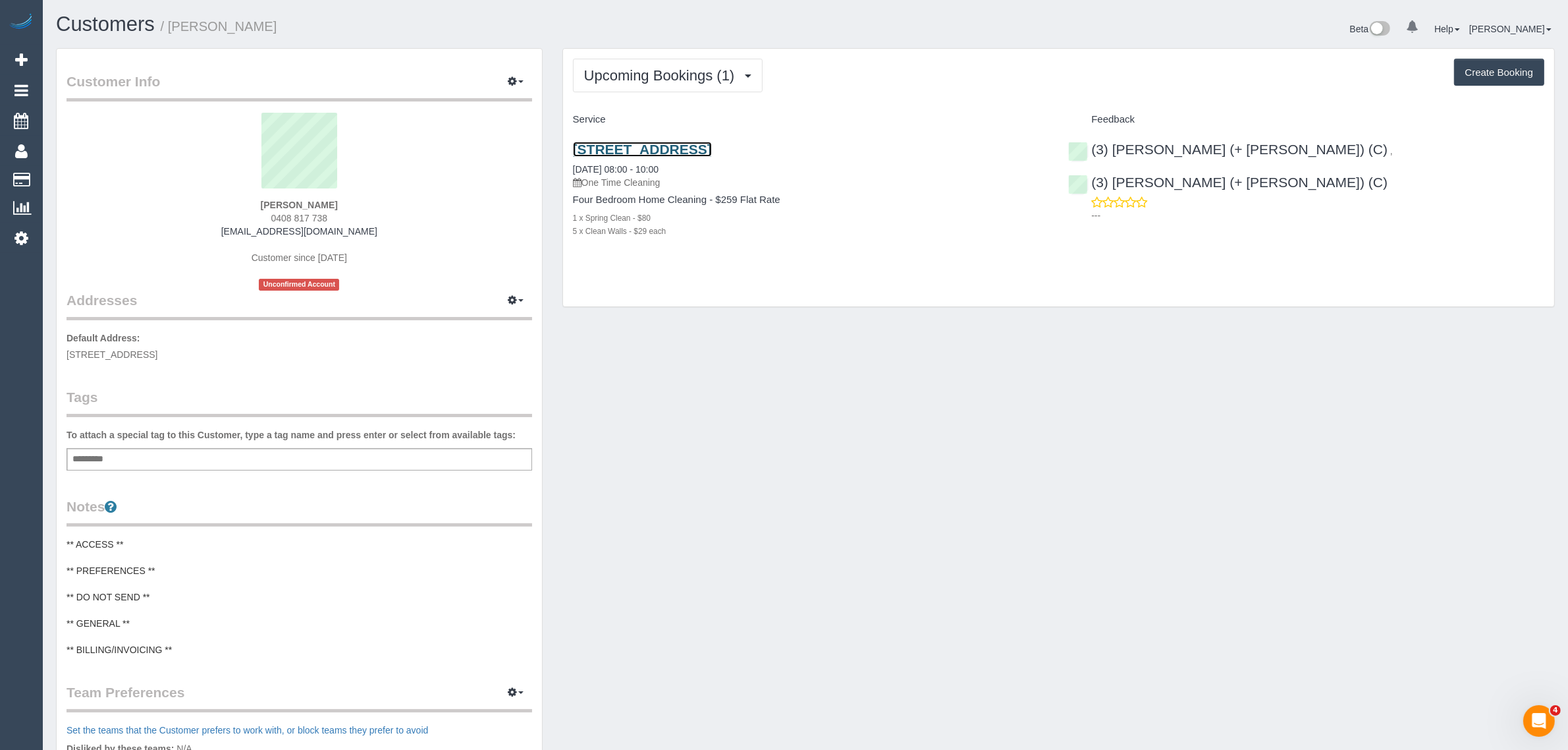
click at [661, 149] on link "[STREET_ADDRESS]" at bounding box center [643, 149] width 139 height 15
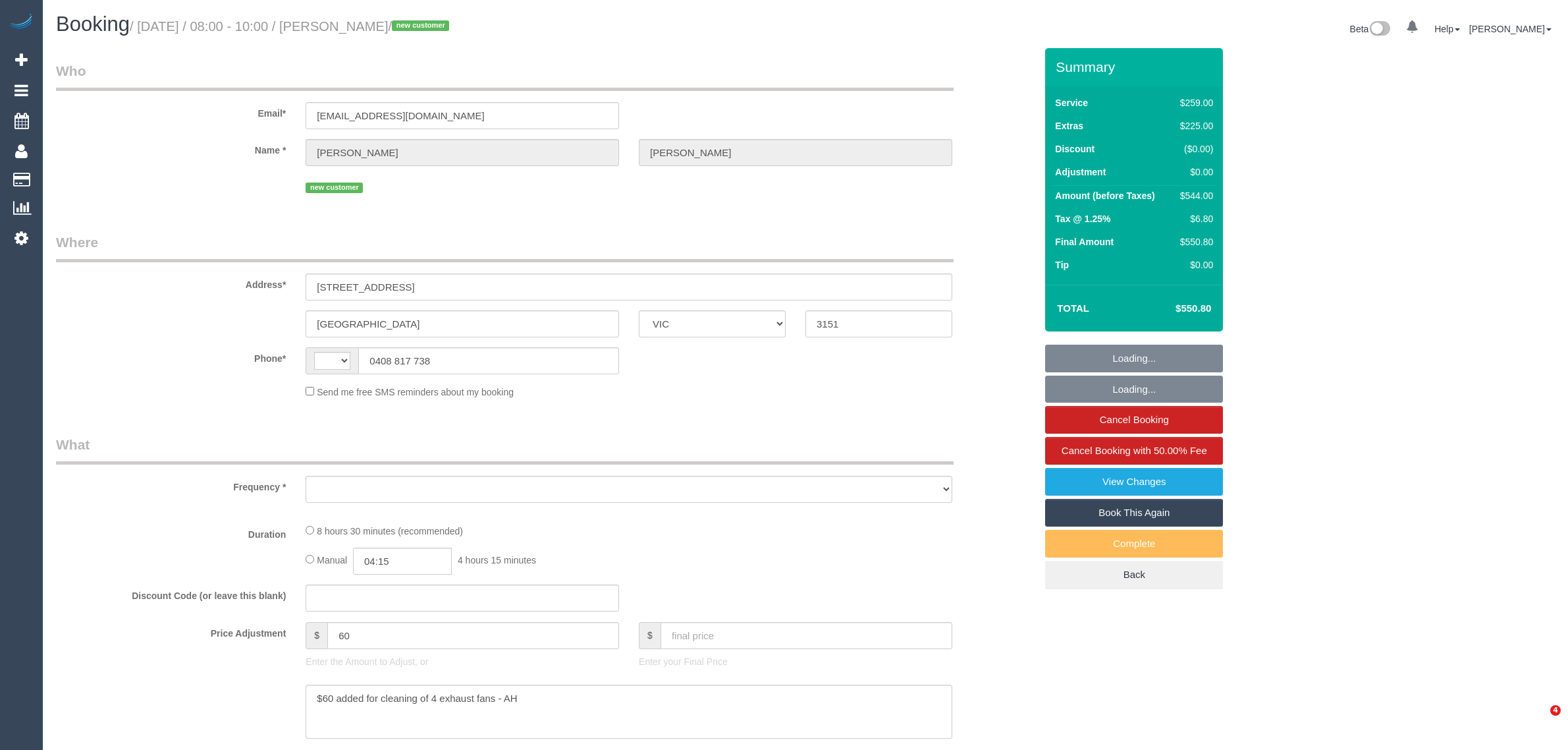
select select "VIC"
select select "string:AU"
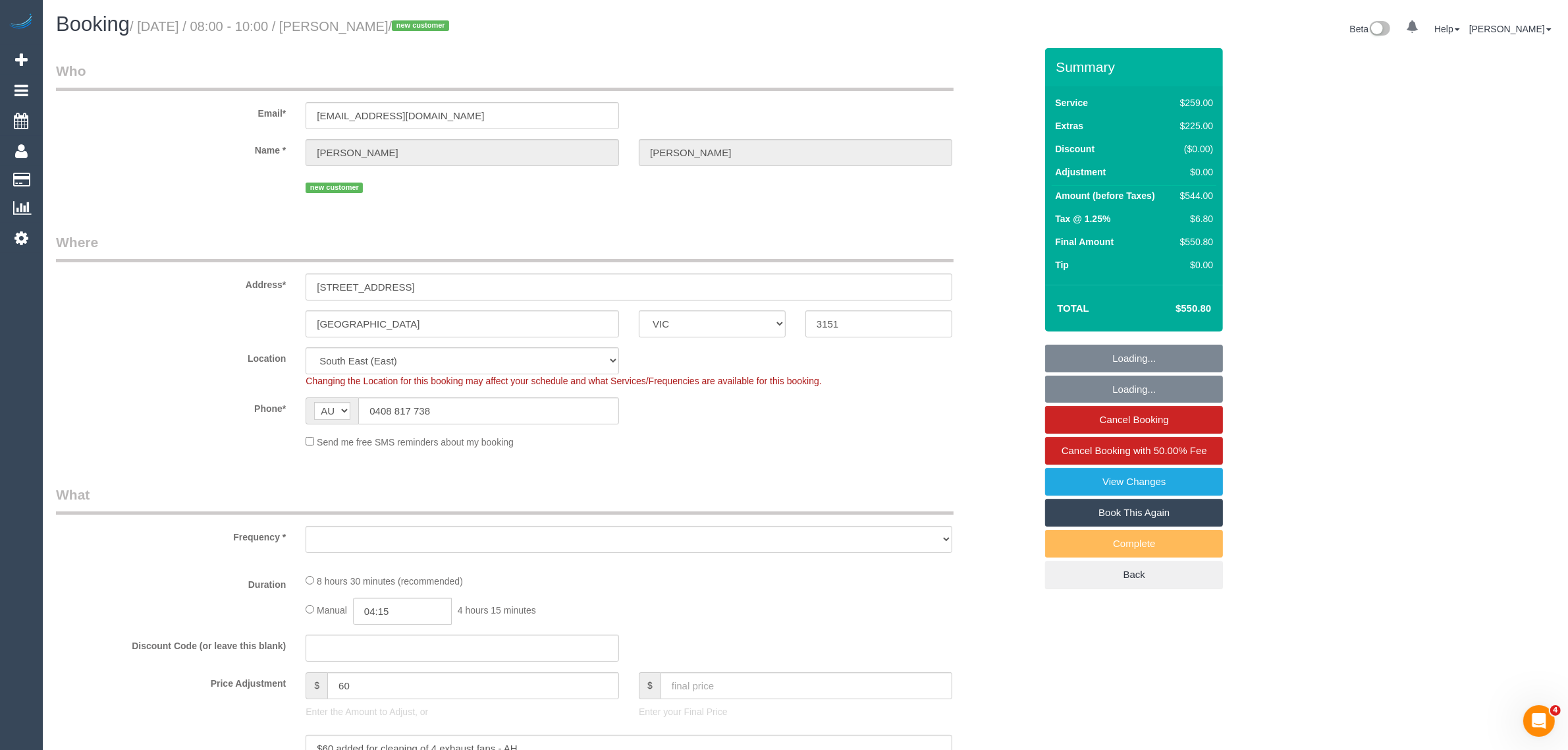
select select "object:589"
select select "string:stripe-pm_1S2jxz2GScqysDRVH5VJSc6o"
select select "object:608"
select select "number:28"
select select "number:14"
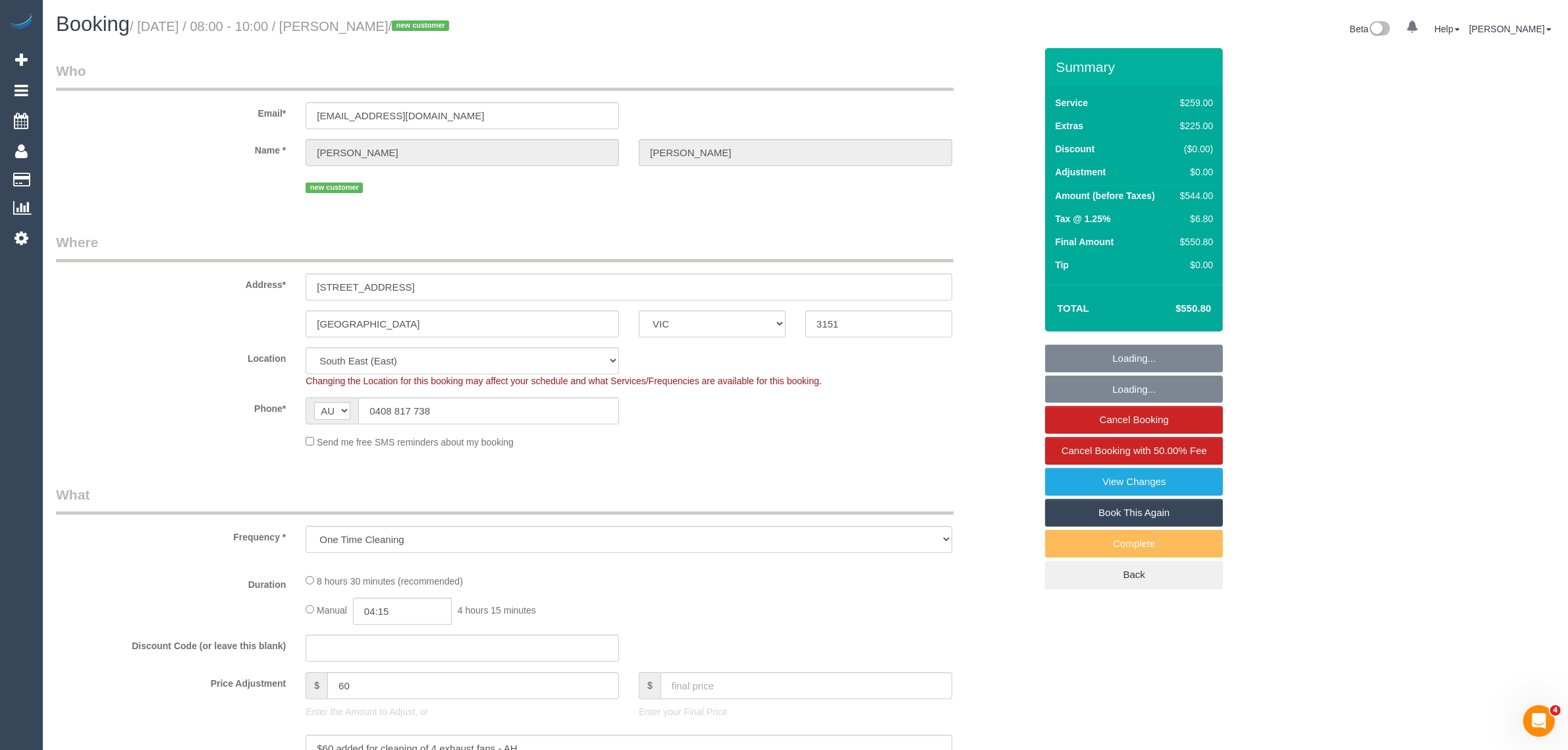
select select "number:19"
select select "number:24"
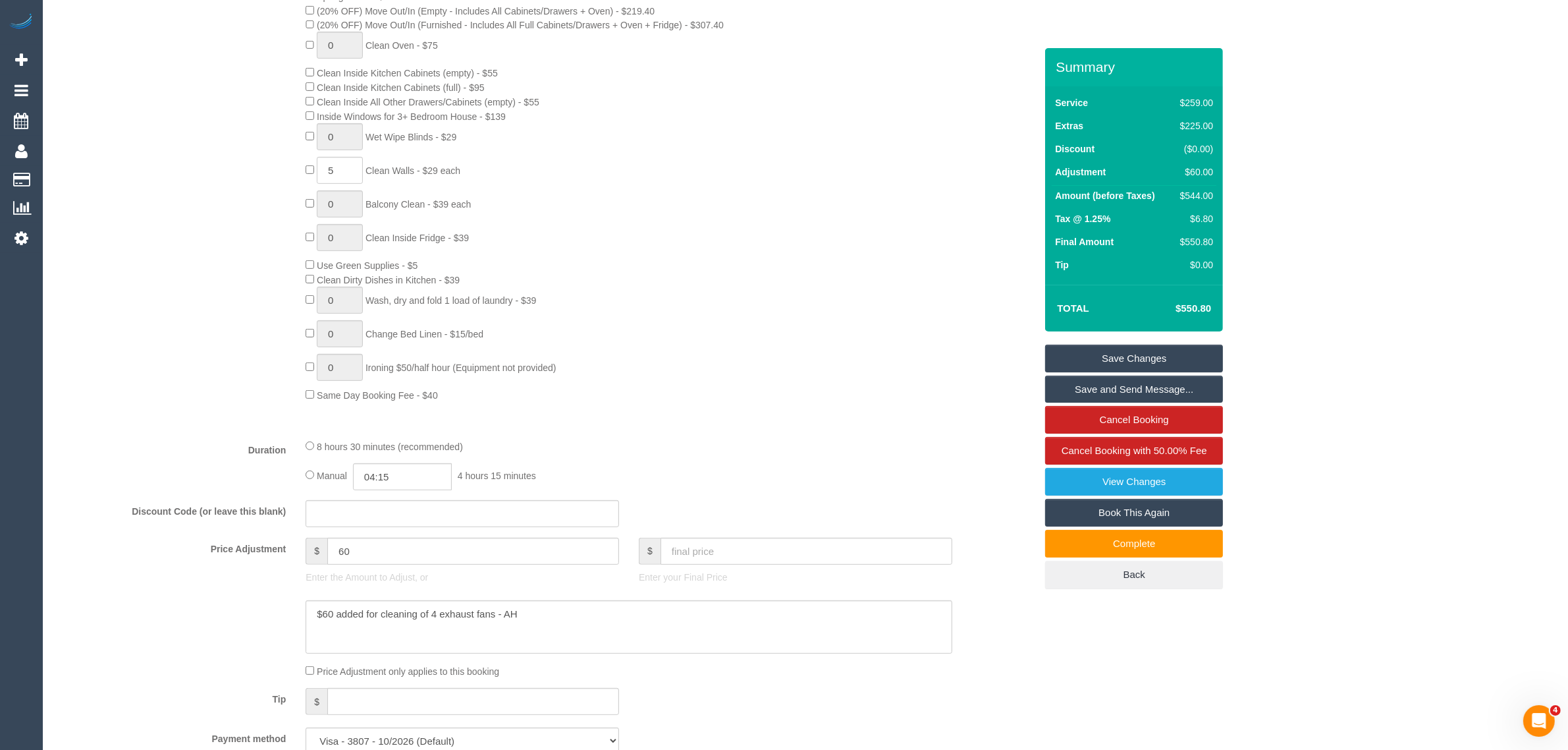
scroll to position [329, 0]
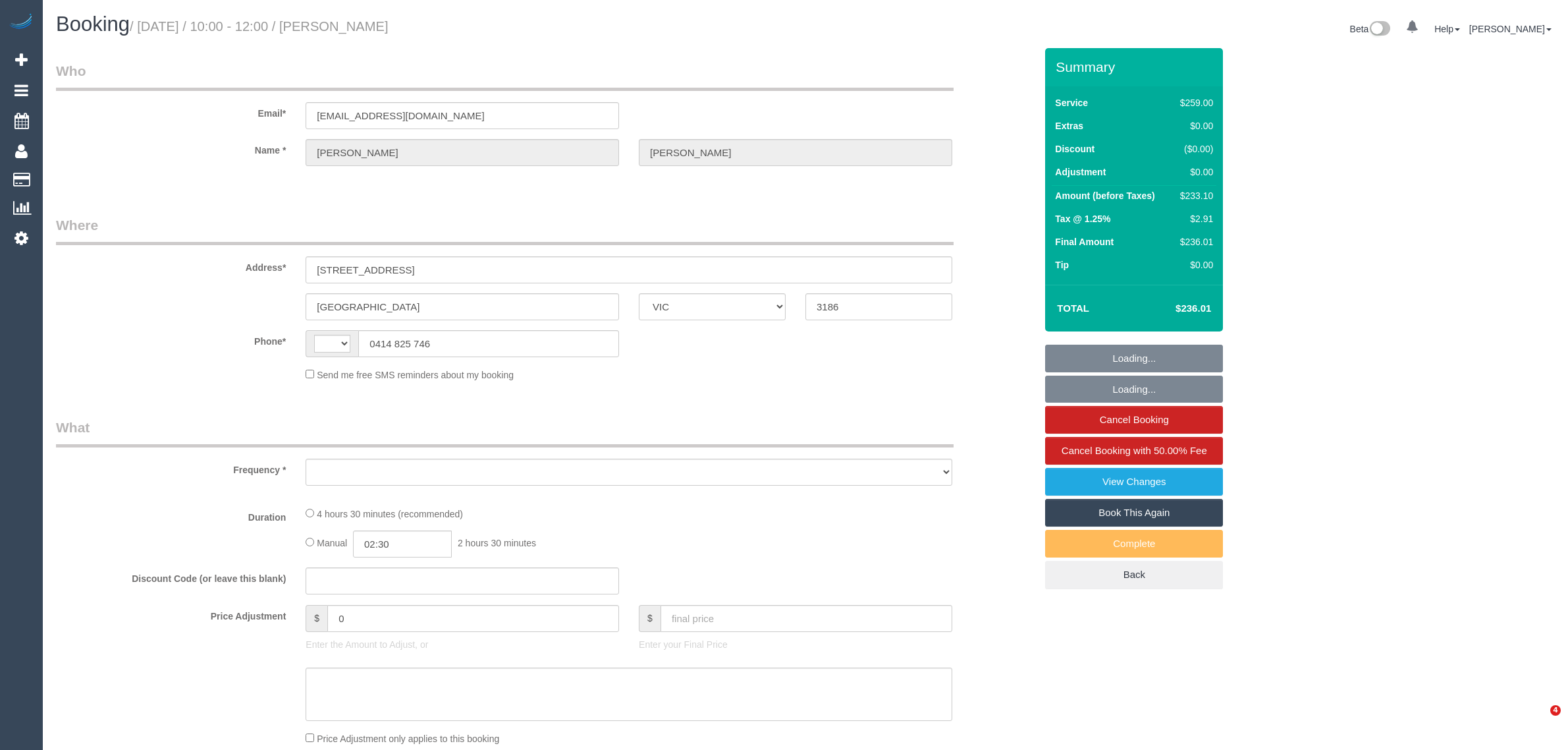
select select "VIC"
select select "string:AU"
select select "object:662"
select select "string:stripe-pm_1RPuXO2GScqysDRV9r1HAXcN"
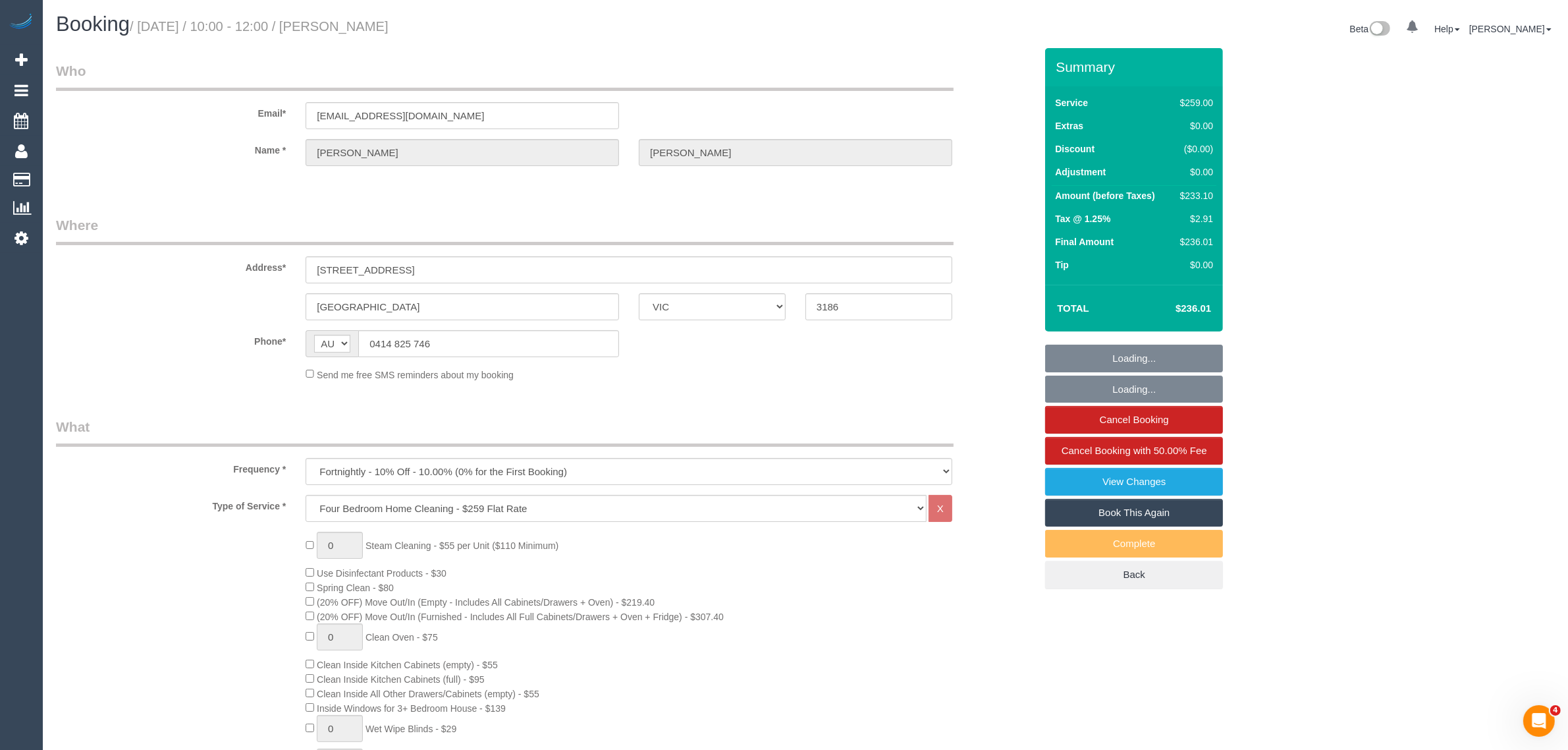
select select "number:28"
select select "number:14"
select select "number:19"
select select "number:24"
select select "number:12"
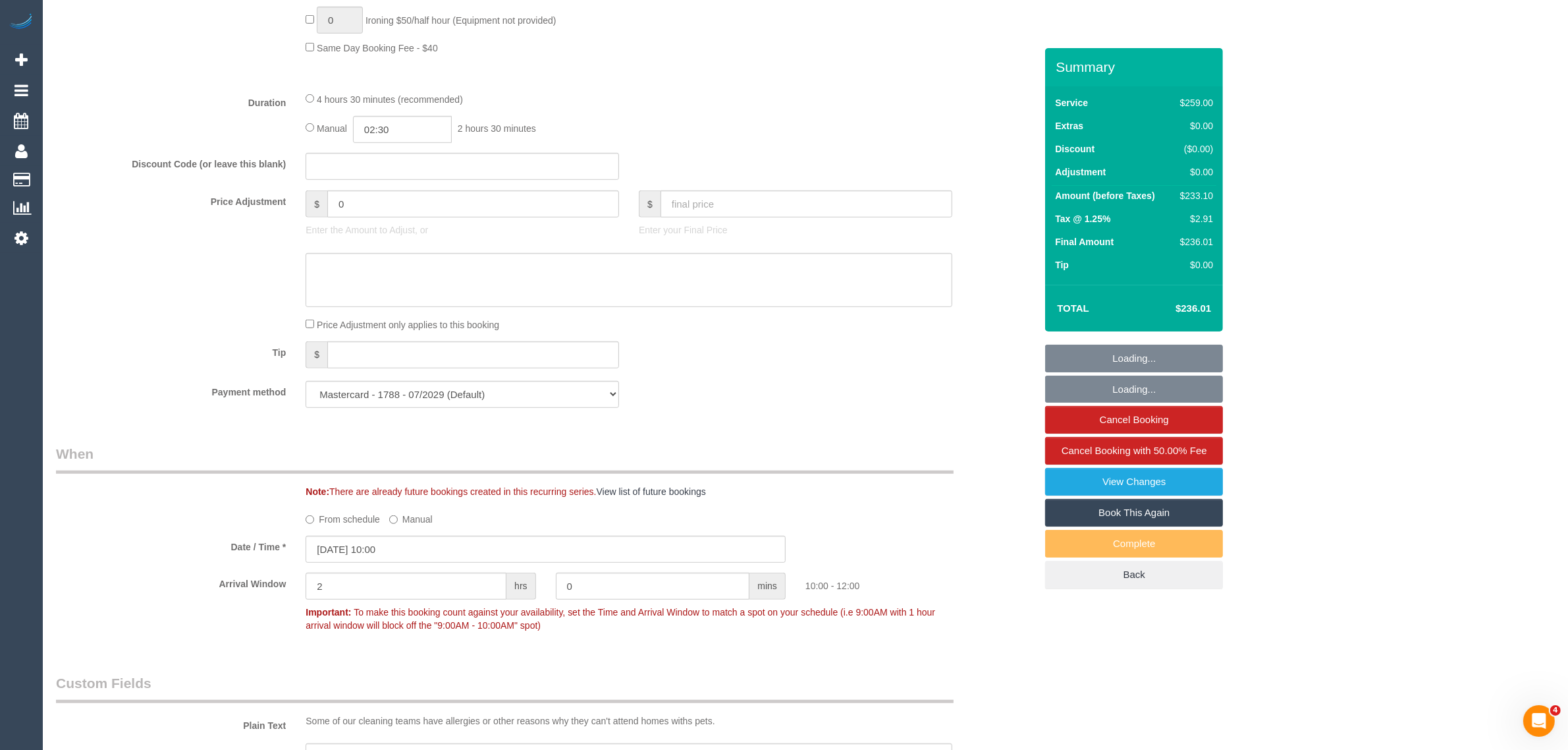
select select "object:832"
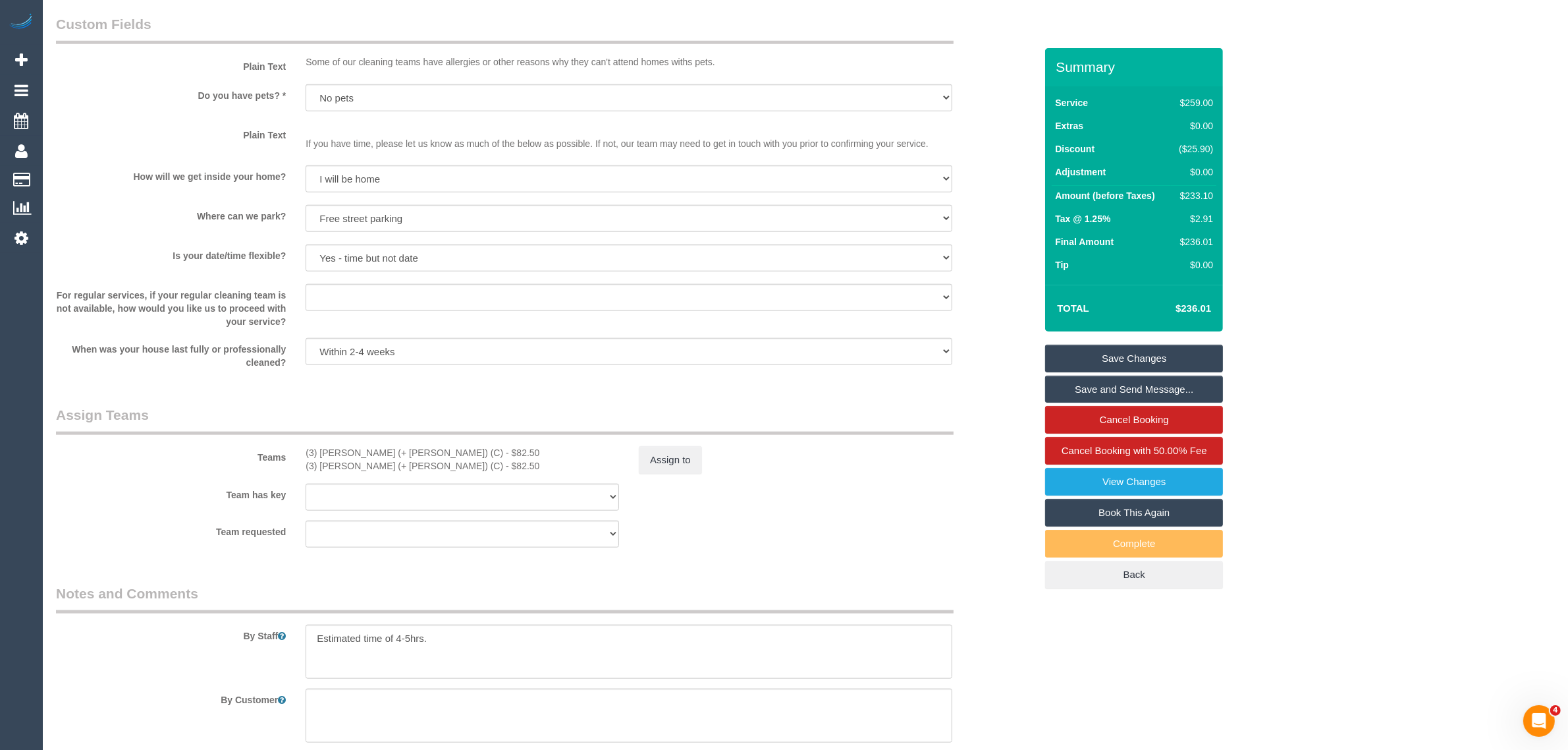
scroll to position [1976, 0]
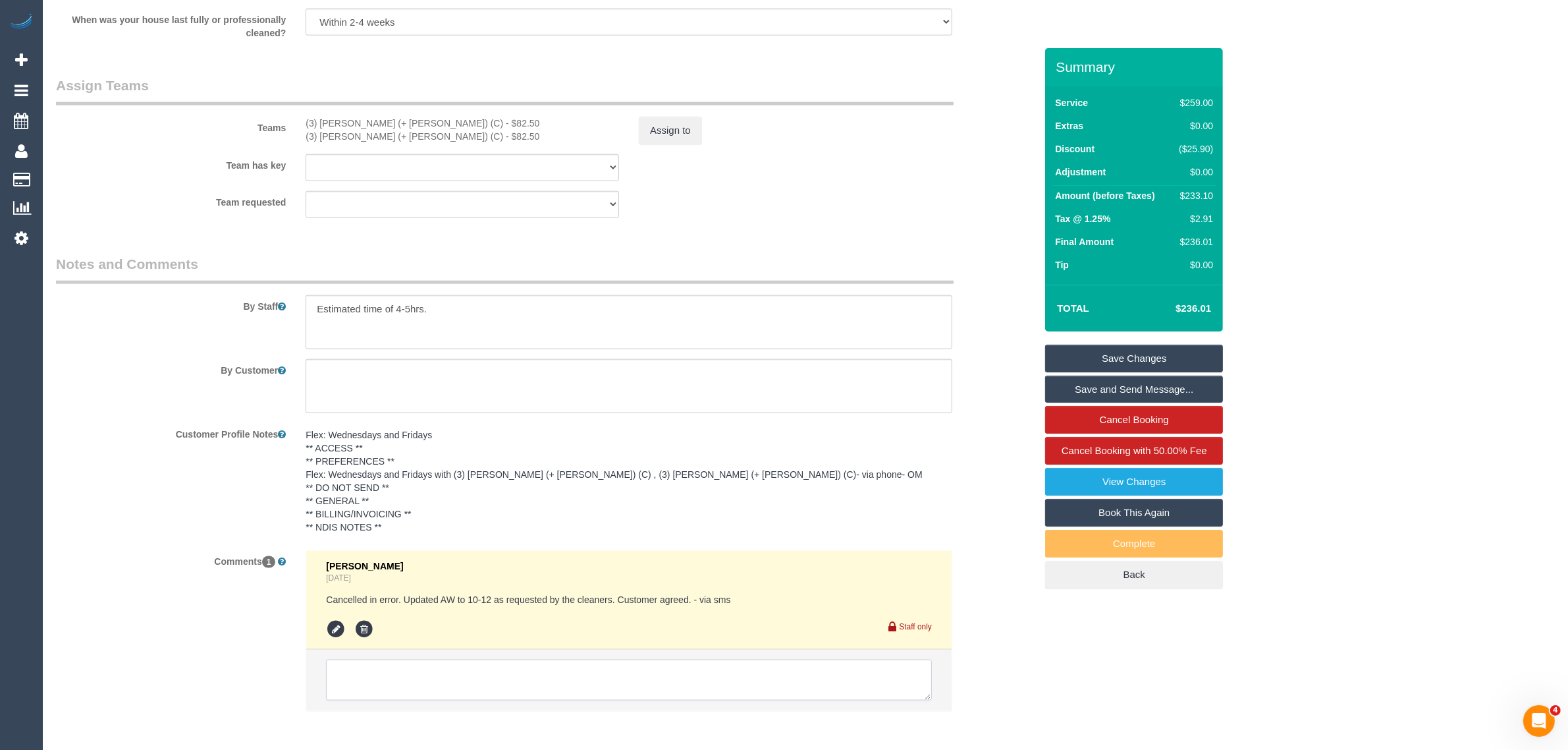
click at [515, 683] on textarea at bounding box center [629, 679] width 606 height 41
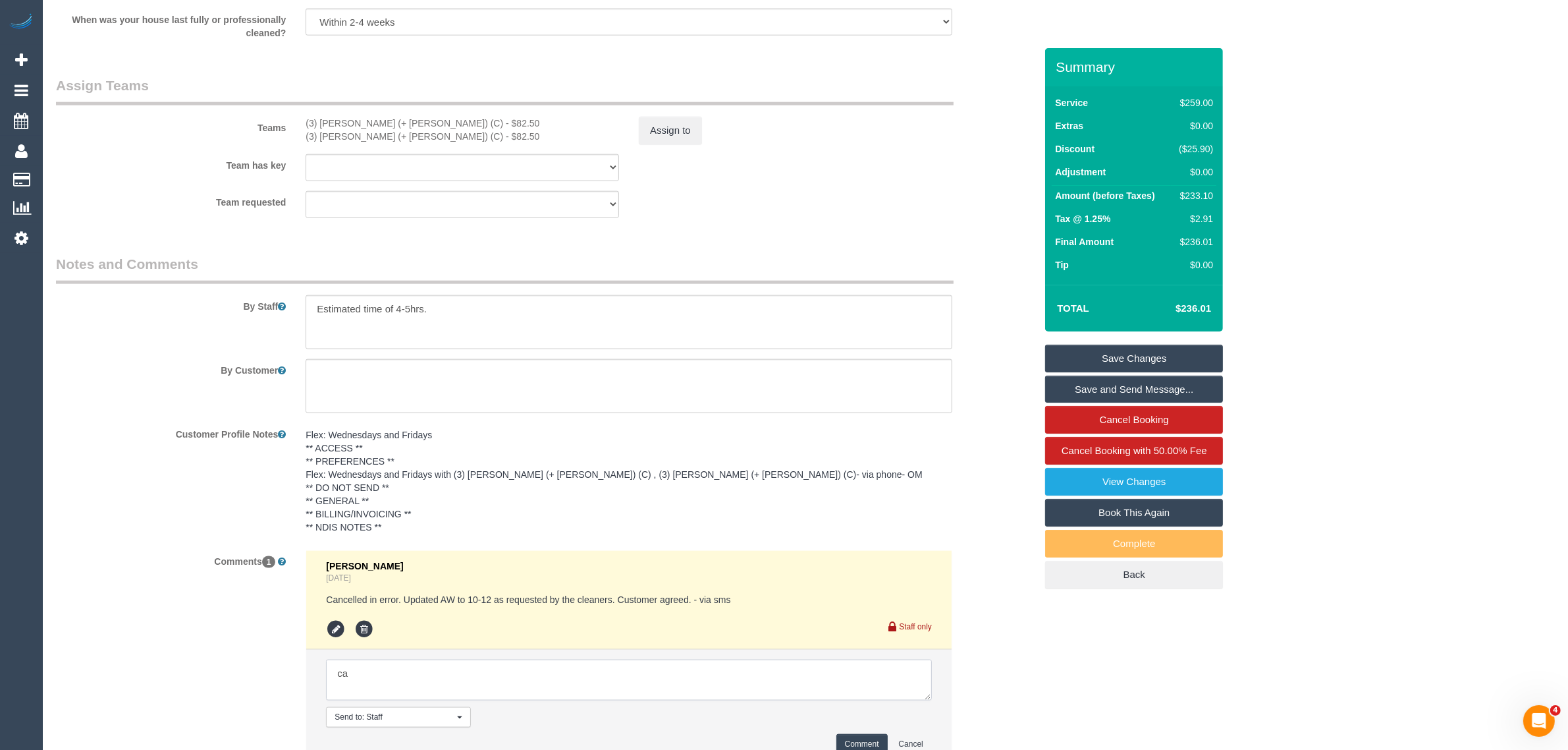
type textarea "c"
paste textarea "10/09/2025 10:00 - 12:00"
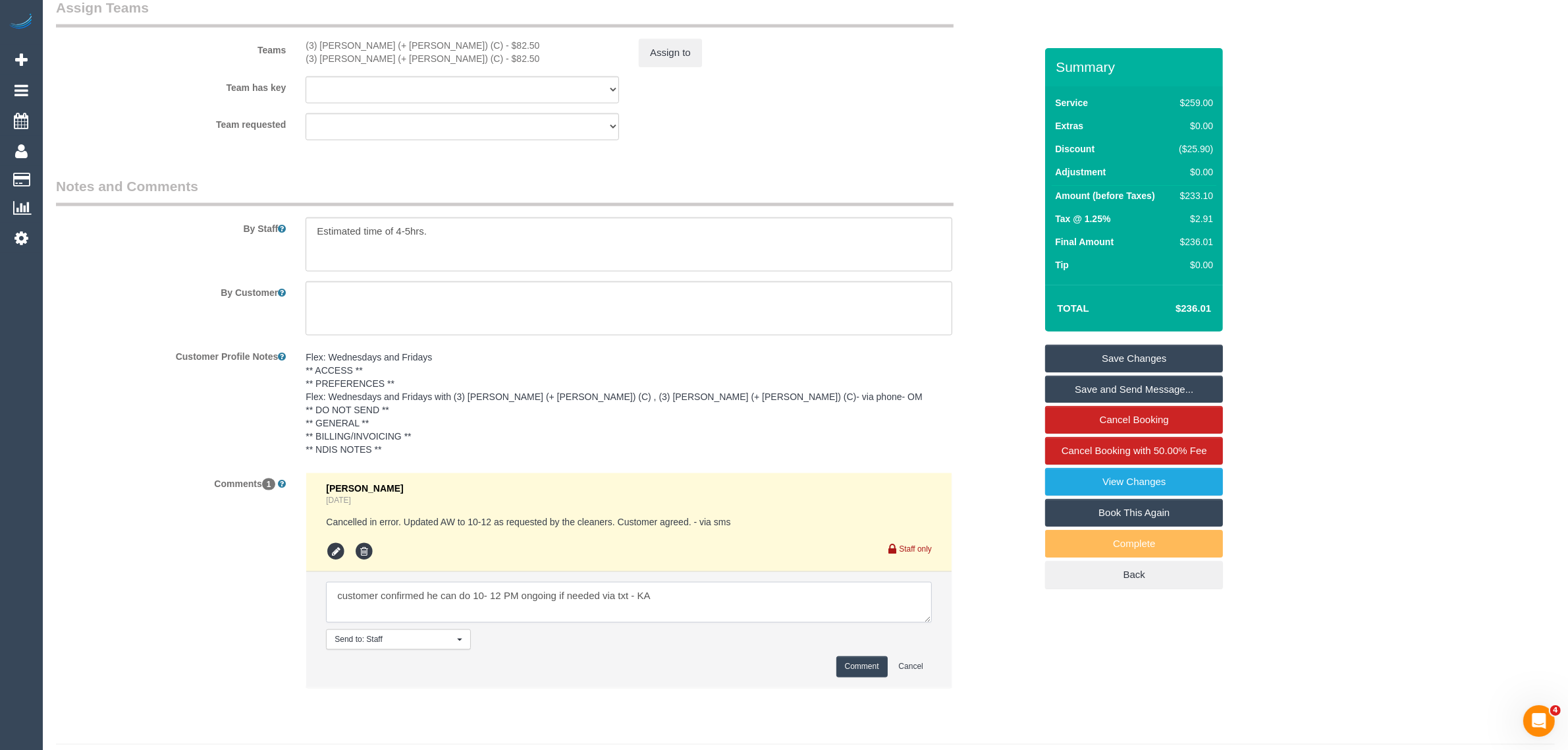
scroll to position [2089, 0]
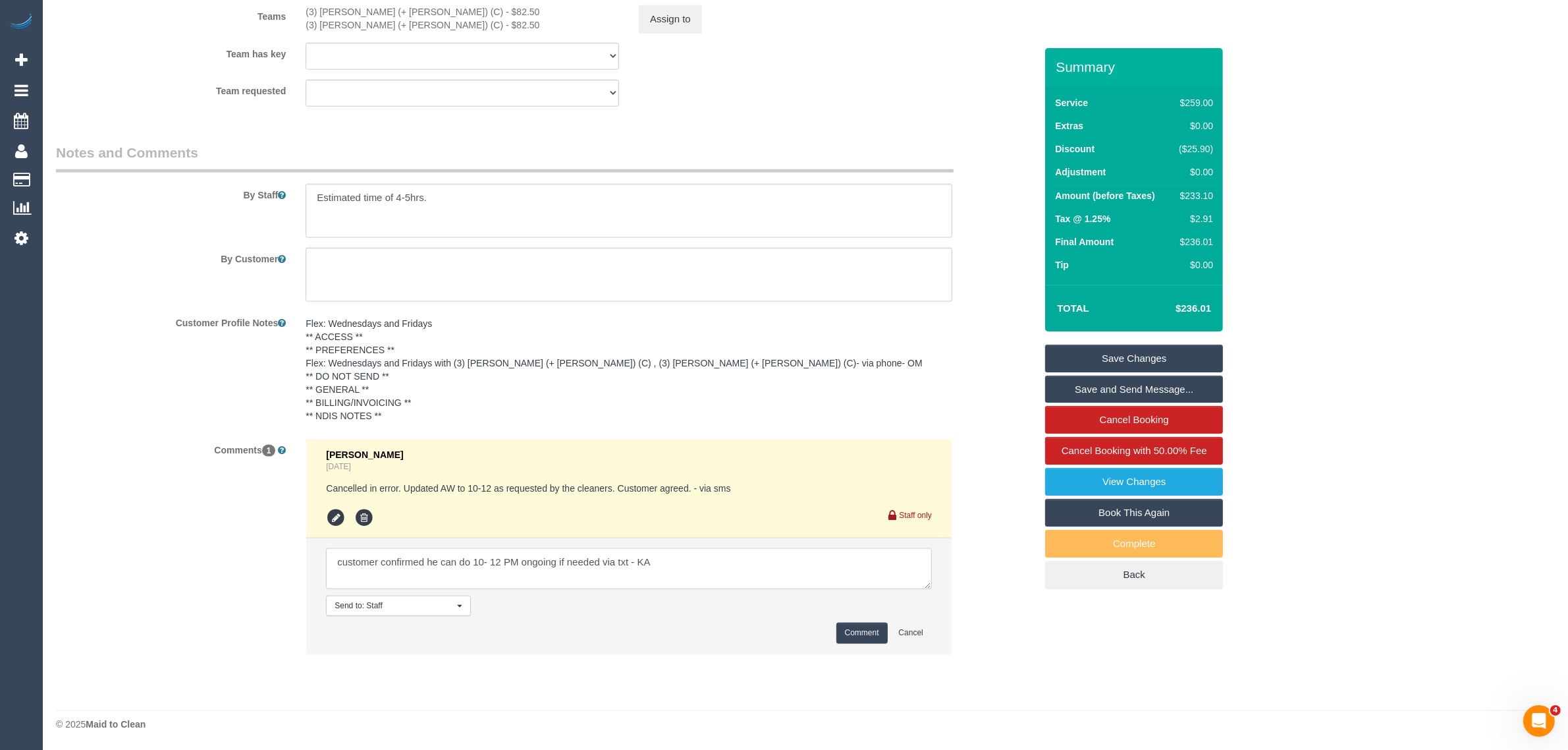
type textarea "customer confirmed he can do 10- 12 PM ongoing if needed via txt - KA"
click at [818, 632] on div "Comment Cancel" at bounding box center [629, 633] width 606 height 21
click at [840, 632] on button "Comment" at bounding box center [861, 633] width 51 height 21
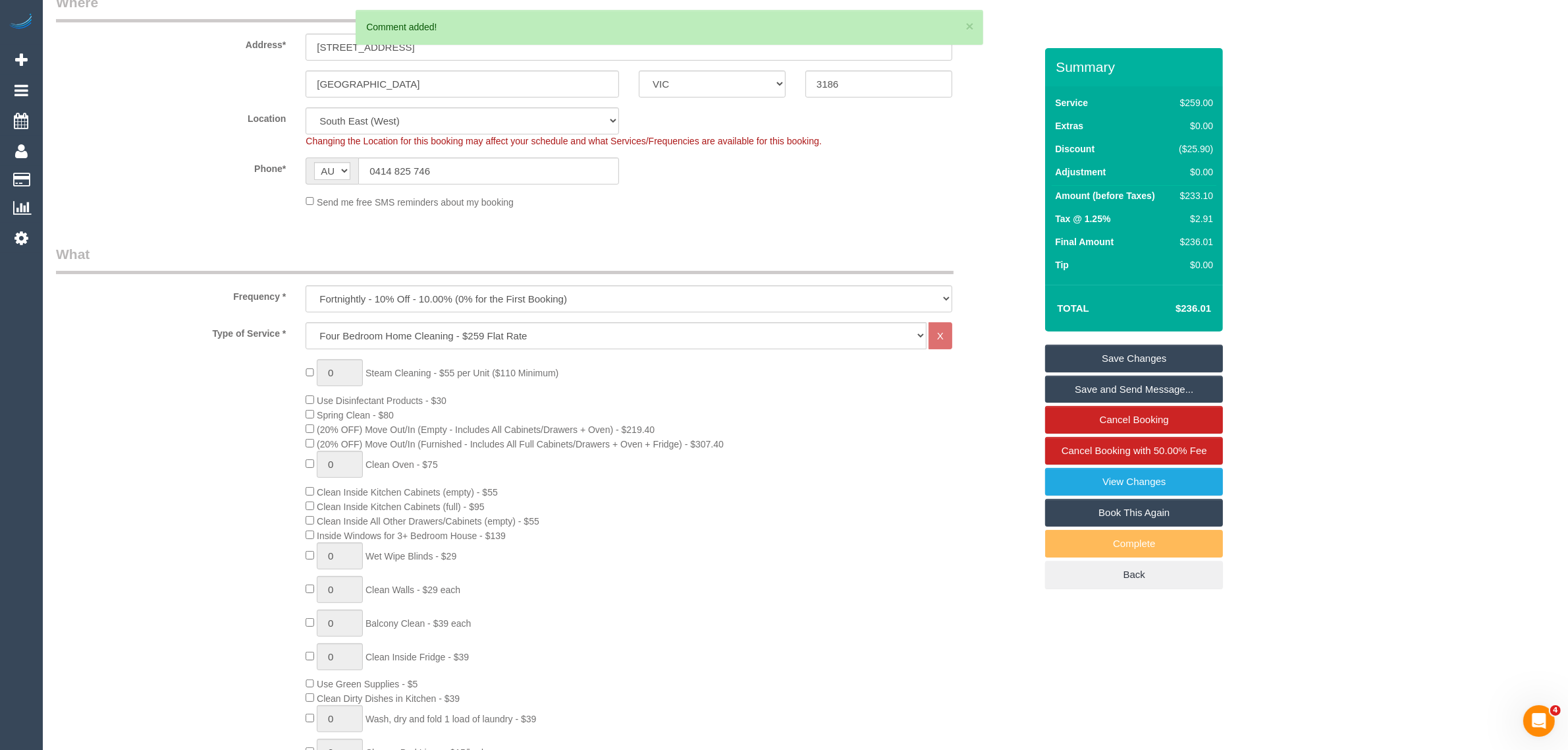
scroll to position [58, 0]
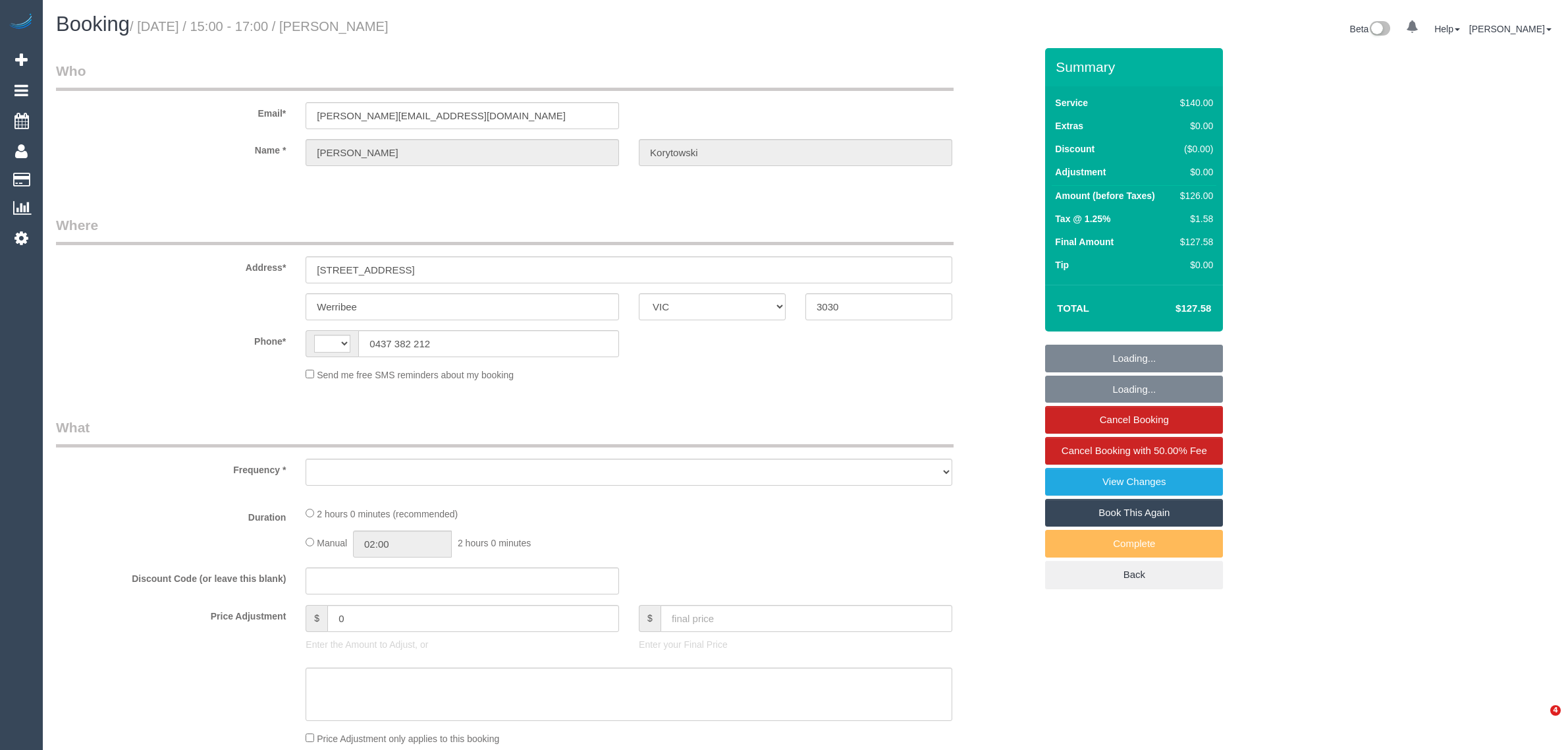
select select "VIC"
select select "string:stripe-pm_1H7sLU2GScqysDRVKj7DvBeK"
select select "number:28"
select select "number:14"
select select "number:19"
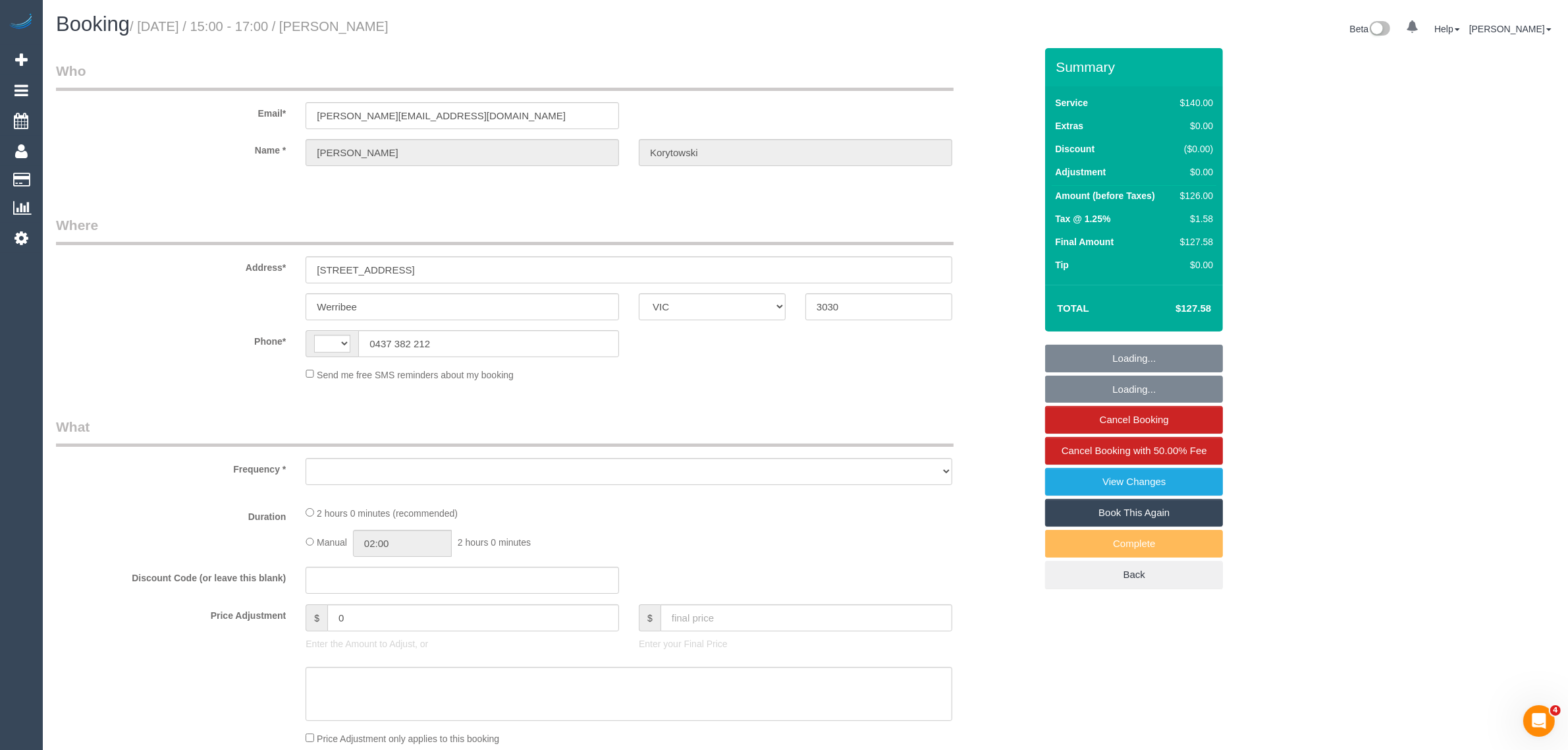
select select "number:24"
select select "number:12"
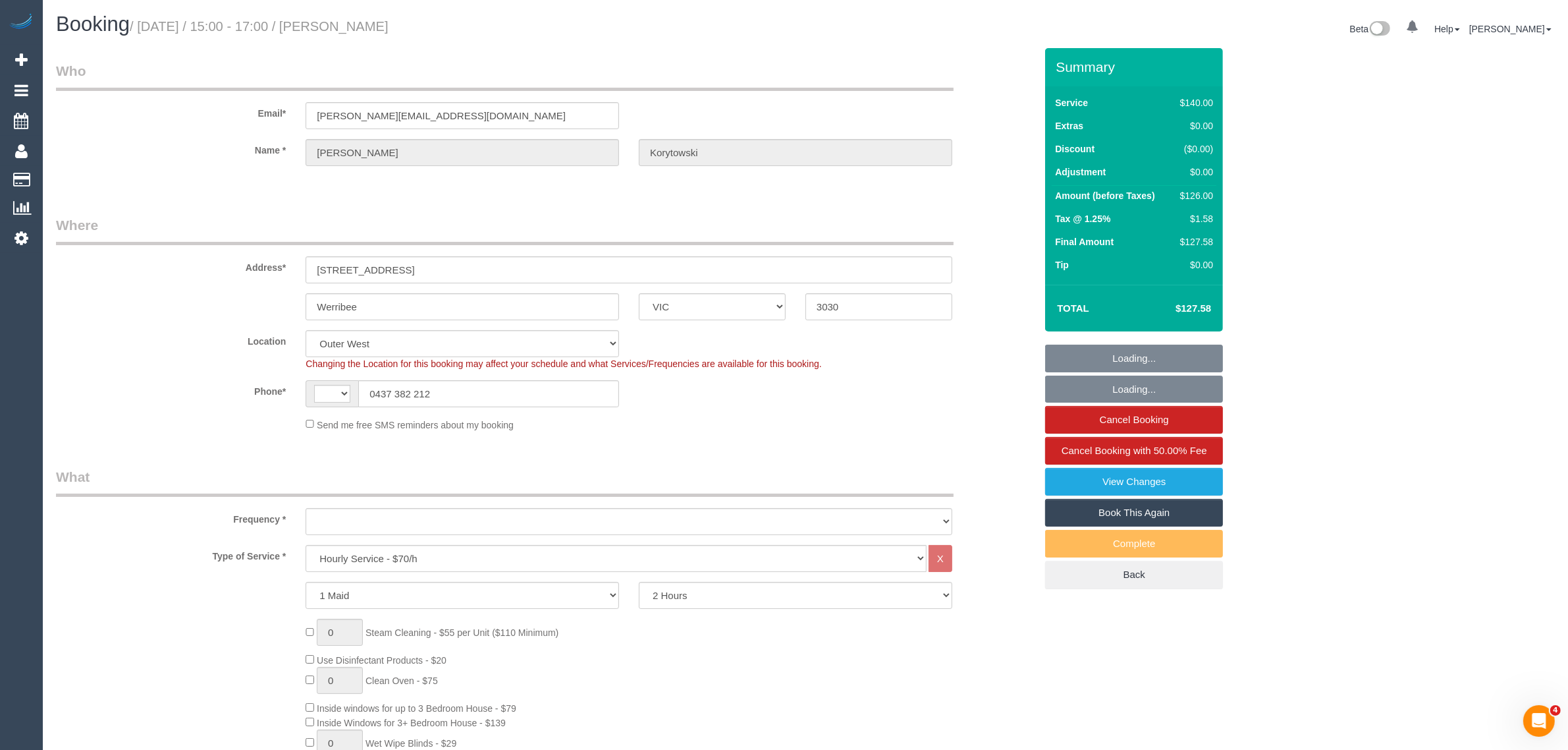
select select "string:AU"
select select "object:858"
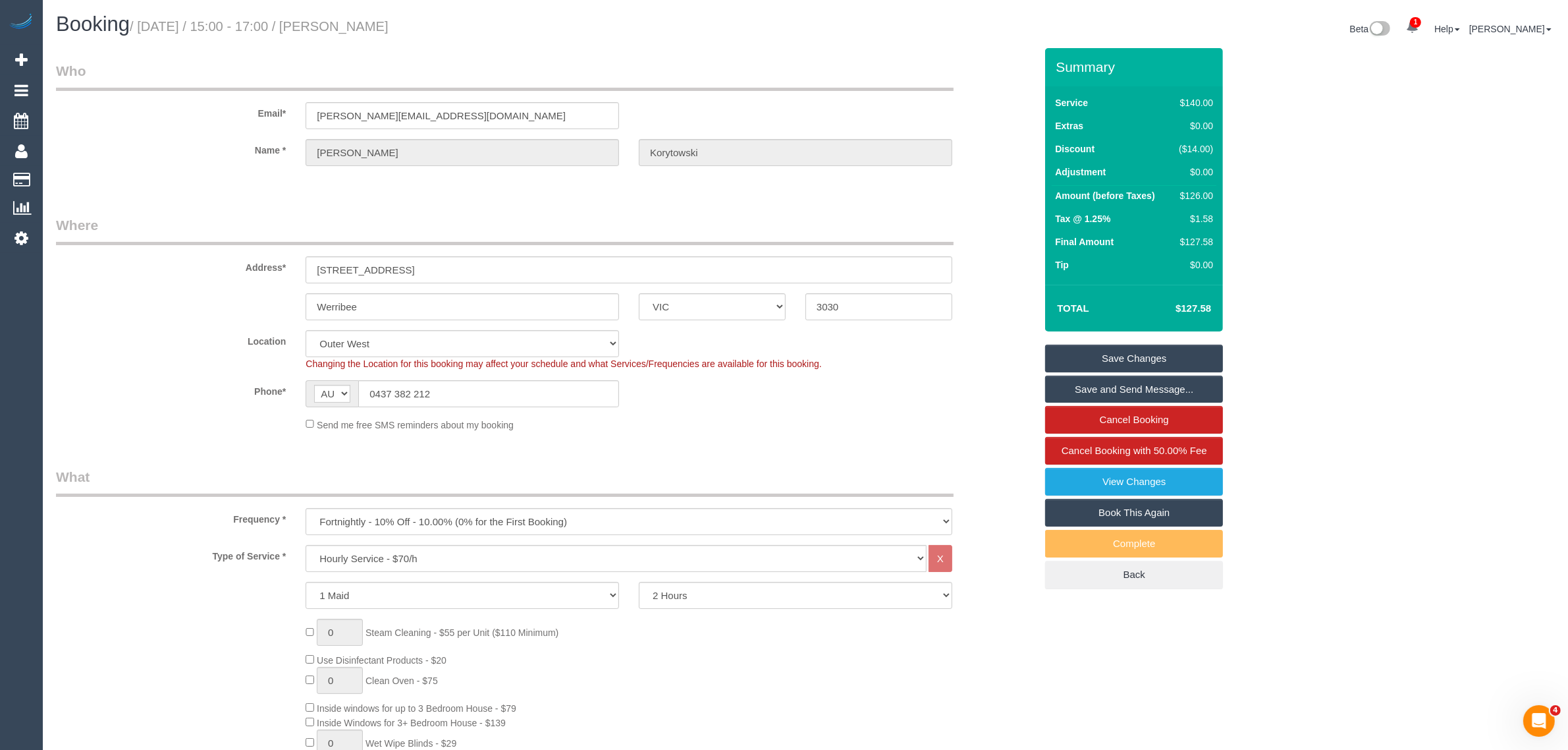
click at [564, 377] on sui-booking-location "Location [GEOGRAPHIC_DATA] (North) East (South) [GEOGRAPHIC_DATA] (East) [GEOGR…" at bounding box center [545, 380] width 980 height 102
click at [561, 402] on input "0437 382 212" at bounding box center [488, 394] width 260 height 27
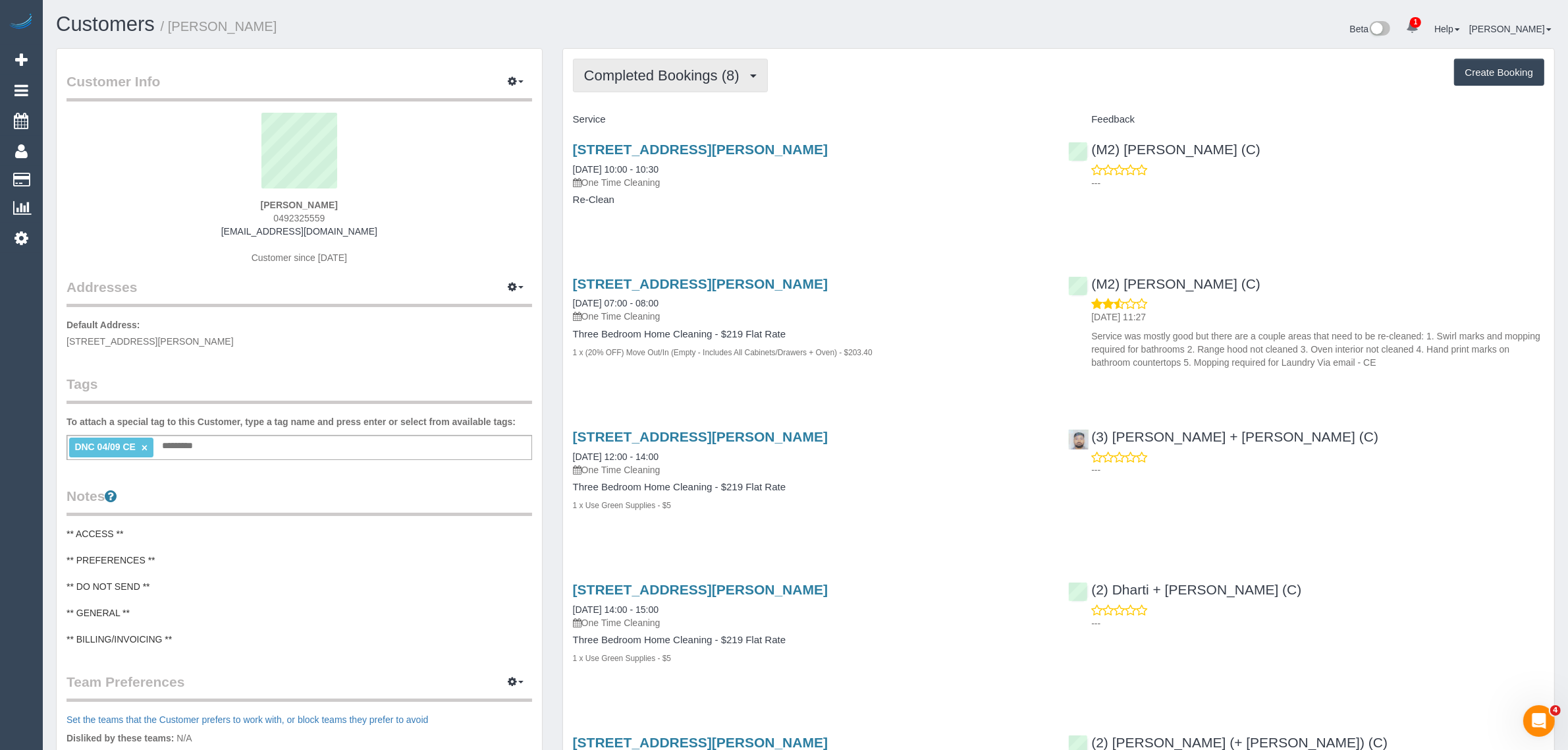
click at [685, 70] on span "Completed Bookings (8)" at bounding box center [665, 76] width 162 height 16
click at [932, 109] on div "Service" at bounding box center [811, 120] width 496 height 23
click at [654, 145] on link "38 Mcdougall Pl, Truganina, VIC 3029" at bounding box center [700, 149] width 255 height 15
click at [771, 227] on div "38 Mcdougall Pl, Truganina, VIC 3029 09/09/2025 10:00 - 10:30 One Time Cleaning…" at bounding box center [811, 181] width 496 height 102
drag, startPoint x: 692, startPoint y: 165, endPoint x: 571, endPoint y: 165, distance: 121.0
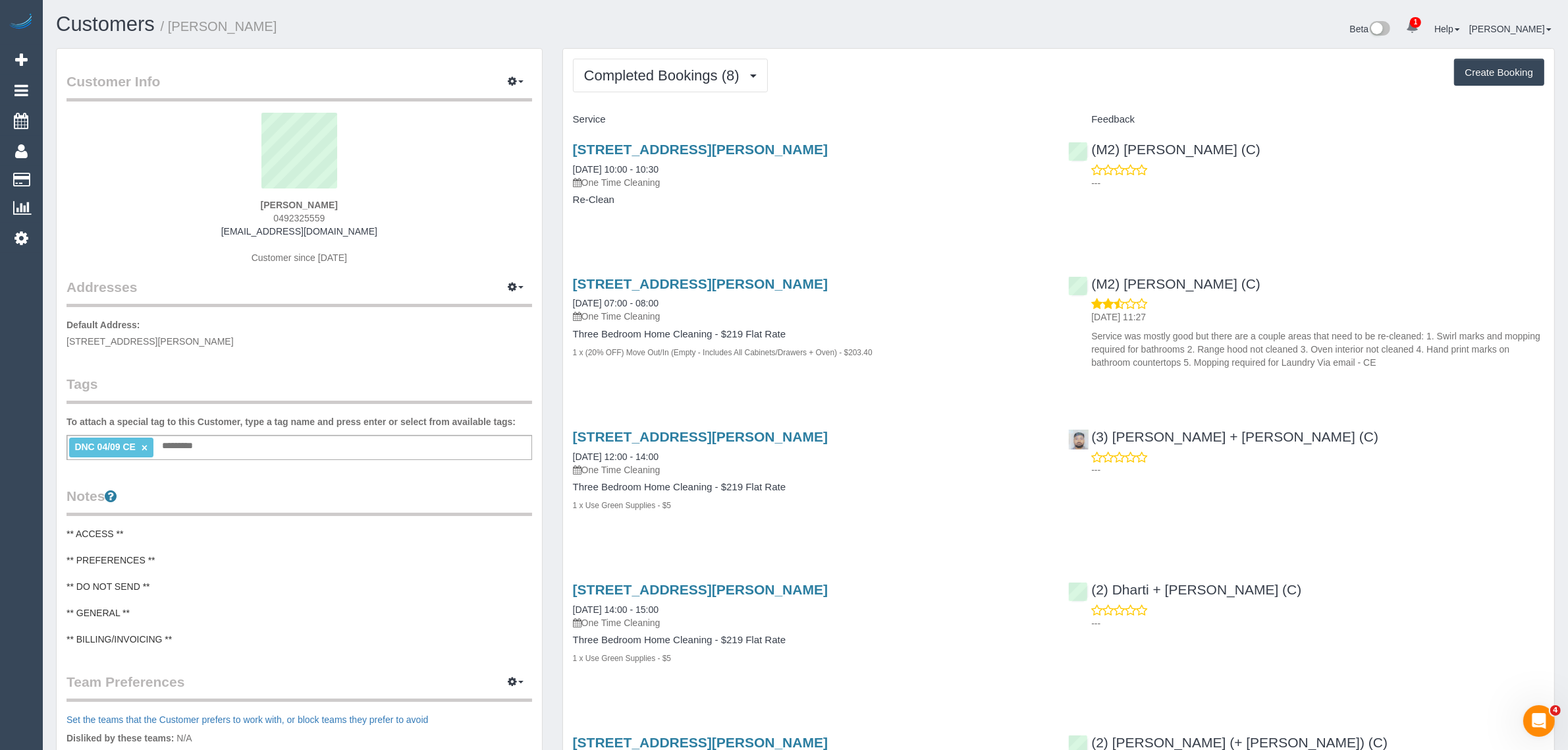
click at [571, 165] on div "38 Mcdougall Pl, Truganina, VIC 3029 09/09/2025 10:00 - 10:30 One Time Cleaning…" at bounding box center [811, 181] width 496 height 102
copy link "09/09/2025 10:00 - 10:30"
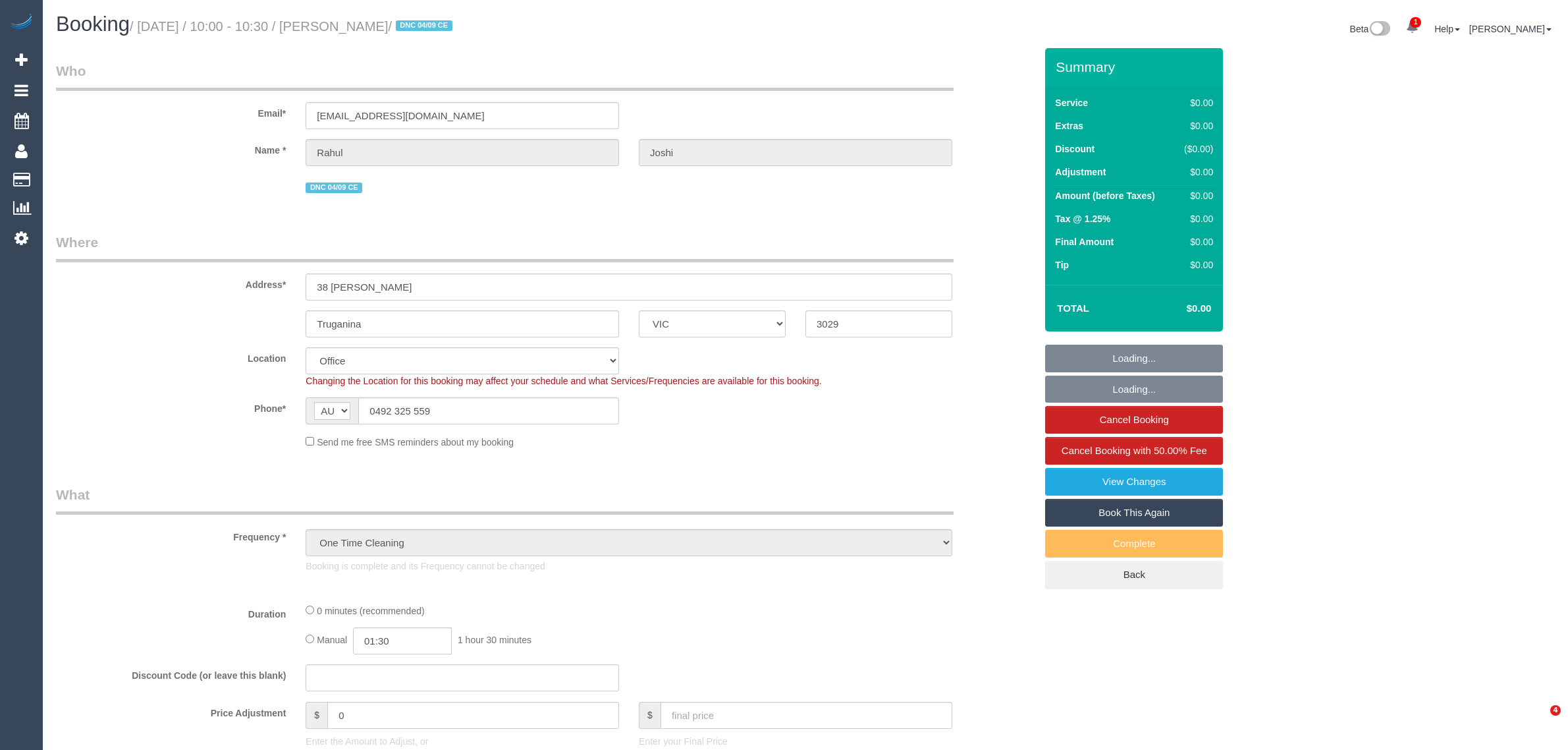
select select "VIC"
select select "string:stripe-pm_1QVPFX2GScqysDRVzpS26kht"
select select "number:28"
select select "number:14"
select select "number:19"
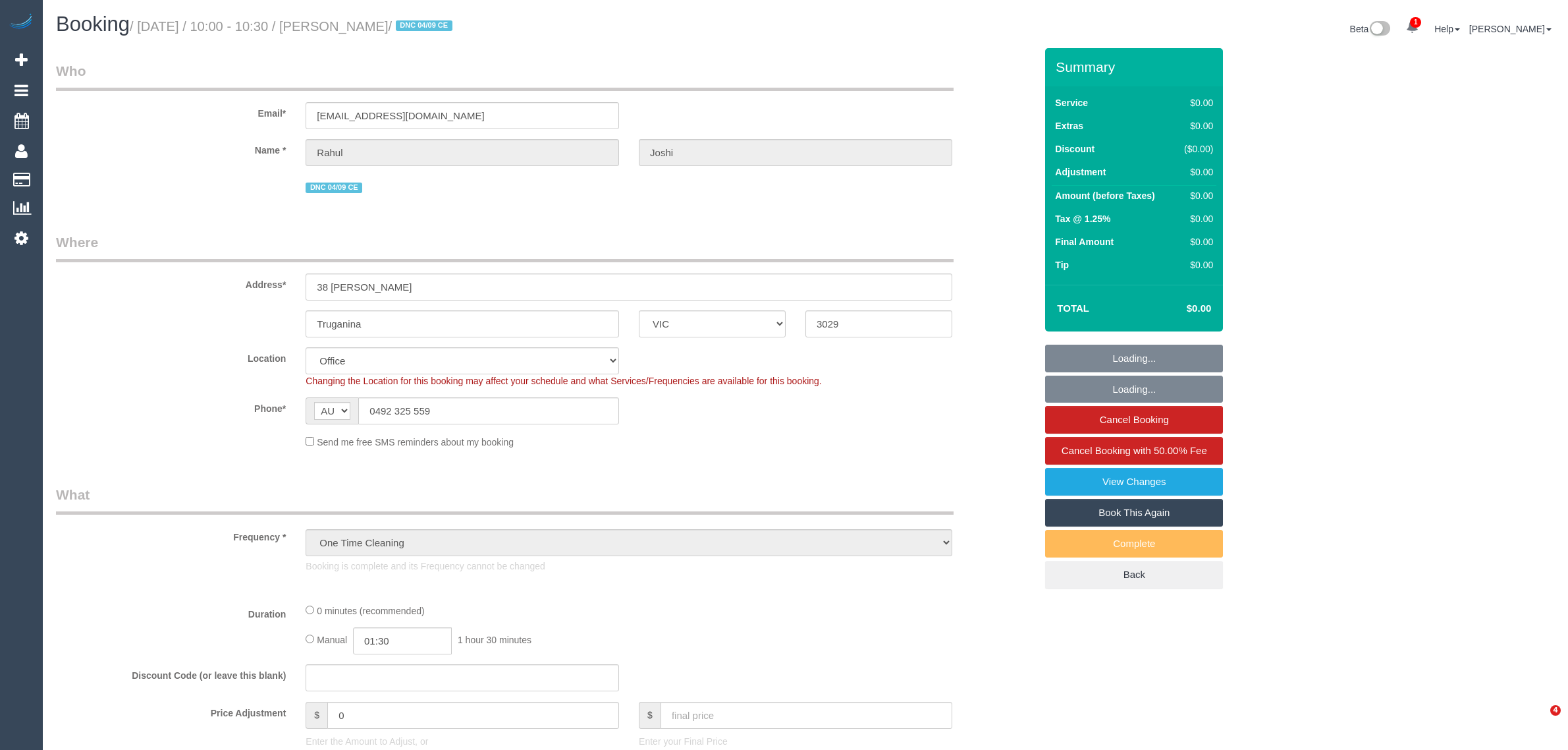
select select "number:25"
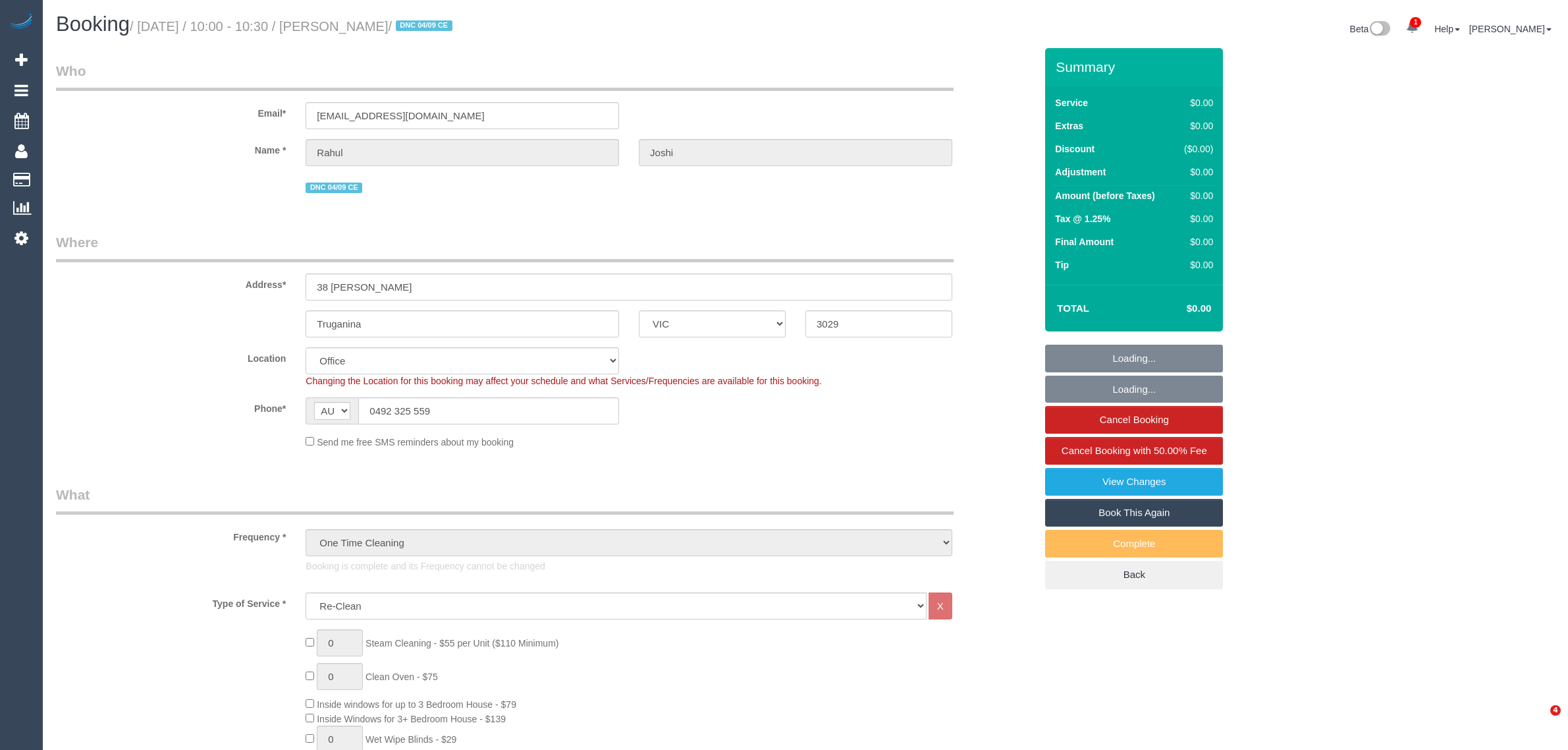
select select "object:2079"
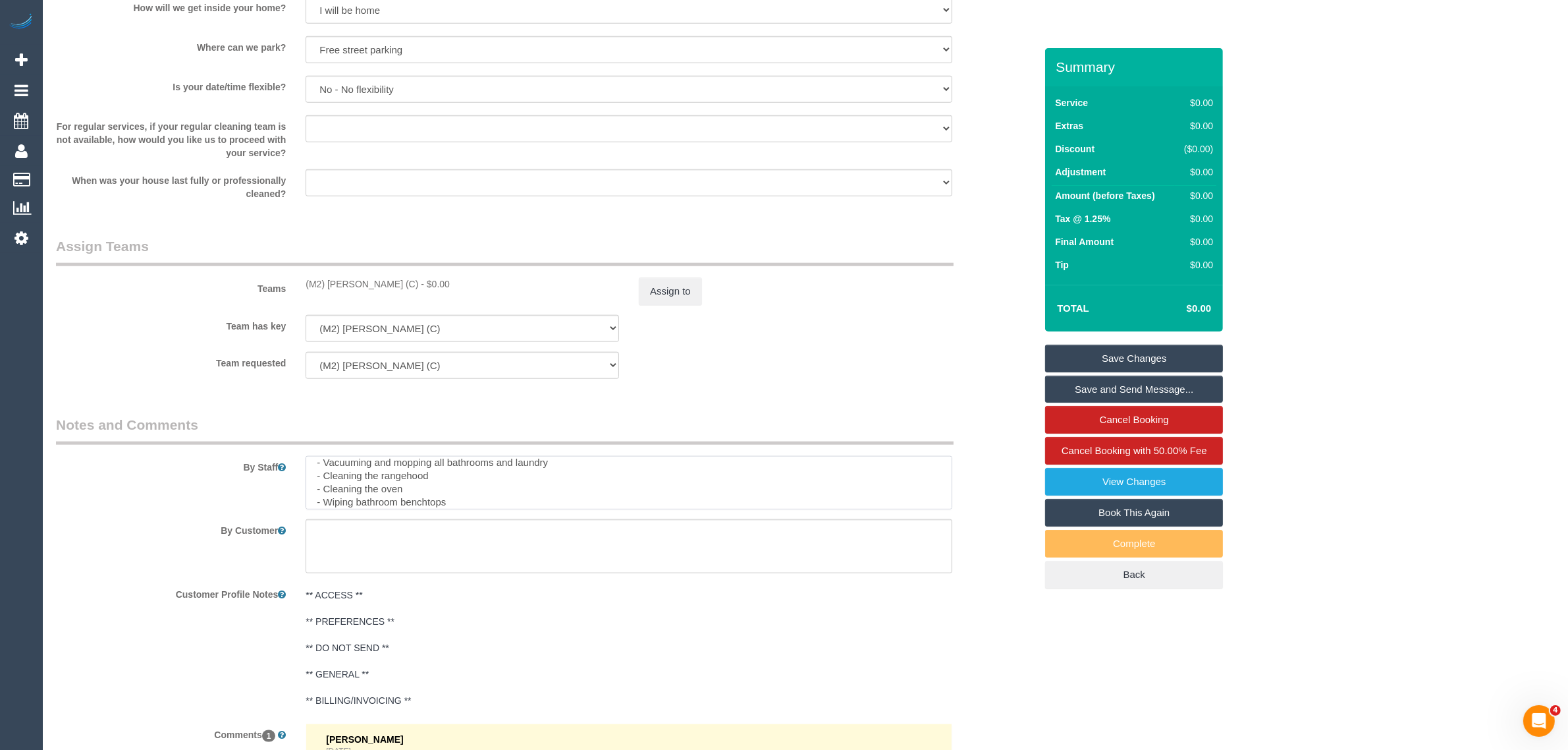
scroll to position [92, 0]
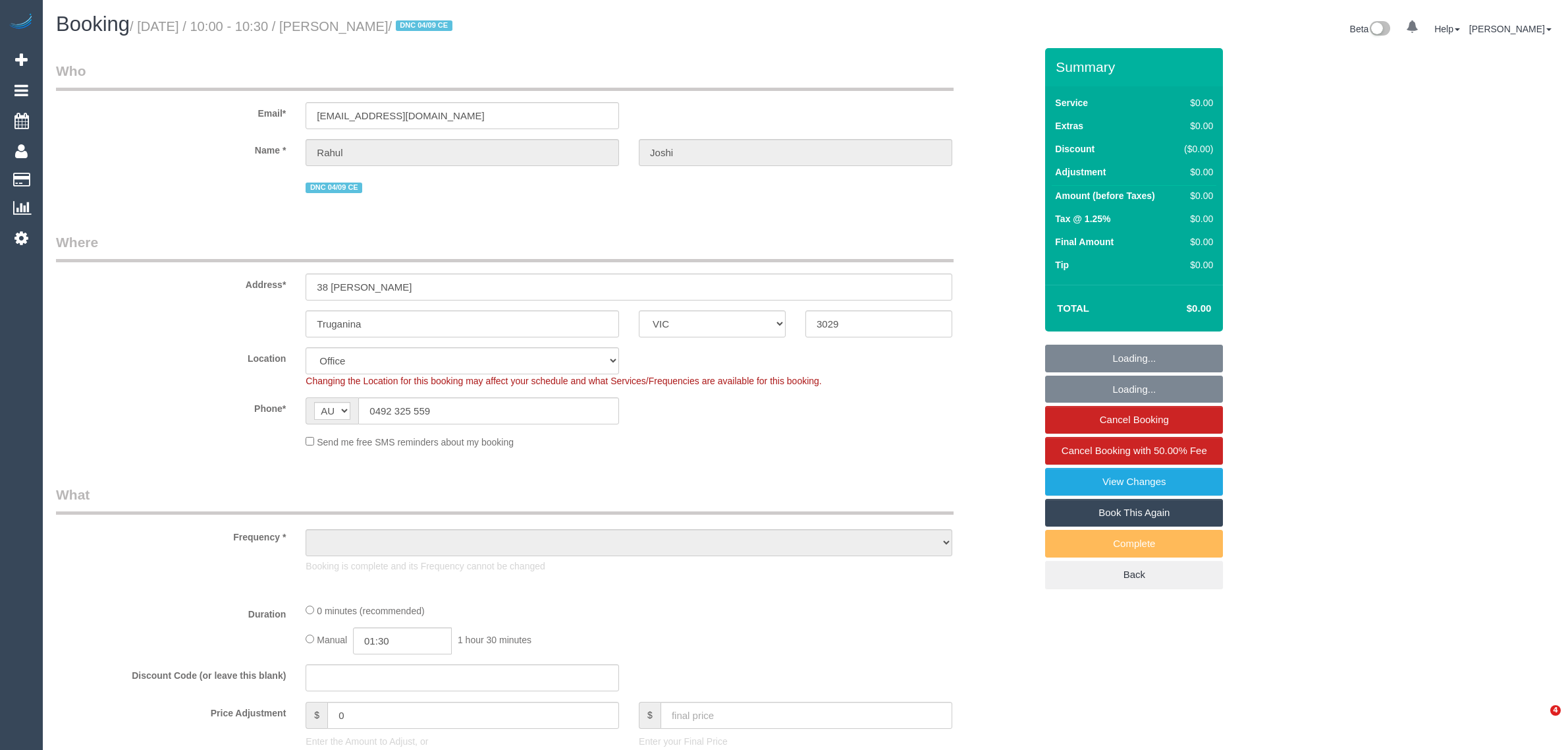
select select "VIC"
select select "string:stripe-pm_1QVPFX2GScqysDRVzpS26kht"
click at [542, 403] on input "0492 325 559" at bounding box center [488, 411] width 260 height 27
select select "object:788"
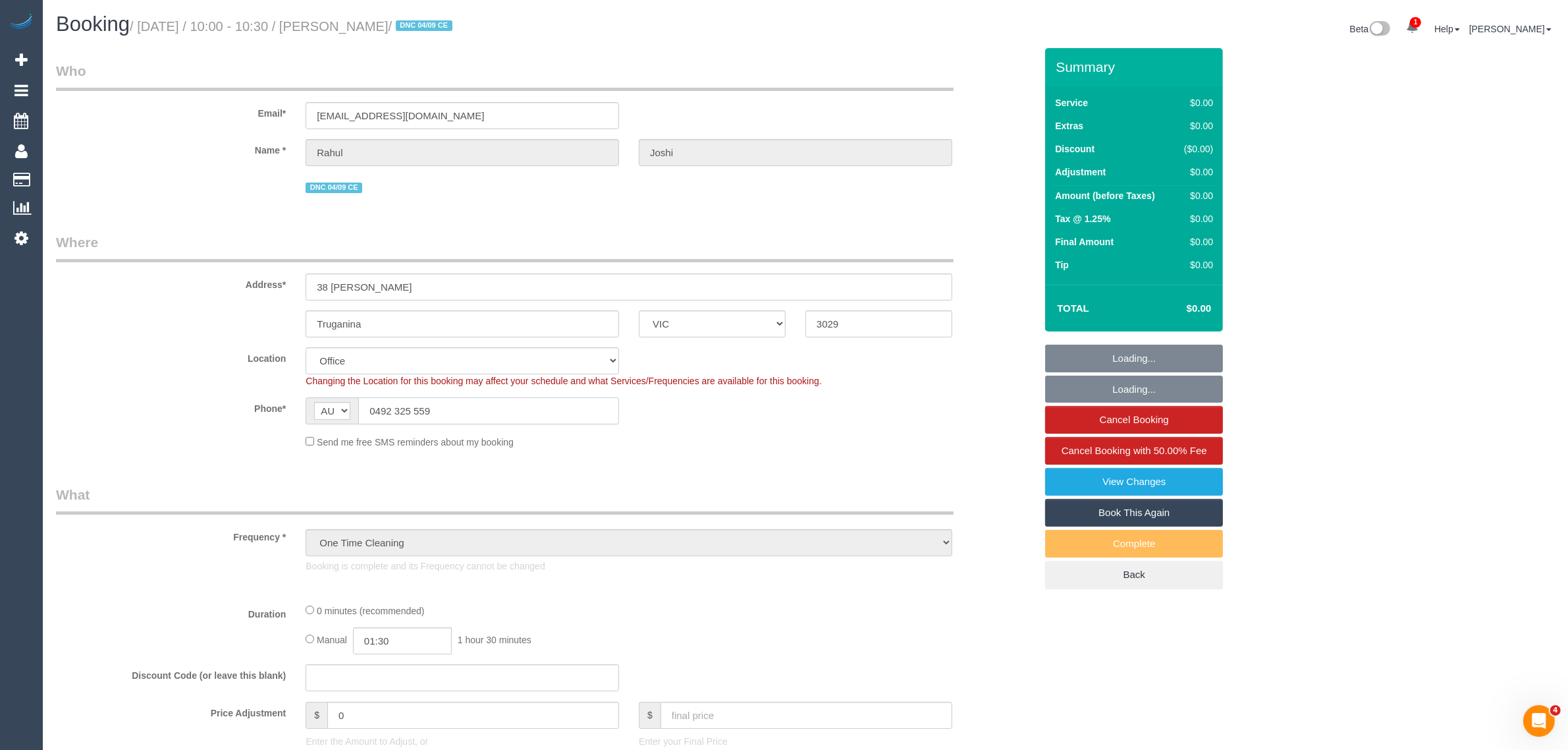
click at [542, 403] on input "0492 325 559" at bounding box center [488, 411] width 260 height 27
select select "number:28"
select select "number:14"
select select "number:19"
select select "number:25"
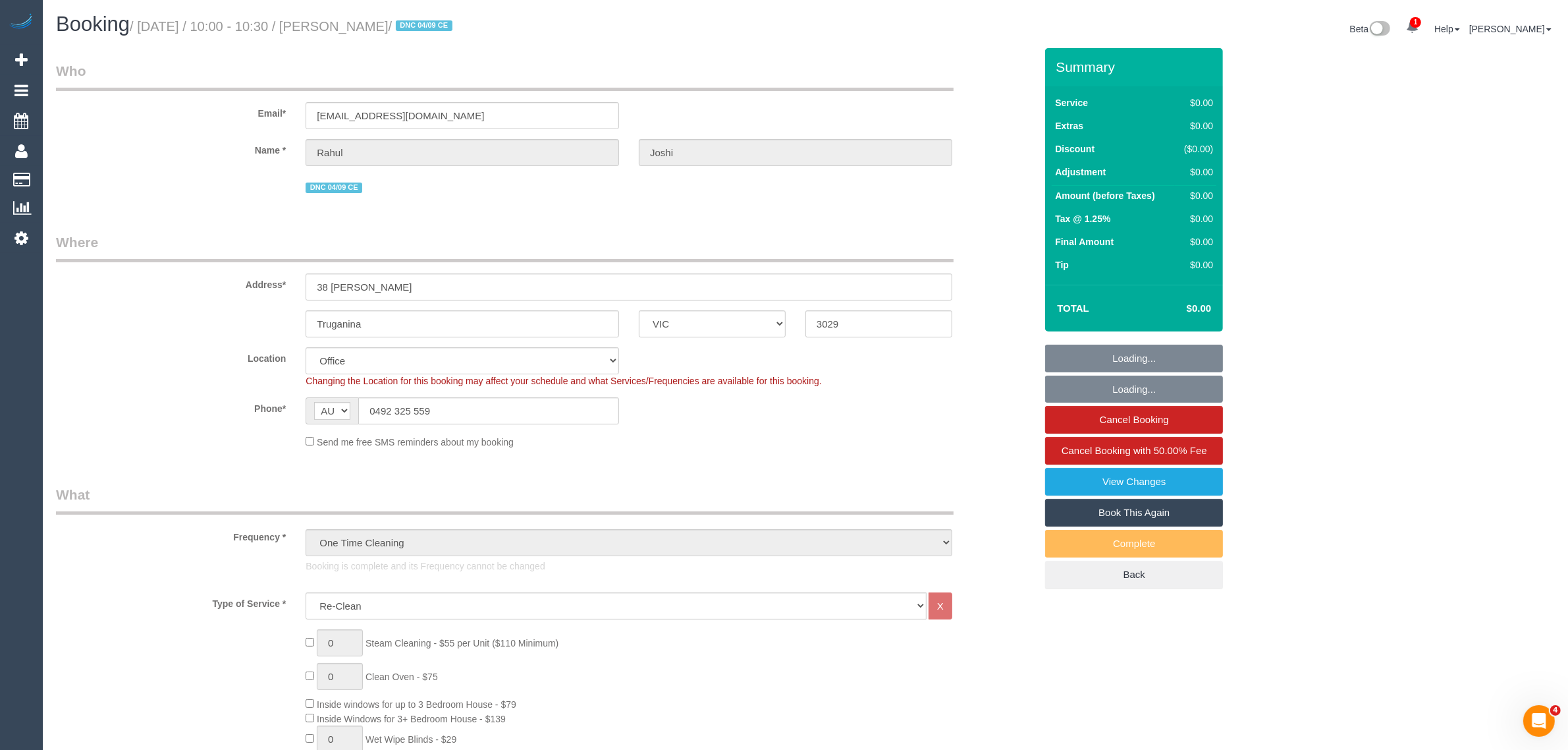
click at [718, 410] on div "Phone* AF AL DZ AD AO AI AQ AG AR AM AW AU AT AZ BS BH BD BB BY BE BZ BJ BM BT …" at bounding box center [545, 411] width 998 height 27
drag, startPoint x: 187, startPoint y: 399, endPoint x: 195, endPoint y: 402, distance: 8.5
click at [187, 400] on label "Phone*" at bounding box center [170, 407] width 250 height 18
click at [808, 203] on fieldset "Who Email* rahul89joshi@gmail.com Name * Rahul Joshi DNC 04/09 CE" at bounding box center [545, 133] width 980 height 145
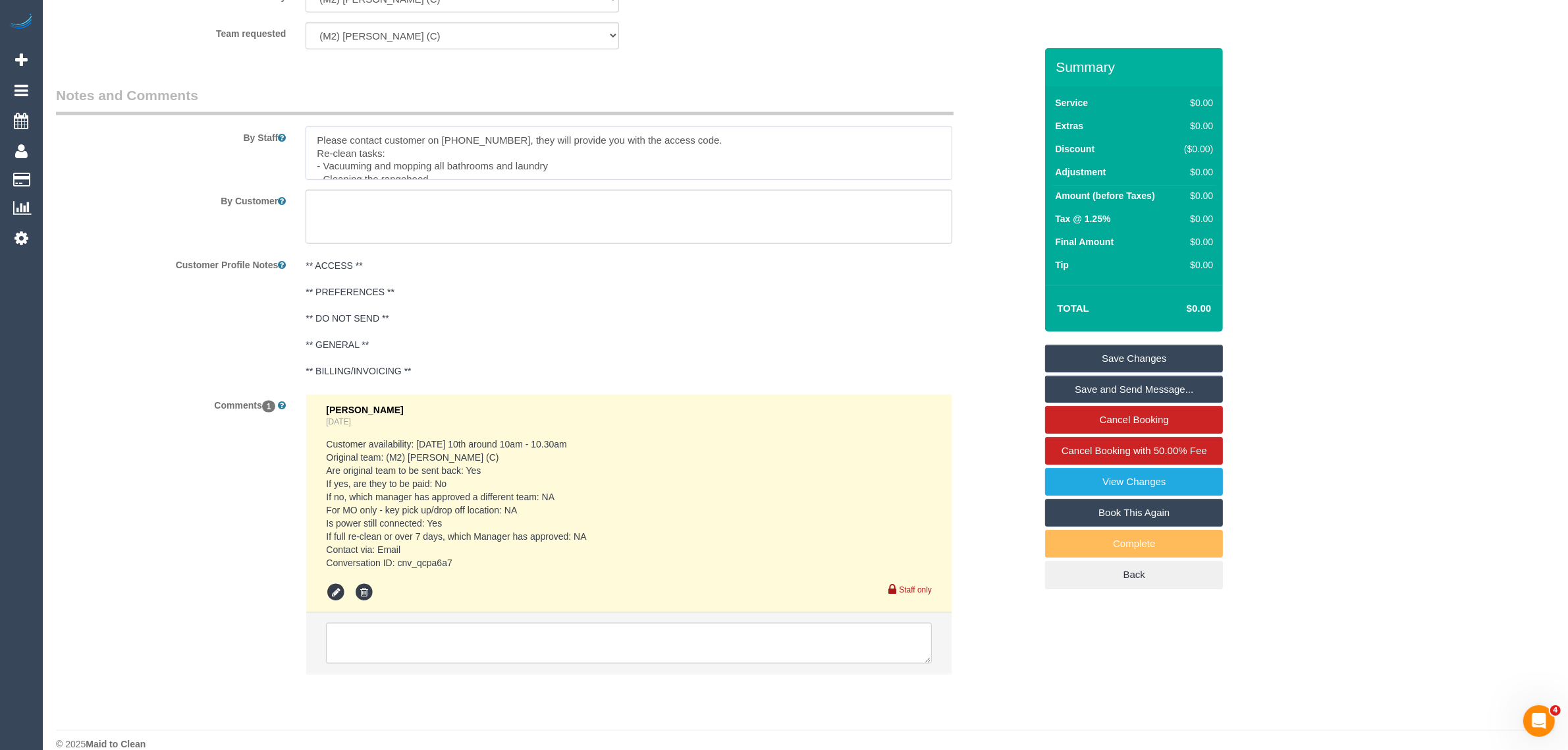
click at [481, 143] on textarea at bounding box center [629, 153] width 647 height 54
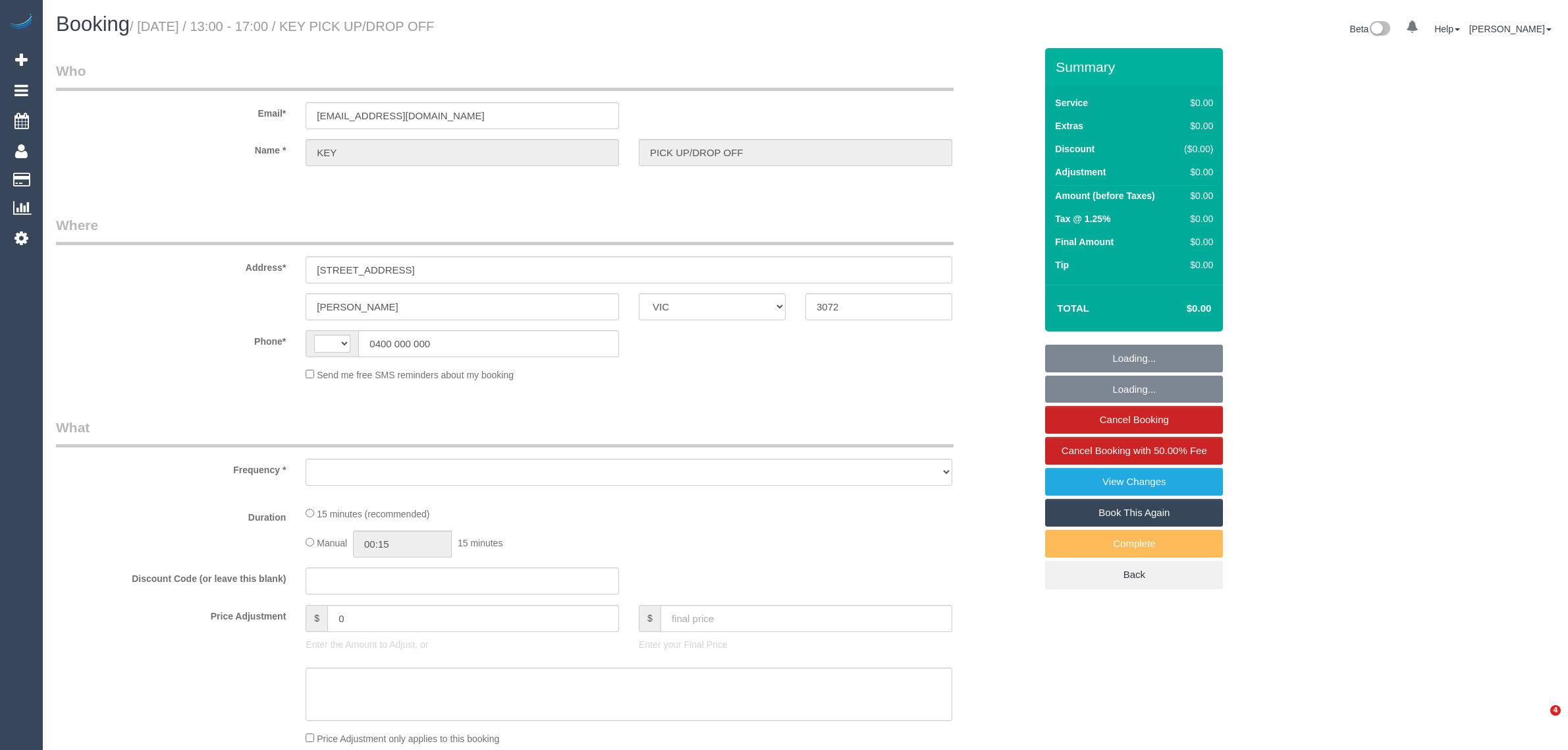
select select "VIC"
select select "string:AU"
select select "object:519"
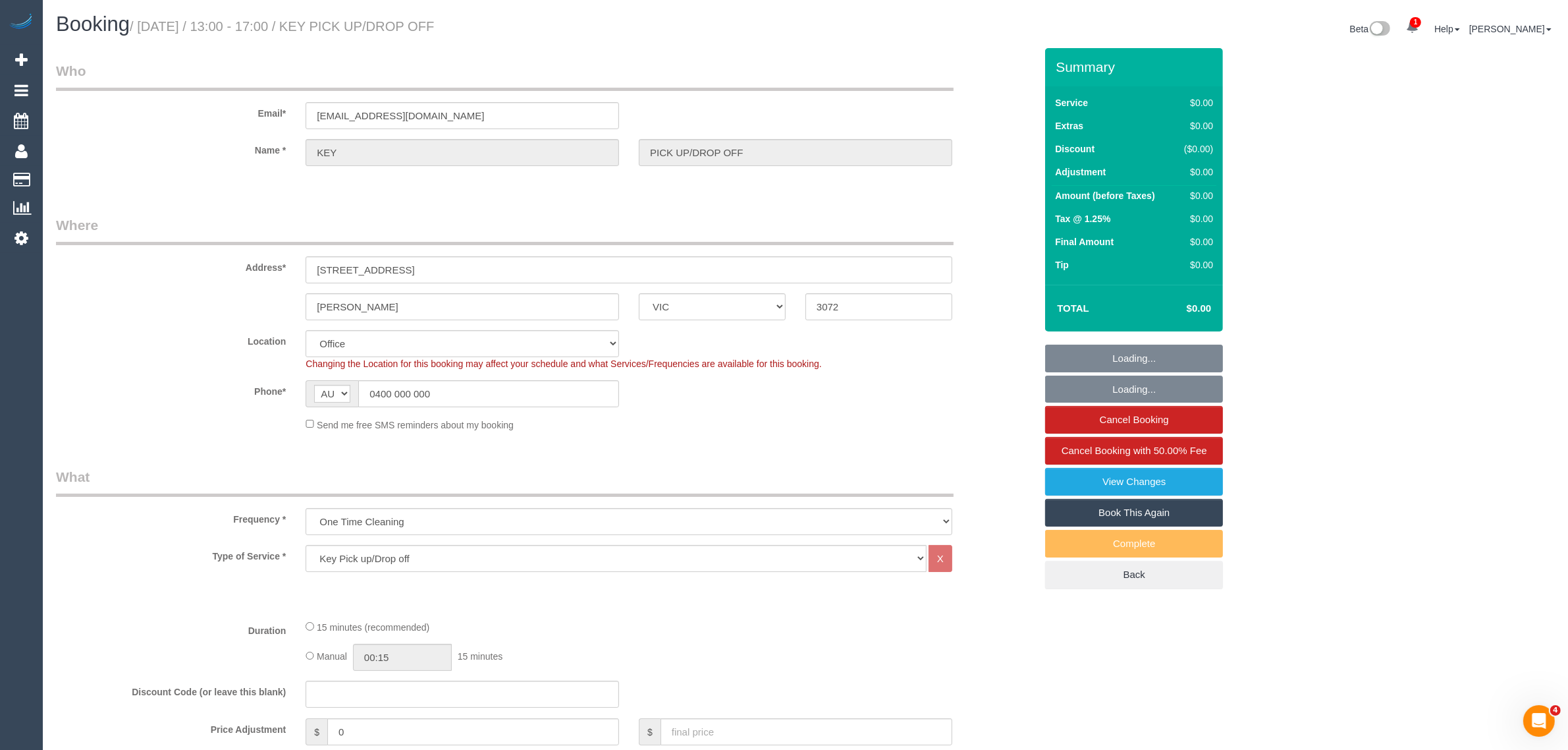
select select "number:28"
select select "object:694"
click at [524, 400] on input "0400 000 000" at bounding box center [488, 394] width 260 height 27
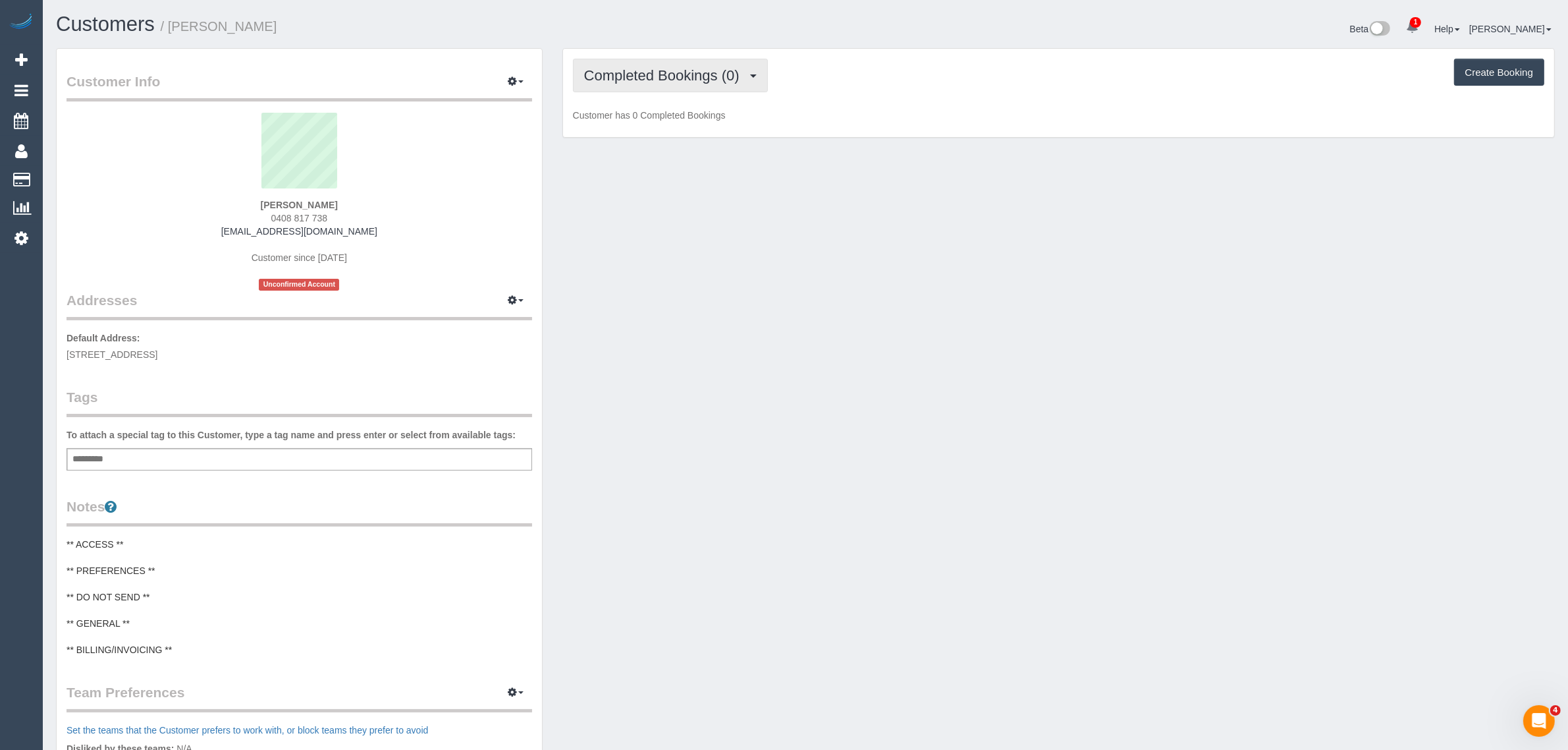
click at [696, 81] on span "Completed Bookings (0)" at bounding box center [665, 76] width 162 height 16
click at [674, 130] on link "Upcoming Bookings (1)" at bounding box center [642, 123] width 137 height 17
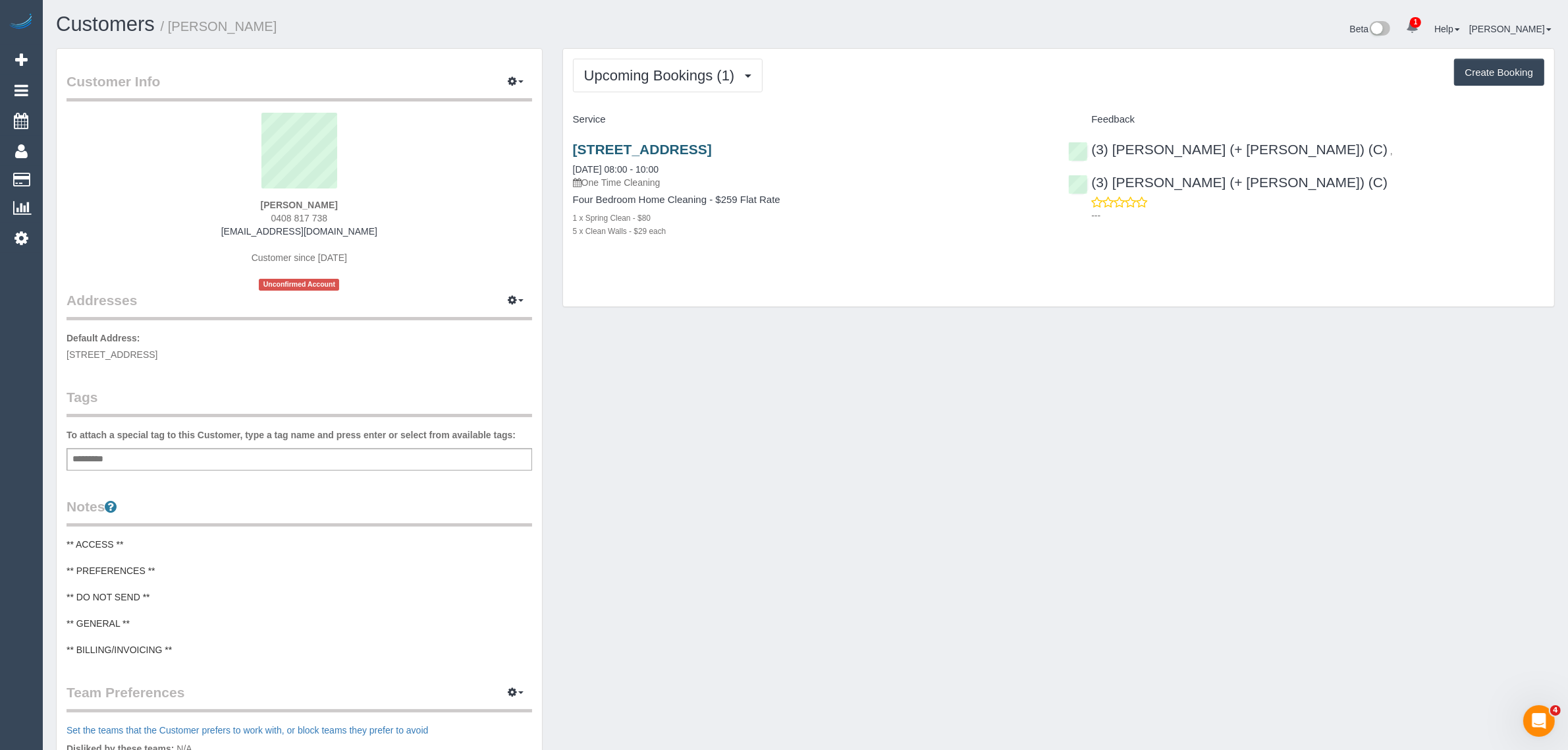
drag, startPoint x: 854, startPoint y: 153, endPoint x: 573, endPoint y: 148, distance: 281.0
click at [573, 148] on h3 "[STREET_ADDRESS]" at bounding box center [811, 149] width 476 height 15
copy link "[STREET_ADDRESS]"
click at [637, 143] on link "[STREET_ADDRESS]" at bounding box center [643, 149] width 139 height 15
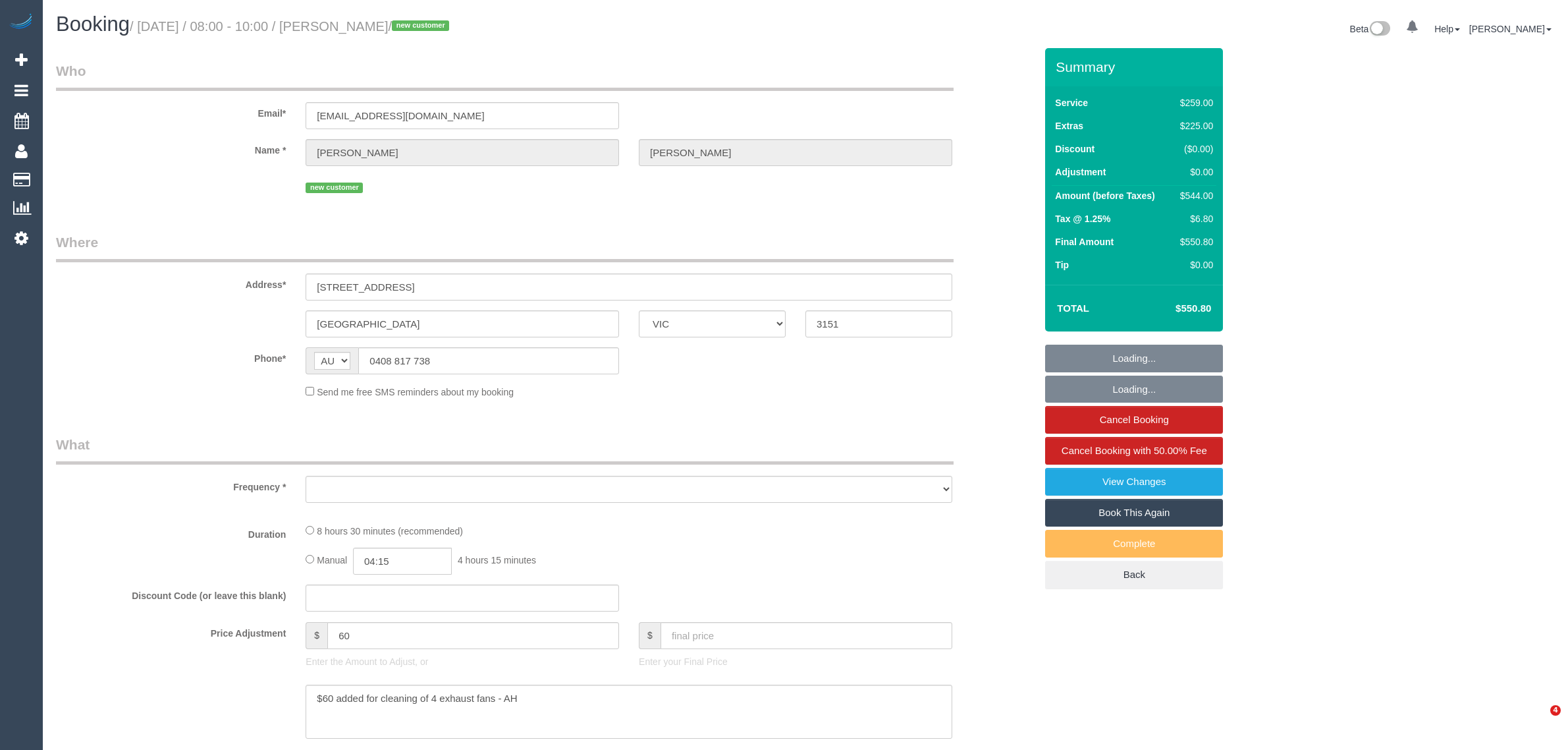
select select "VIC"
select select "string:stripe-pm_1S2jxz2GScqysDRVH5VJSc6o"
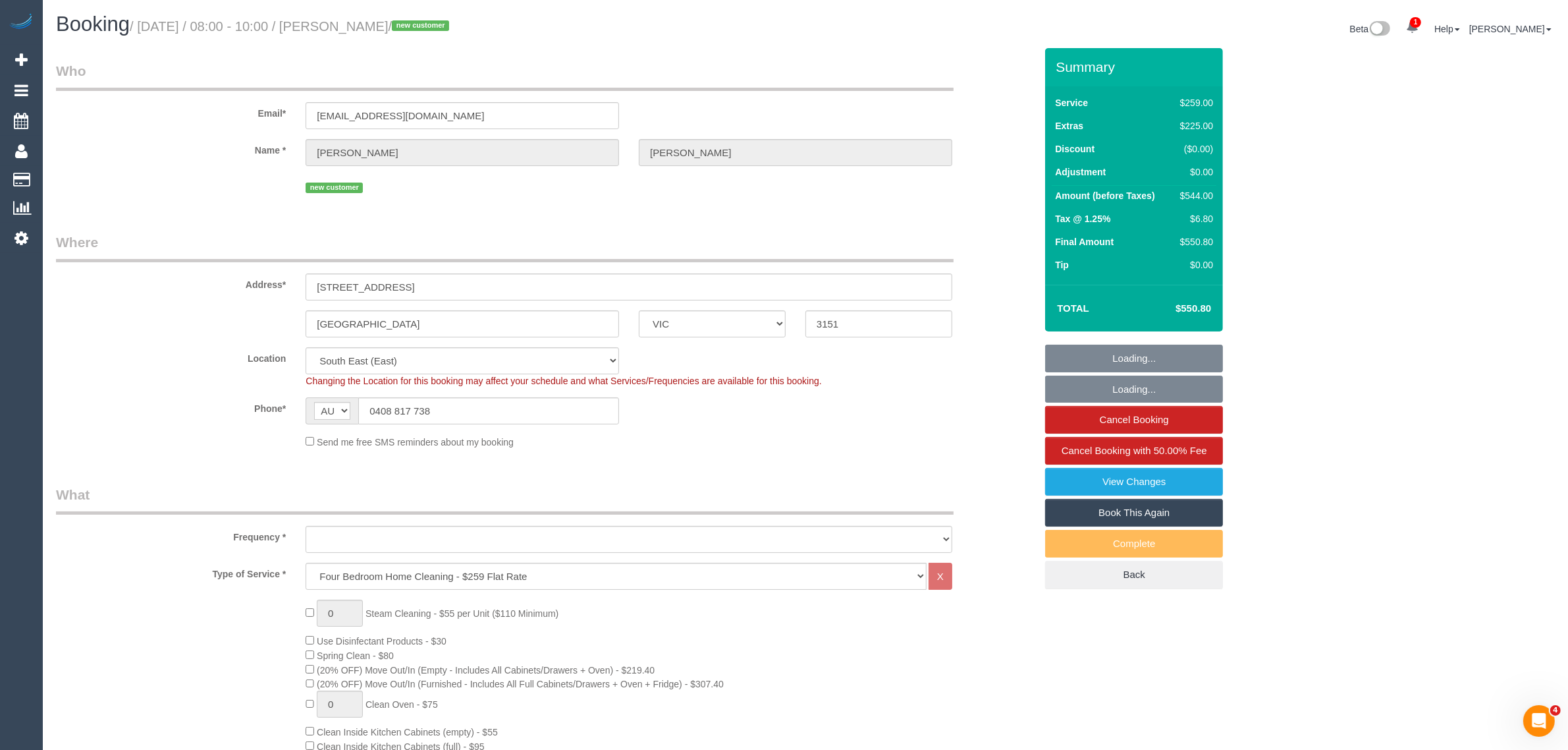
select select "object:694"
select select "number:28"
select select "number:14"
select select "number:19"
select select "number:24"
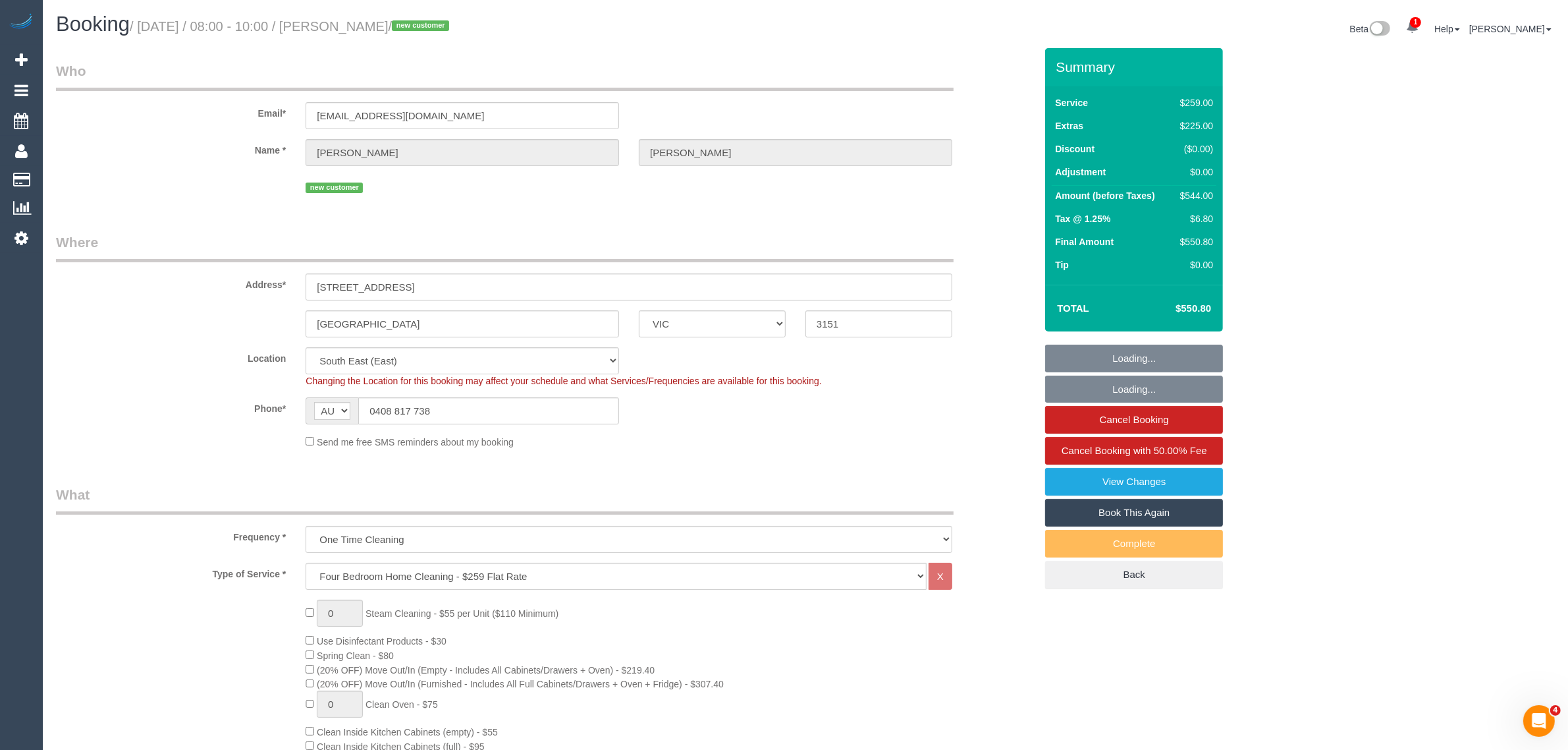
select select "object:859"
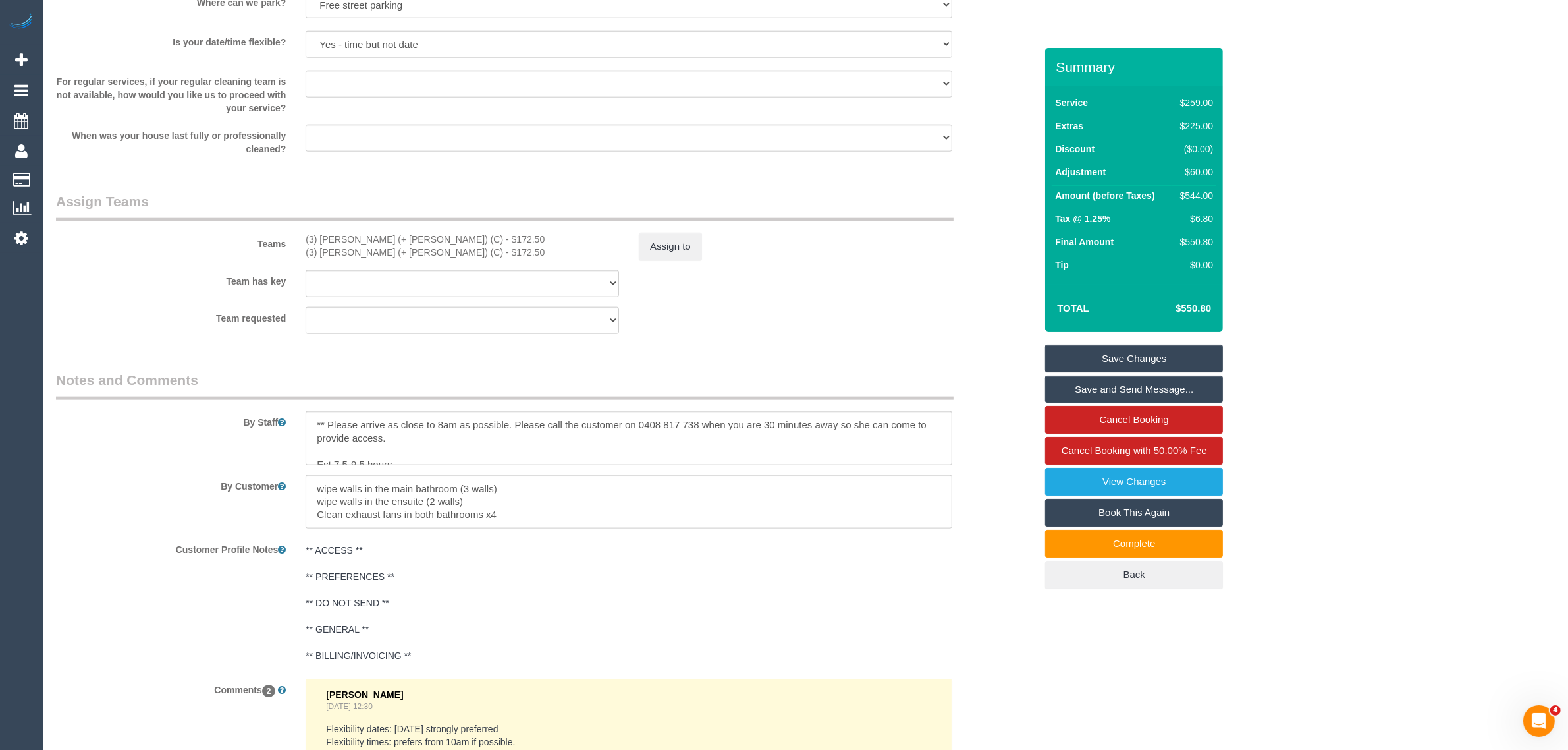
scroll to position [1976, 0]
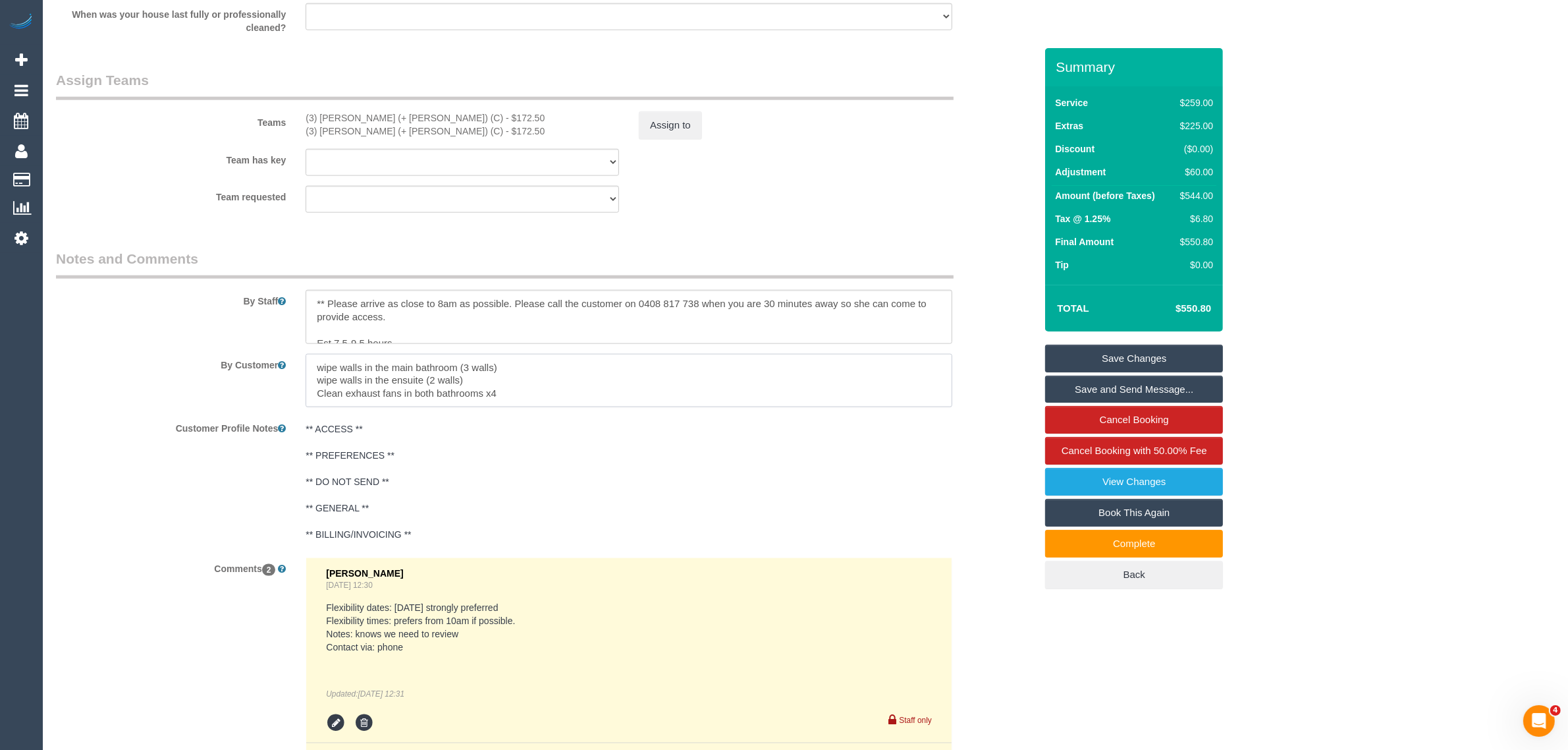
click at [822, 366] on textarea at bounding box center [629, 380] width 647 height 54
click at [864, 322] on textarea at bounding box center [629, 317] width 647 height 54
drag, startPoint x: 427, startPoint y: 337, endPoint x: 314, endPoint y: 334, distance: 113.0
click at [307, 334] on textarea at bounding box center [629, 317] width 647 height 54
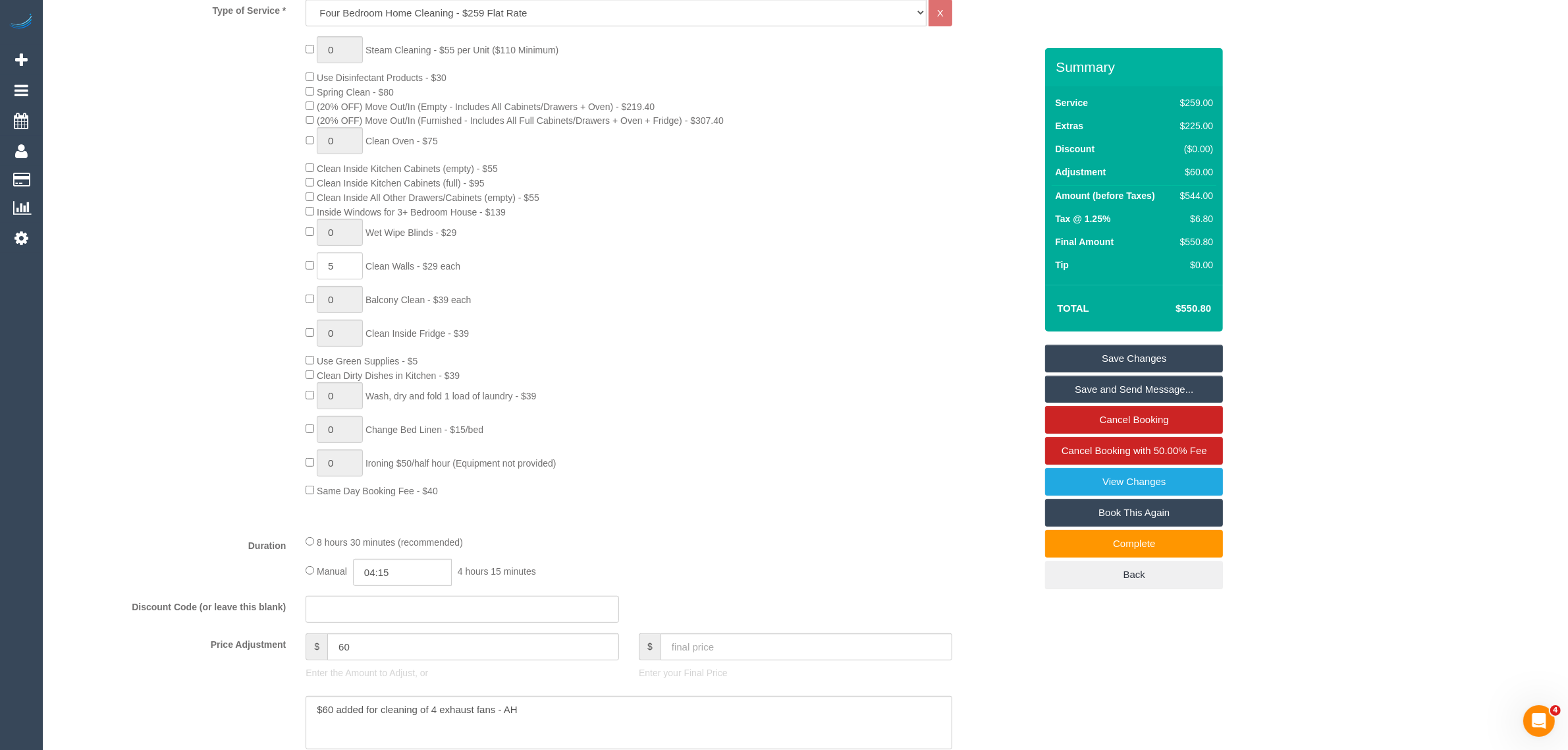
scroll to position [329, 0]
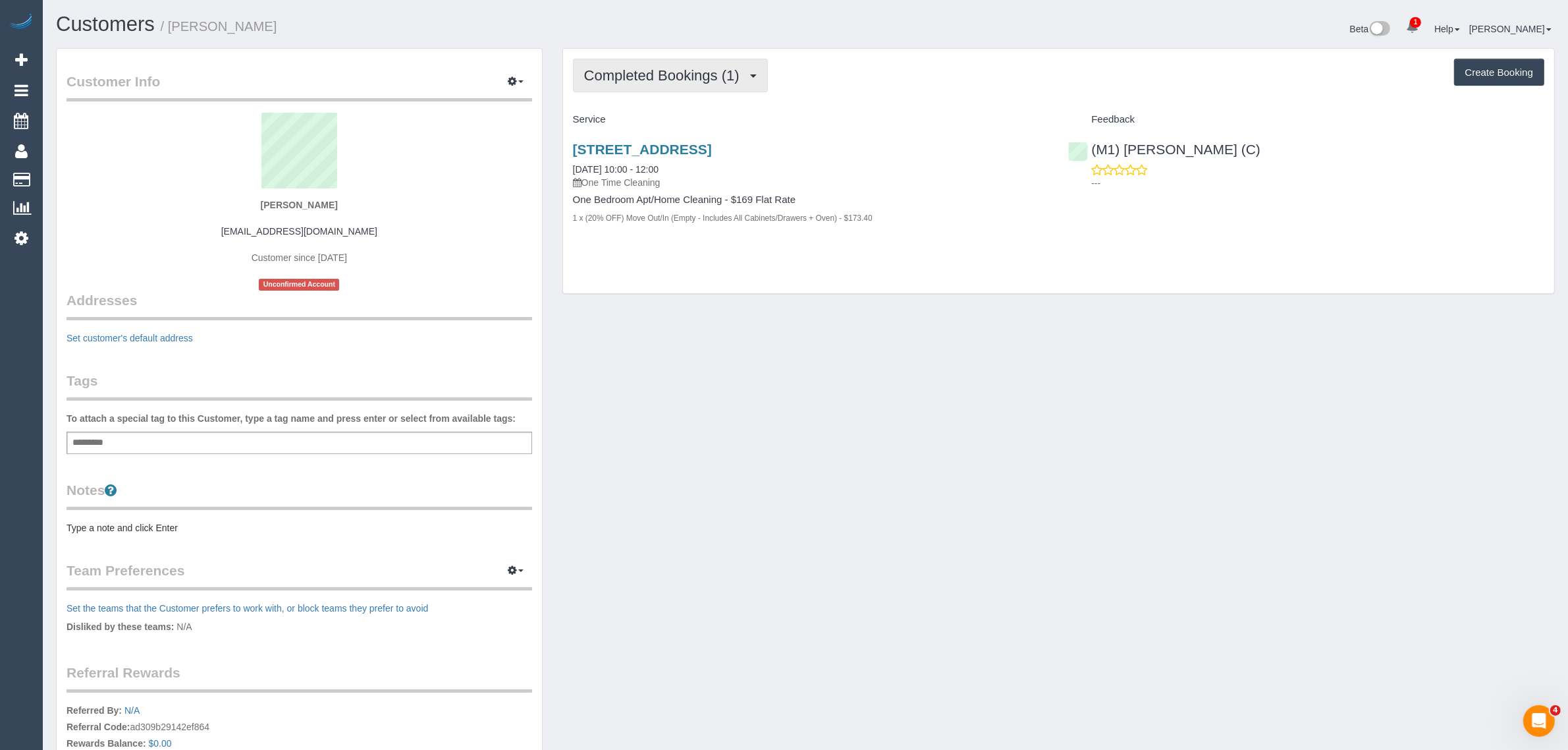
click at [664, 79] on span "Completed Bookings (1)" at bounding box center [665, 76] width 162 height 16
click at [933, 258] on div "Completed Bookings (1) Completed Bookings (1) Upcoming Bookings (0) Cancelled B…" at bounding box center [1059, 171] width 991 height 245
click at [643, 142] on link "[STREET_ADDRESS]" at bounding box center [643, 149] width 139 height 15
click at [944, 208] on div "One Bedroom Apt/Home Cleaning - $169 Flat Rate 1 x (20% OFF) Move Out/In (Empty…" at bounding box center [811, 209] width 476 height 30
drag, startPoint x: 705, startPoint y: 167, endPoint x: 573, endPoint y: 160, distance: 132.2
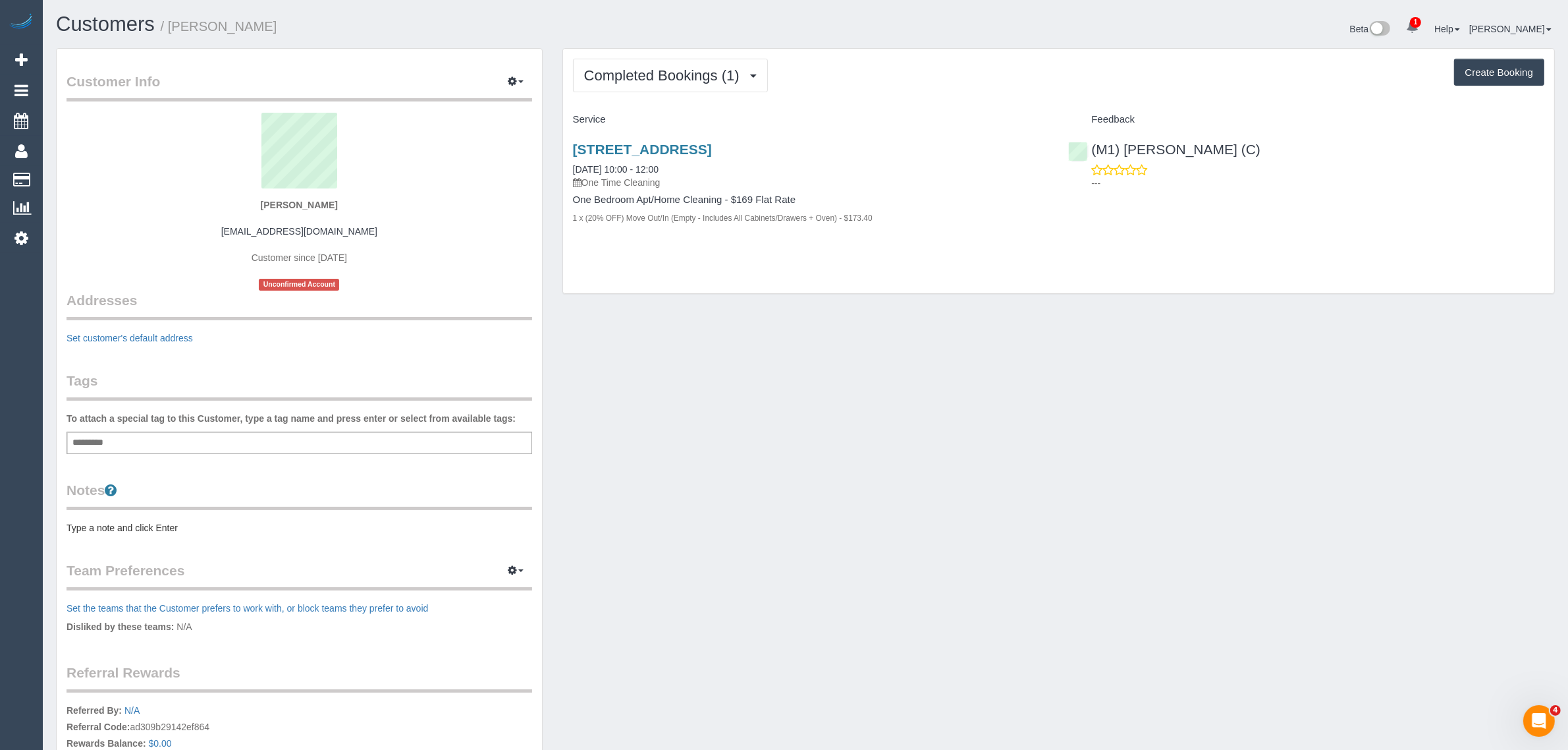
click at [573, 160] on div "[STREET_ADDRESS] [DATE] 10:00 - 12:00 One Time Cleaning" at bounding box center [811, 165] width 476 height 48
copy link "[DATE] 10:00 - 12:00"
drag, startPoint x: 897, startPoint y: 495, endPoint x: 1074, endPoint y: 263, distance: 291.8
click at [906, 494] on div "Customer Info Edit Contact Info Send Message Email Preferences Special Sales Ta…" at bounding box center [805, 468] width 1518 height 840
drag, startPoint x: 1258, startPoint y: 139, endPoint x: 1103, endPoint y: 140, distance: 155.0
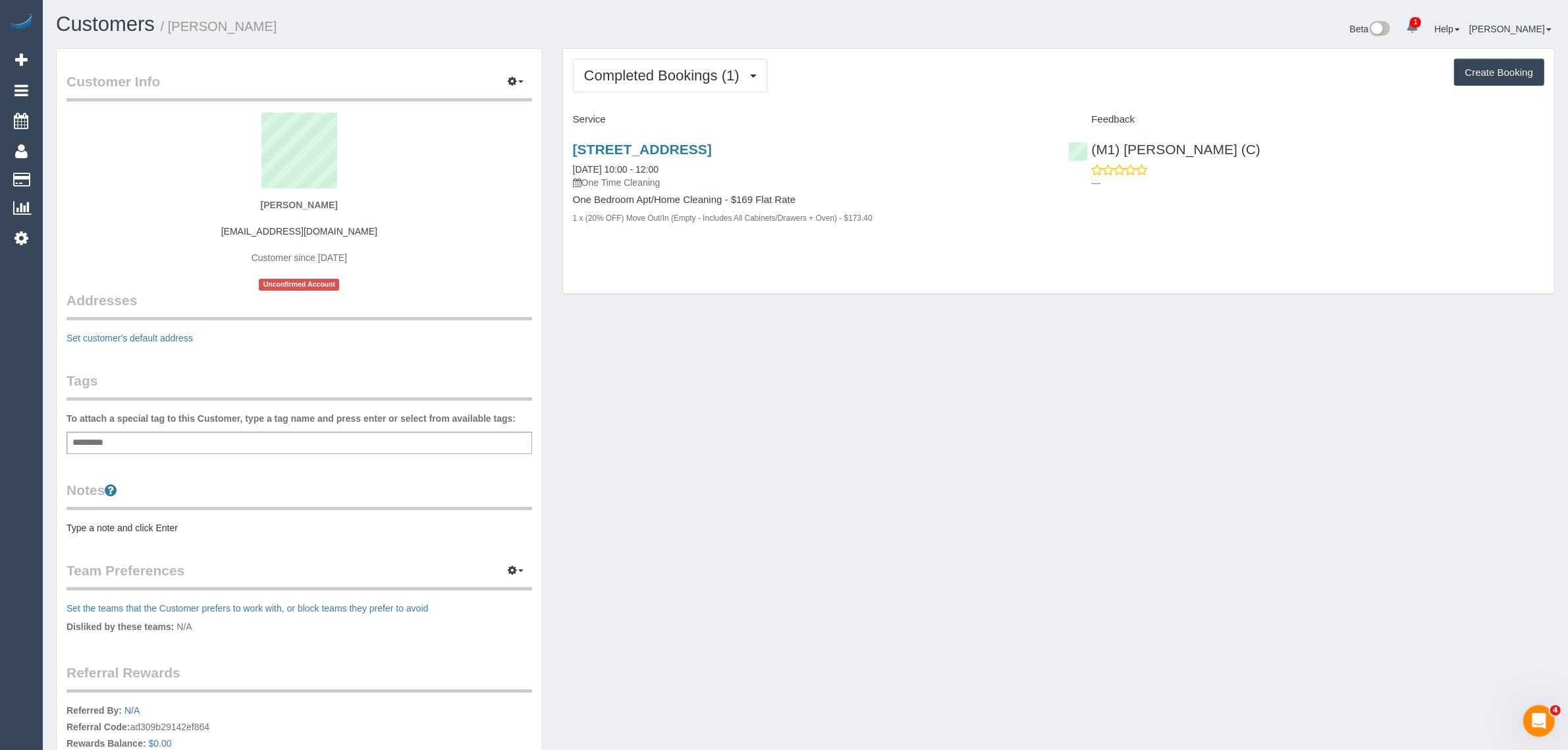
click at [1103, 140] on div "(M1) [PERSON_NAME] (C) ---" at bounding box center [1306, 163] width 496 height 65
copy link "(M1) [PERSON_NAME] (C)"
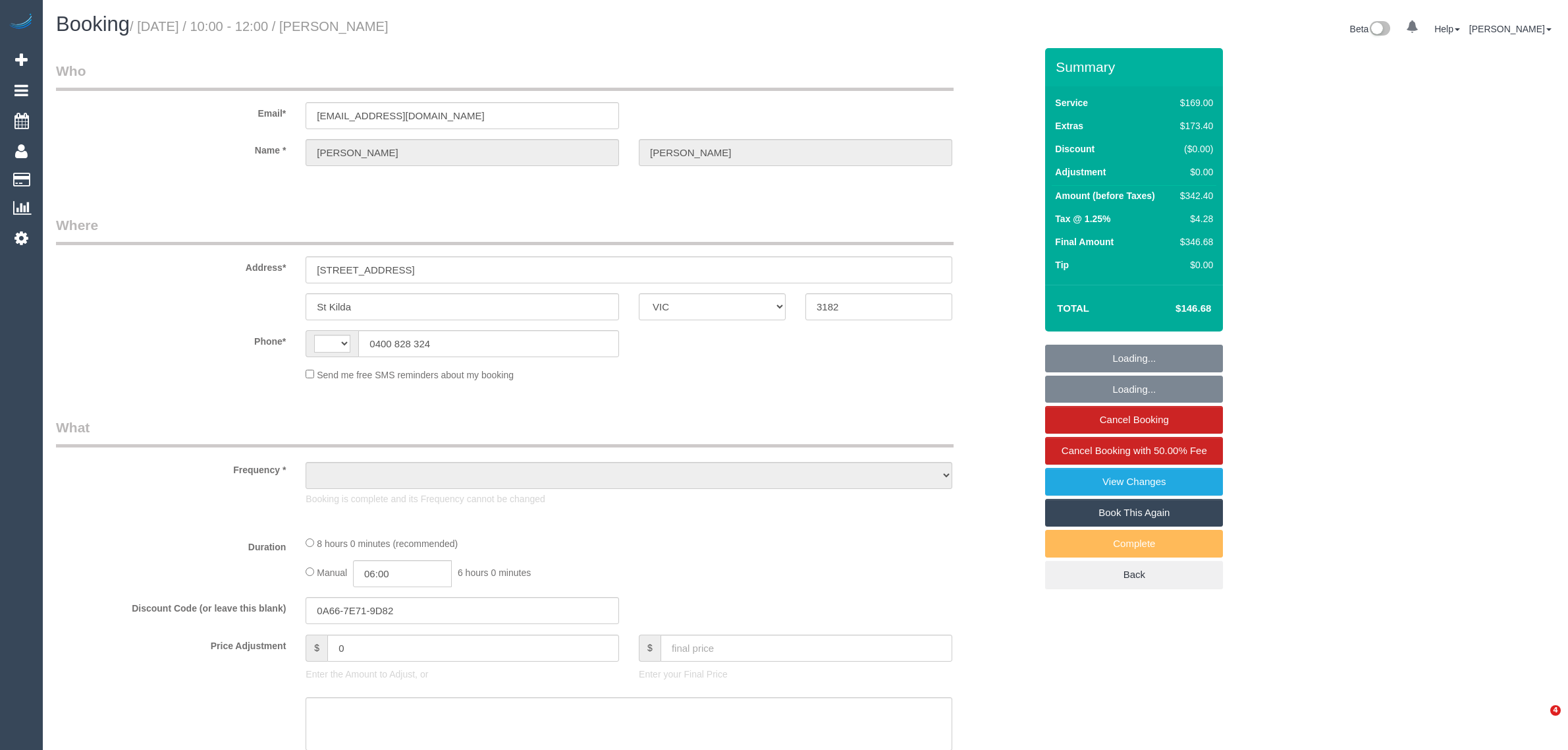
select select "VIC"
select select "string:AU"
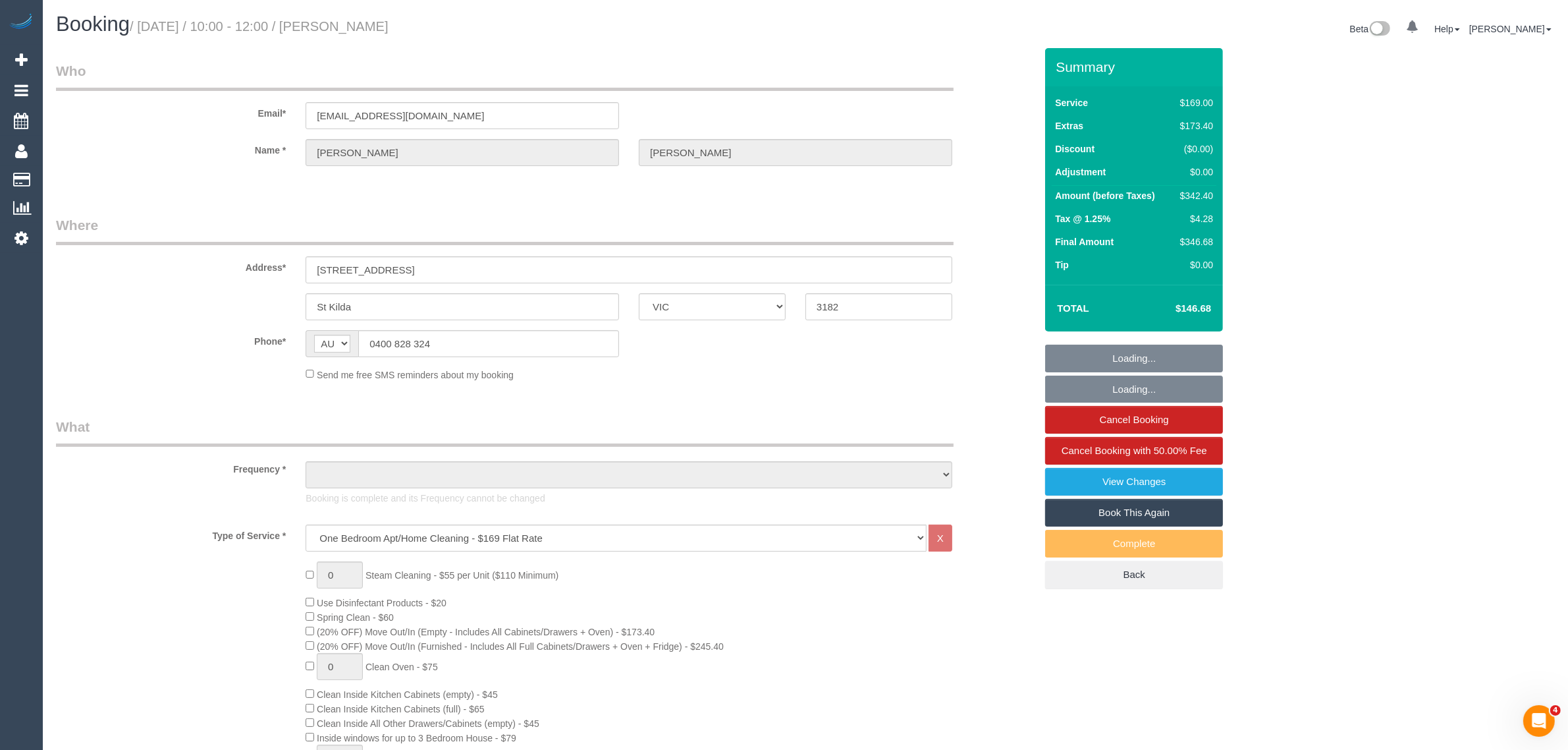
select select "object:666"
select select "string:stripe-pm_1S2kxc2GScqysDRV5Gk8wmwF"
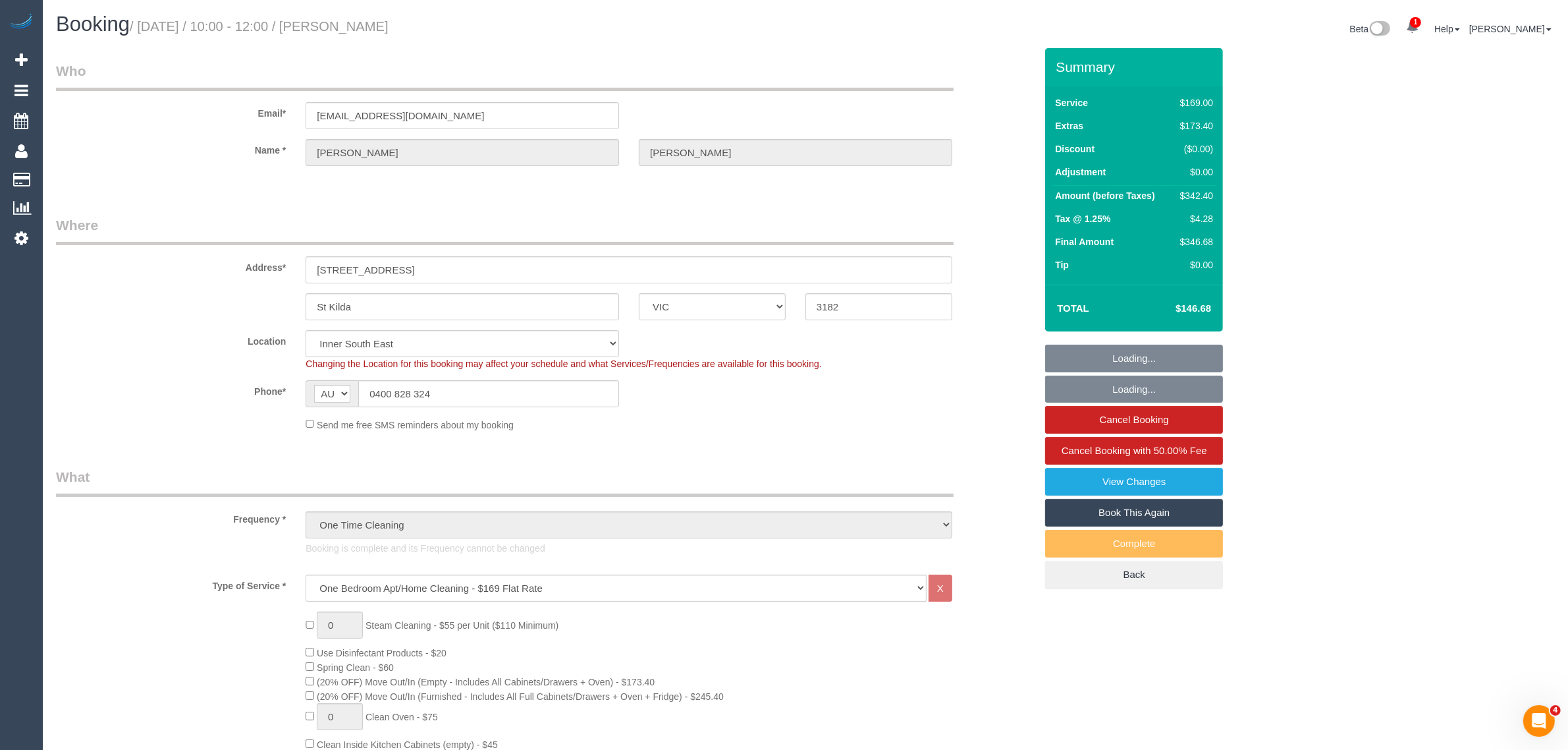
select select "number:28"
select select "number:14"
select select "number:19"
select select "number:24"
select select "number:26"
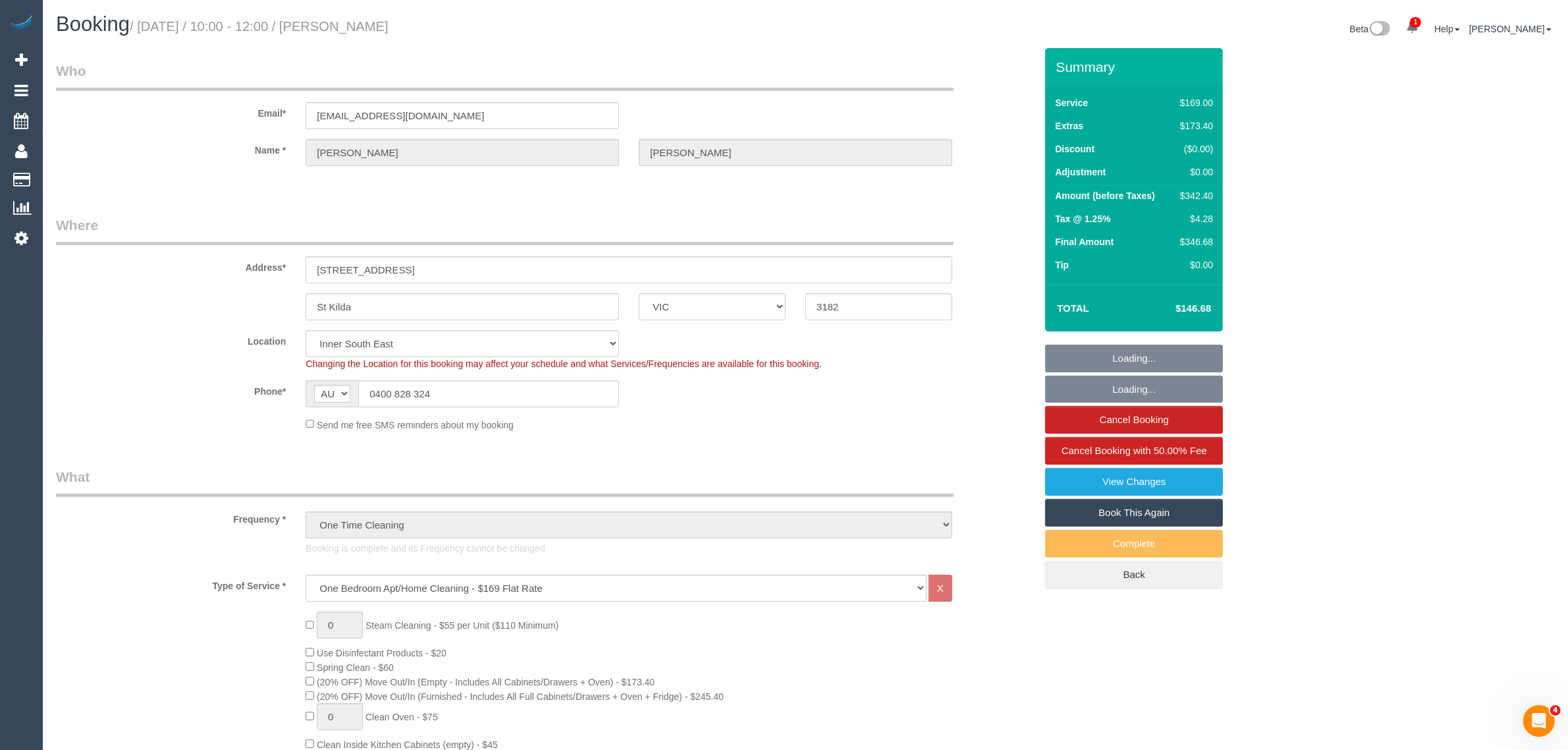
select select "object:1413"
click at [946, 61] on legend "Who" at bounding box center [505, 76] width 898 height 30
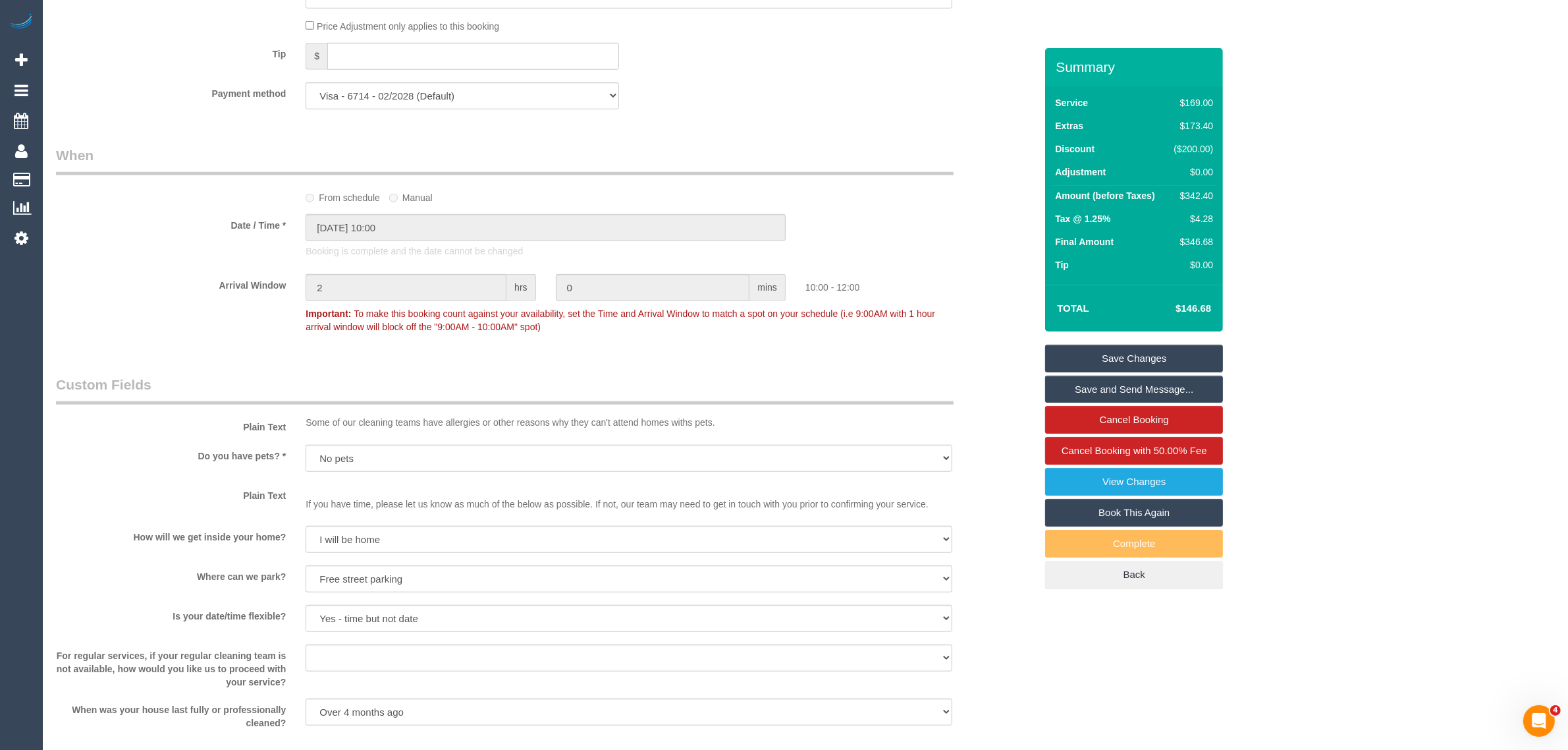
scroll to position [1317, 0]
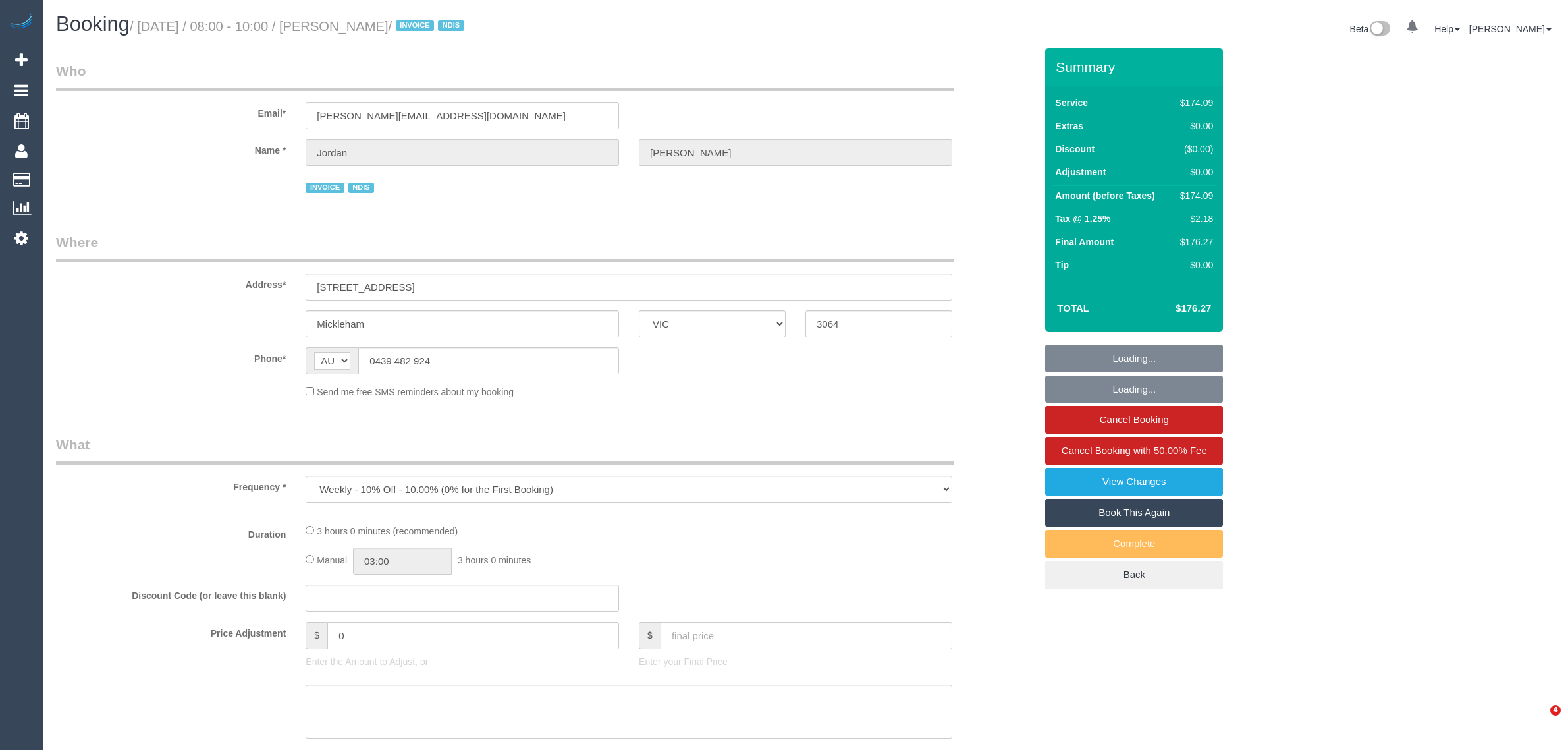
select select "VIC"
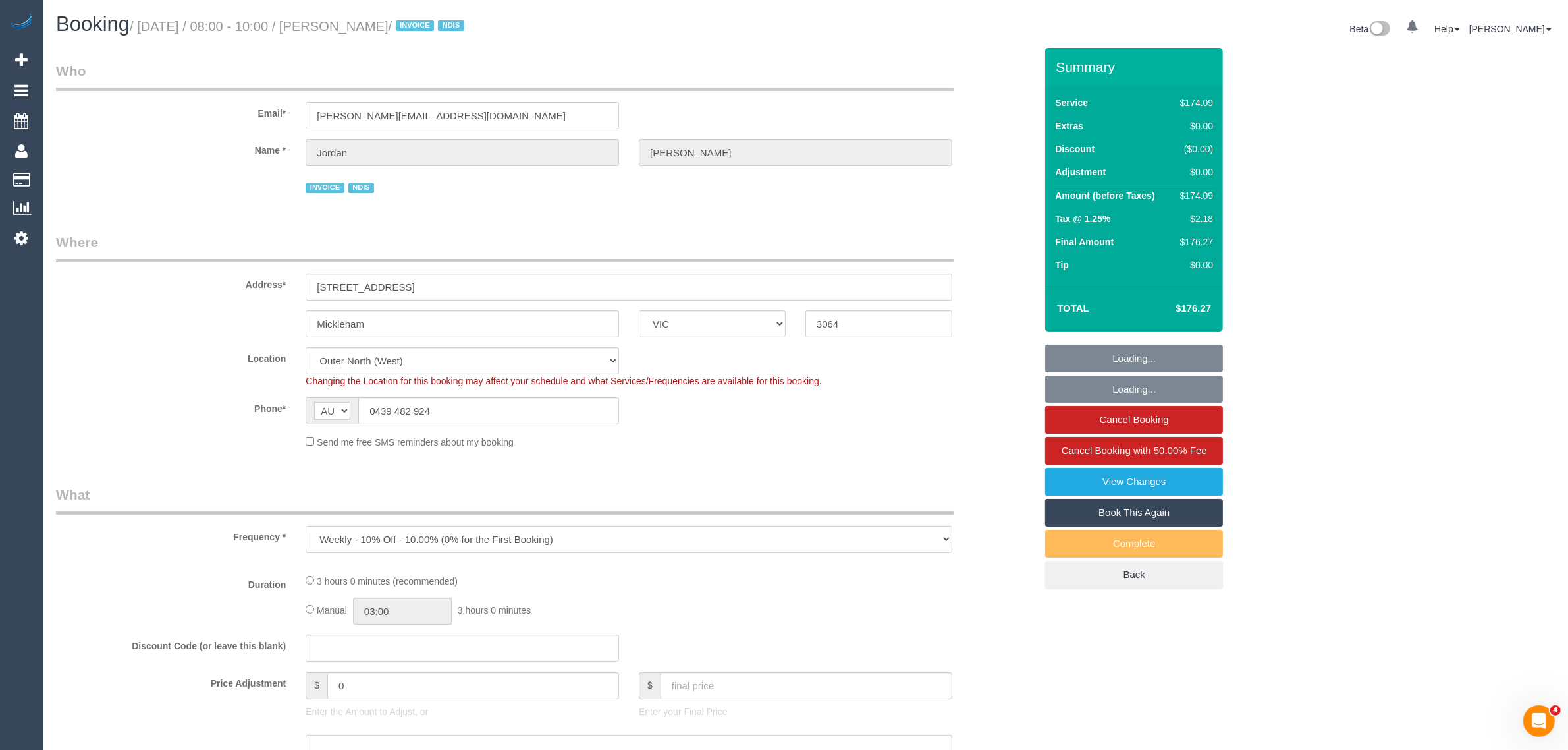
select select "180"
select select "number:27"
select select "number:14"
select select "number:19"
select select "number:36"
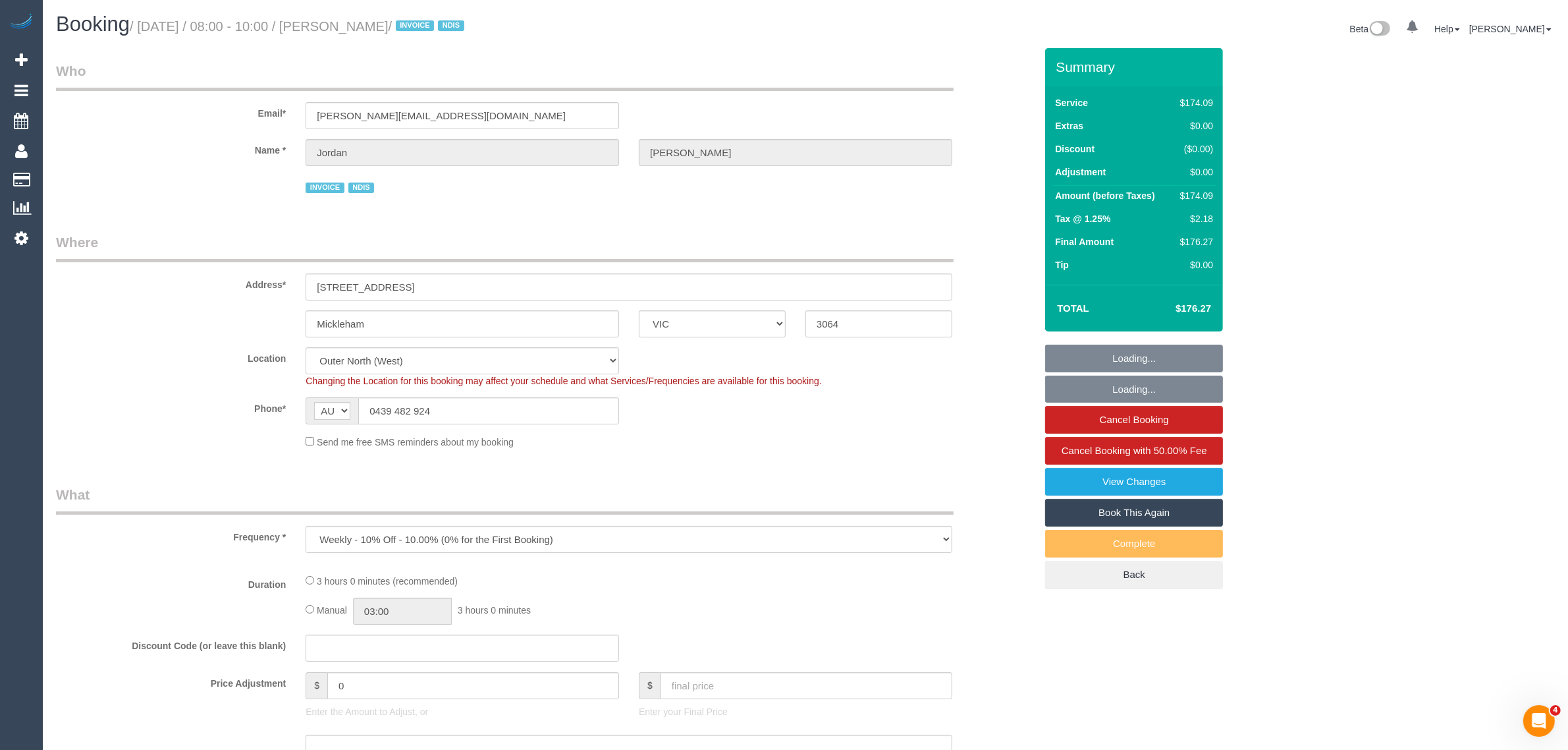
select select "number:33"
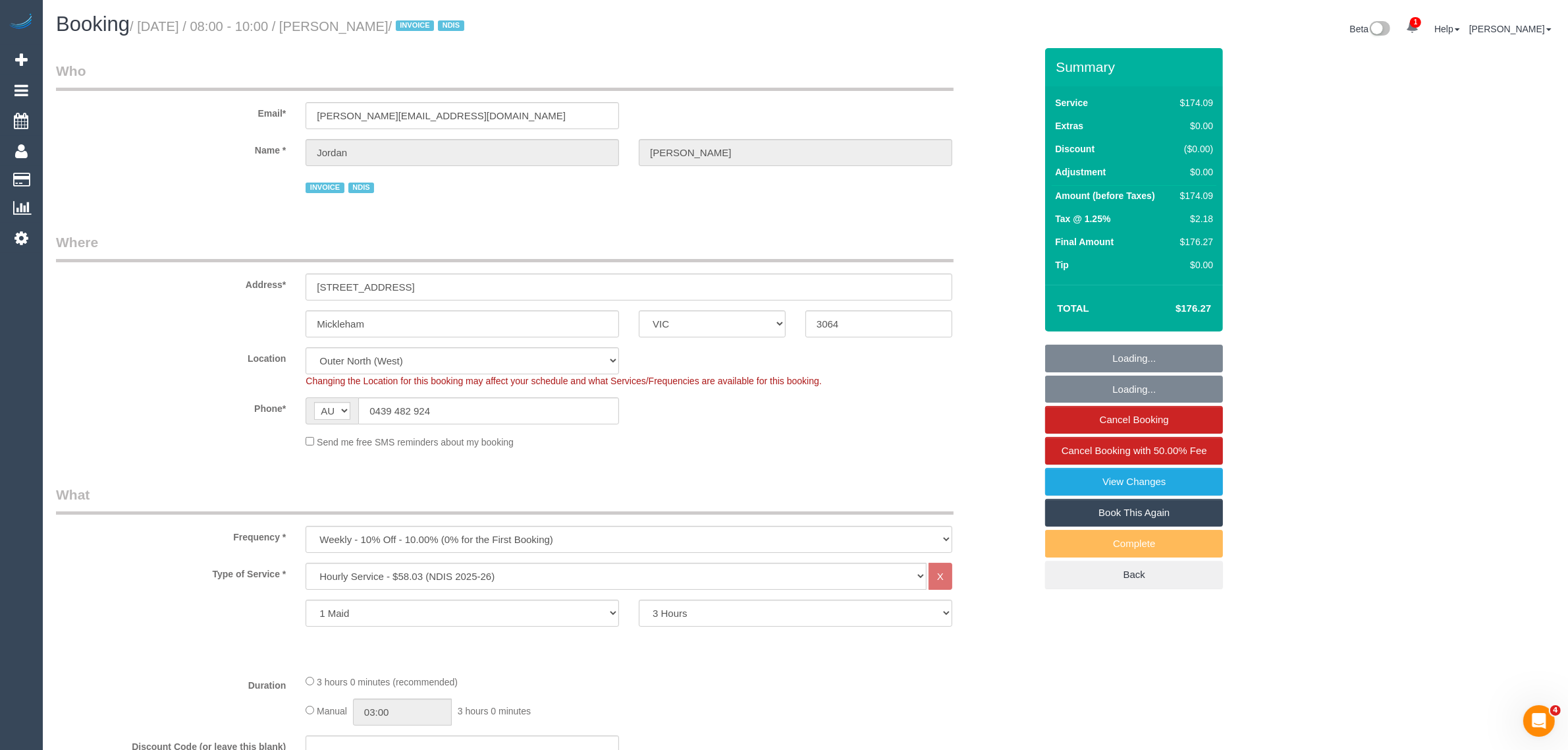
select select "spot1"
click at [517, 416] on input "0439 482 924" at bounding box center [488, 411] width 260 height 27
select select "object:1143"
